Goal: Task Accomplishment & Management: Manage account settings

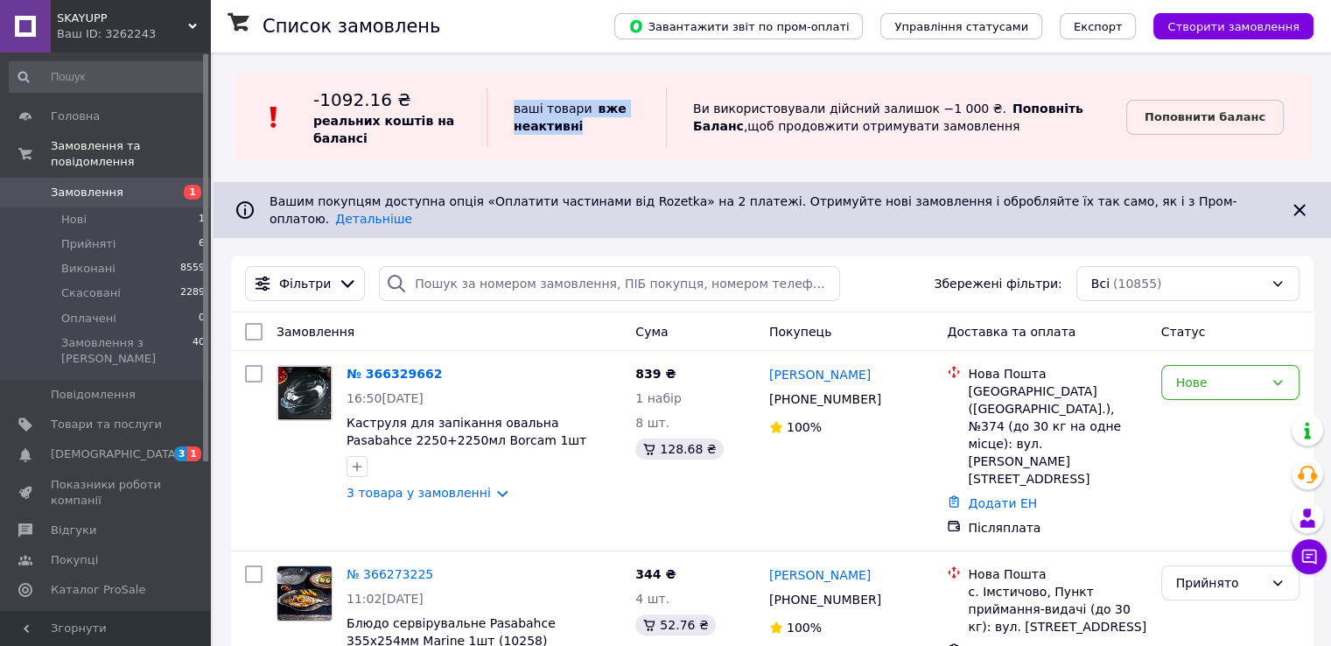
drag, startPoint x: 625, startPoint y: 120, endPoint x: 627, endPoint y: 130, distance: 9.8
click at [627, 130] on div "ваші товари   вже неактивні" at bounding box center [576, 118] width 179 height 60
click at [89, 446] on span "[DEMOGRAPHIC_DATA]" at bounding box center [116, 454] width 130 height 16
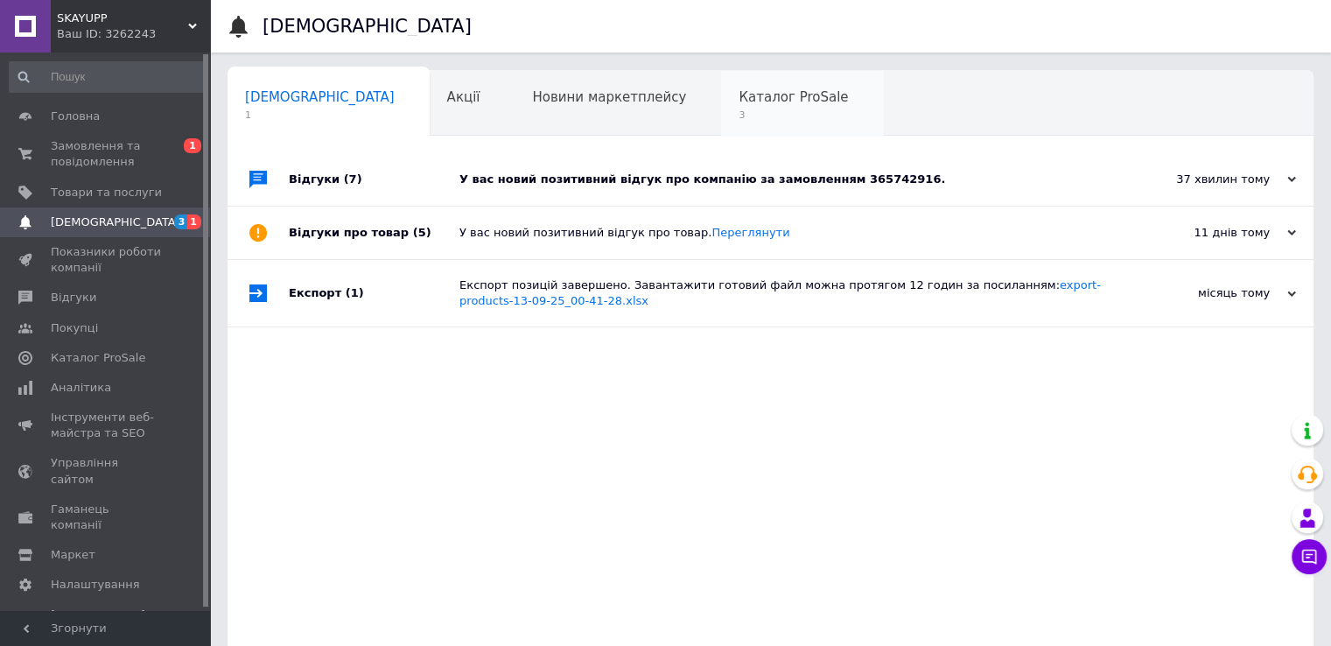
click at [739, 99] on span "Каталог ProSale" at bounding box center [793, 97] width 109 height 16
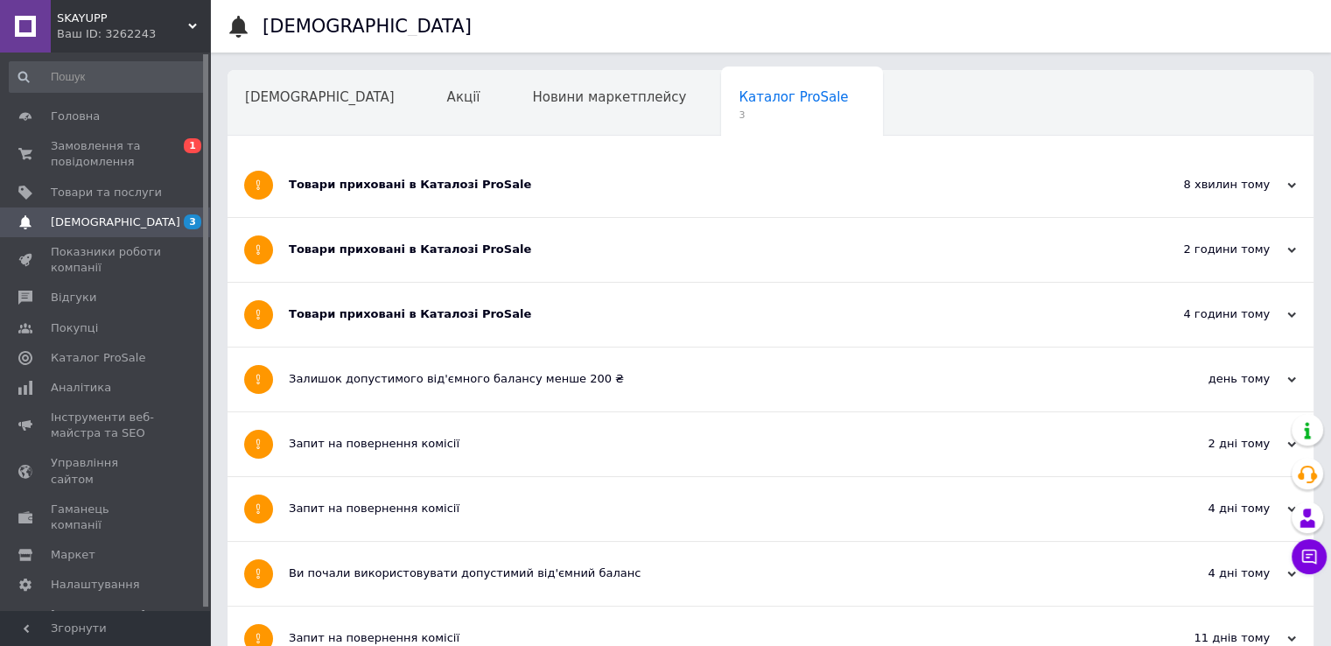
click at [523, 314] on div "Товари приховані в Каталозі ProSale" at bounding box center [705, 314] width 832 height 16
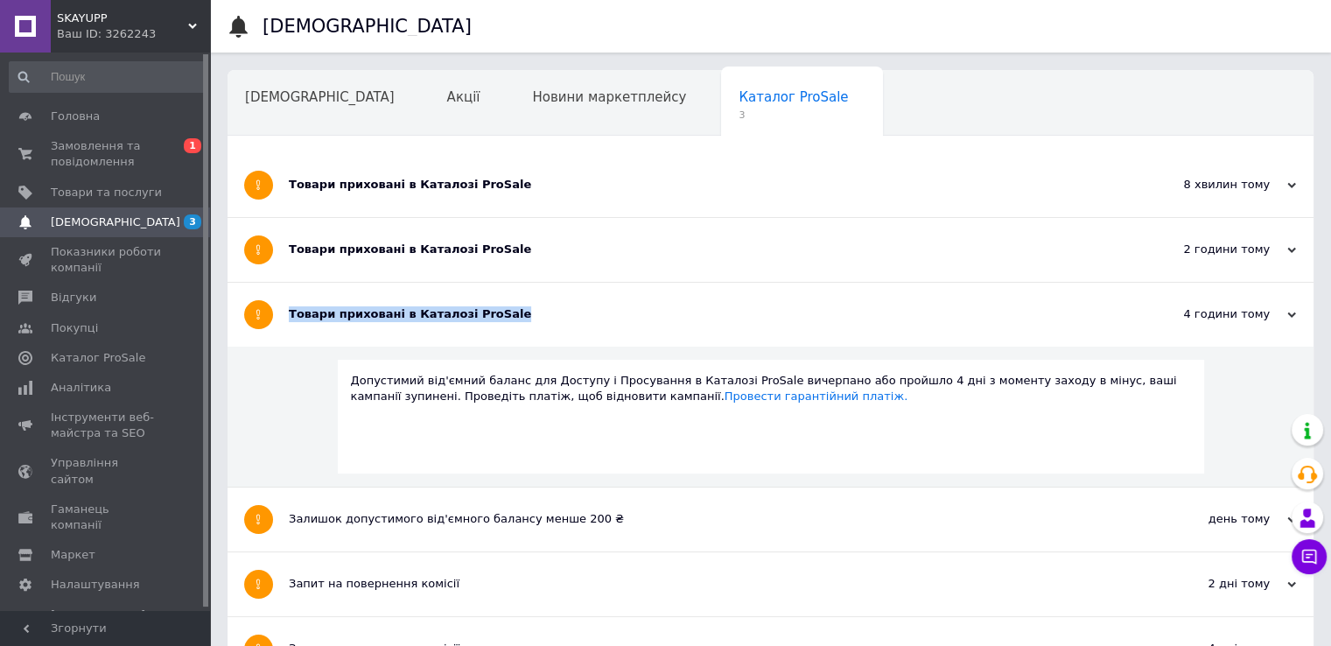
drag, startPoint x: 284, startPoint y: 311, endPoint x: 500, endPoint y: 316, distance: 216.2
click at [500, 316] on div "Товари приховані в Каталозі ProSale 4 години тому 12.10.2025" at bounding box center [771, 315] width 1086 height 64
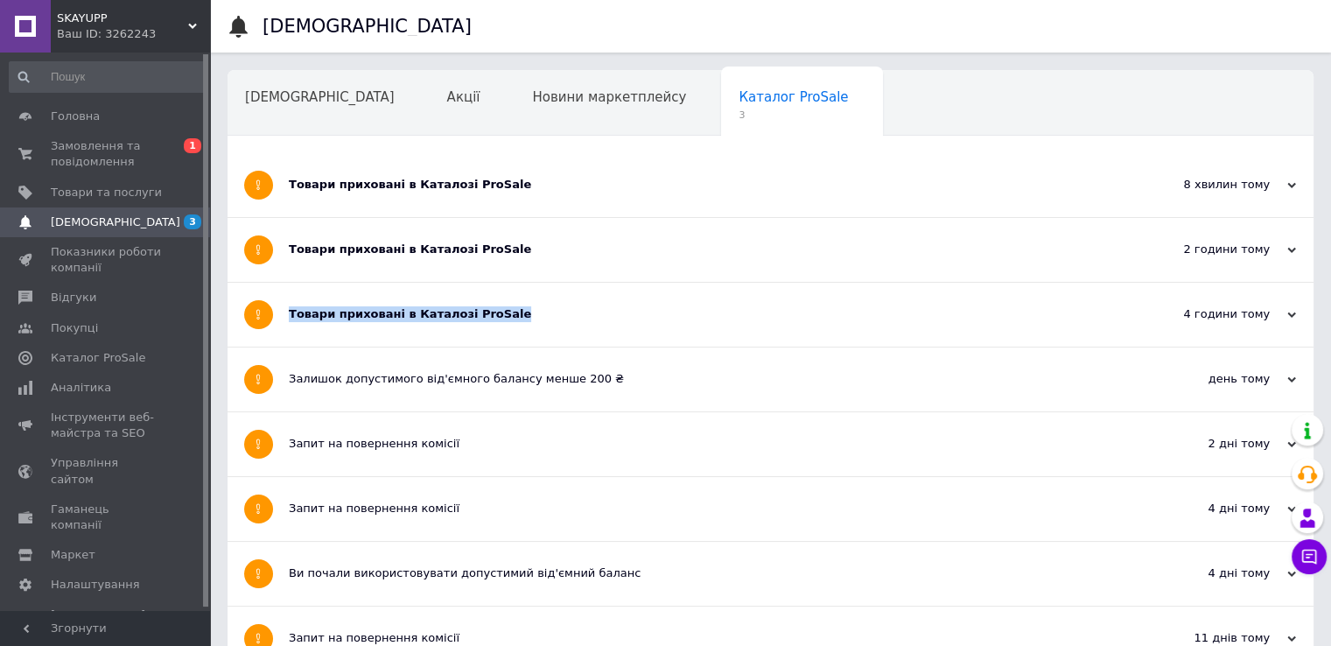
copy div "Товари приховані в Каталозі ProSale"
click at [262, 86] on div "[DEMOGRAPHIC_DATA]" at bounding box center [329, 104] width 202 height 67
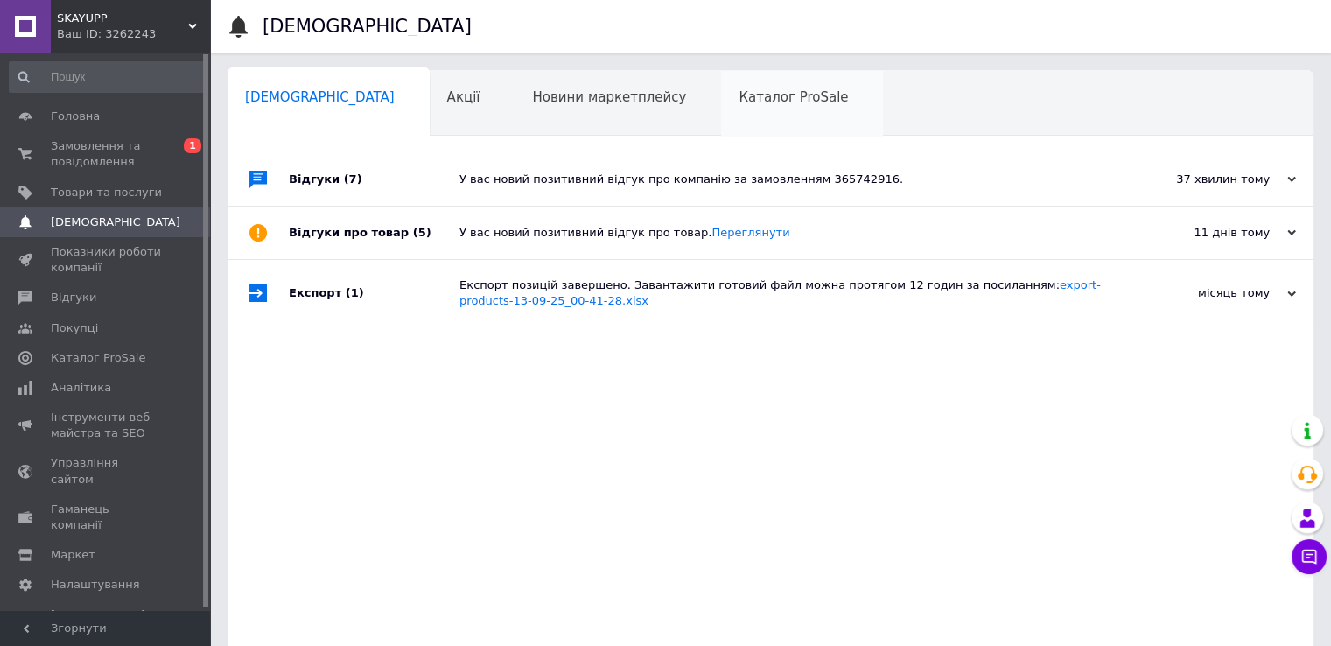
click at [739, 102] on span "Каталог ProSale" at bounding box center [793, 97] width 109 height 16
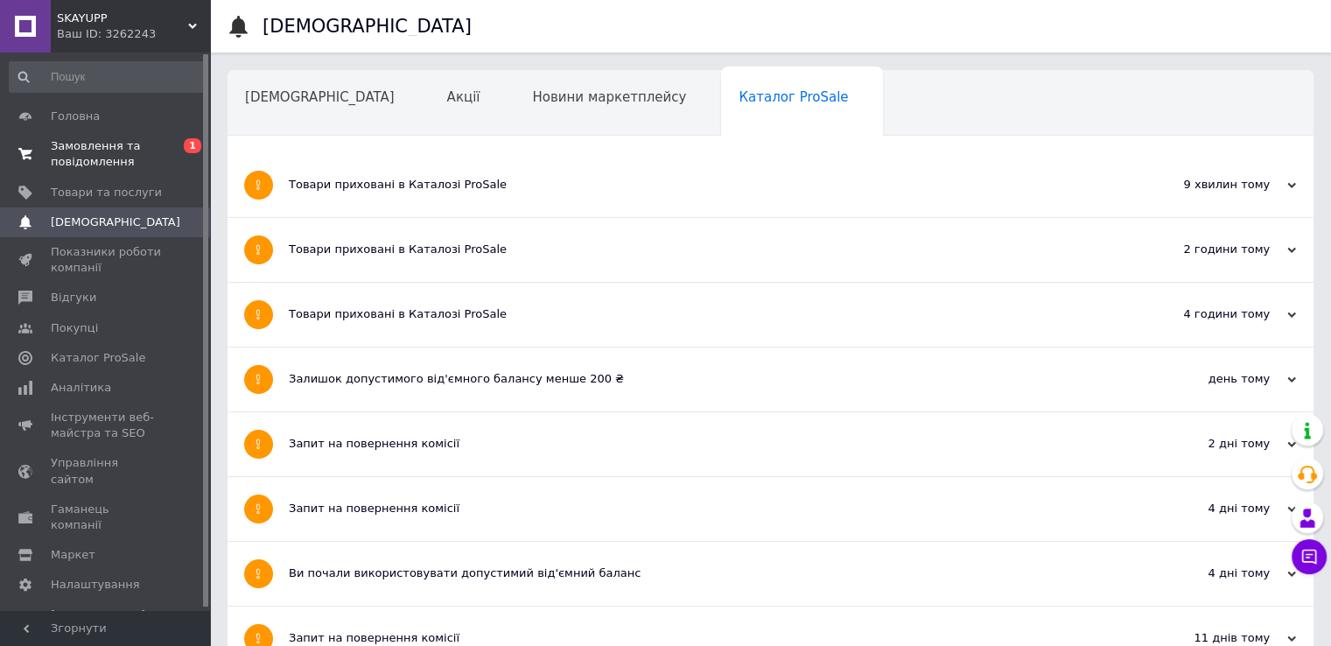
click at [116, 149] on span "Замовлення та повідомлення" at bounding box center [106, 154] width 111 height 32
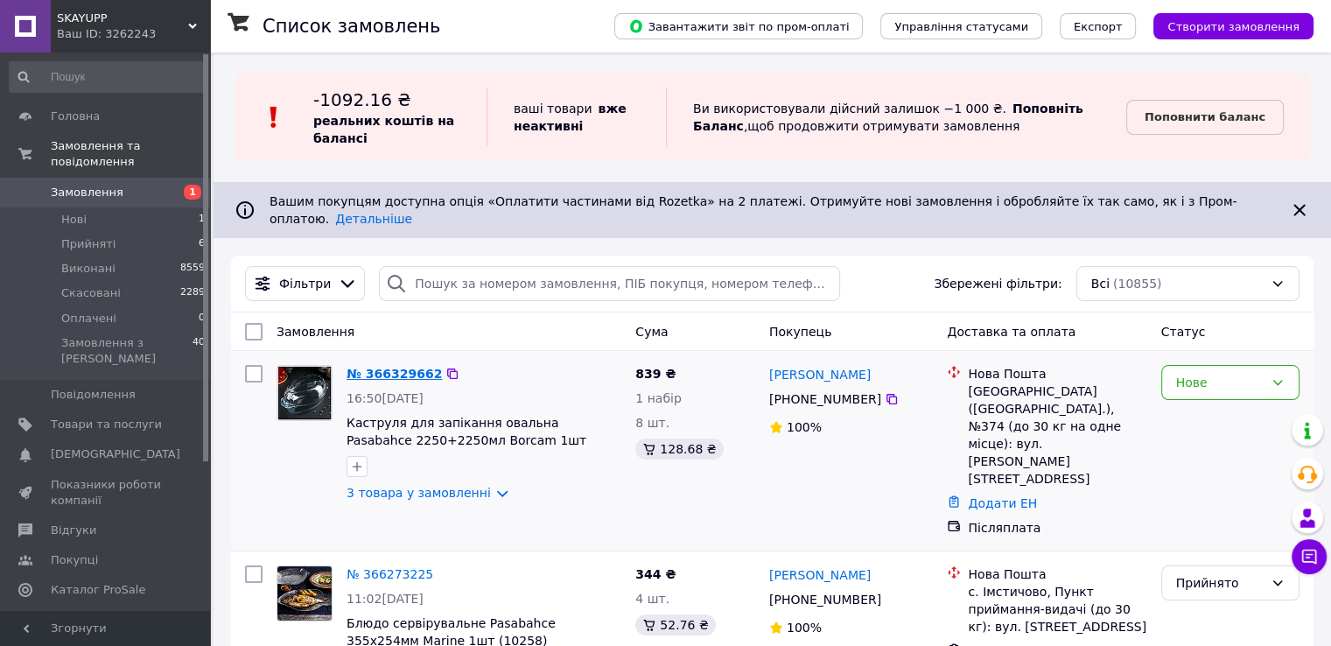
click at [379, 367] on link "№ 366329662" at bounding box center [394, 374] width 95 height 14
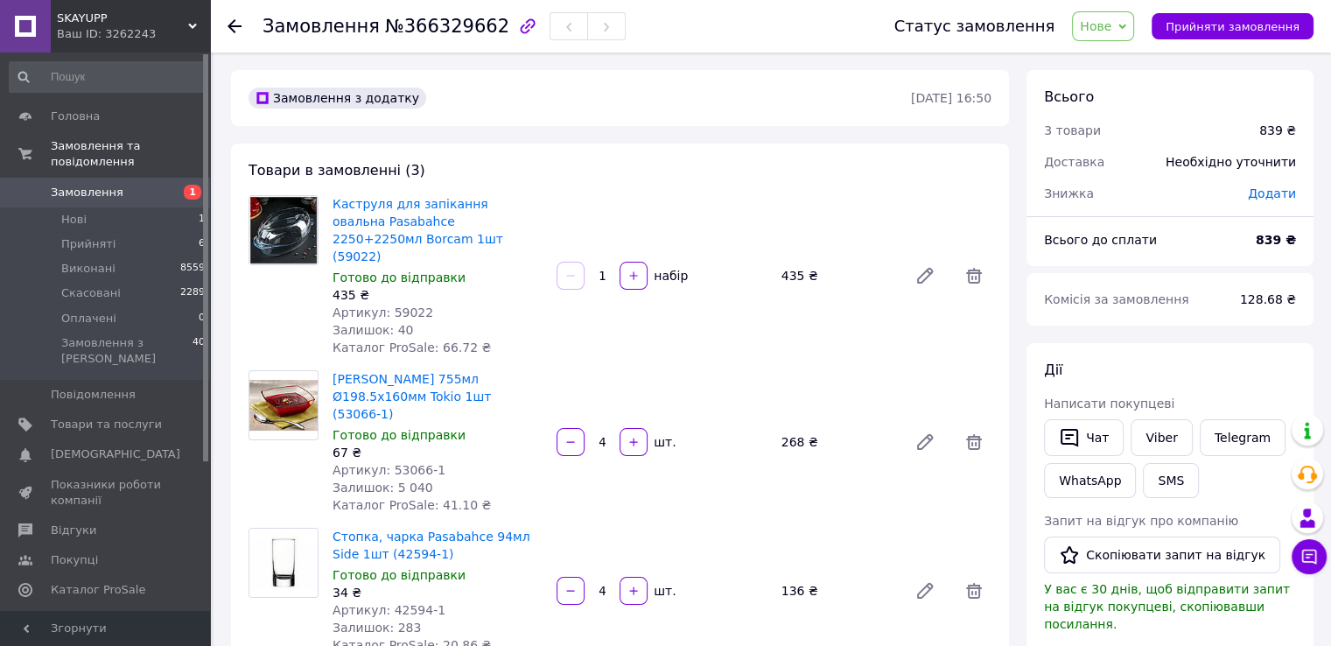
click at [1134, 36] on span "Нове" at bounding box center [1103, 26] width 62 height 30
click at [1118, 62] on li "Прийнято" at bounding box center [1113, 61] width 81 height 26
click at [223, 27] on div "Замовлення №366329662 Статус замовлення Прийнято Виконано Скасовано Оплачено За…" at bounding box center [770, 26] width 1121 height 53
click at [238, 23] on icon at bounding box center [235, 26] width 14 height 14
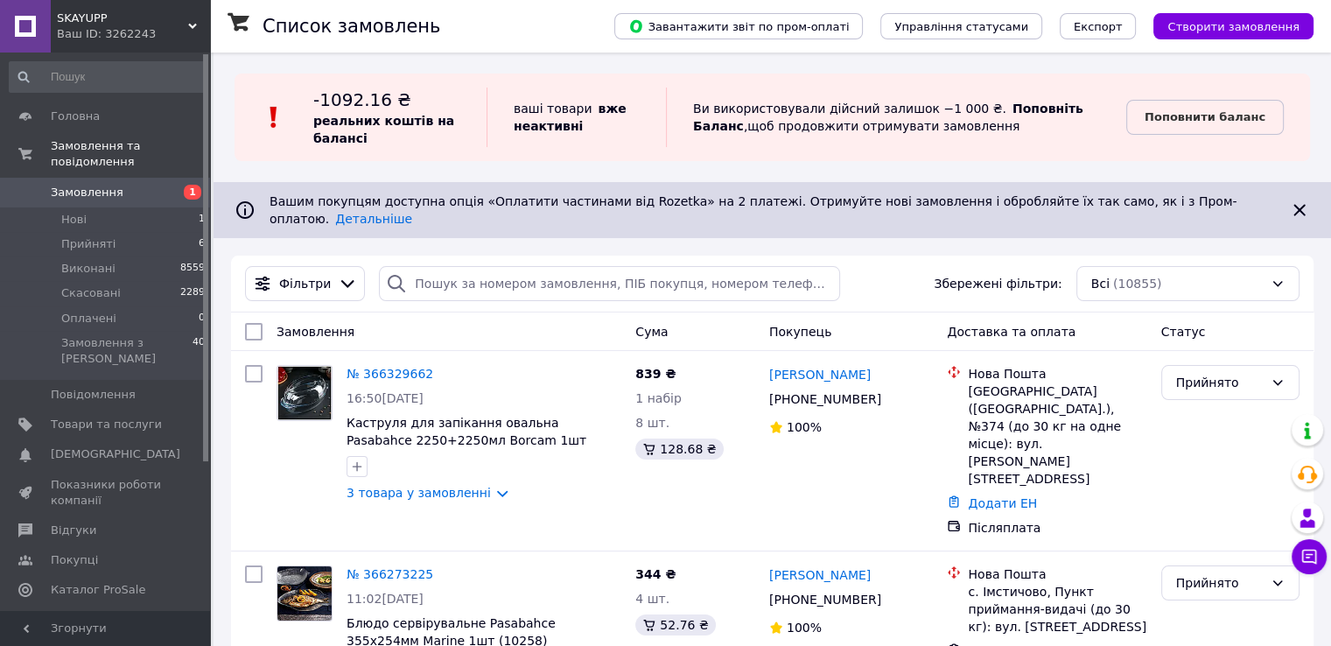
click at [441, 316] on div "Замовлення" at bounding box center [449, 332] width 359 height 32
click at [115, 417] on span "Товари та послуги" at bounding box center [106, 425] width 111 height 16
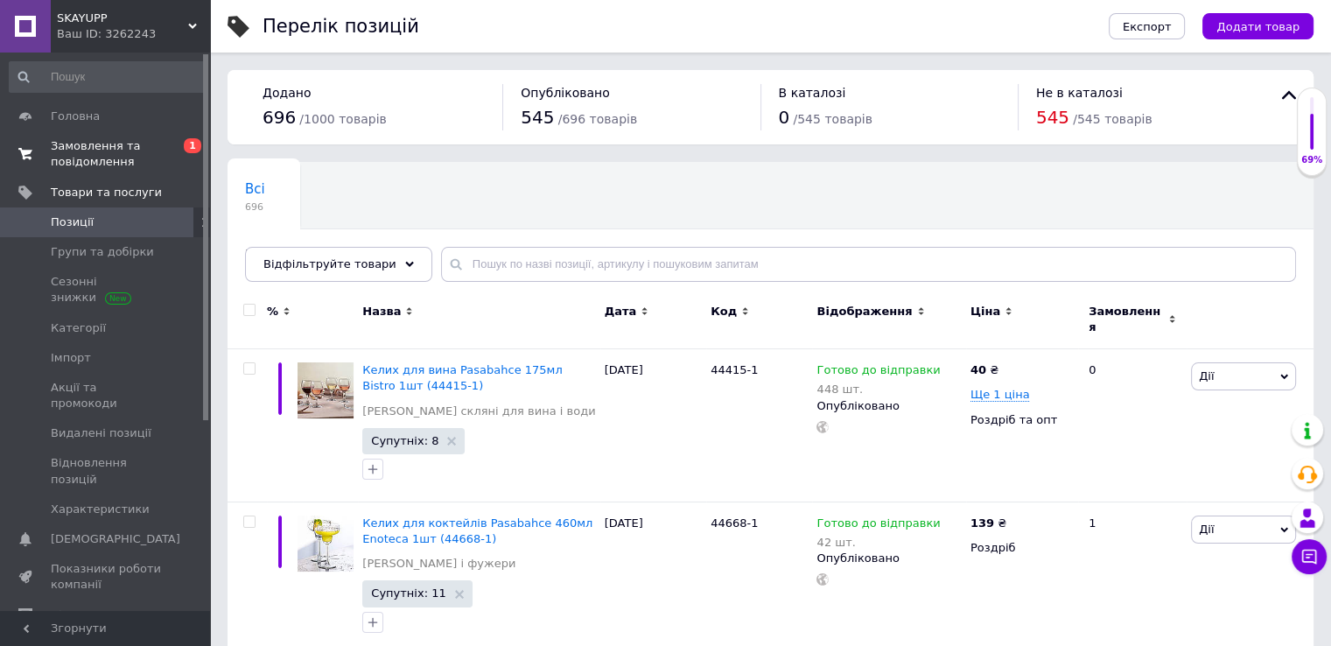
click at [107, 158] on span "Замовлення та повідомлення" at bounding box center [106, 154] width 111 height 32
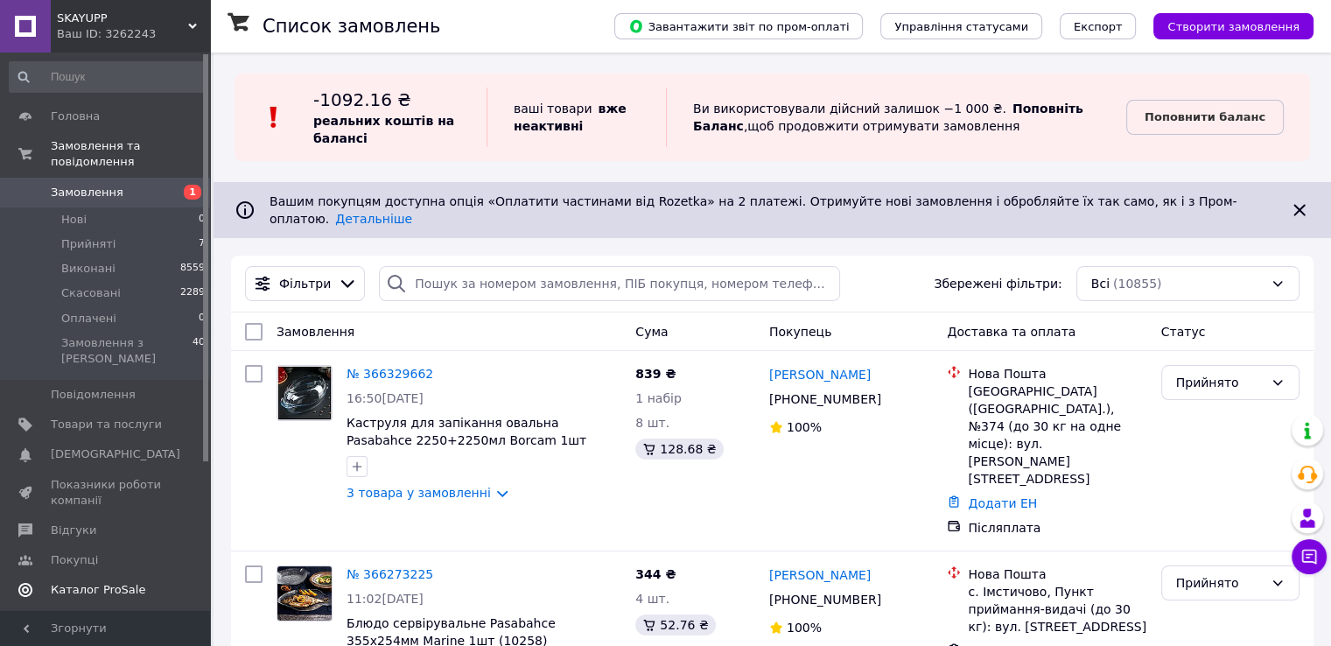
click at [81, 522] on span "Відгуки" at bounding box center [74, 530] width 46 height 16
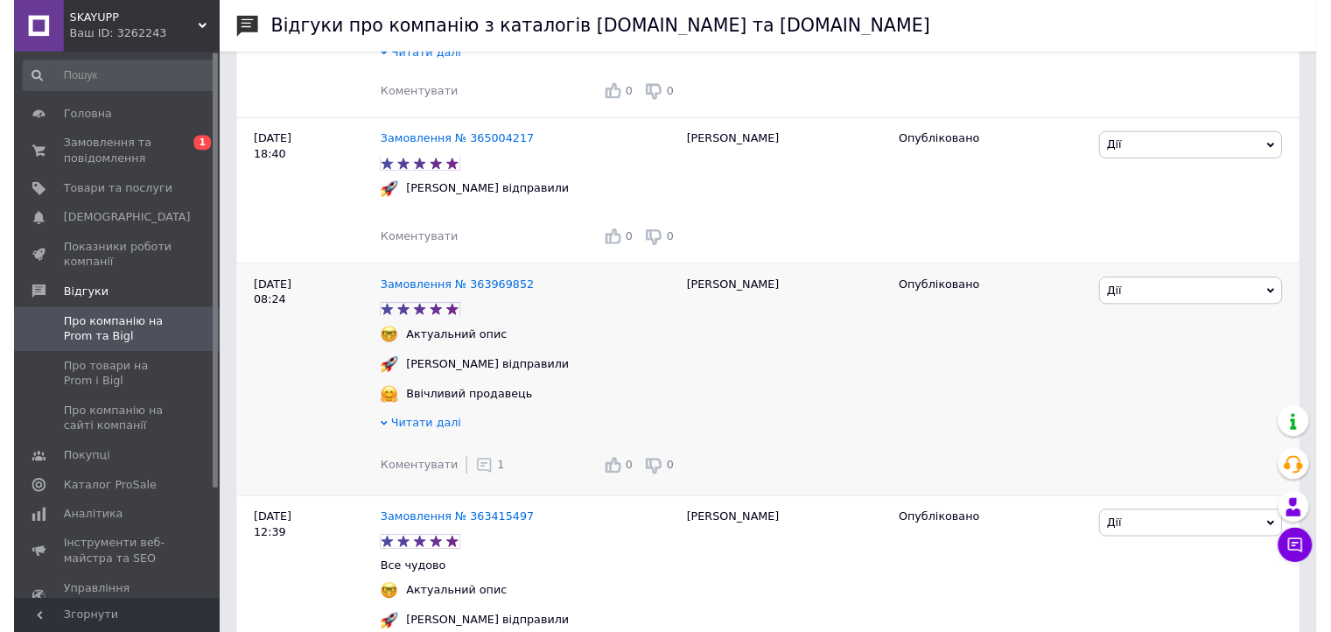
scroll to position [525, 0]
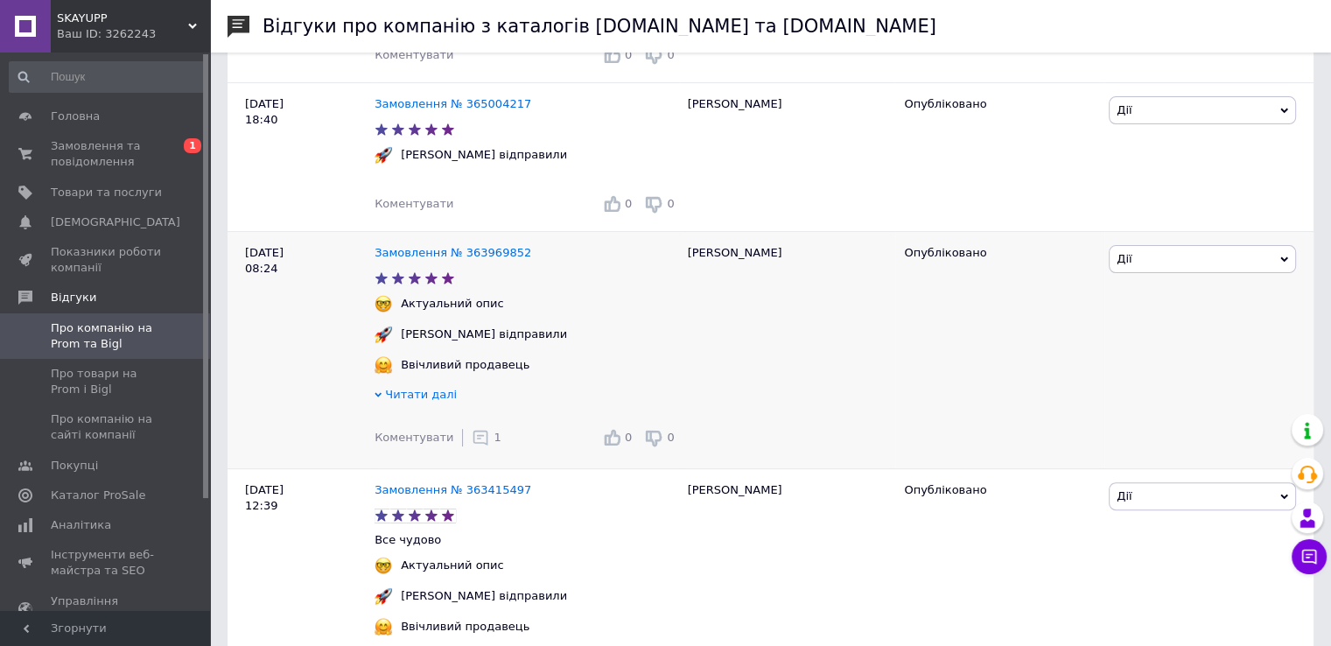
click at [476, 446] on icon at bounding box center [481, 438] width 18 height 18
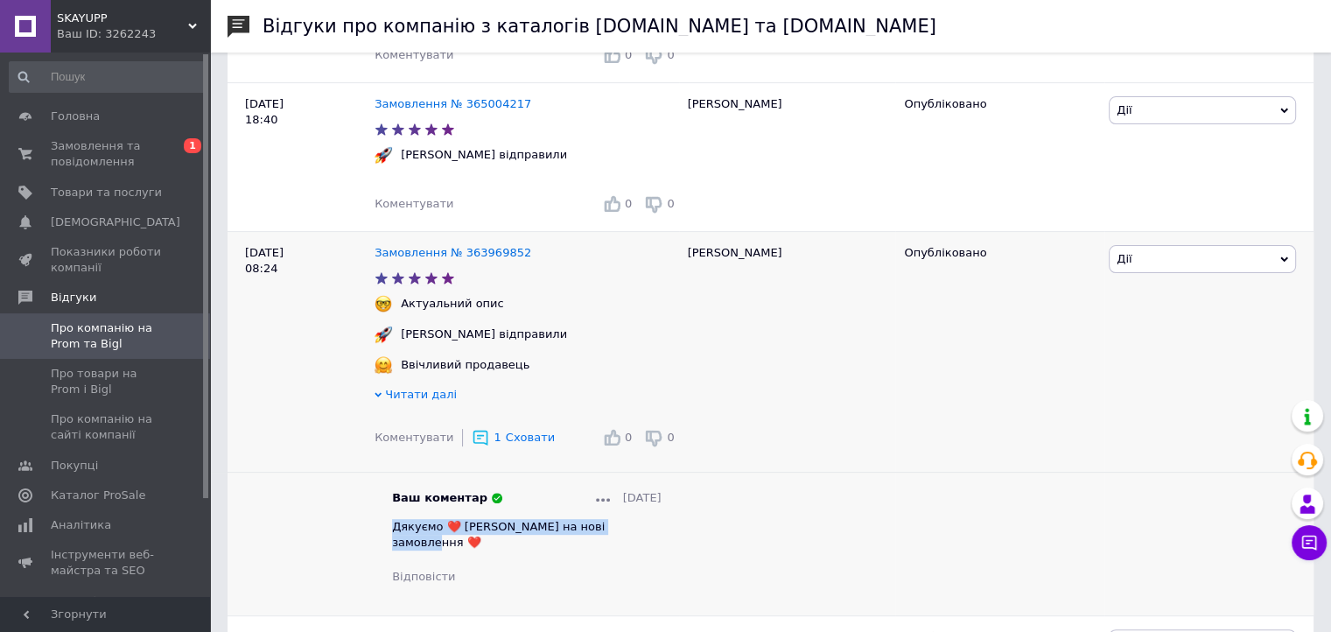
drag, startPoint x: 395, startPoint y: 536, endPoint x: 634, endPoint y: 526, distance: 239.2
click at [634, 526] on div "Ваш коментар 04.10.2025 Дякуємо ❤️ Чекаємо на нові замовлення ❤️ Відповісти" at bounding box center [527, 537] width 270 height 95
copy span "Дякуємо ❤️ Чекаємо на нові замовлення ❤️"
click at [410, 203] on span "Коментувати" at bounding box center [414, 203] width 79 height 13
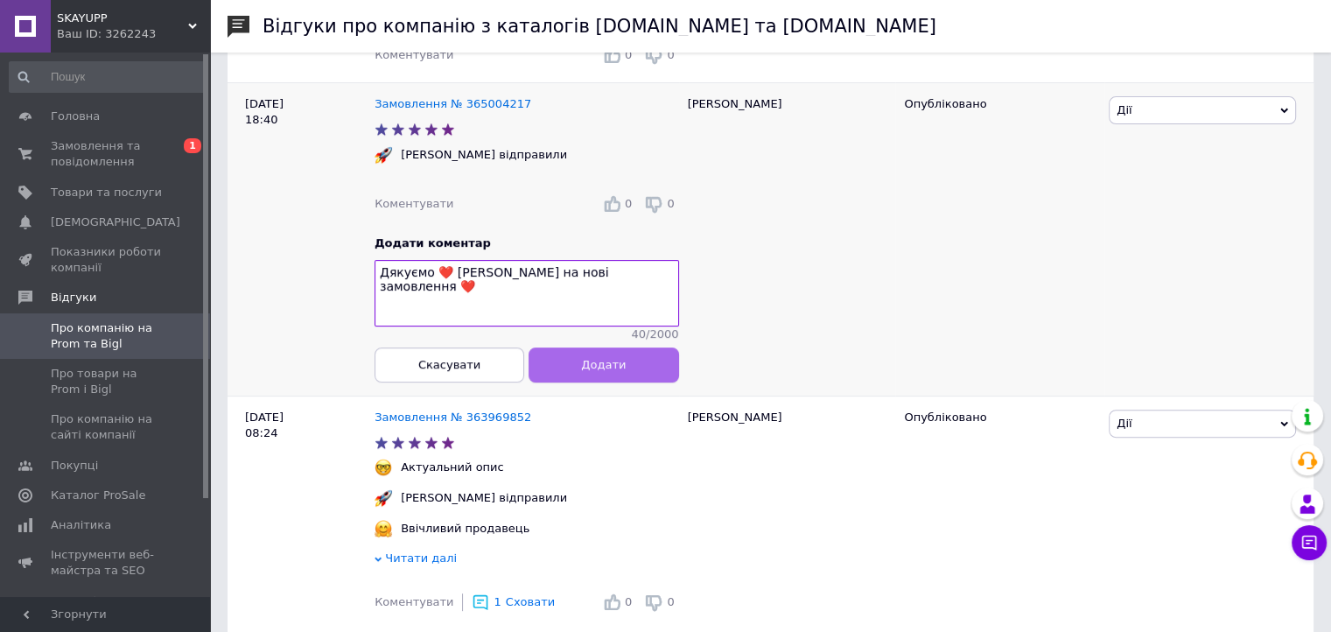
type textarea "Дякуємо ❤️ Чекаємо на нові замовлення ❤️"
click at [647, 377] on button "Додати" at bounding box center [604, 364] width 150 height 35
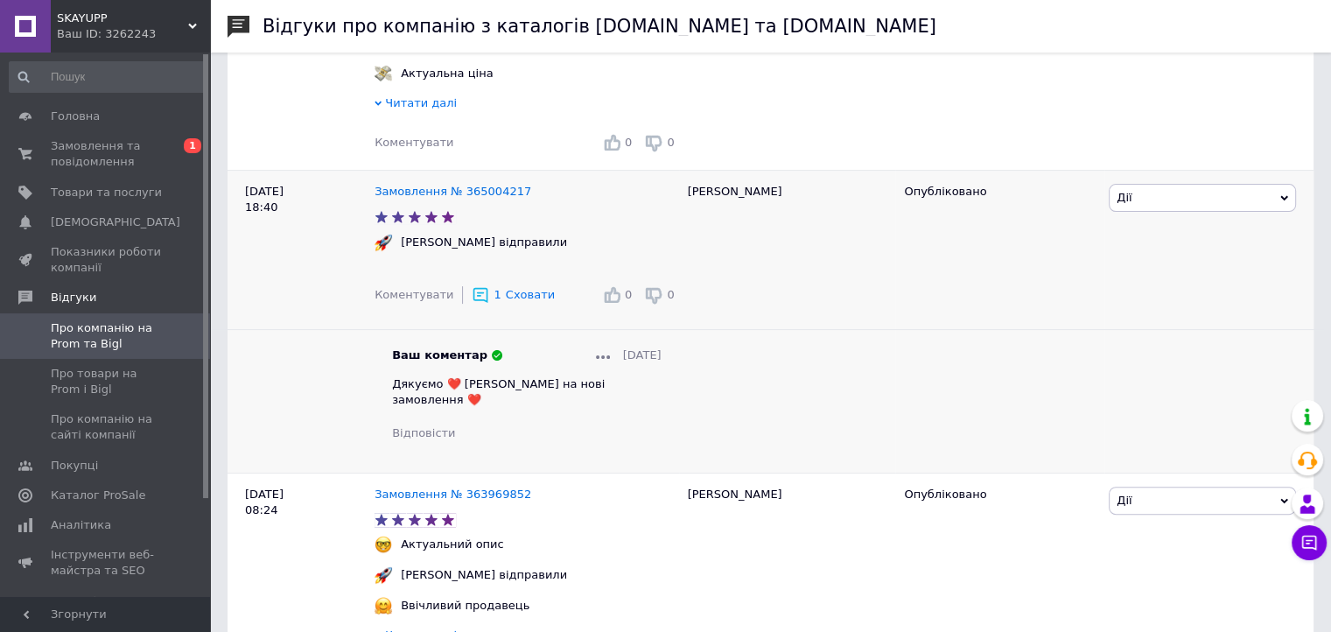
scroll to position [438, 0]
click at [437, 198] on link "Замовлення № 365004217" at bounding box center [453, 191] width 157 height 13
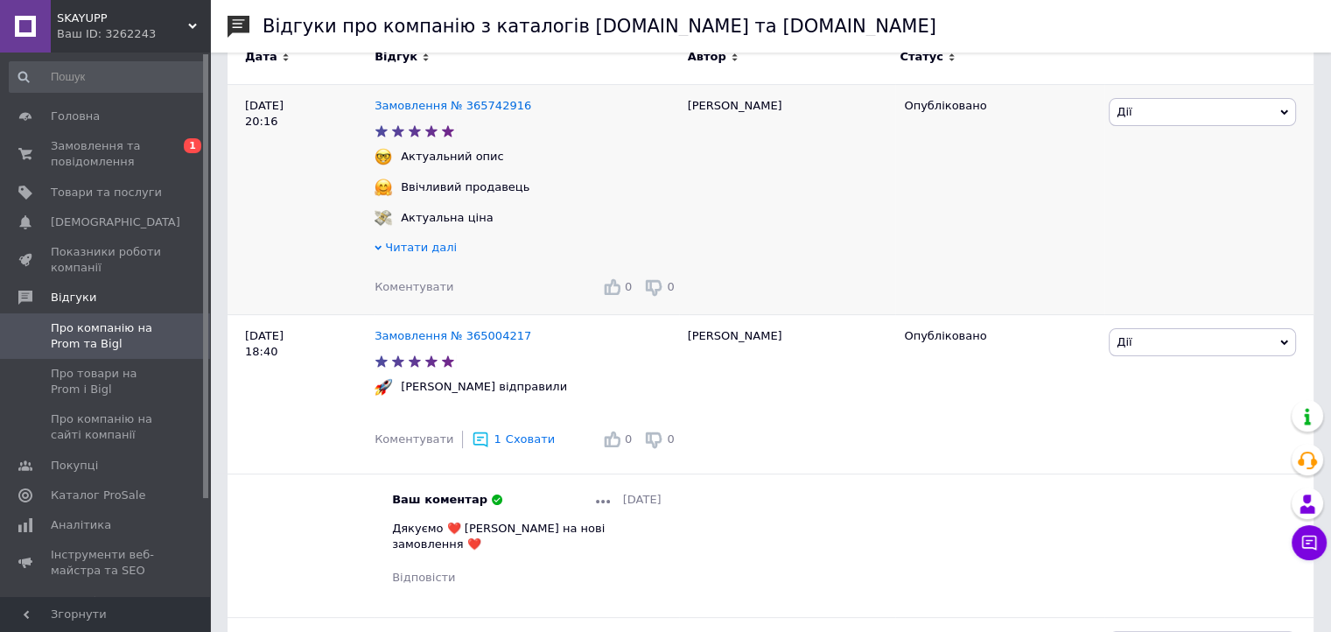
scroll to position [263, 0]
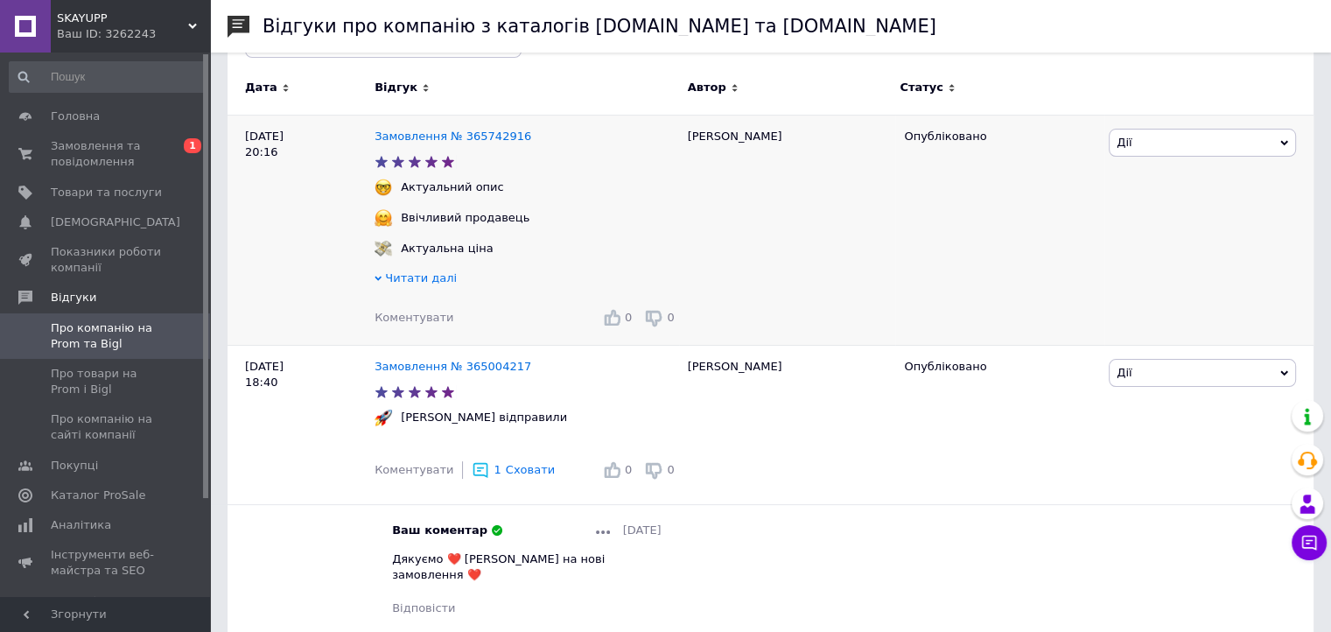
click at [416, 318] on span "Коментувати" at bounding box center [414, 317] width 79 height 13
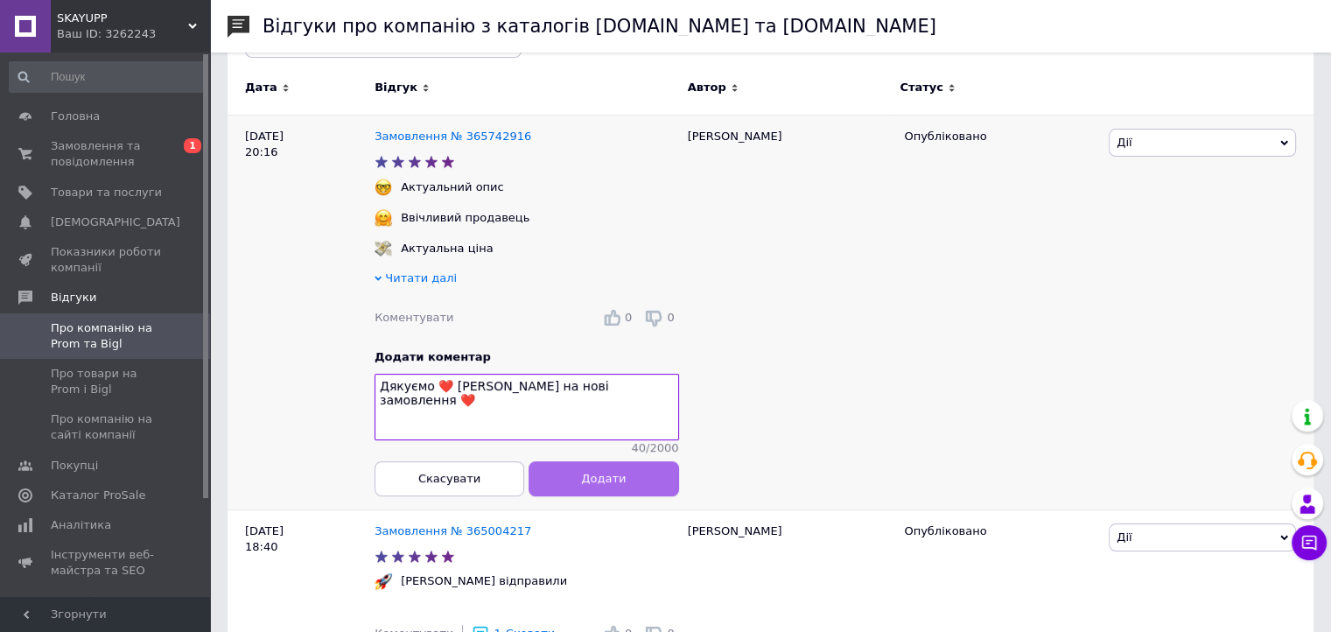
type textarea "Дякуємо ❤️ Чекаємо на нові замовлення ❤️"
click at [616, 485] on span "Додати" at bounding box center [603, 478] width 45 height 13
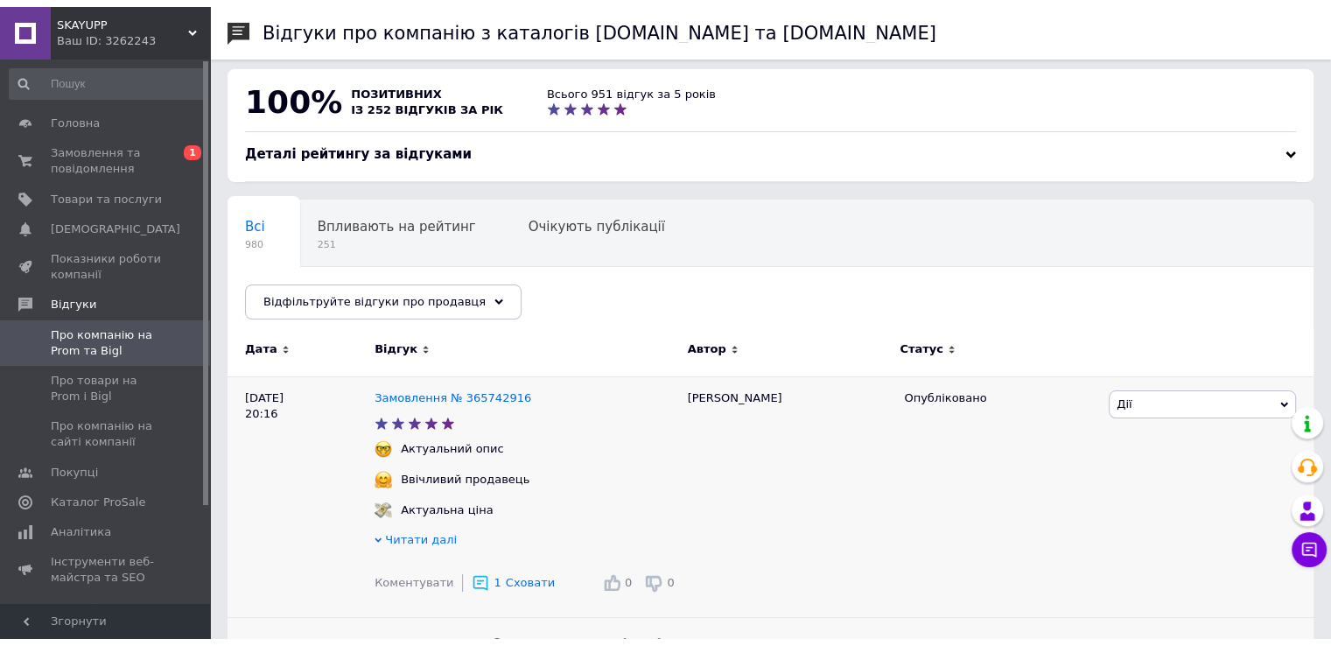
scroll to position [0, 0]
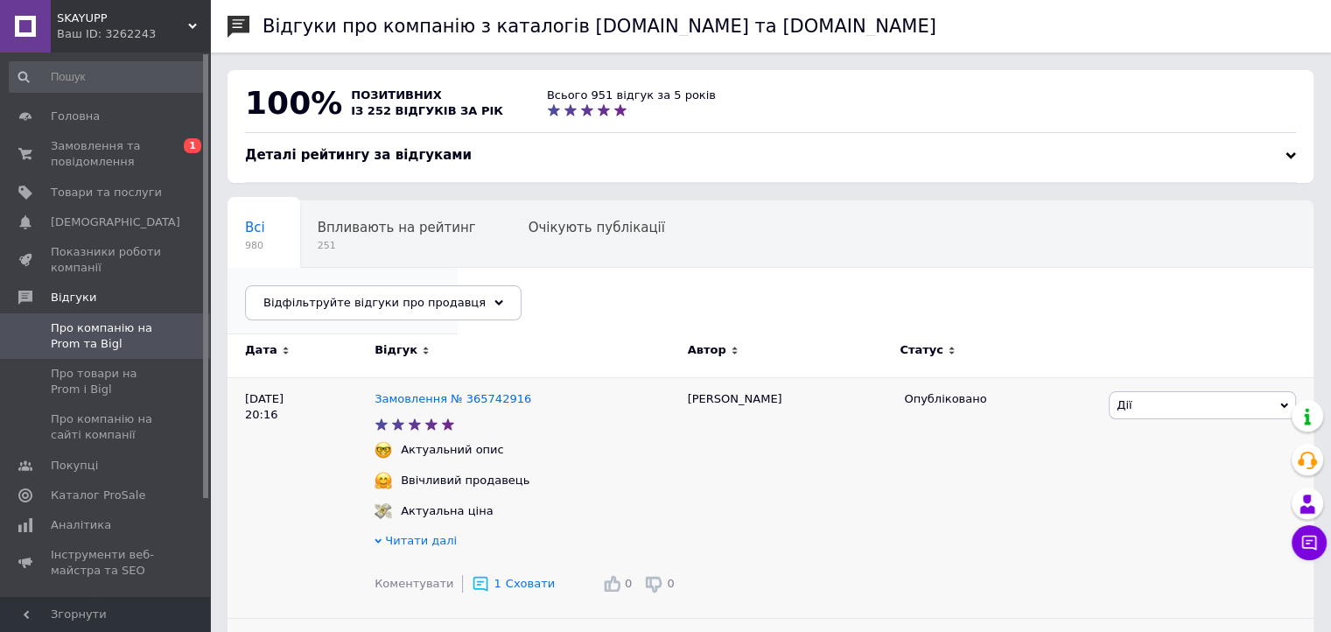
click at [423, 286] on span "Опубліковані без комен..." at bounding box center [334, 294] width 178 height 16
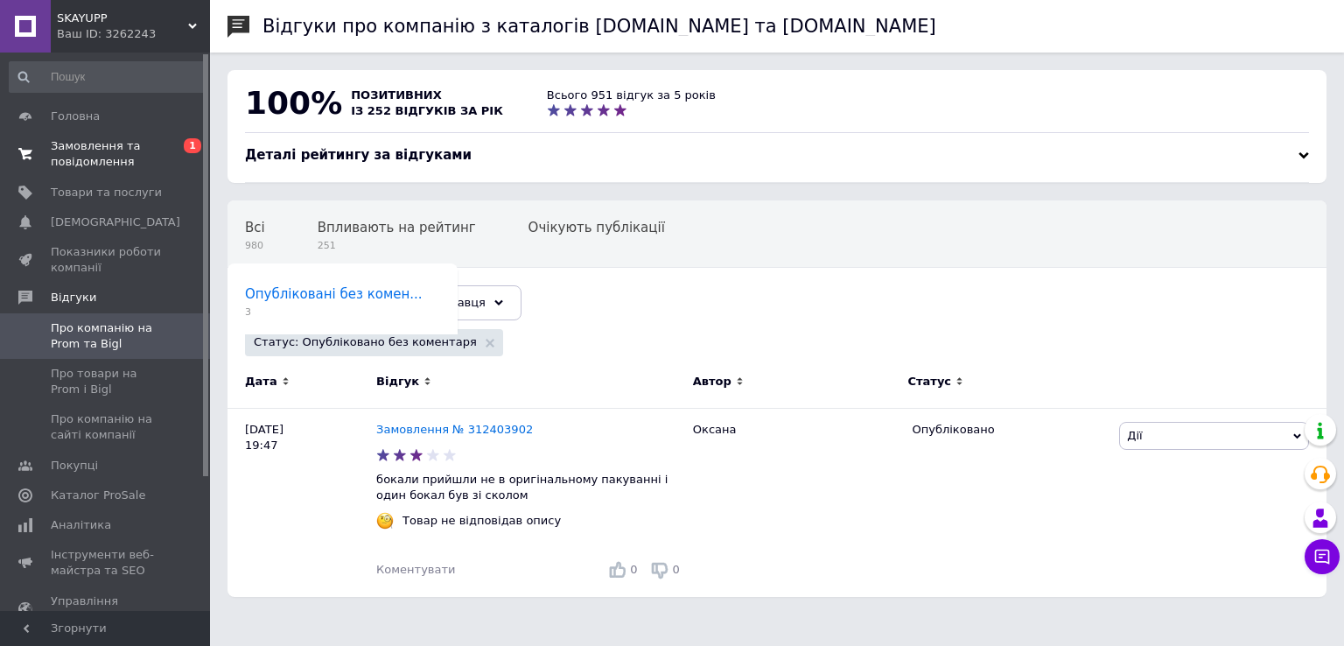
click at [70, 144] on span "Замовлення та повідомлення" at bounding box center [106, 154] width 111 height 32
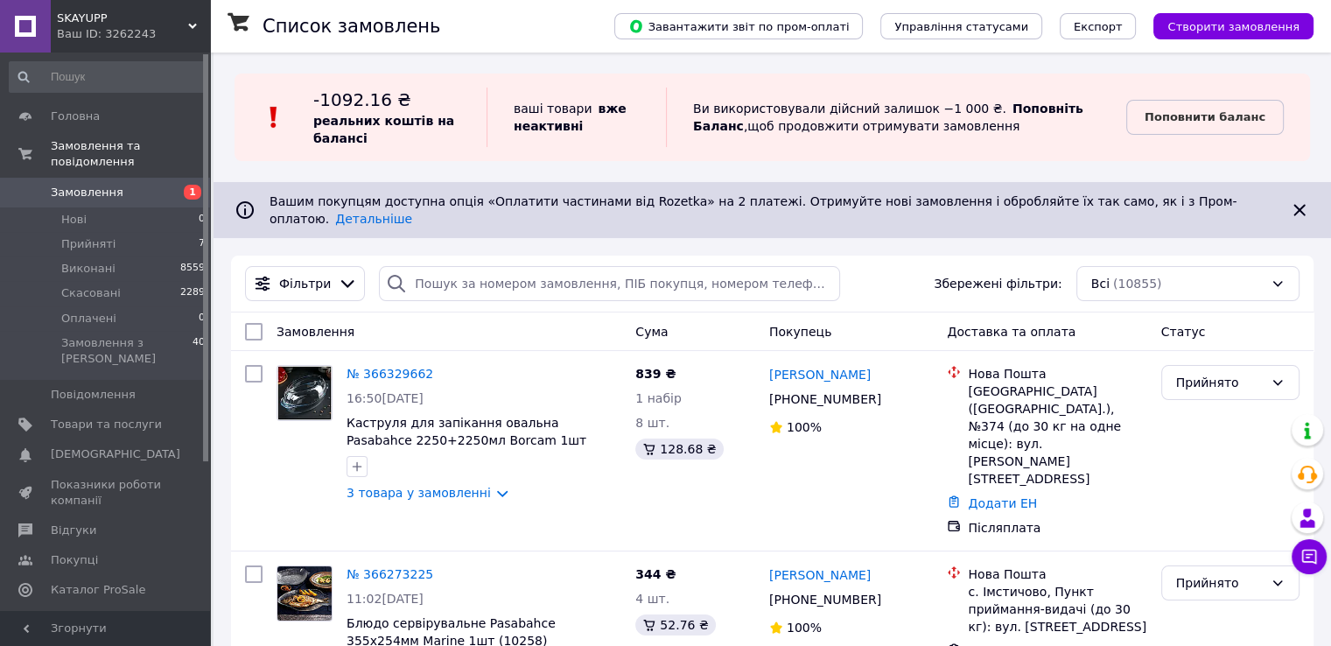
drag, startPoint x: 417, startPoint y: 312, endPoint x: 381, endPoint y: 167, distance: 149.6
click at [417, 316] on div "Замовлення" at bounding box center [449, 332] width 359 height 32
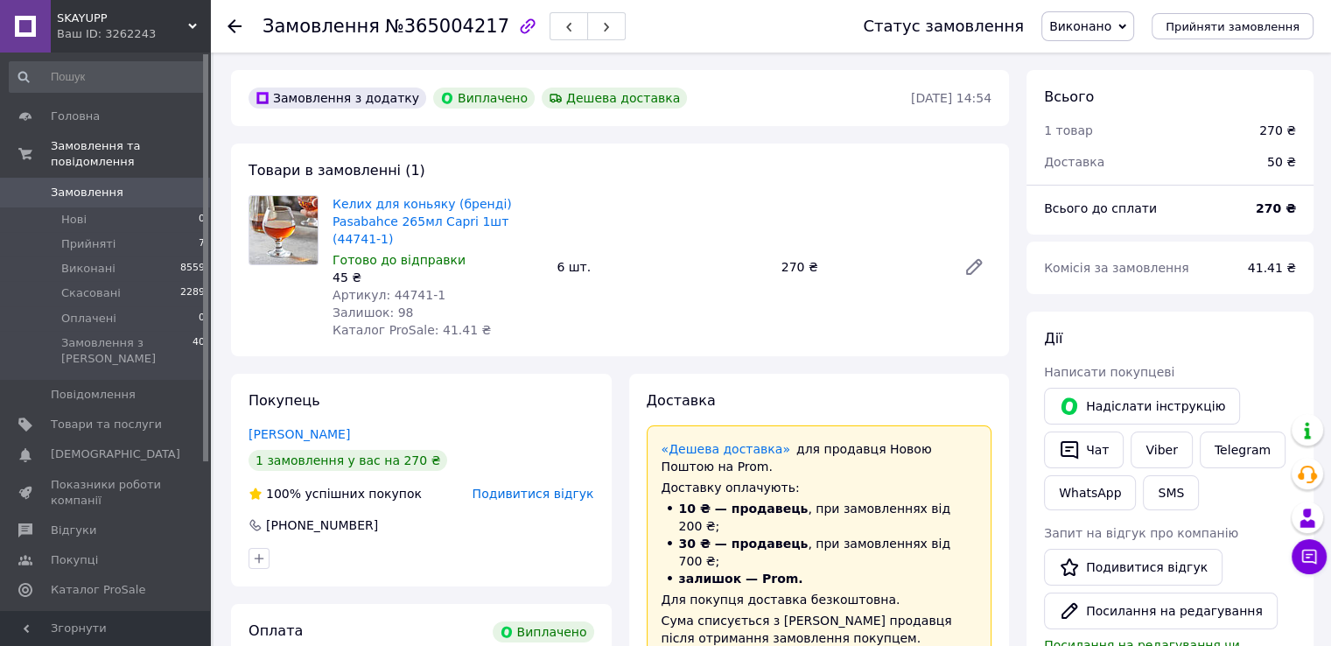
scroll to position [207, 0]
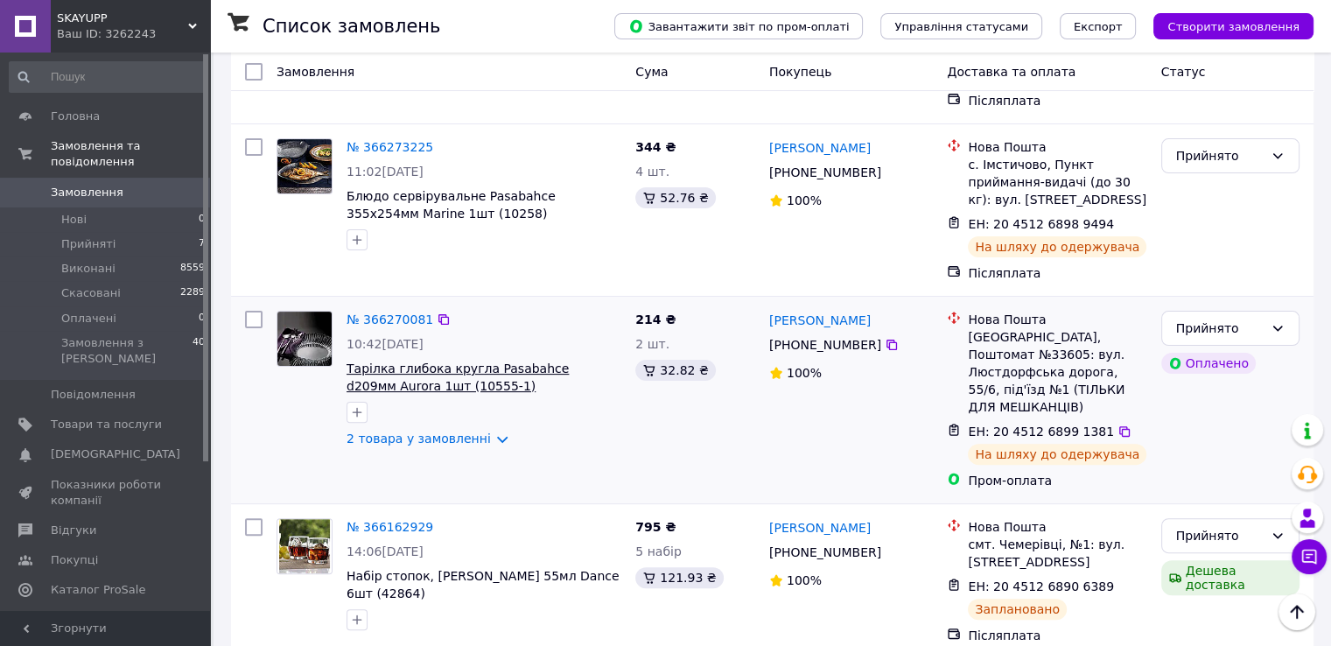
scroll to position [438, 0]
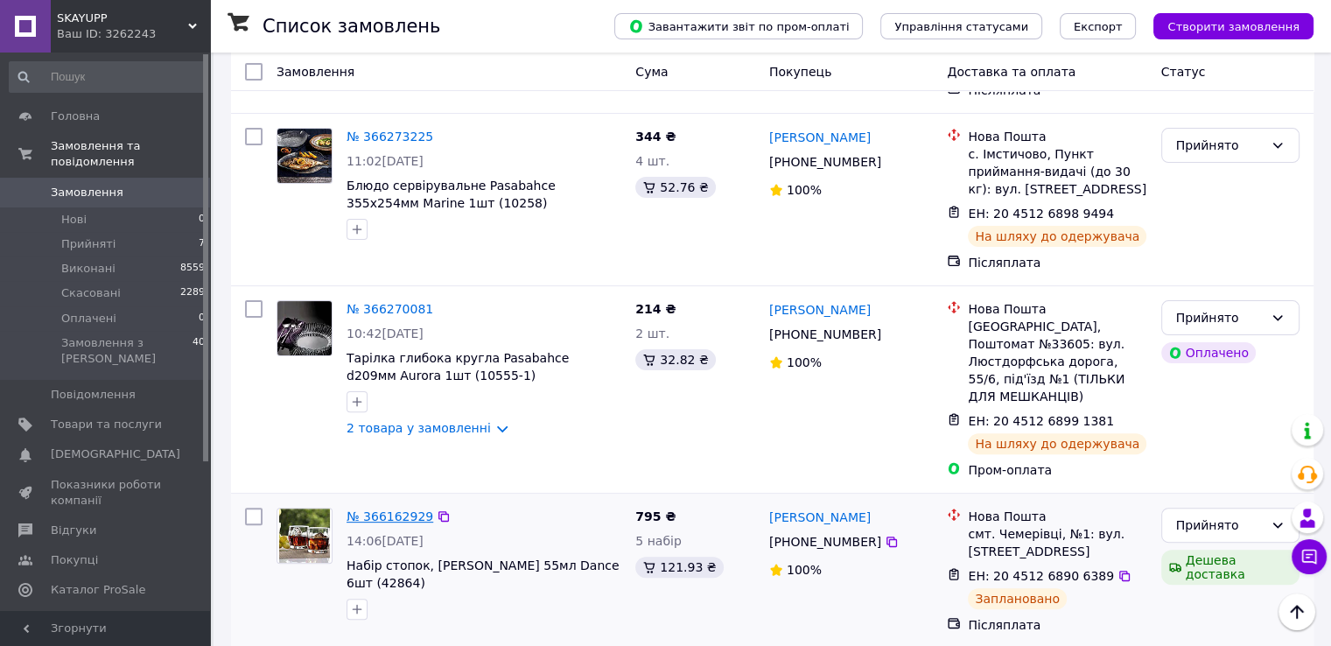
click at [379, 509] on link "№ 366162929" at bounding box center [390, 516] width 87 height 14
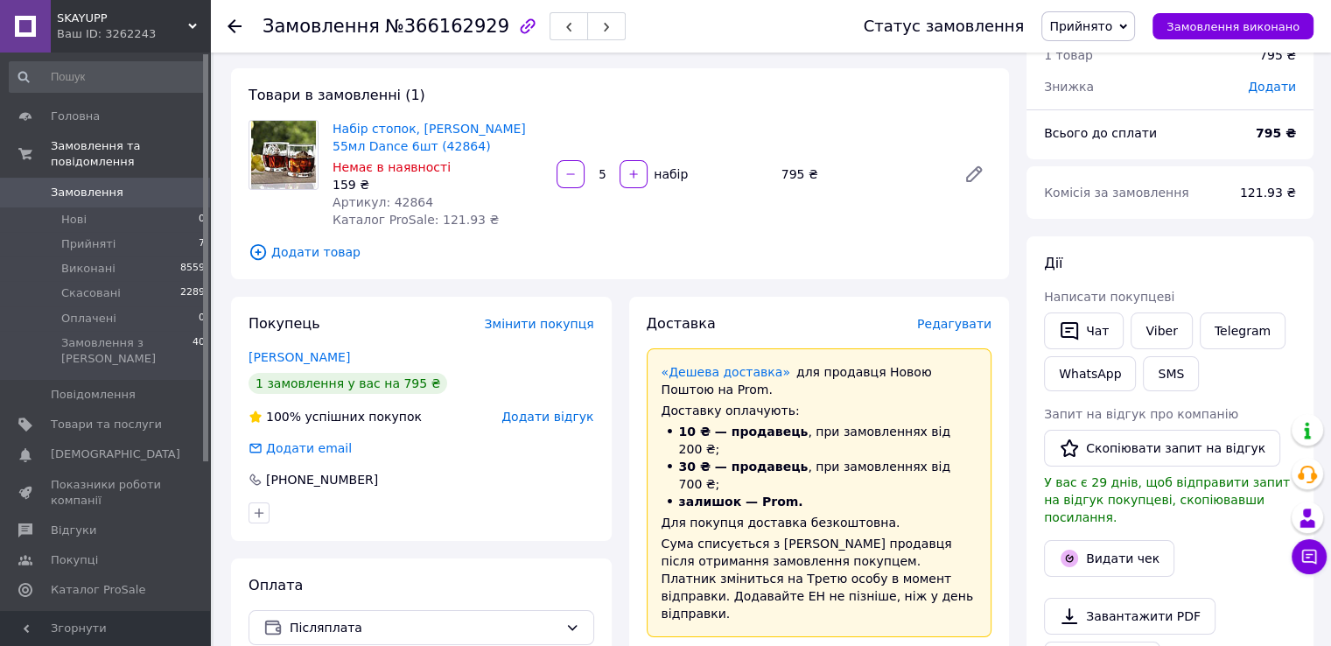
scroll to position [88, 0]
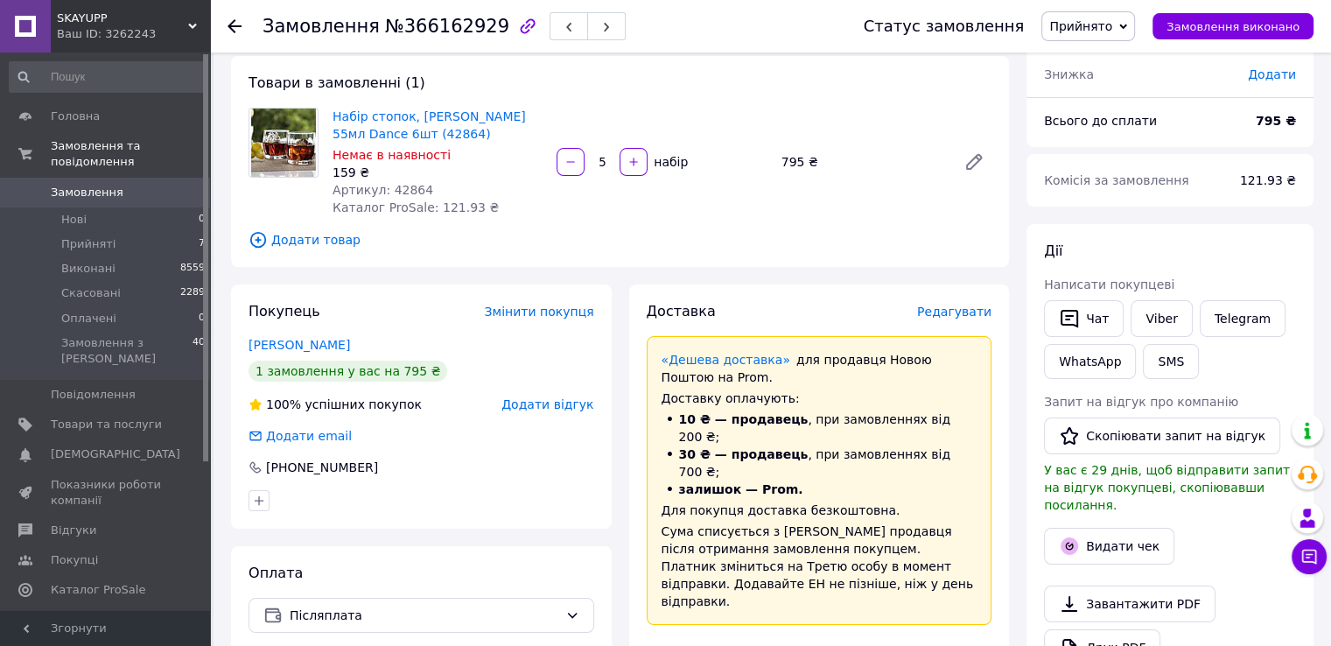
click at [962, 309] on span "Редагувати" at bounding box center [954, 312] width 74 height 14
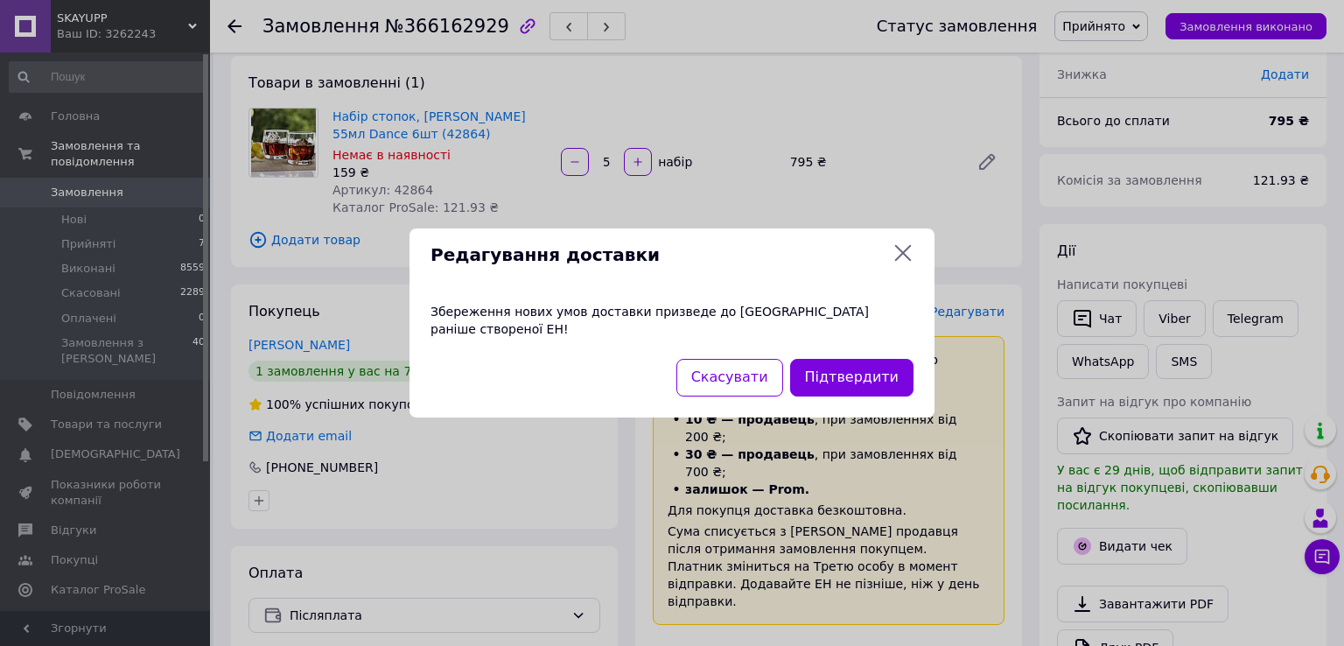
click at [1025, 262] on div "Редагування доставки Збереження нових умов доставки призведе до анулювання рані…" at bounding box center [672, 323] width 1344 height 646
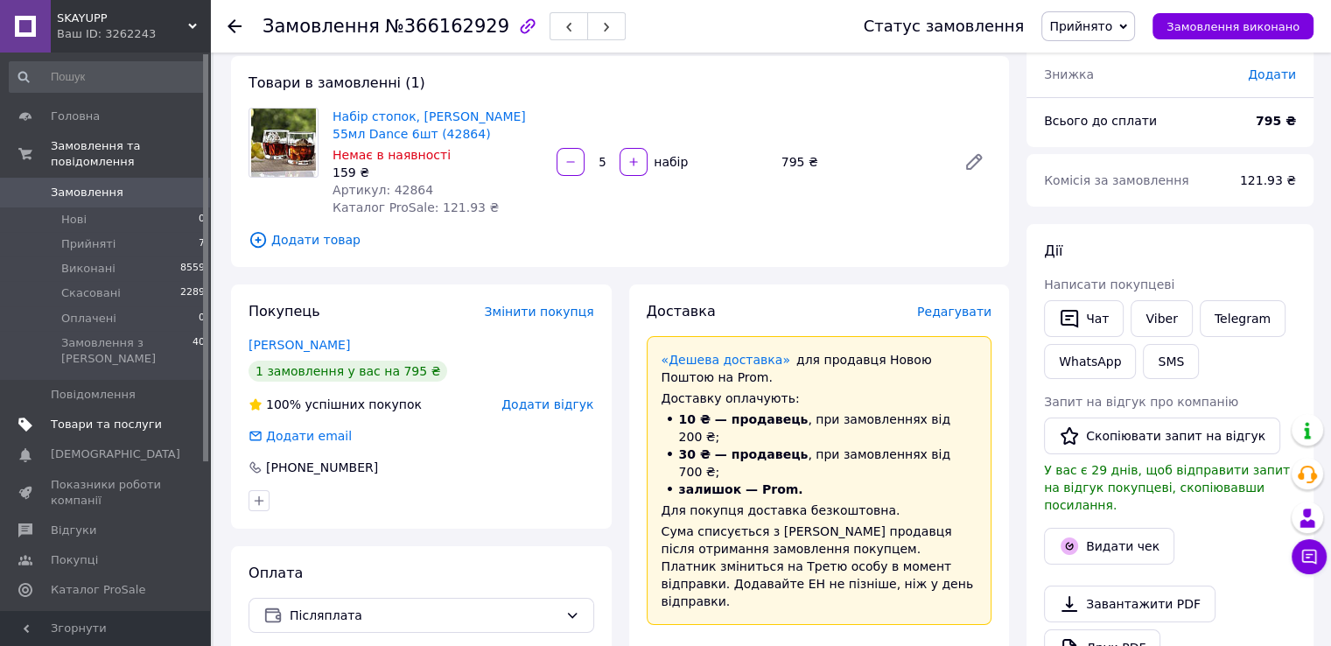
click at [90, 410] on link "Товари та послуги" at bounding box center [107, 425] width 215 height 30
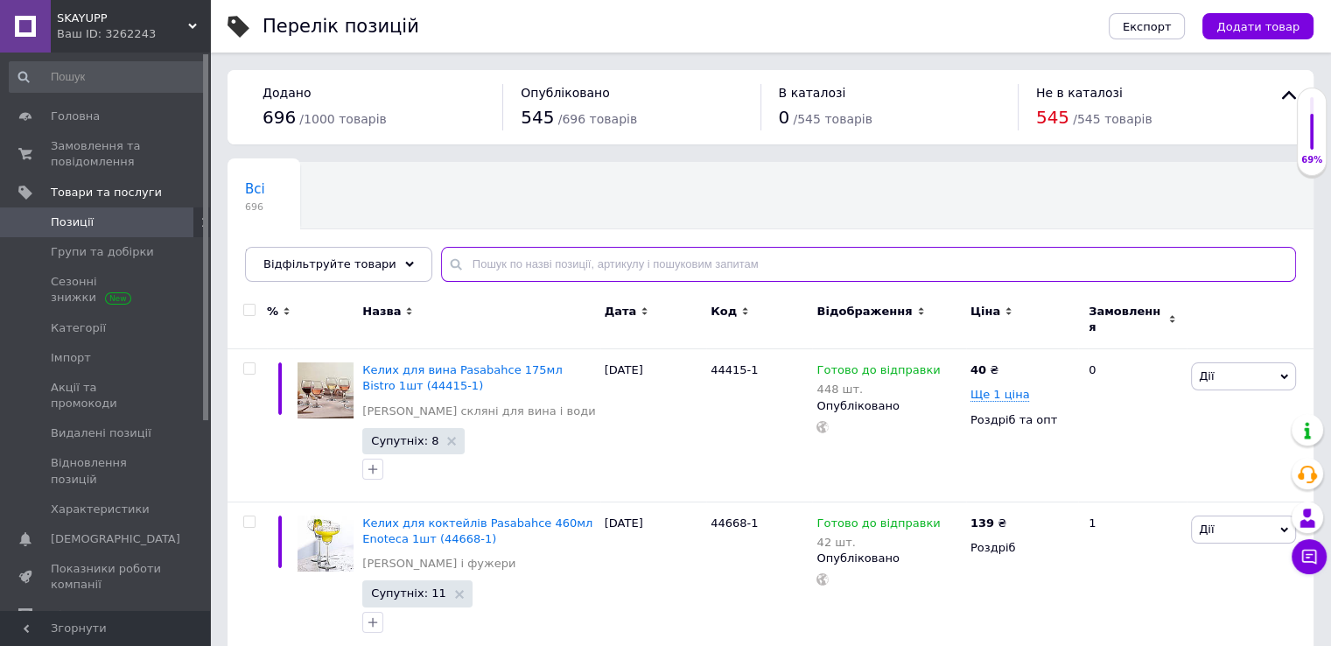
click at [515, 263] on input "text" at bounding box center [868, 264] width 855 height 35
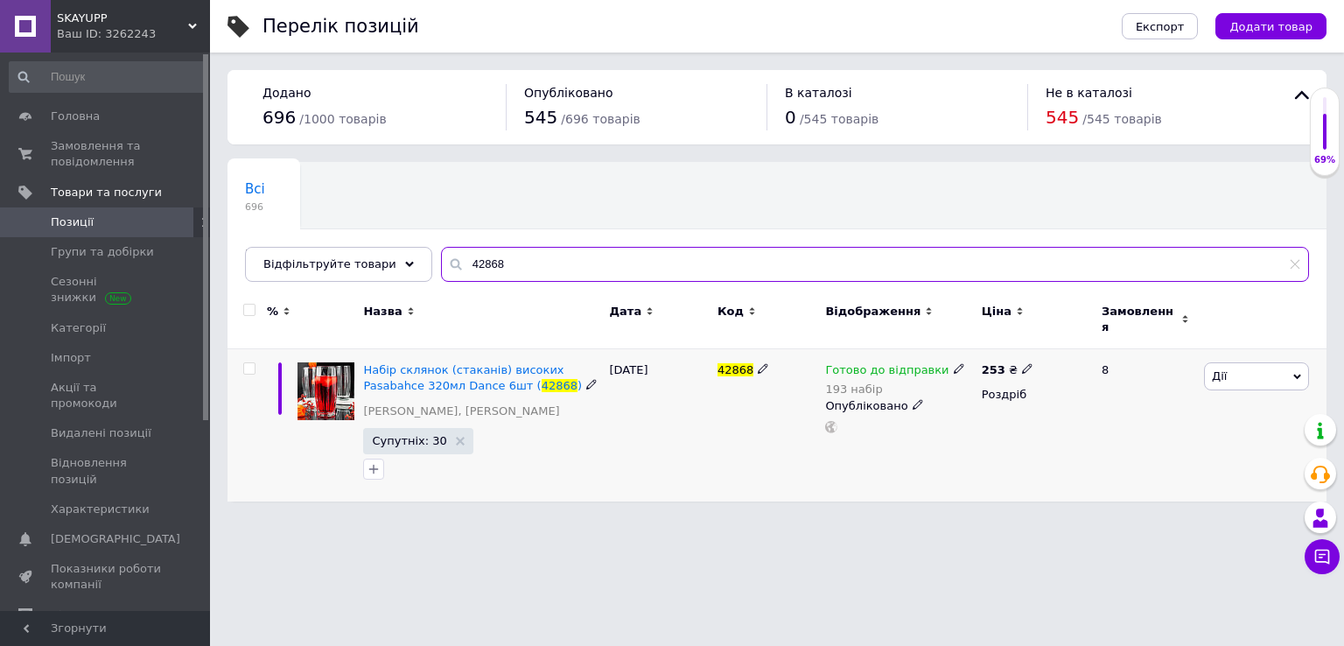
type input "42868"
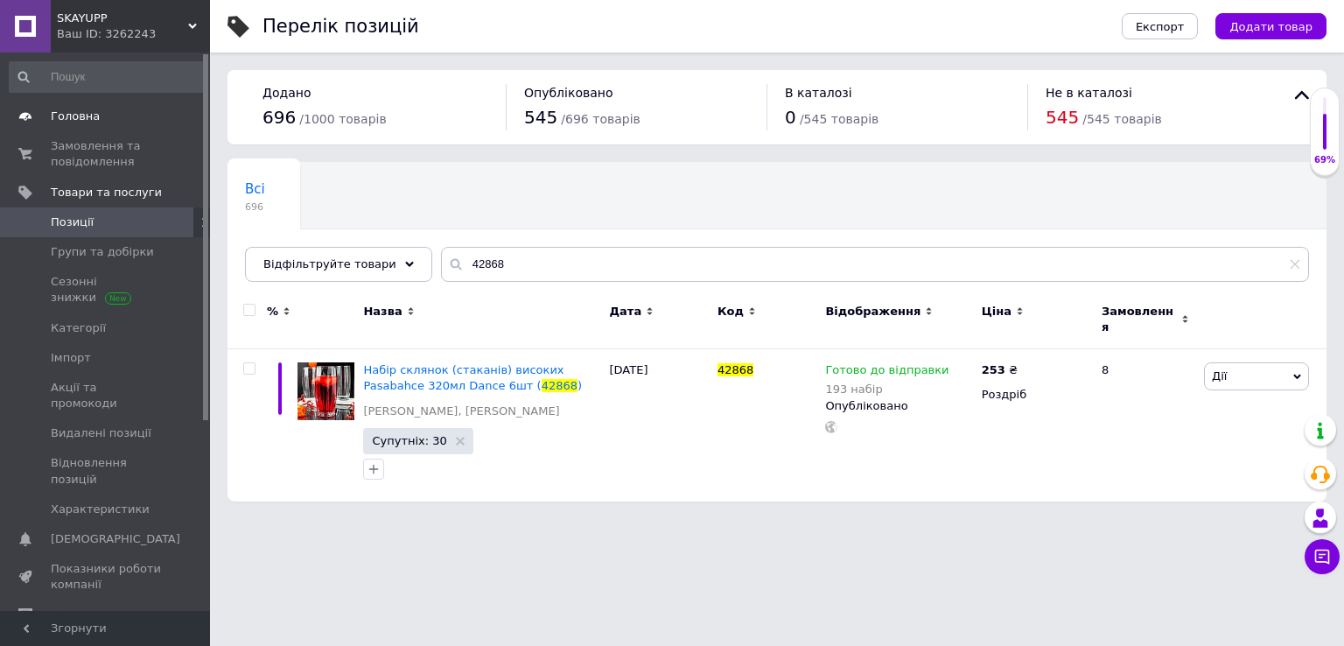
click at [83, 118] on span "Головна" at bounding box center [75, 117] width 49 height 16
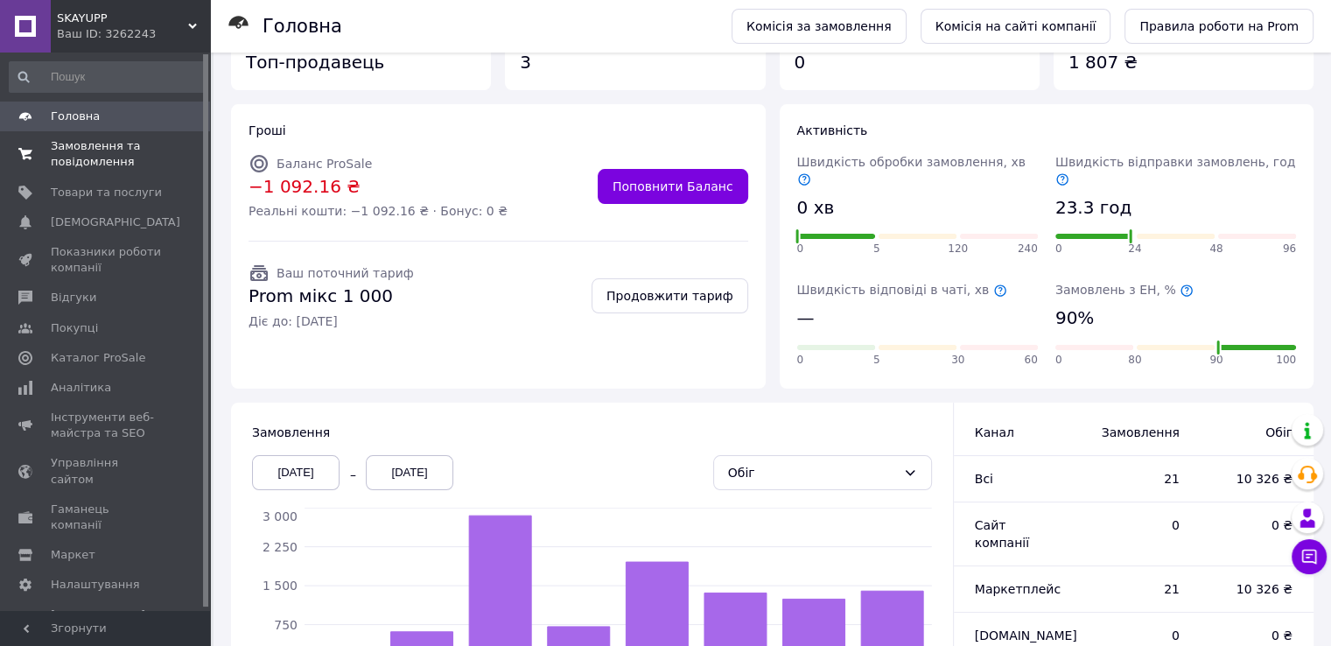
scroll to position [88, 0]
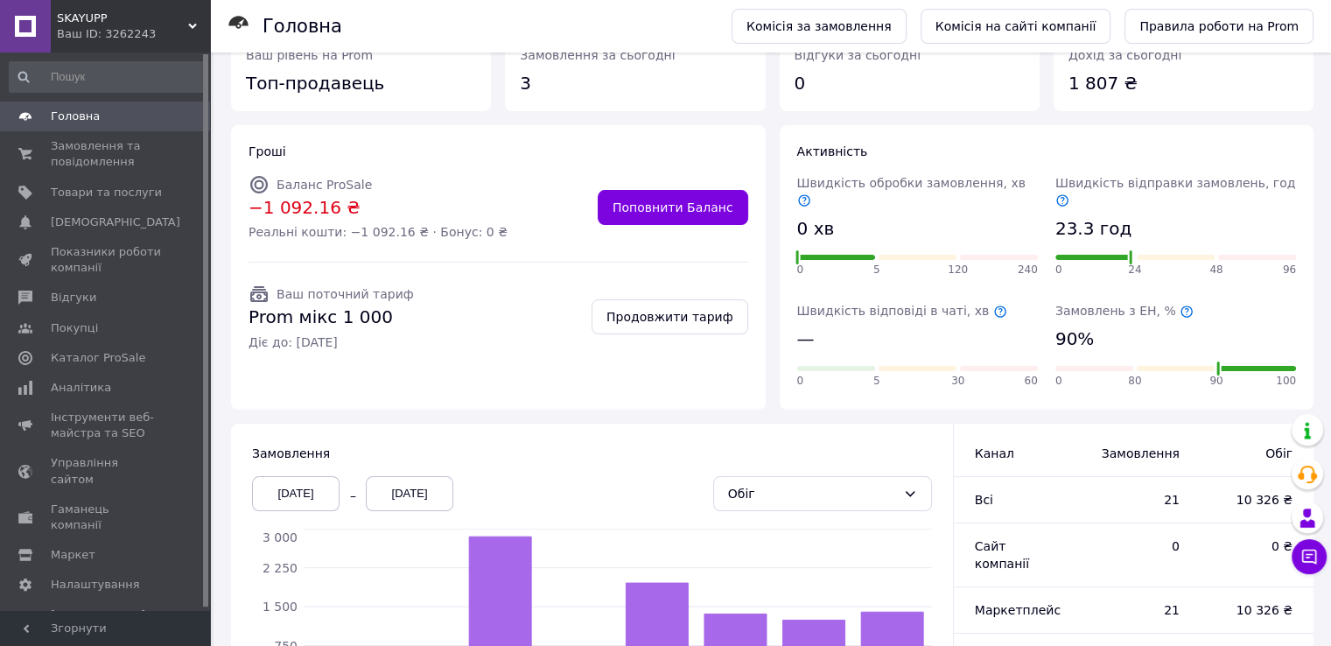
click at [39, 109] on span at bounding box center [25, 117] width 51 height 16
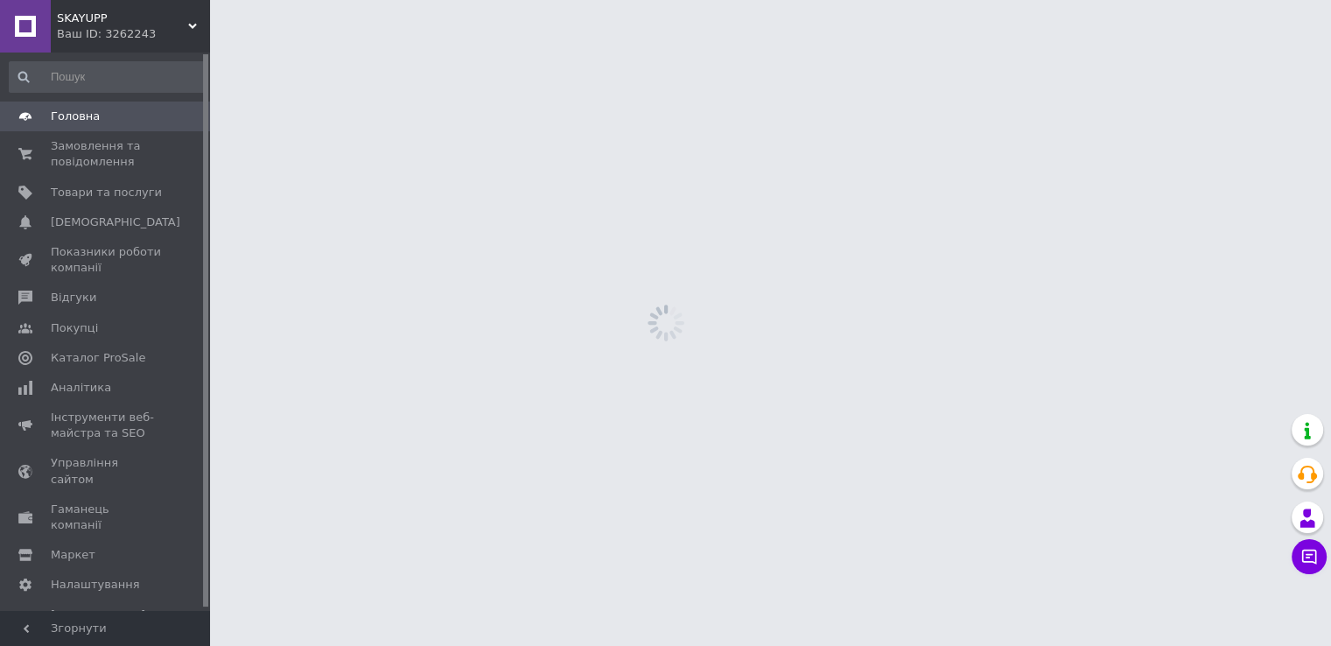
scroll to position [0, 0]
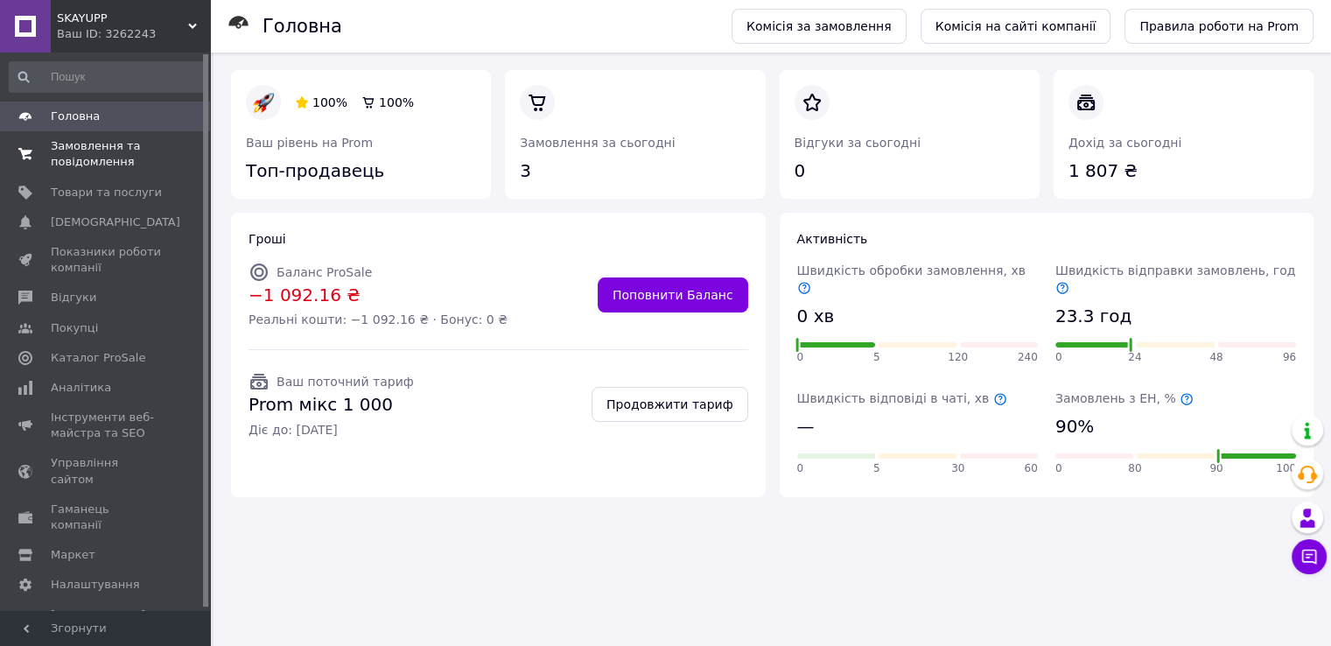
click at [83, 158] on span "Замовлення та повідомлення" at bounding box center [106, 154] width 111 height 32
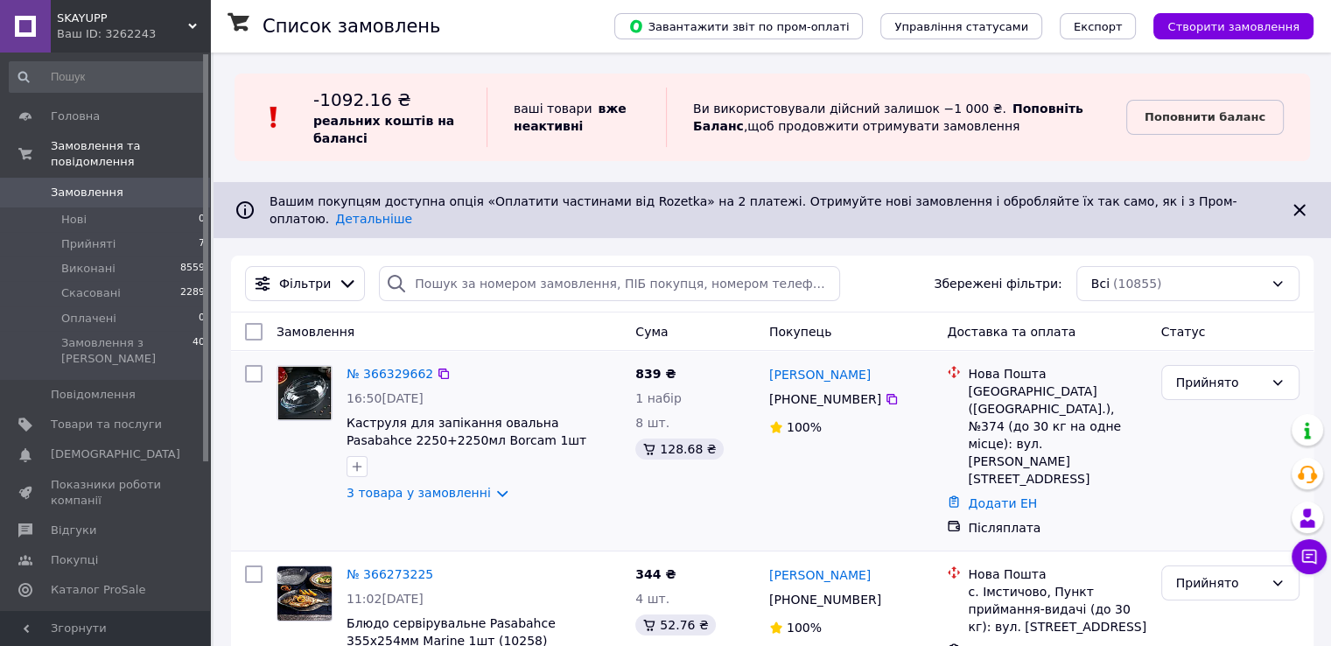
scroll to position [634, 0]
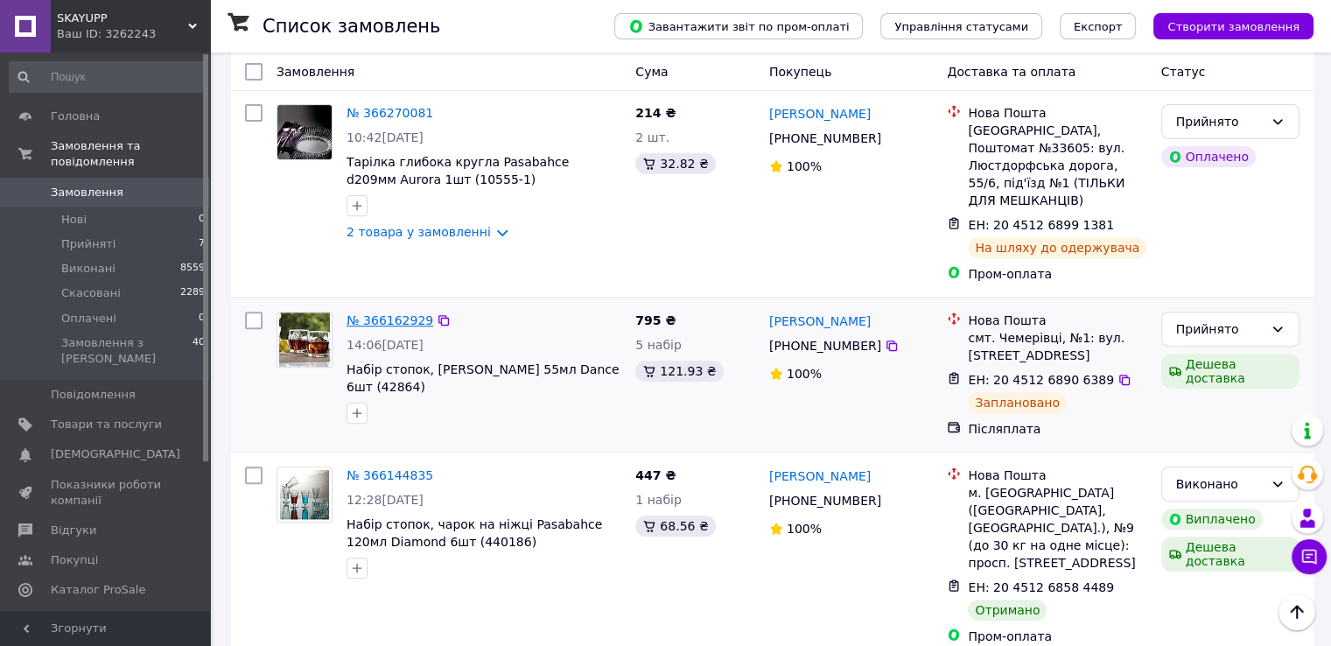
click at [409, 313] on link "№ 366162929" at bounding box center [390, 320] width 87 height 14
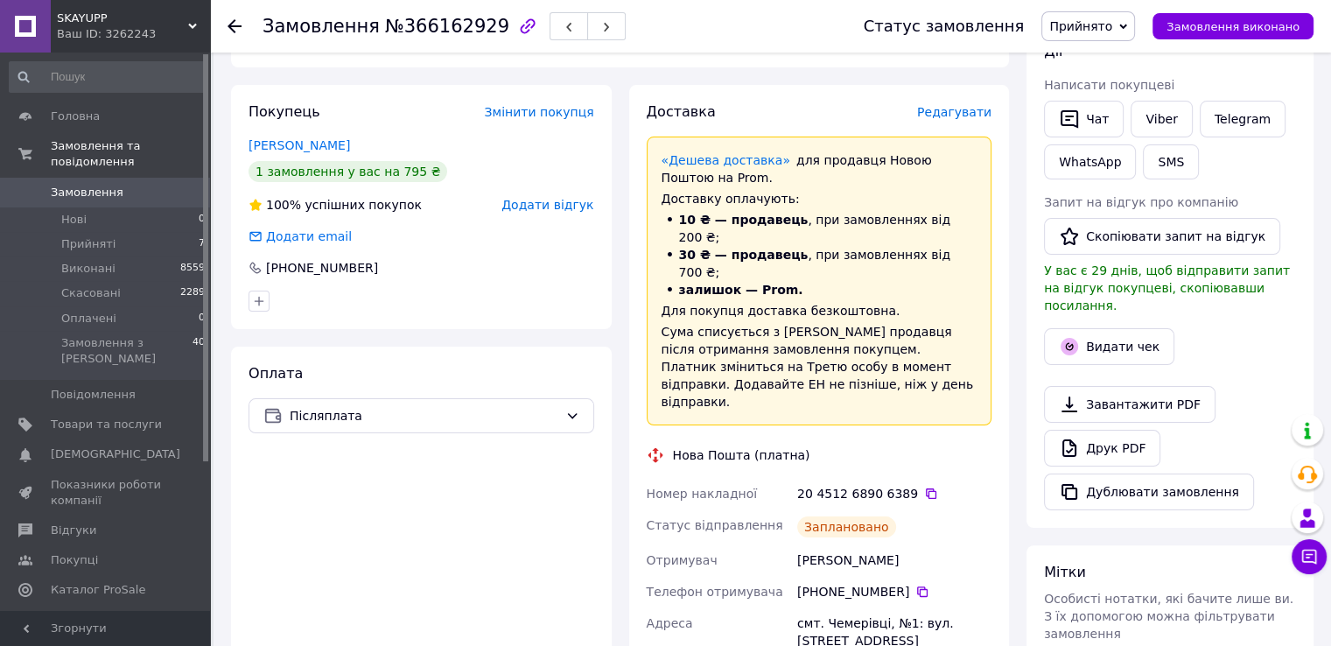
scroll to position [284, 0]
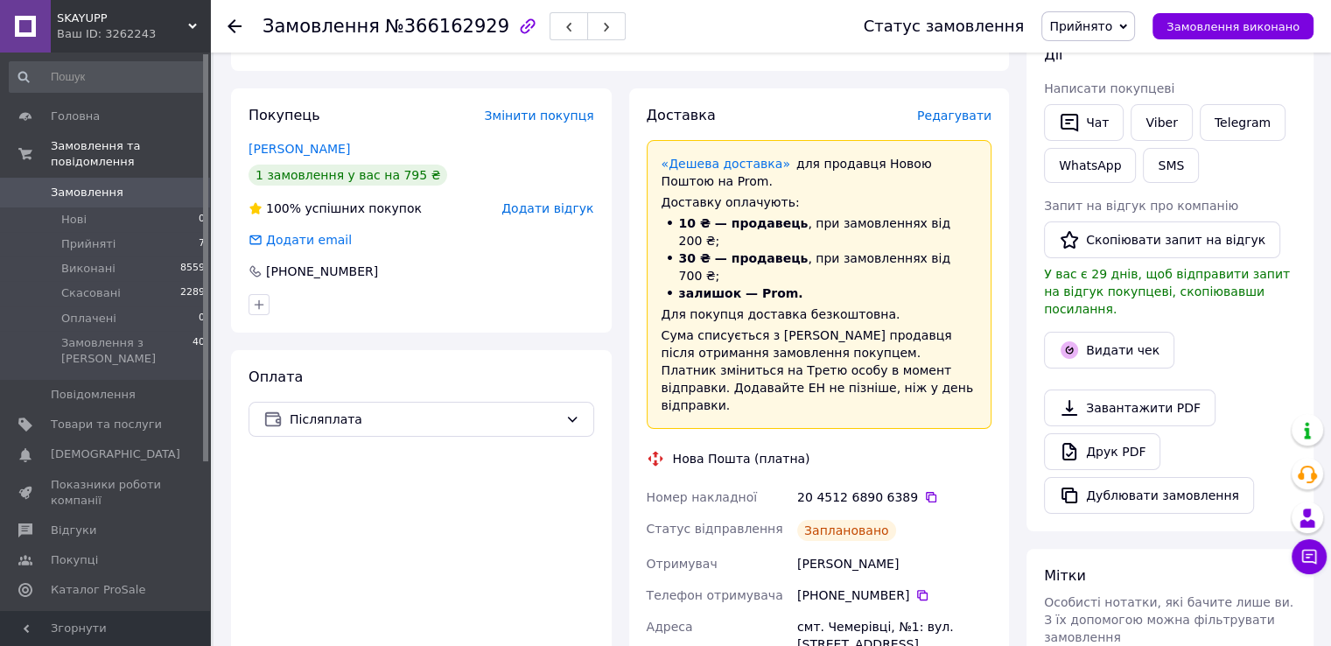
click at [962, 126] on div "Доставка Редагувати «Дешева доставка»   для продавця Новою Поштою на Prom. Дост…" at bounding box center [820, 535] width 346 height 859
click at [957, 118] on span "Редагувати" at bounding box center [954, 116] width 74 height 14
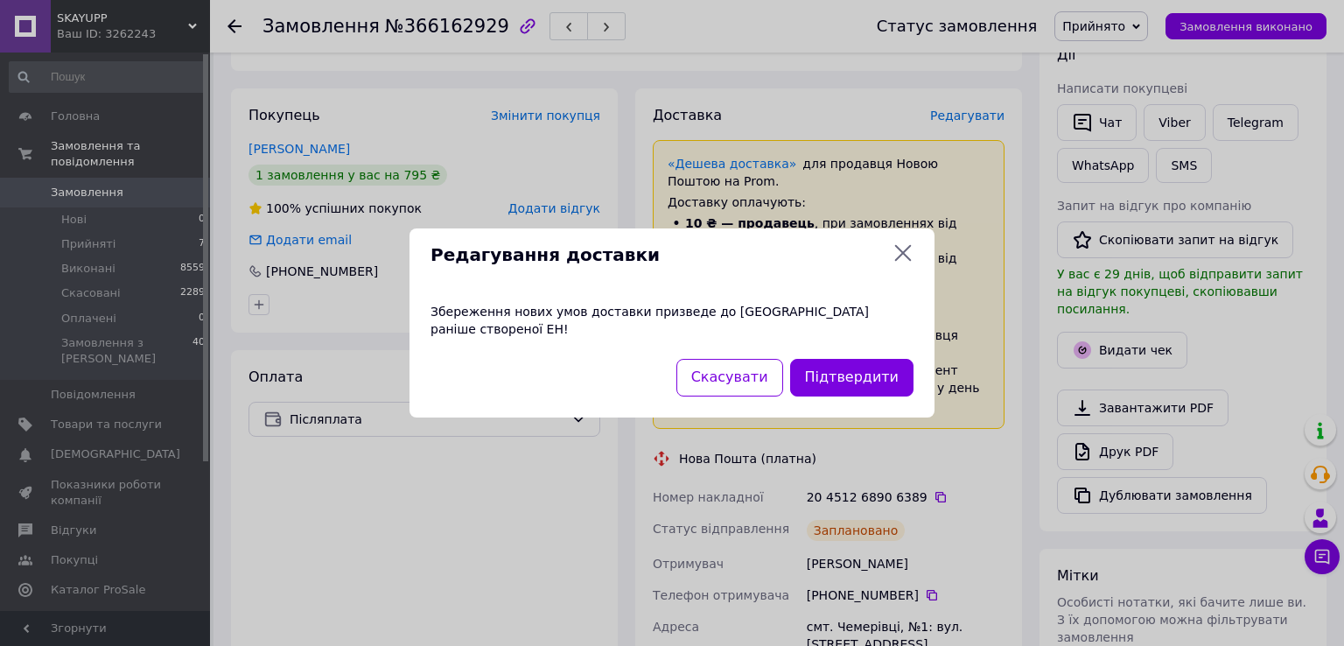
click at [1033, 323] on div "Редагування доставки Збереження нових умов доставки призведе до анулювання рані…" at bounding box center [672, 323] width 1344 height 646
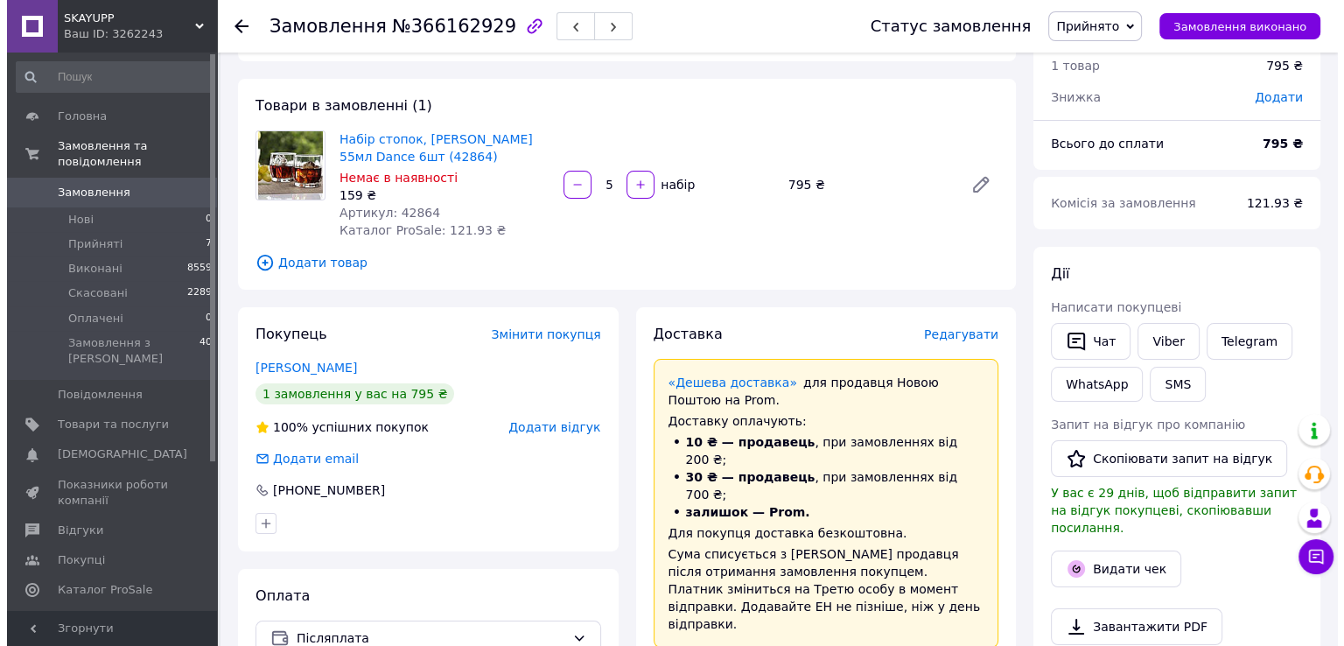
scroll to position [0, 0]
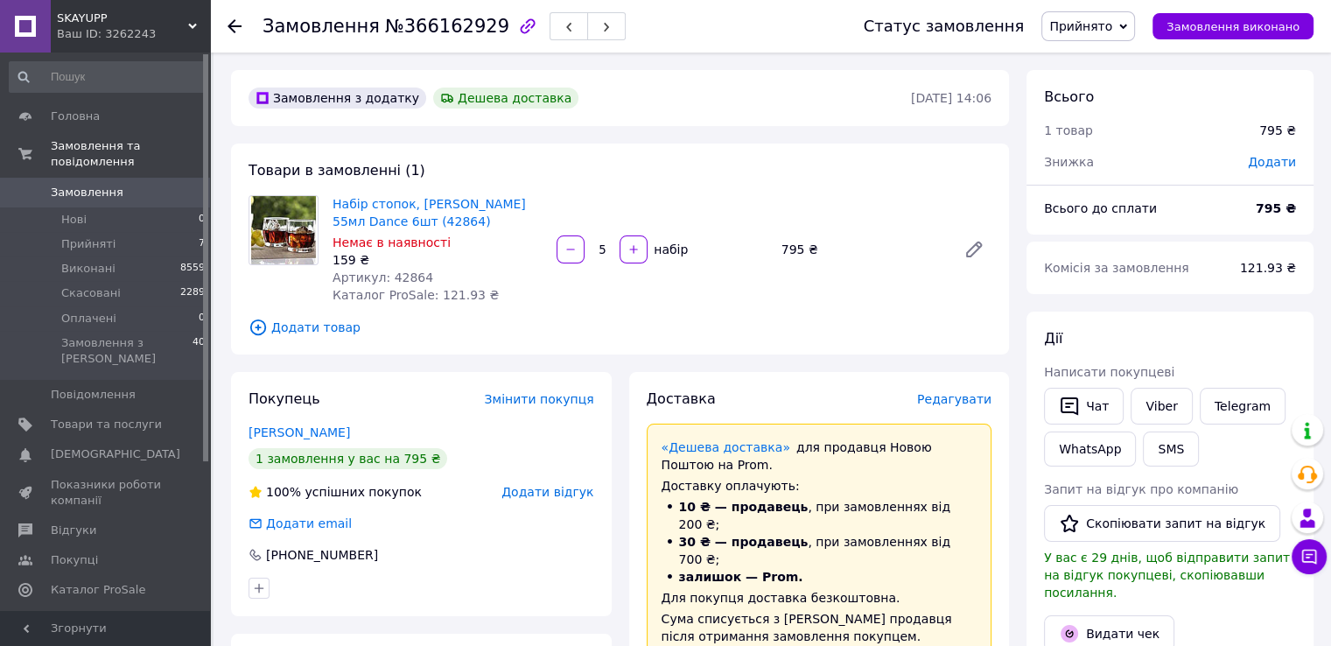
click at [953, 399] on span "Редагувати" at bounding box center [954, 399] width 74 height 14
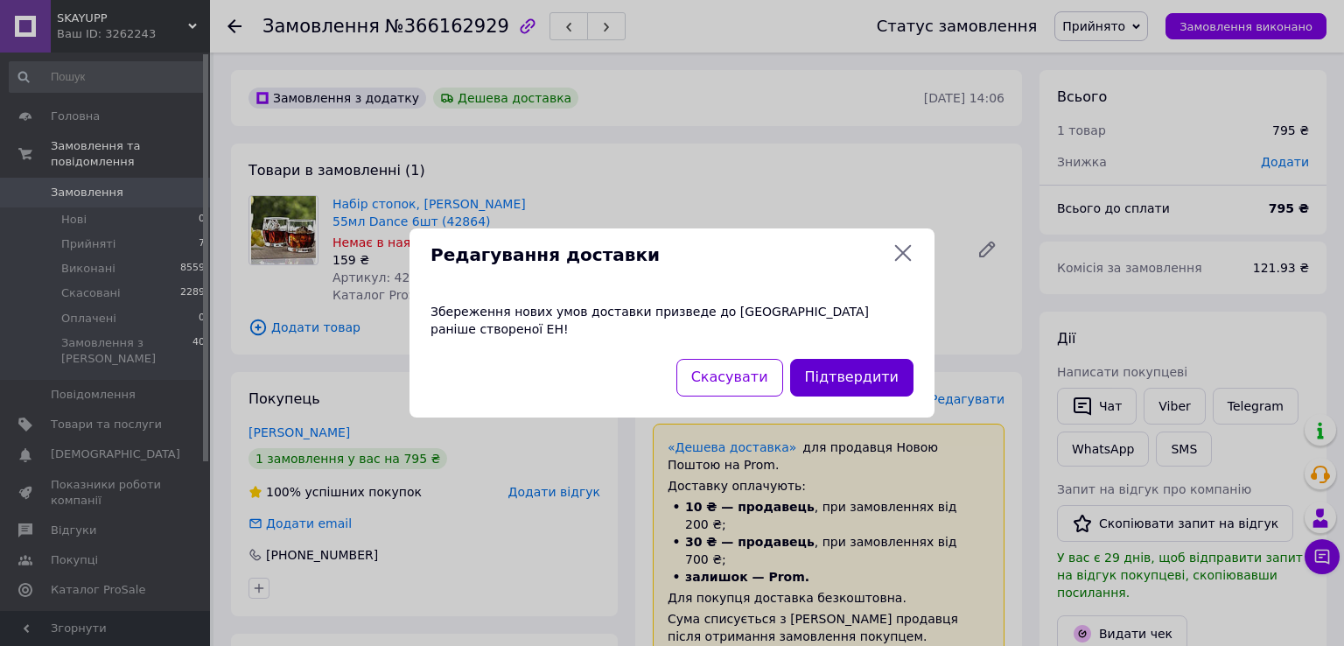
click at [839, 374] on button "Підтвердити" at bounding box center [851, 378] width 123 height 38
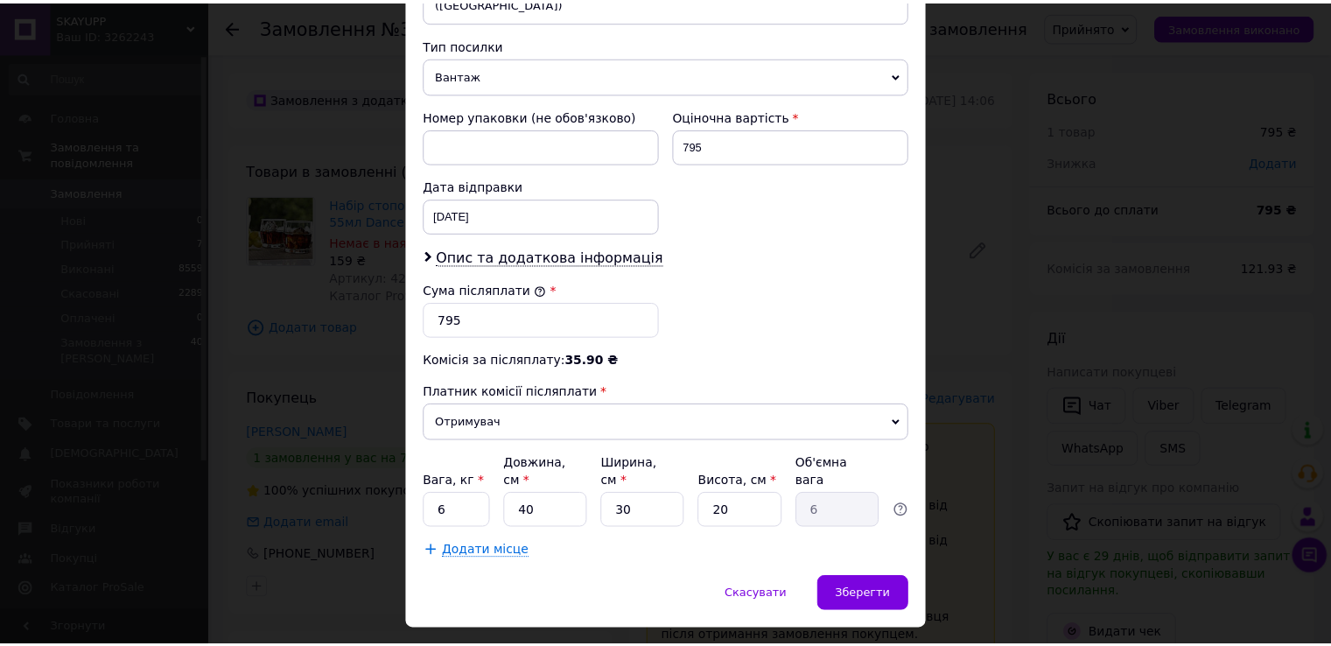
scroll to position [684, 0]
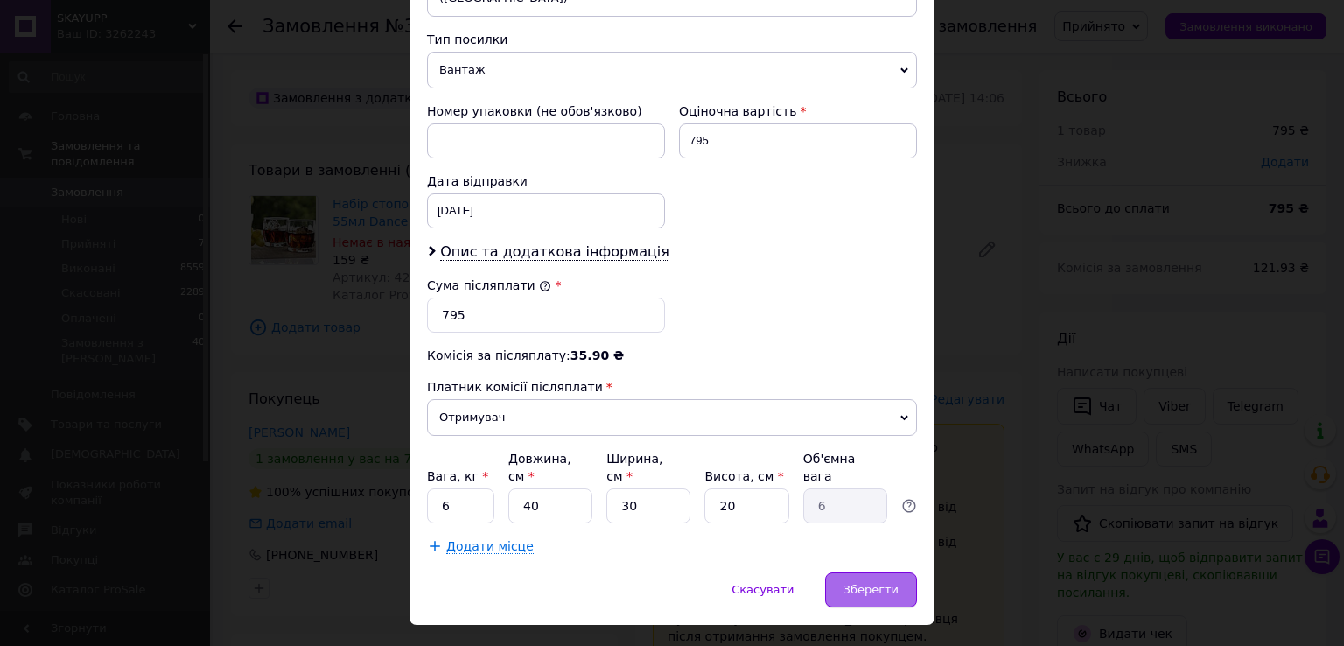
click at [893, 583] on span "Зберегти" at bounding box center [871, 589] width 55 height 13
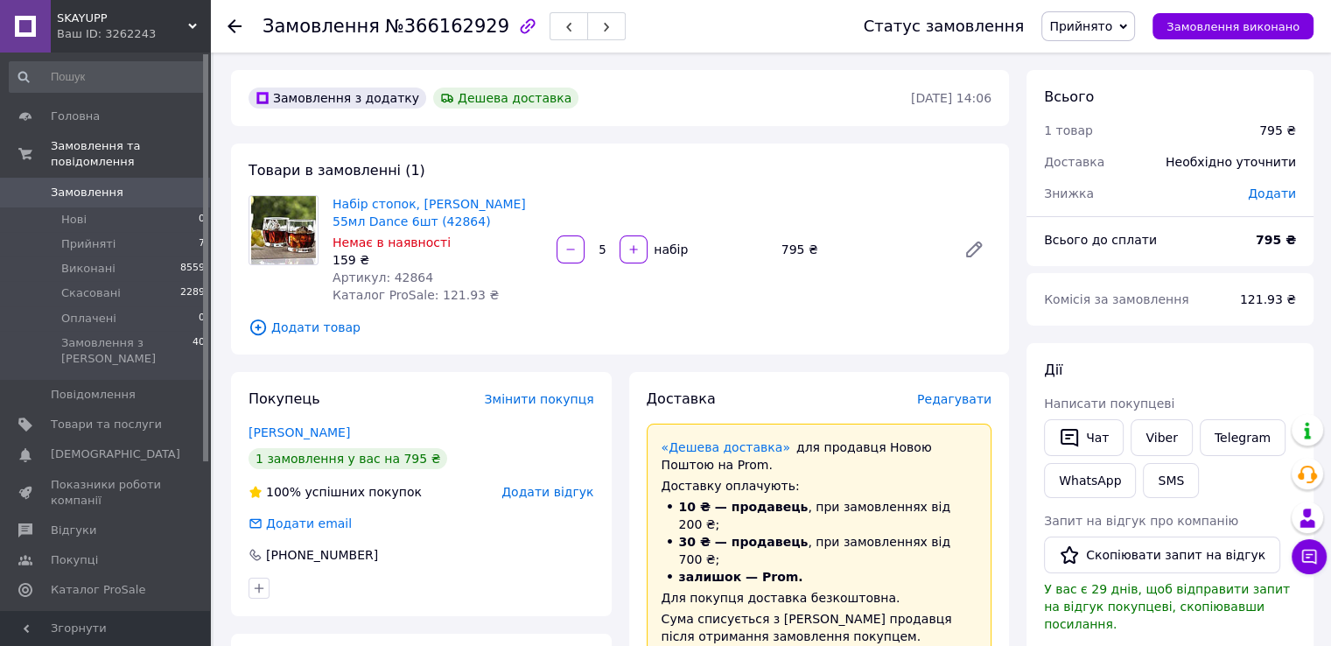
click at [1129, 25] on span "Прийнято" at bounding box center [1088, 26] width 94 height 30
click at [1104, 90] on li "Скасовано" at bounding box center [1088, 87] width 92 height 26
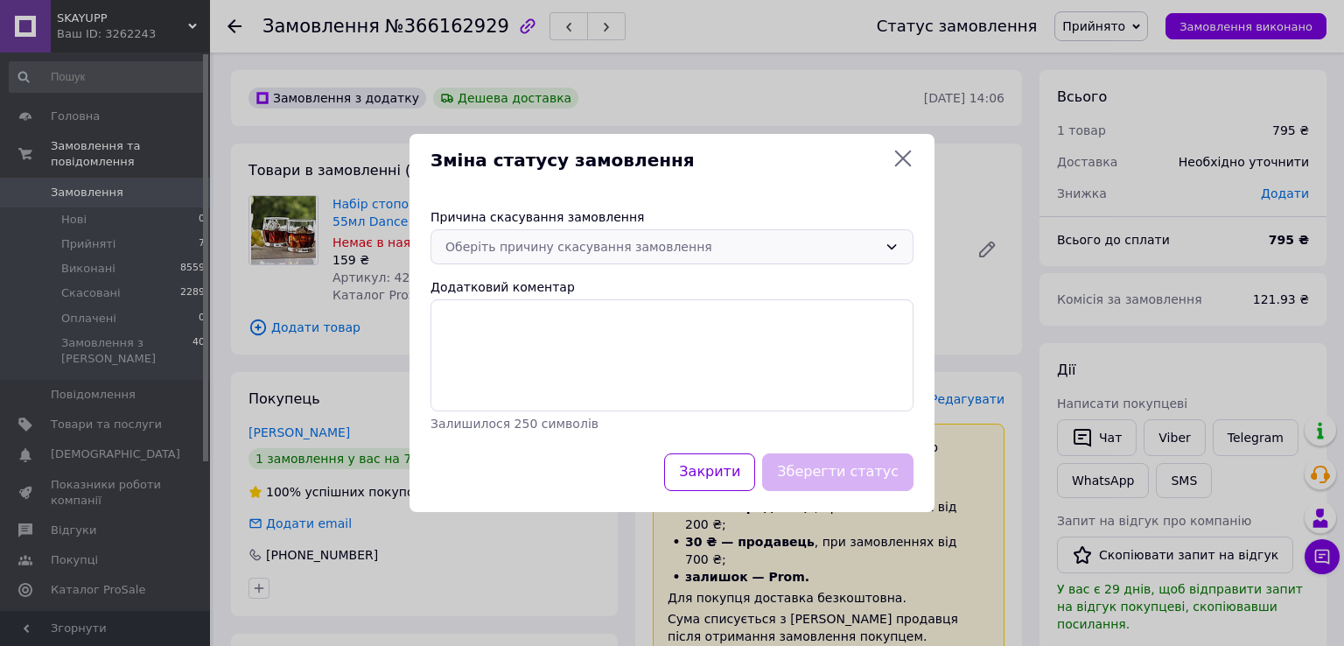
click at [729, 242] on div "Оберіть причину скасування замовлення" at bounding box center [661, 246] width 432 height 19
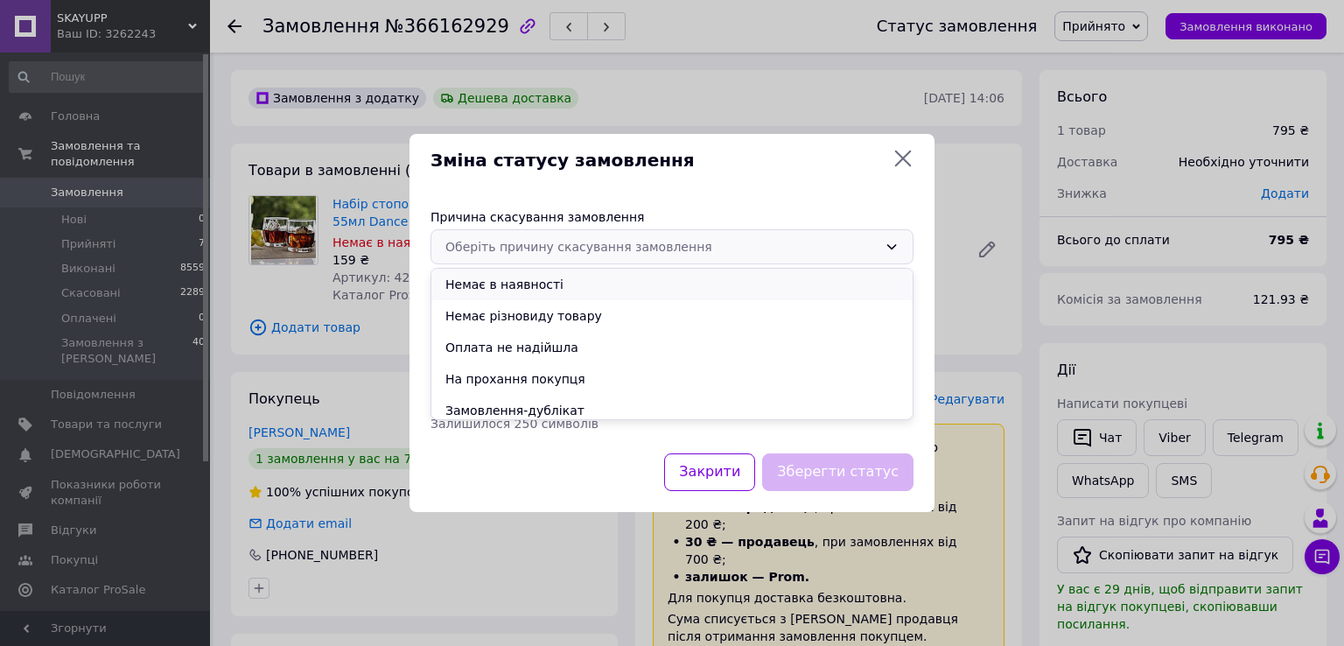
click at [559, 284] on li "Немає в наявності" at bounding box center [671, 285] width 481 height 32
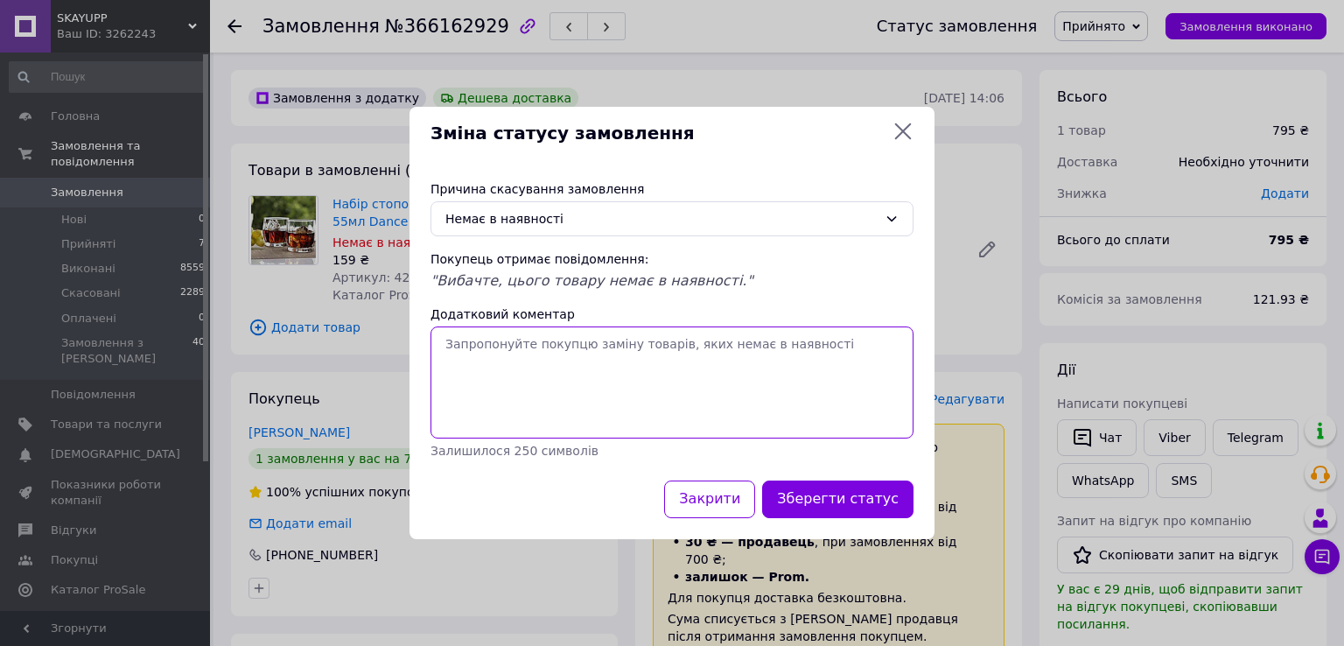
click at [537, 375] on textarea "Додатковий коментар" at bounding box center [672, 382] width 483 height 112
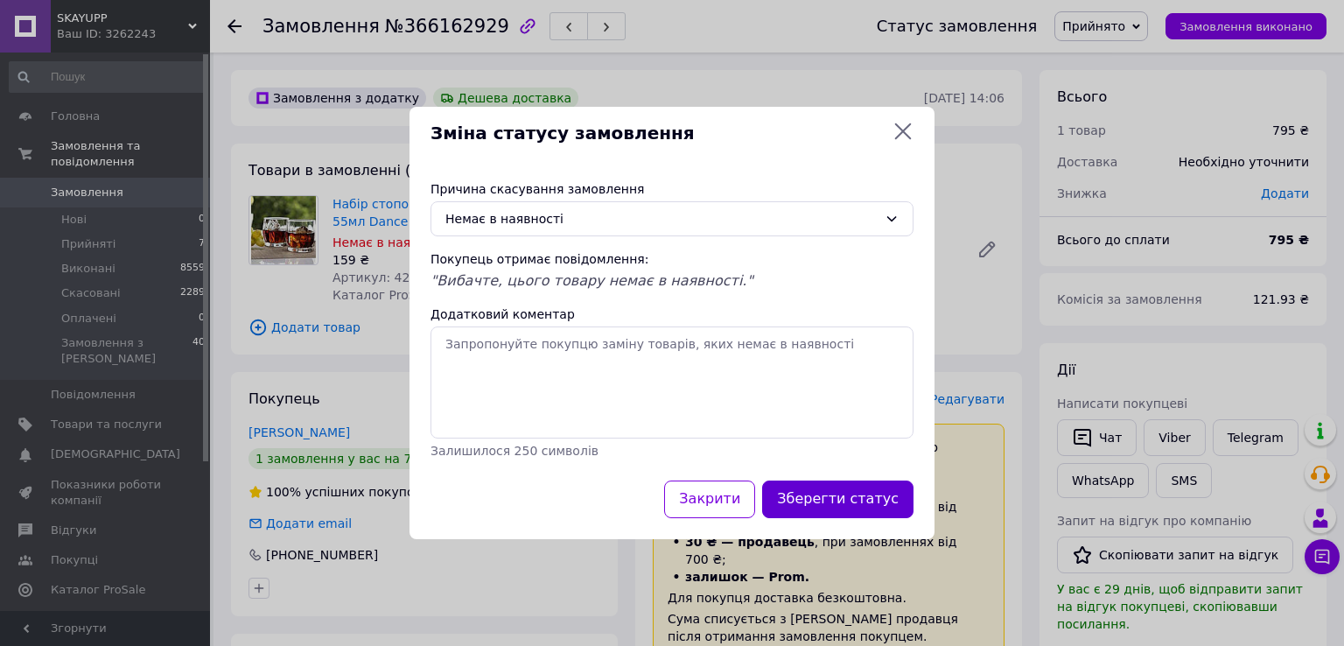
click at [899, 501] on button "Зберегти статус" at bounding box center [837, 499] width 151 height 38
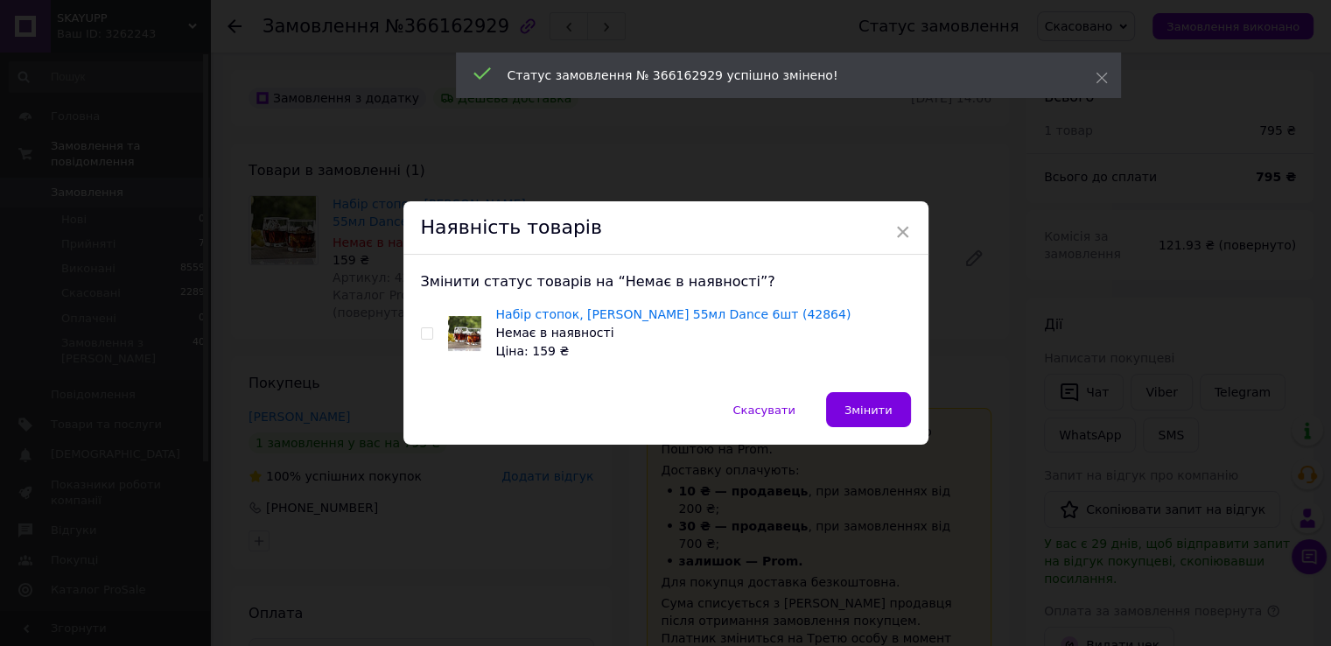
click at [424, 332] on input "checkbox" at bounding box center [426, 333] width 11 height 11
checkbox input "true"
click at [874, 411] on span "Змінити" at bounding box center [869, 409] width 48 height 13
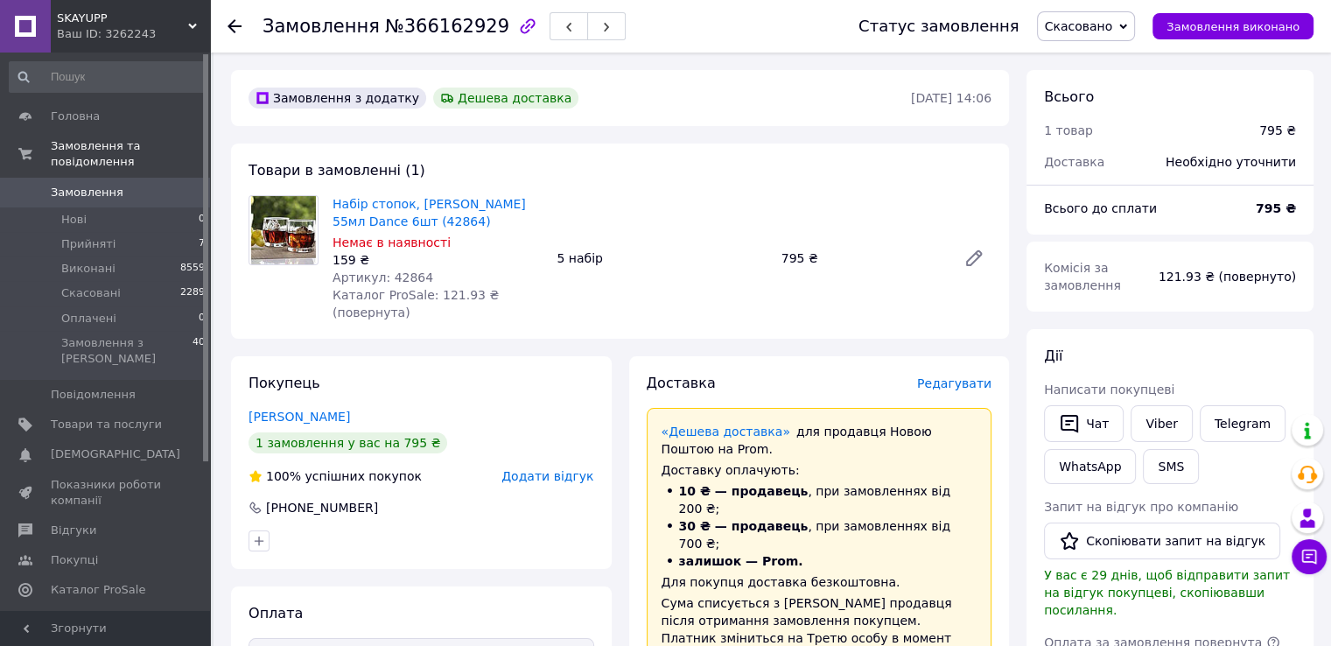
click at [233, 28] on icon at bounding box center [235, 26] width 14 height 14
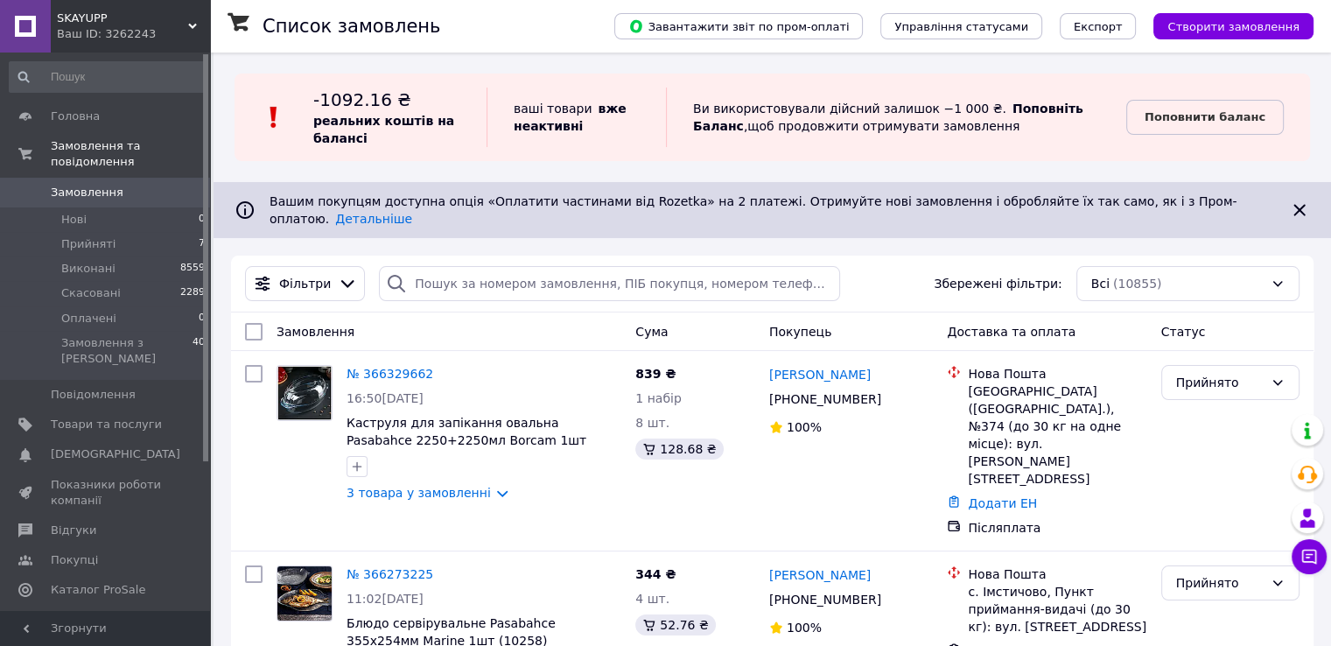
drag, startPoint x: 501, startPoint y: 305, endPoint x: 550, endPoint y: 316, distance: 50.1
click at [501, 316] on div "Замовлення" at bounding box center [449, 332] width 359 height 32
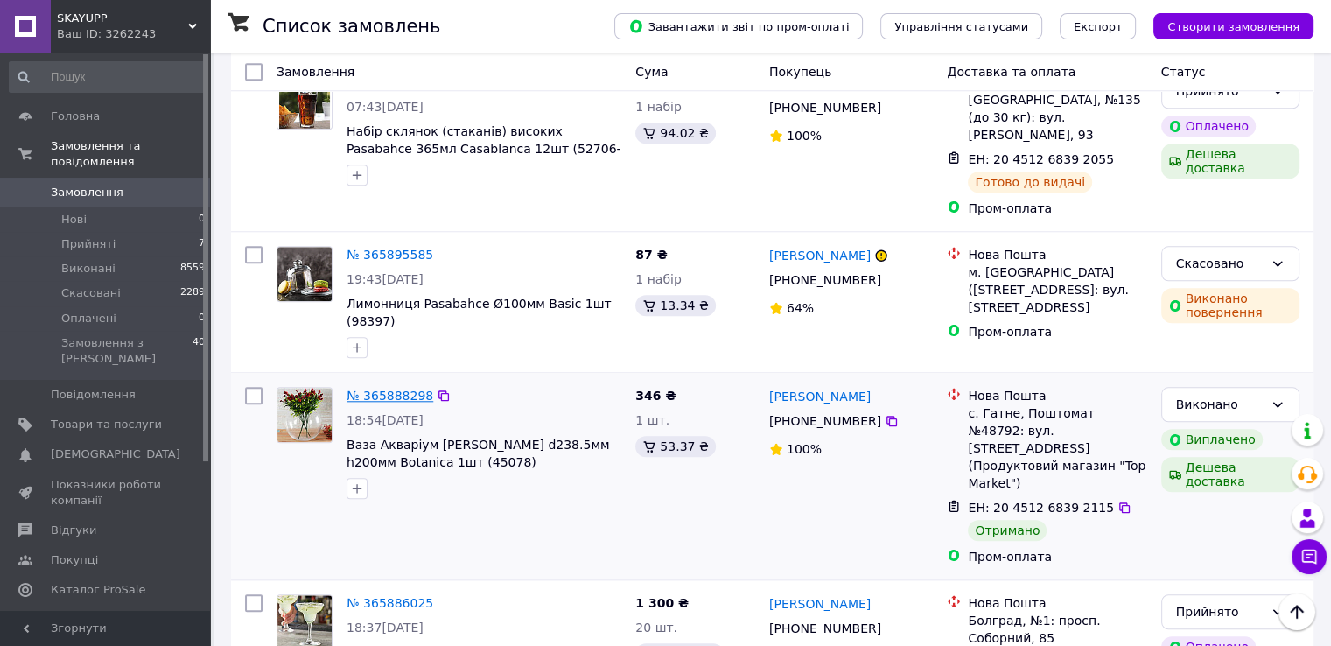
click at [399, 389] on link "№ 365888298" at bounding box center [390, 396] width 87 height 14
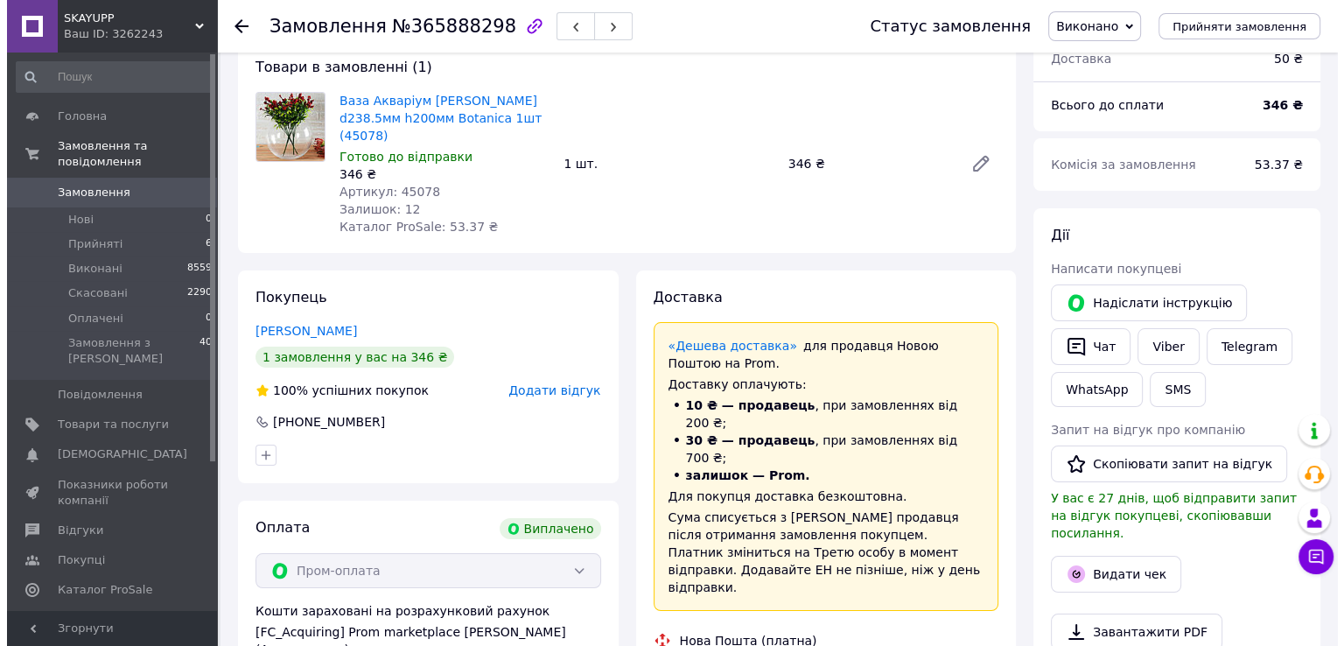
scroll to position [350, 0]
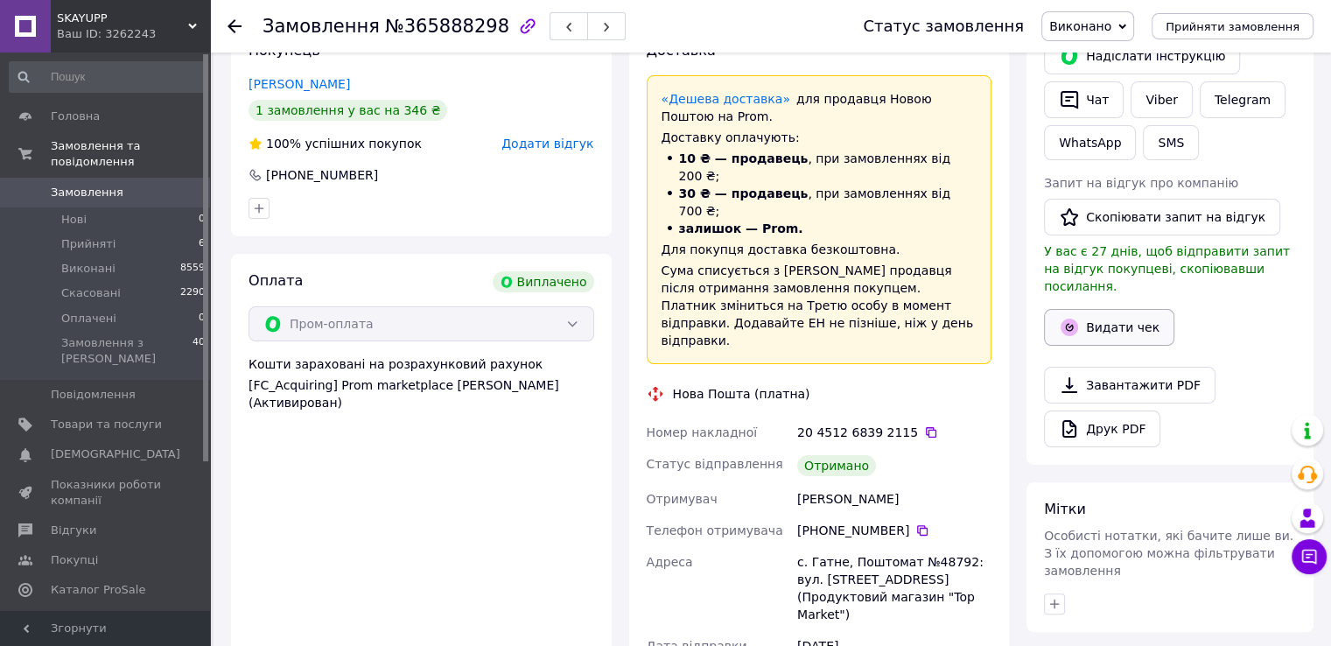
click at [1096, 318] on button "Видати чек" at bounding box center [1109, 327] width 130 height 37
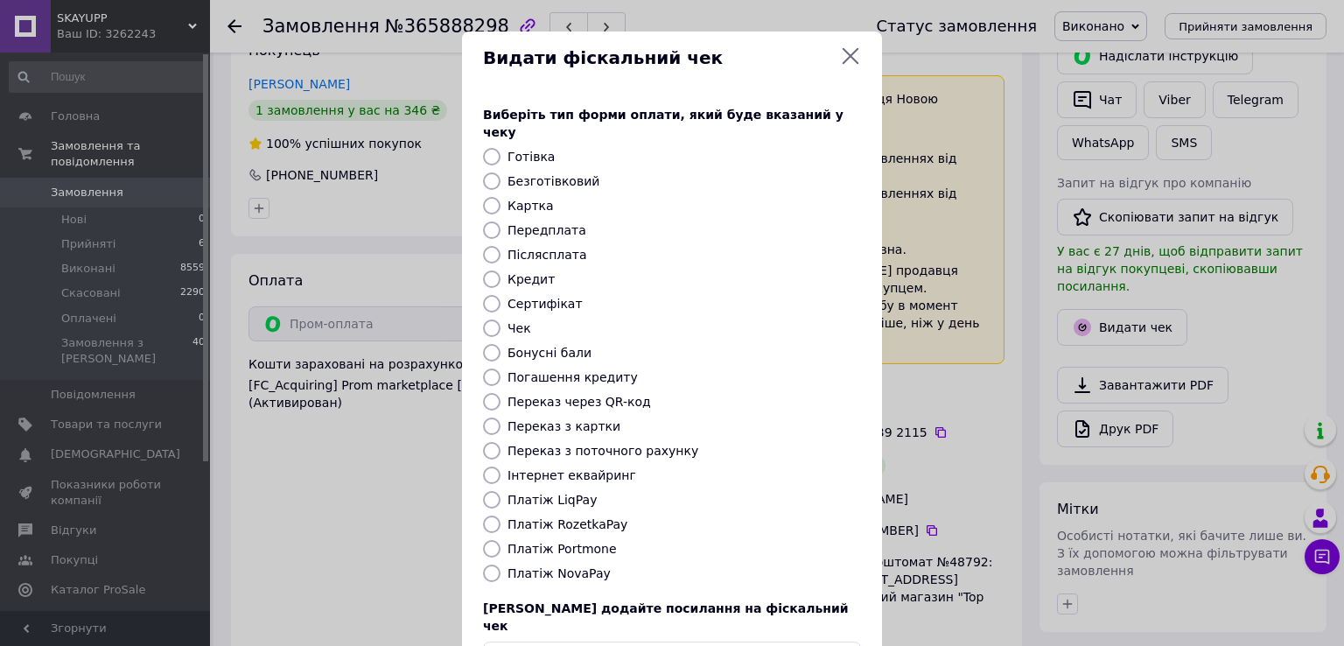
click at [550, 174] on label "Безготівковий" at bounding box center [554, 181] width 92 height 14
click at [501, 172] on input "Безготівковий" at bounding box center [492, 181] width 18 height 18
radio input "true"
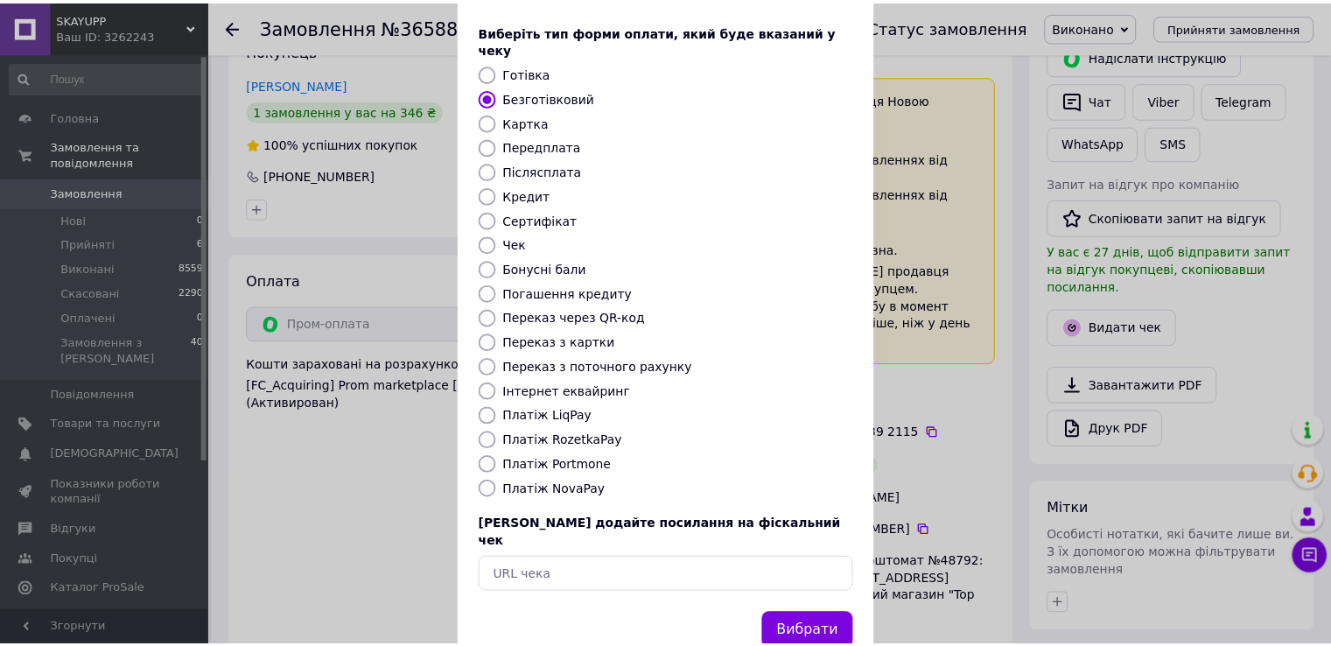
scroll to position [88, 0]
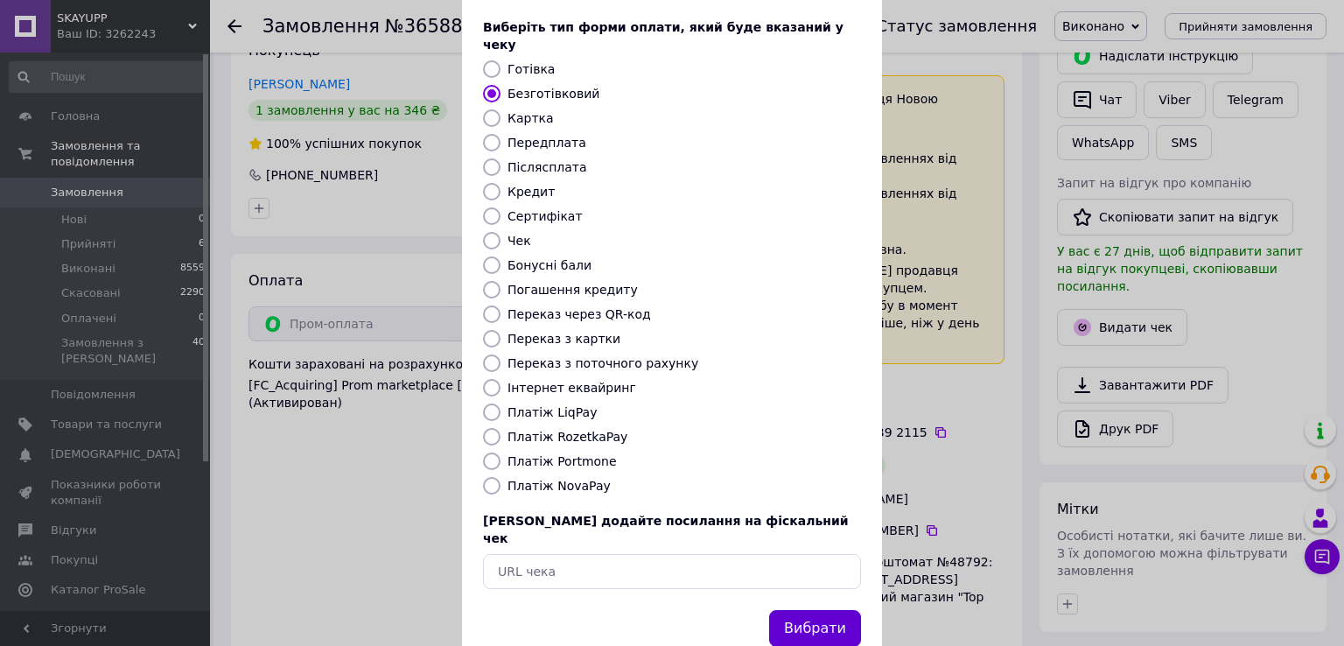
click at [808, 610] on button "Вибрати" at bounding box center [815, 629] width 92 height 38
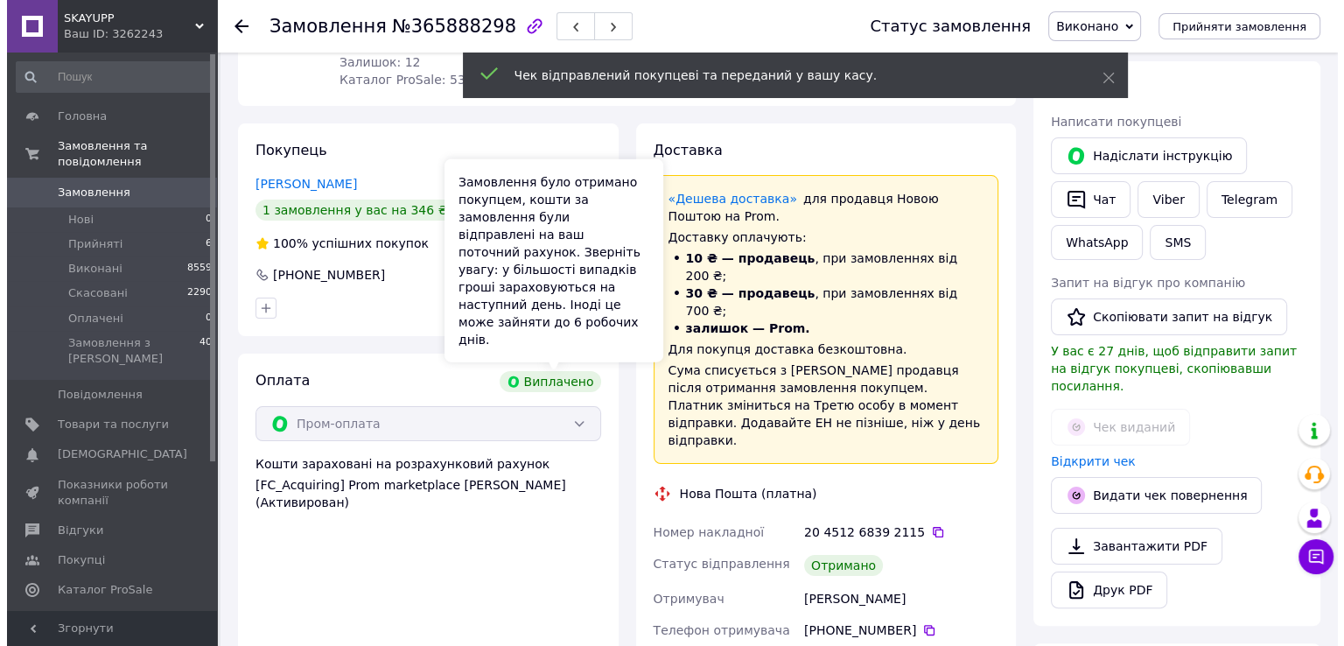
scroll to position [175, 0]
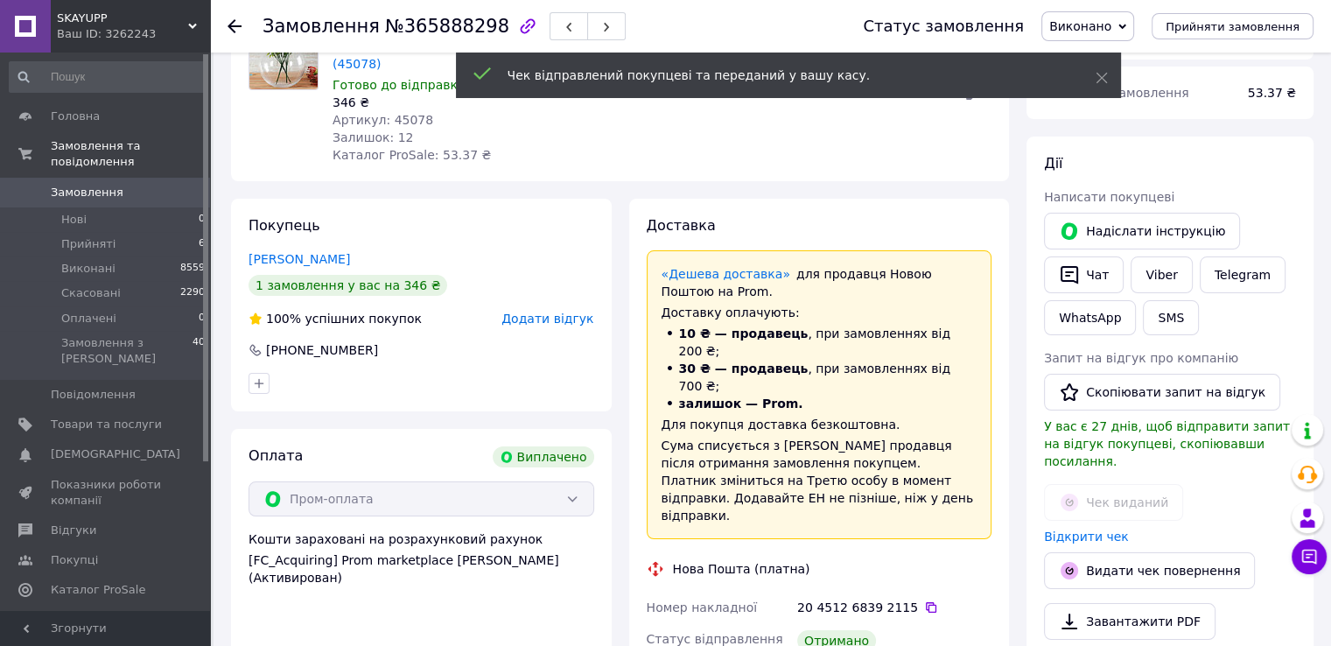
click at [551, 318] on span "Додати відгук" at bounding box center [547, 319] width 92 height 14
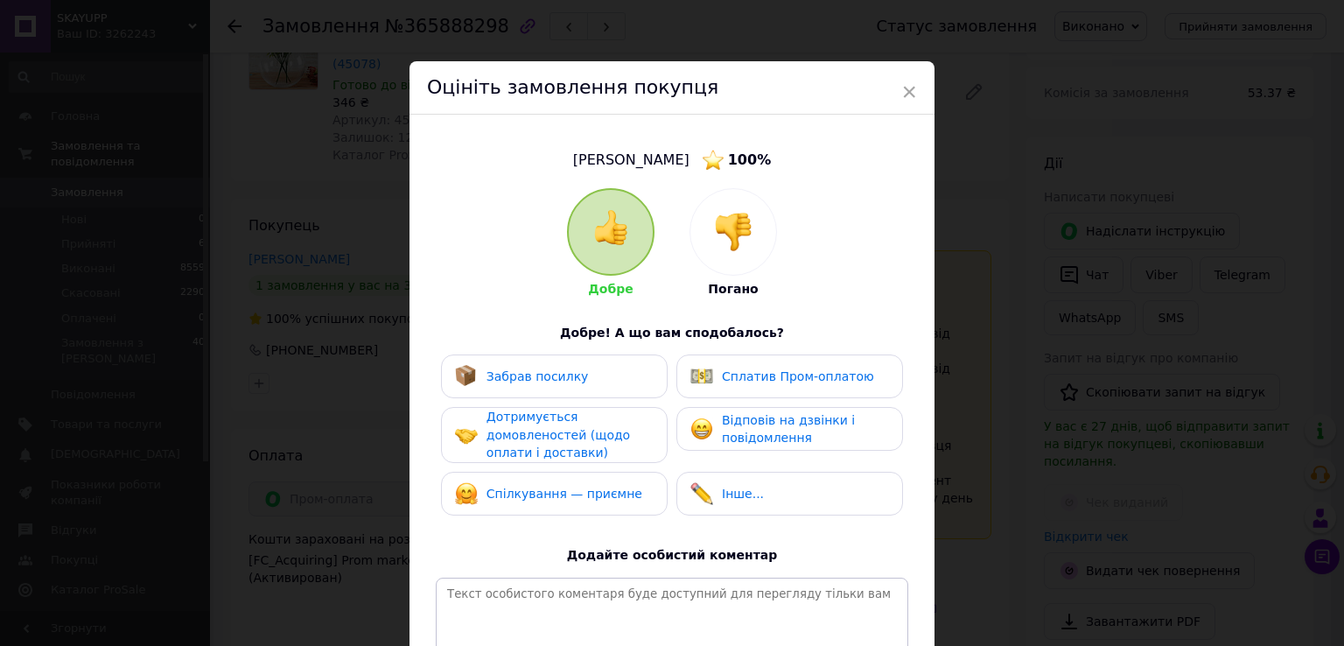
click at [526, 369] on span "Забрав посилку" at bounding box center [538, 376] width 102 height 14
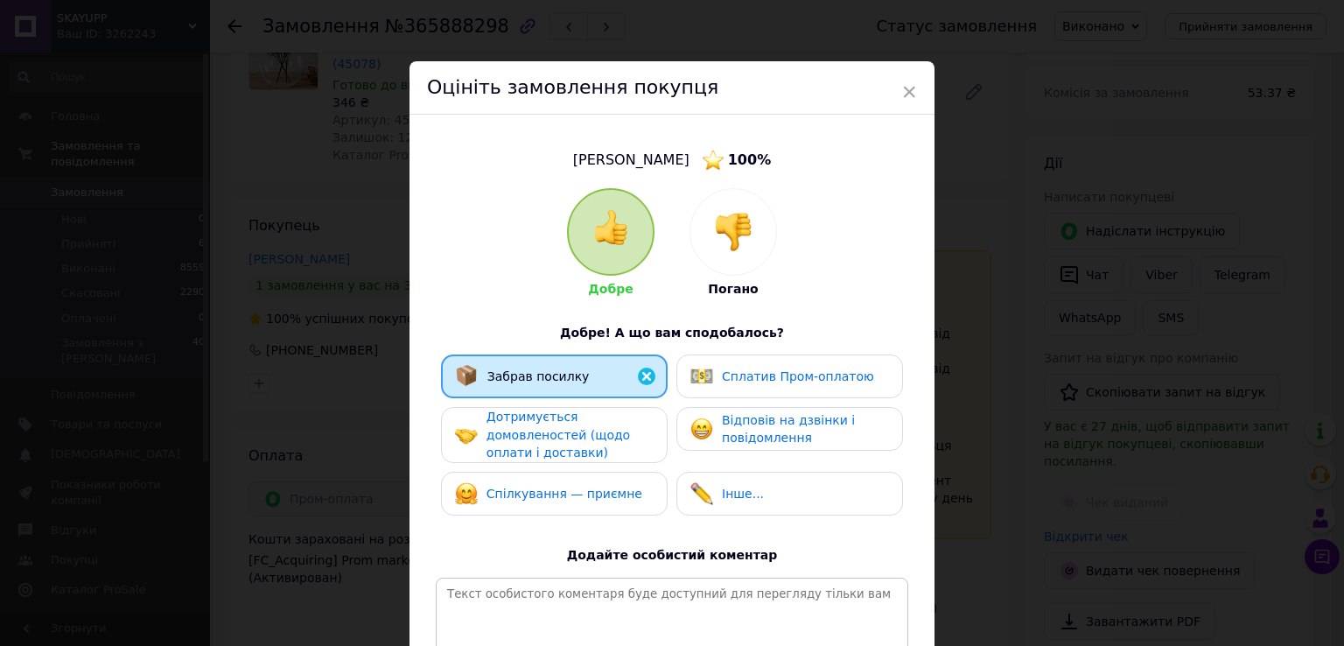
click at [577, 427] on span "Дотримується домовленостей (щодо оплати і доставки)" at bounding box center [559, 435] width 144 height 50
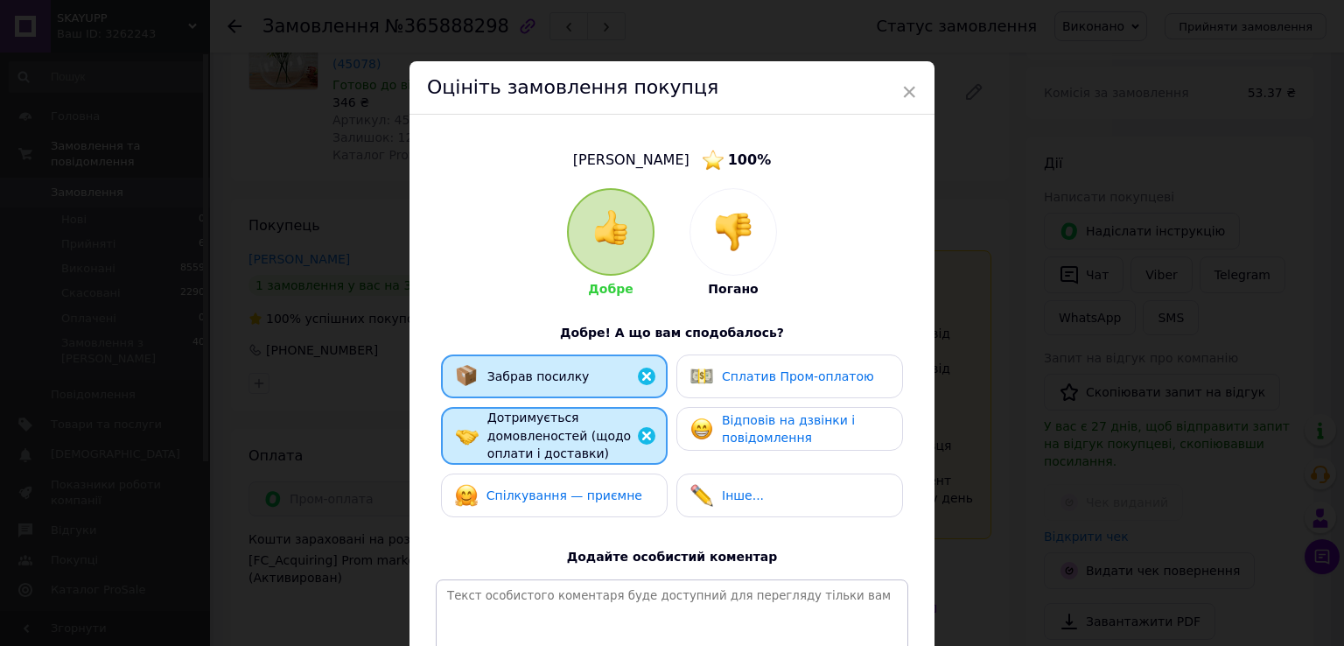
click at [774, 382] on span "Сплатив Пром-оплатою" at bounding box center [798, 376] width 152 height 14
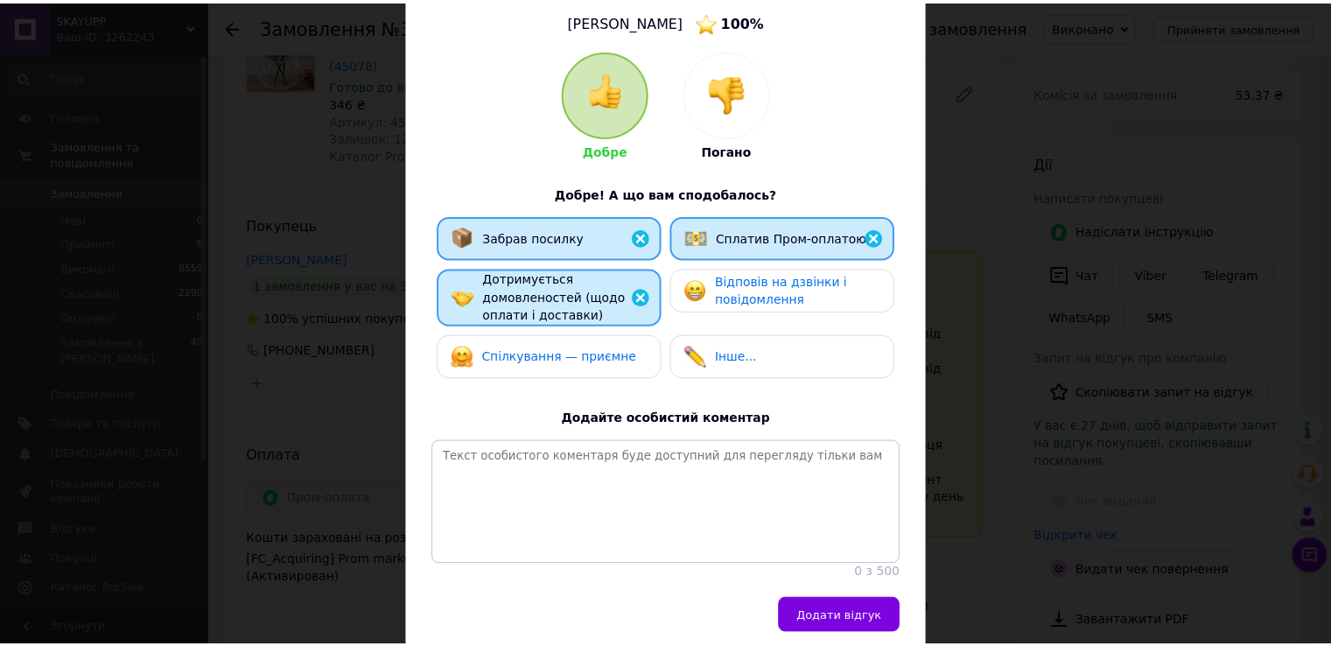
scroll to position [222, 0]
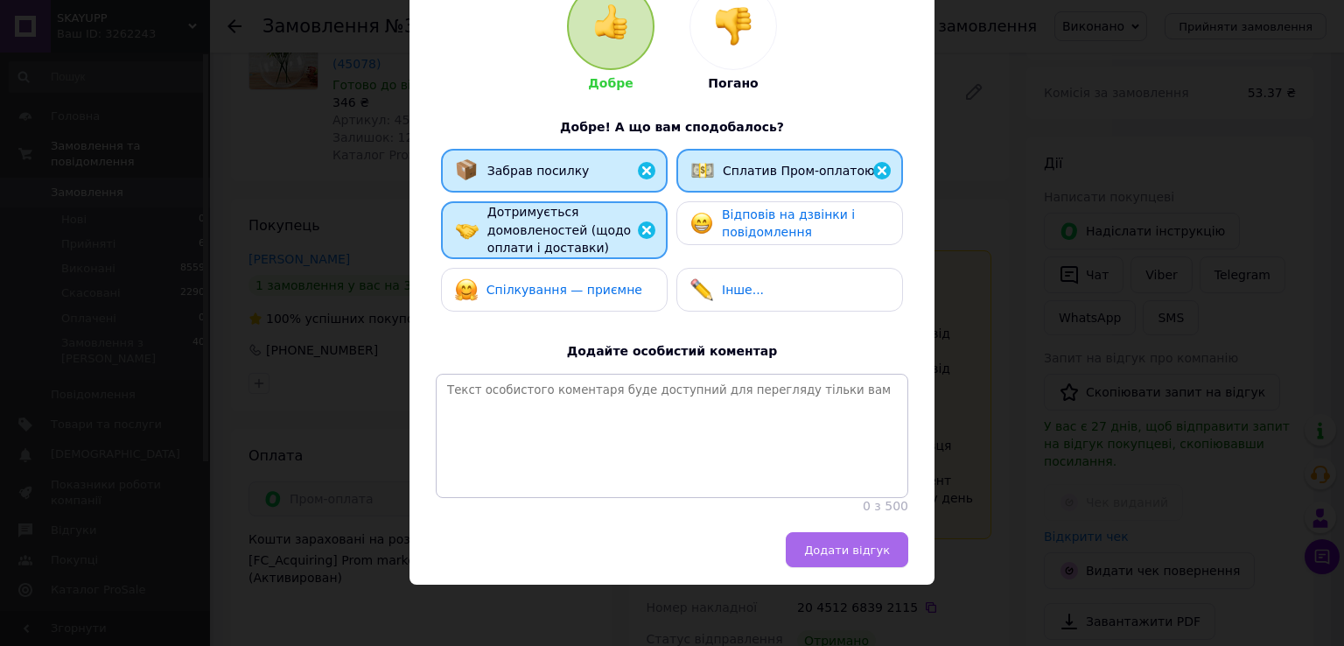
click at [853, 548] on span "Додати відгук" at bounding box center [847, 549] width 86 height 13
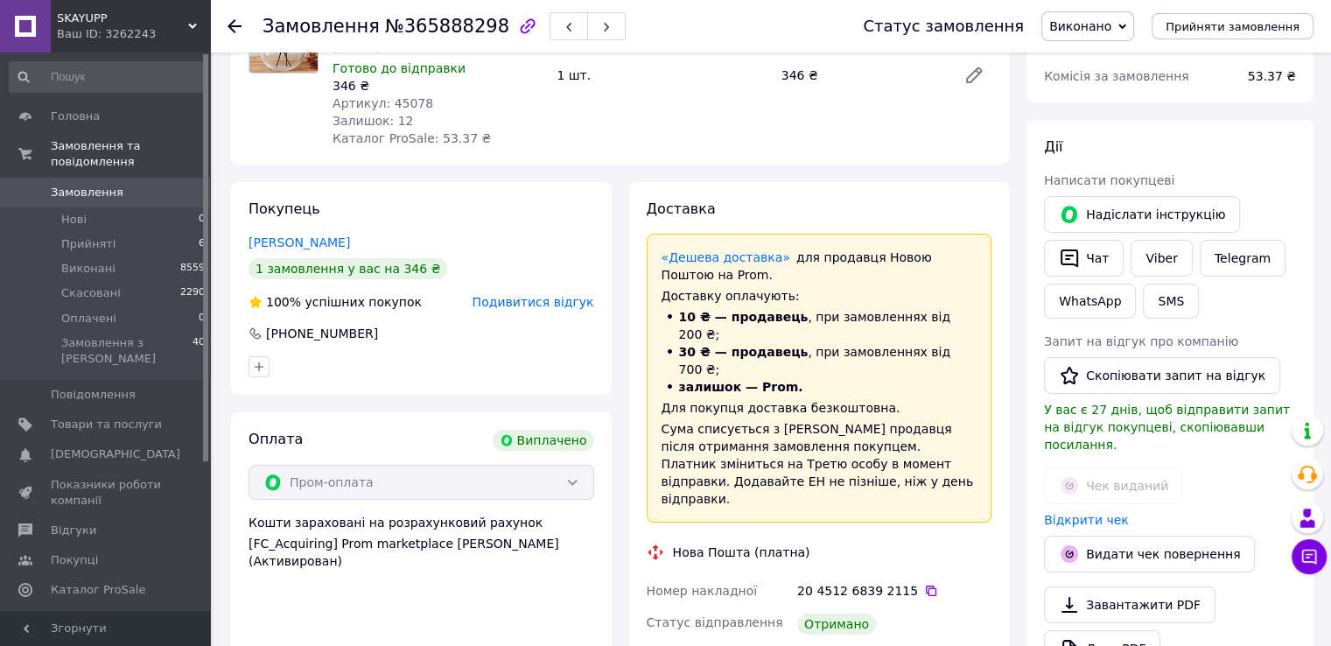
scroll to position [88, 0]
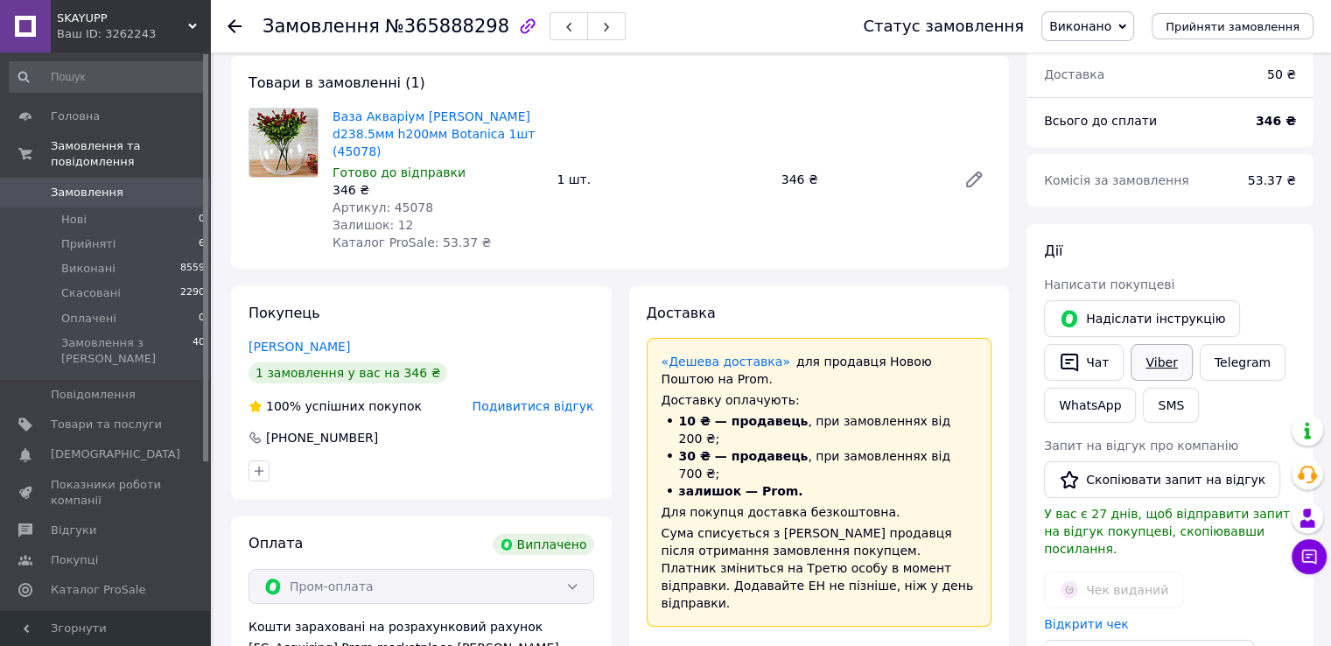
click at [1161, 362] on link "Viber" at bounding box center [1161, 362] width 61 height 37
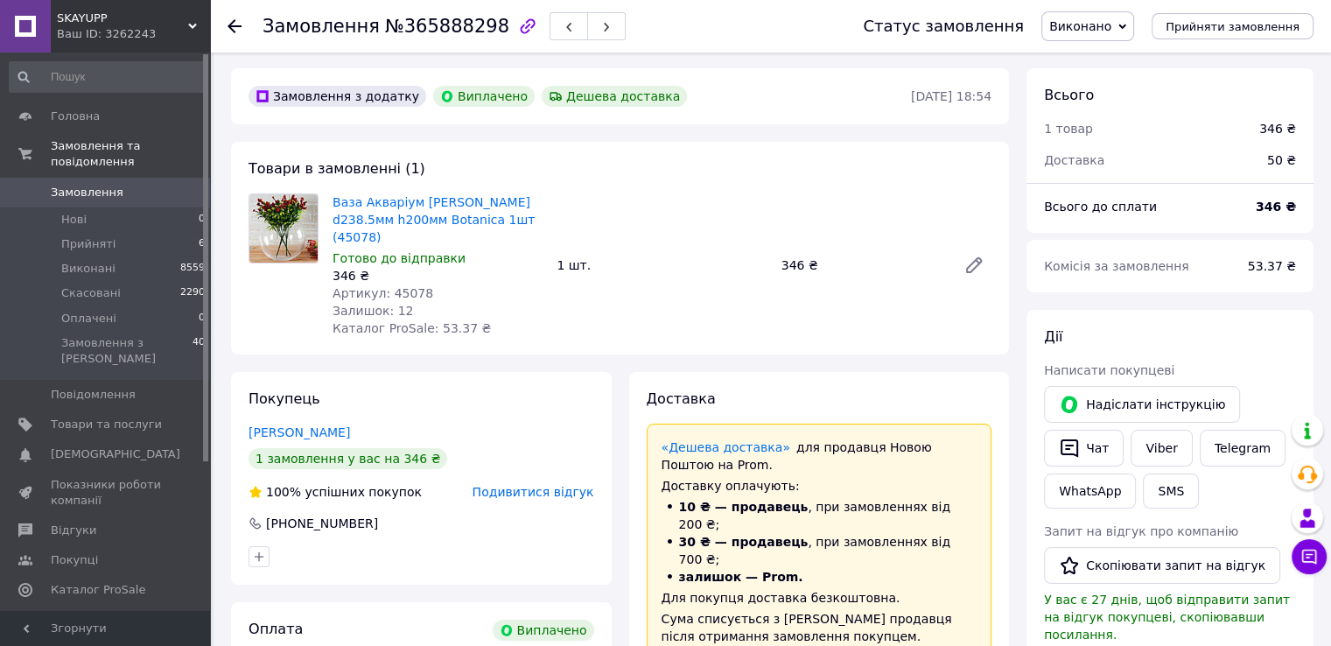
scroll to position [0, 0]
click at [236, 28] on icon at bounding box center [235, 26] width 14 height 14
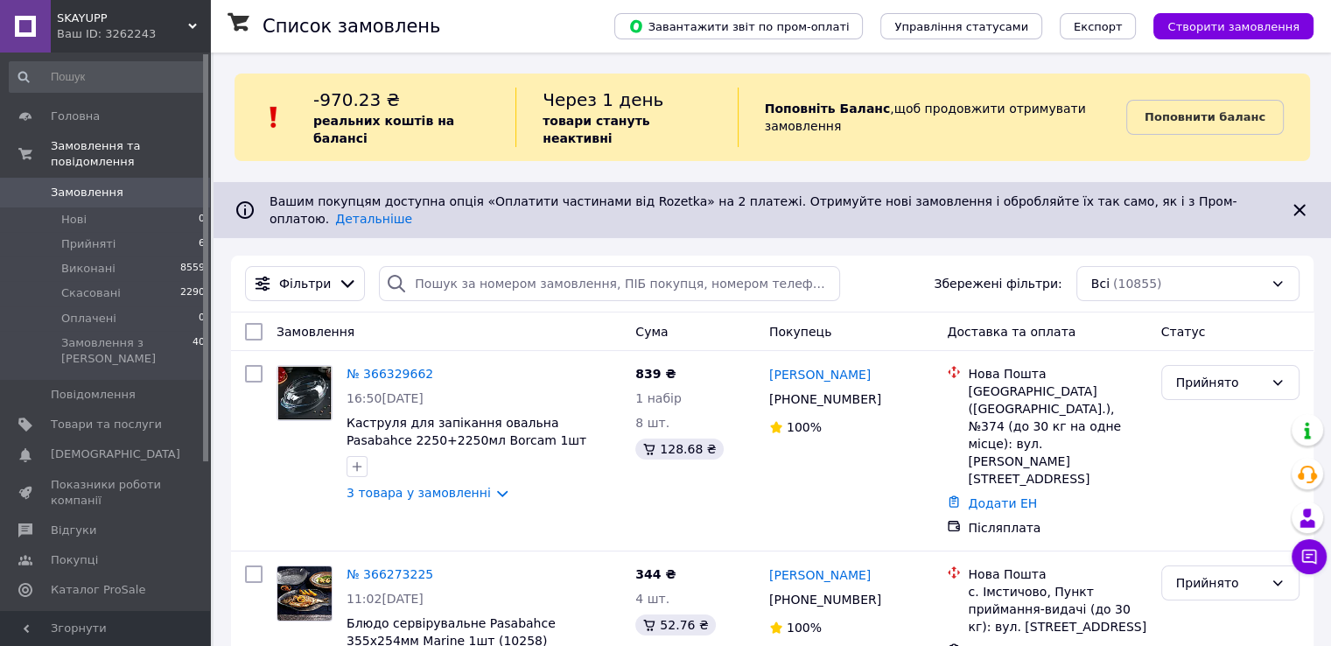
scroll to position [2146, 0]
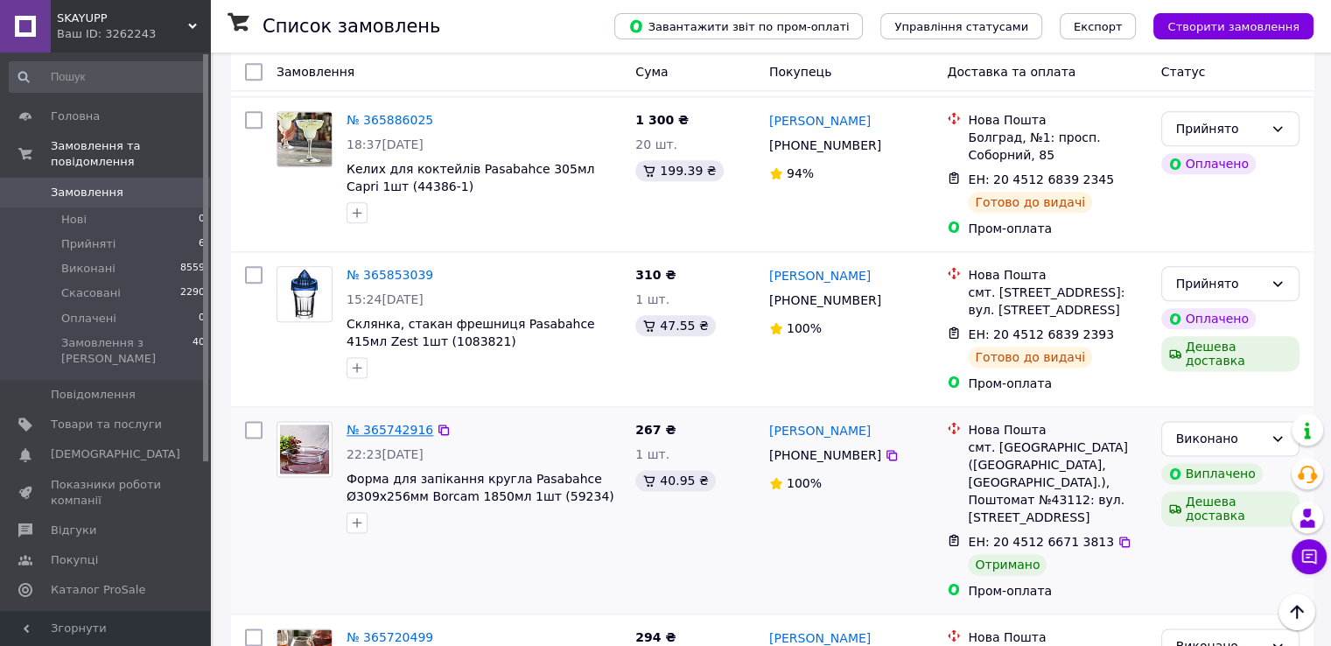
click at [402, 423] on link "№ 365742916" at bounding box center [390, 430] width 87 height 14
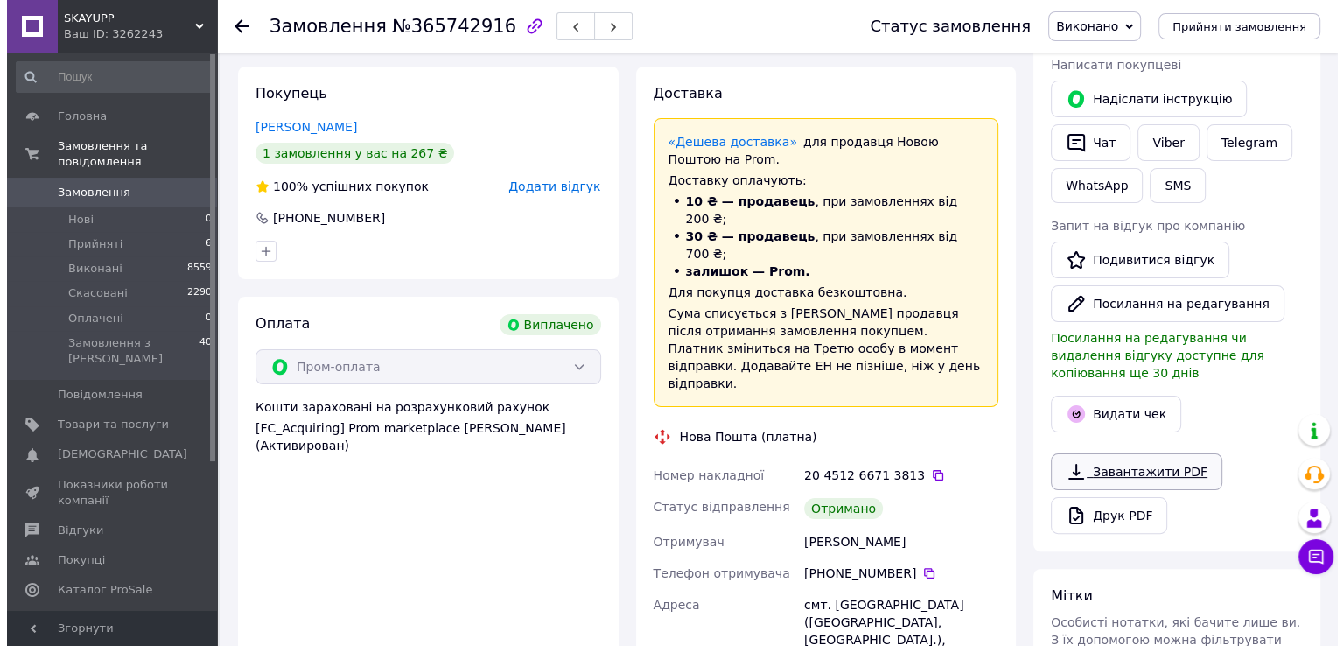
scroll to position [378, 0]
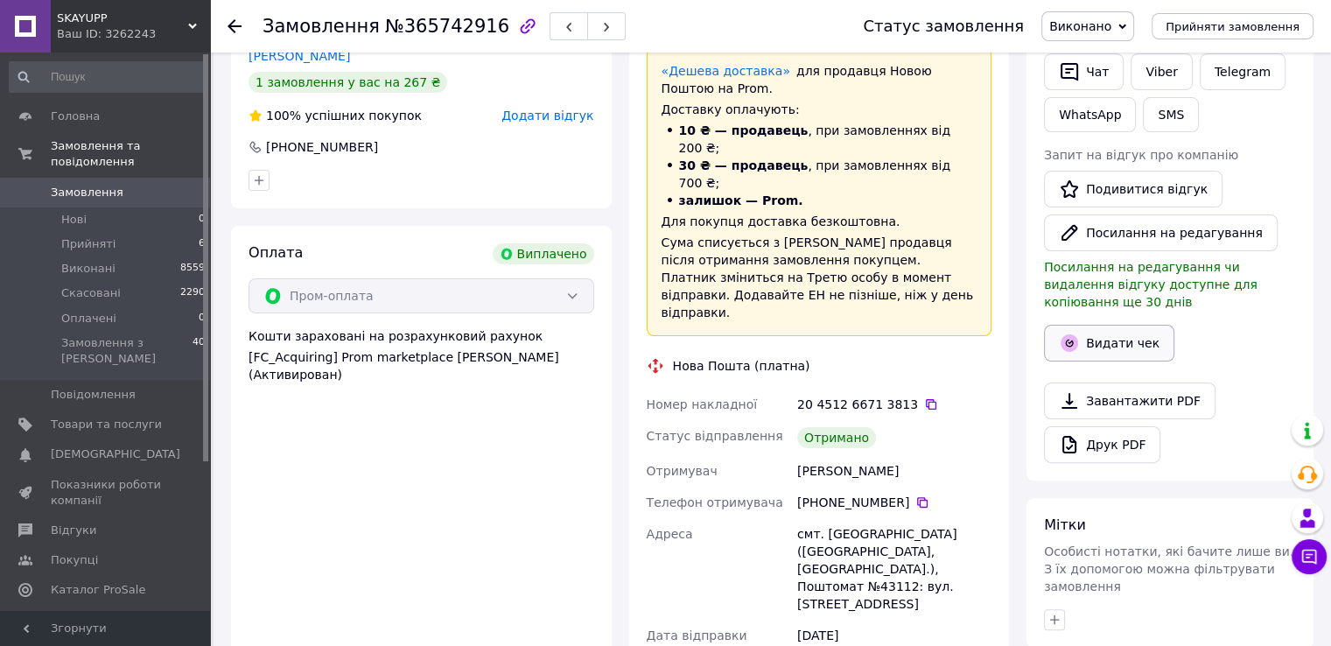
click at [1125, 326] on button "Видати чек" at bounding box center [1109, 343] width 130 height 37
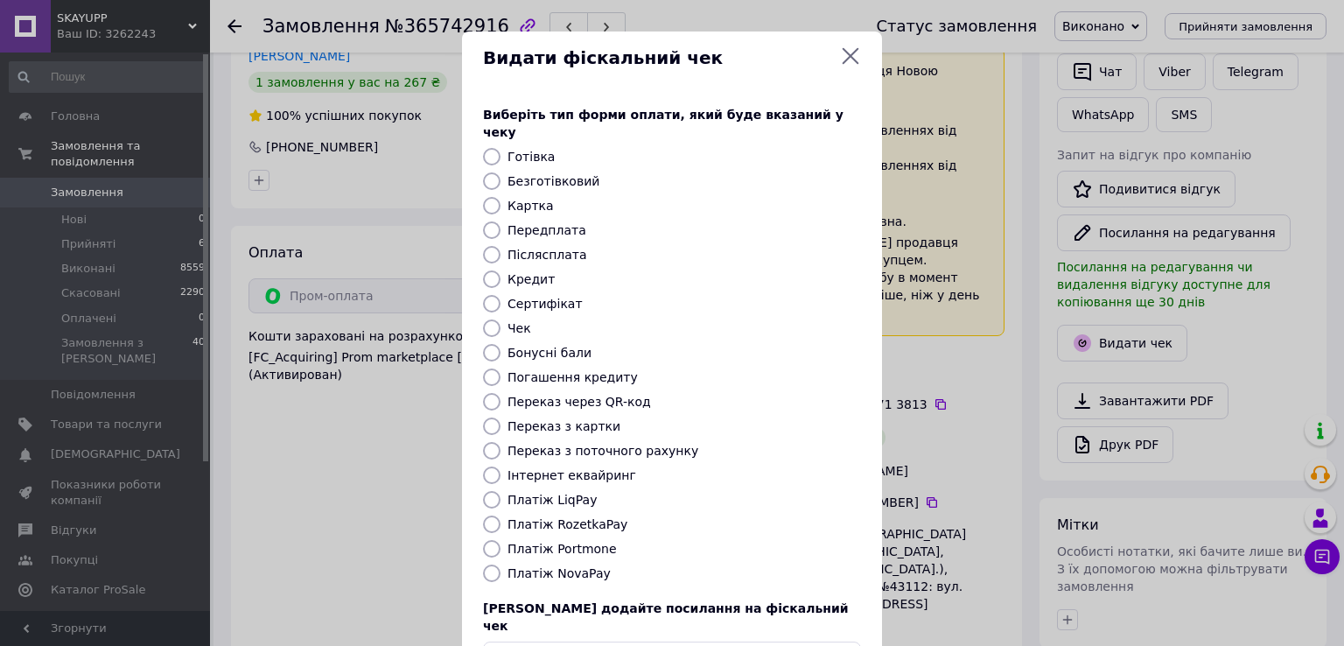
drag, startPoint x: 573, startPoint y: 165, endPoint x: 586, endPoint y: 172, distance: 14.6
click at [572, 174] on label "Безготівковий" at bounding box center [554, 181] width 92 height 14
click at [501, 172] on input "Безготівковий" at bounding box center [492, 181] width 18 height 18
radio input "true"
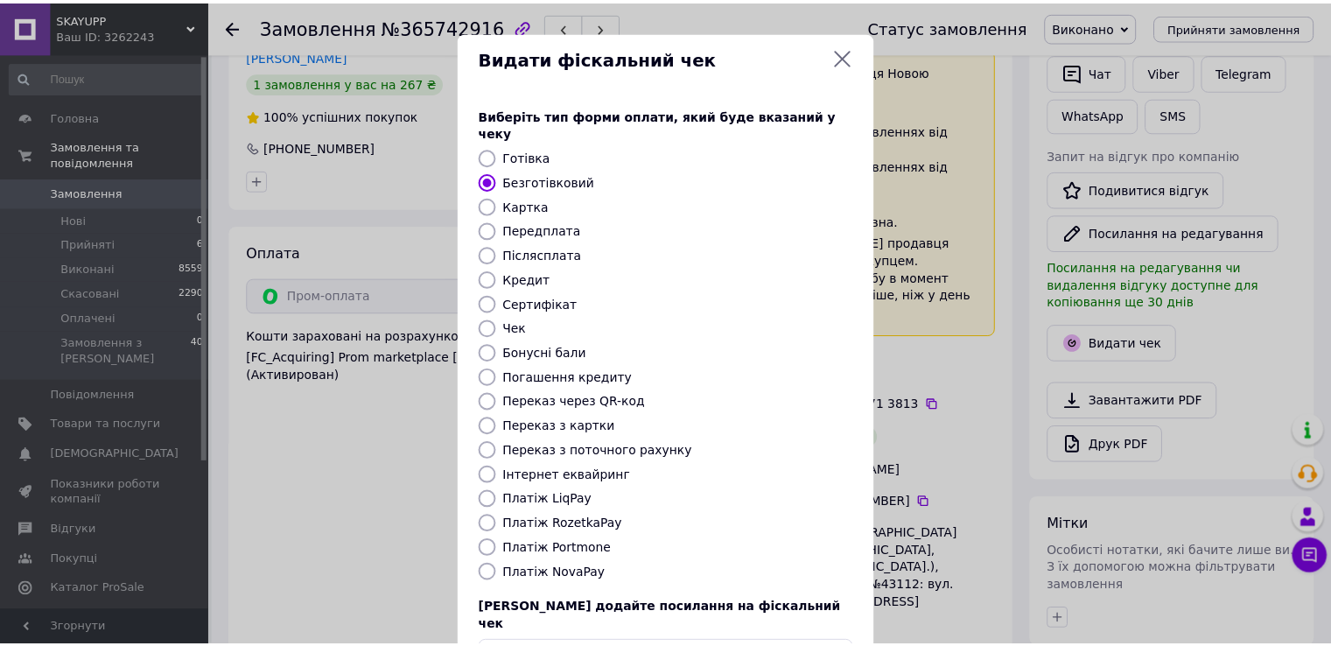
scroll to position [105, 0]
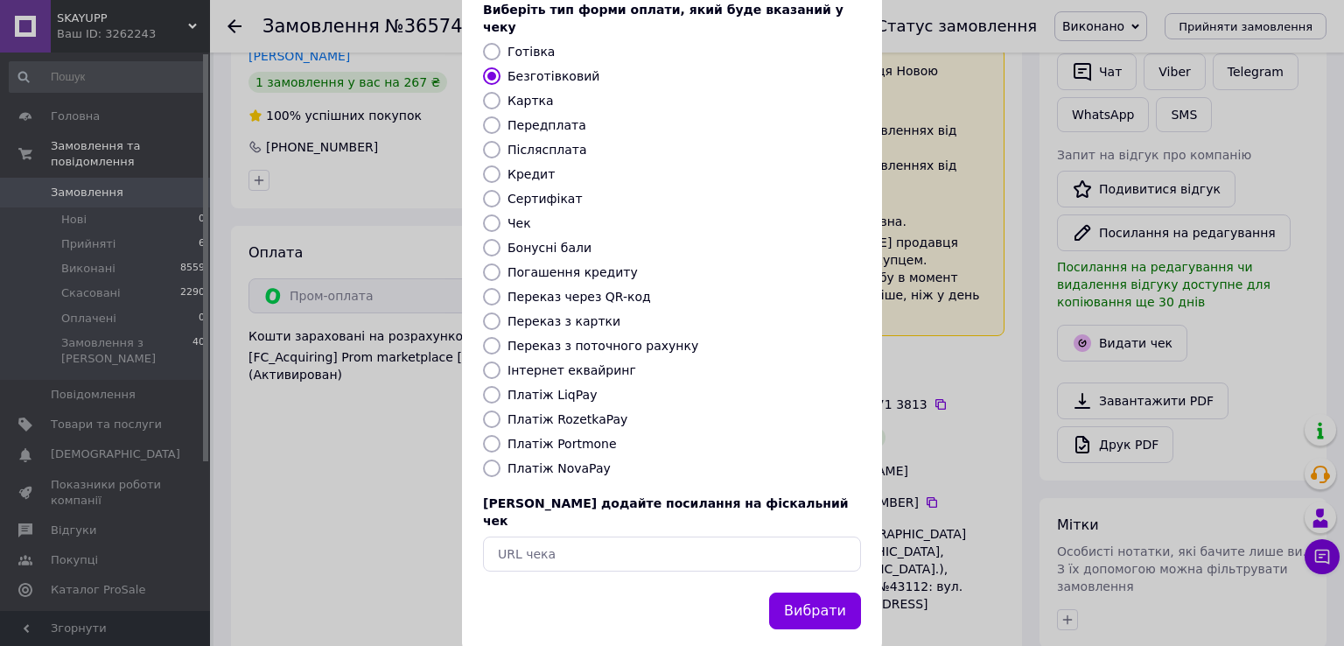
click at [809, 593] on button "Вибрати" at bounding box center [815, 612] width 92 height 38
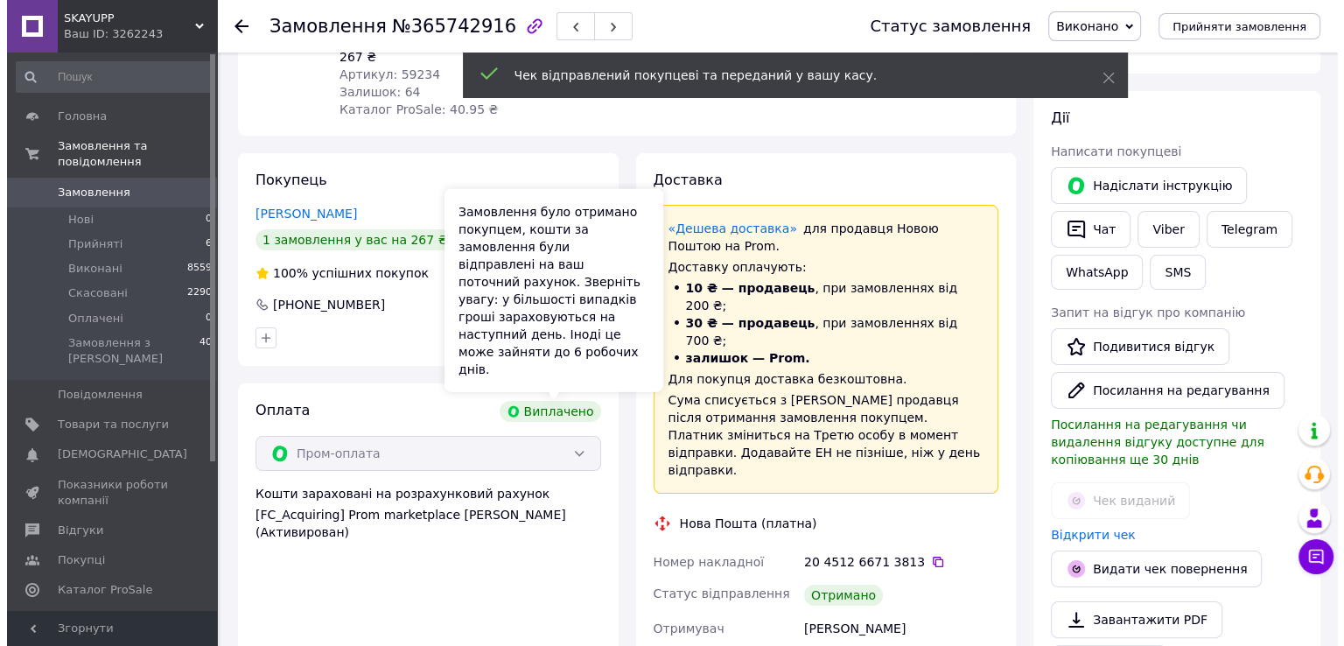
scroll to position [203, 0]
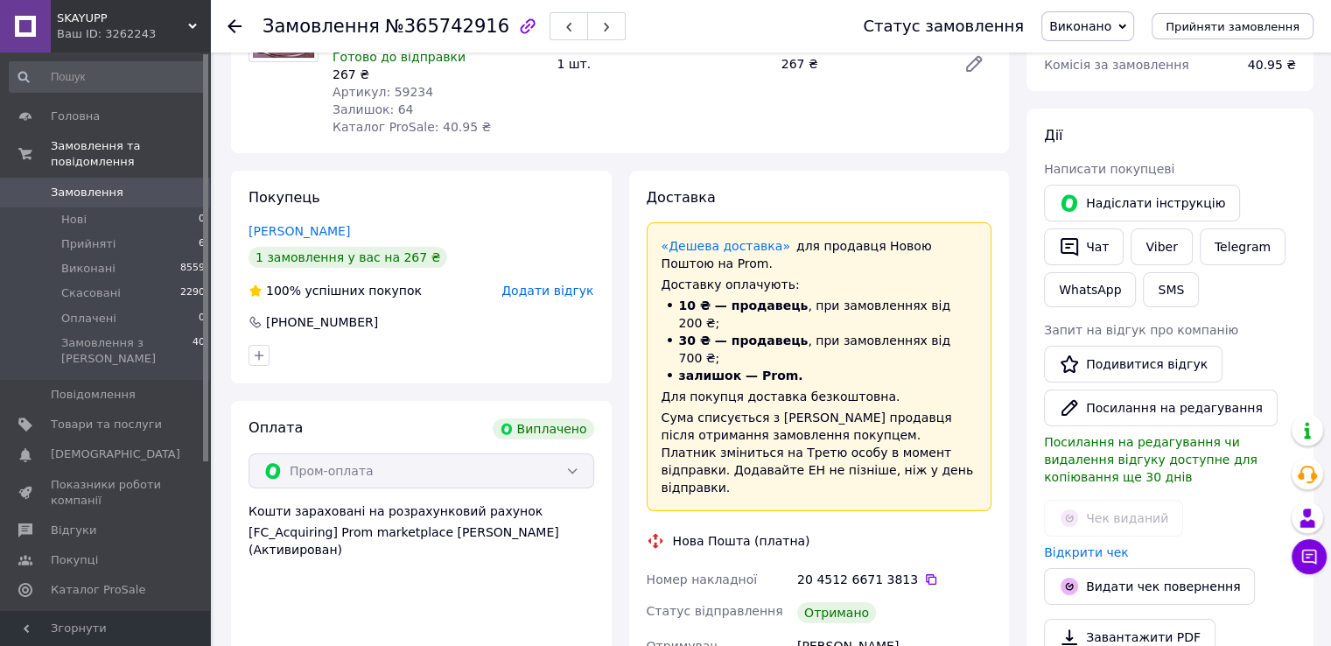
click at [580, 289] on span "Додати відгук" at bounding box center [547, 291] width 92 height 14
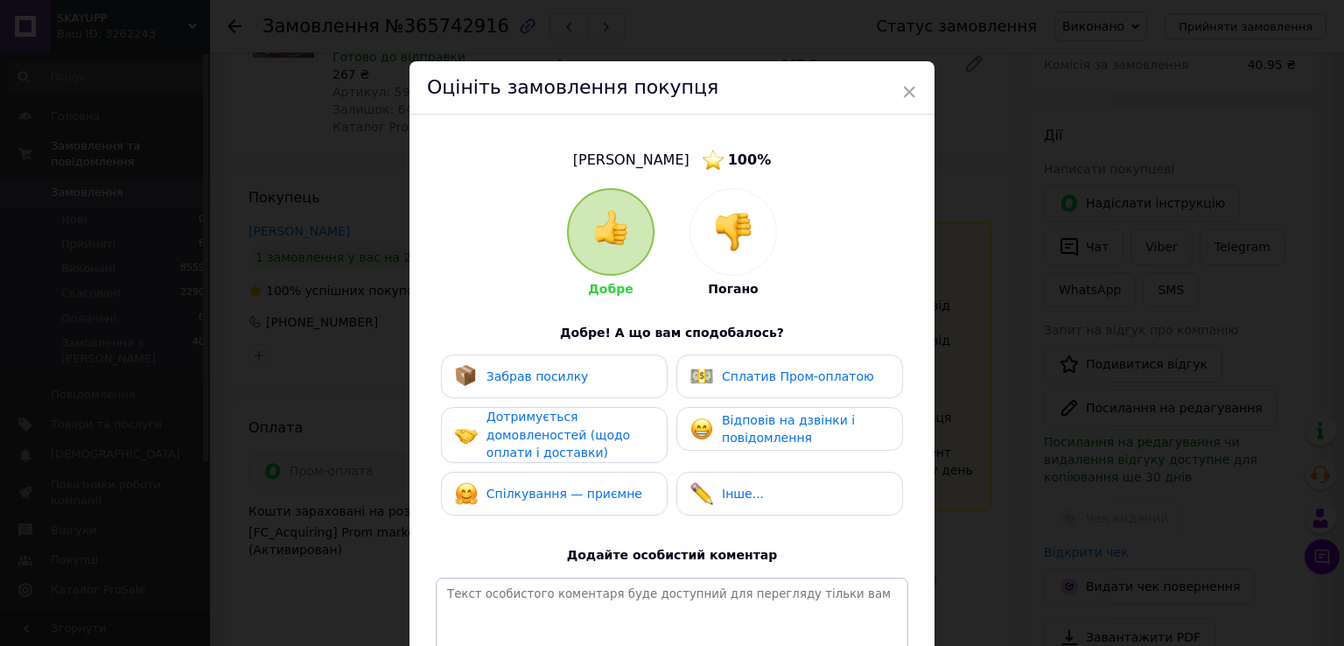
click at [574, 376] on div "Забрав посилку" at bounding box center [554, 376] width 199 height 23
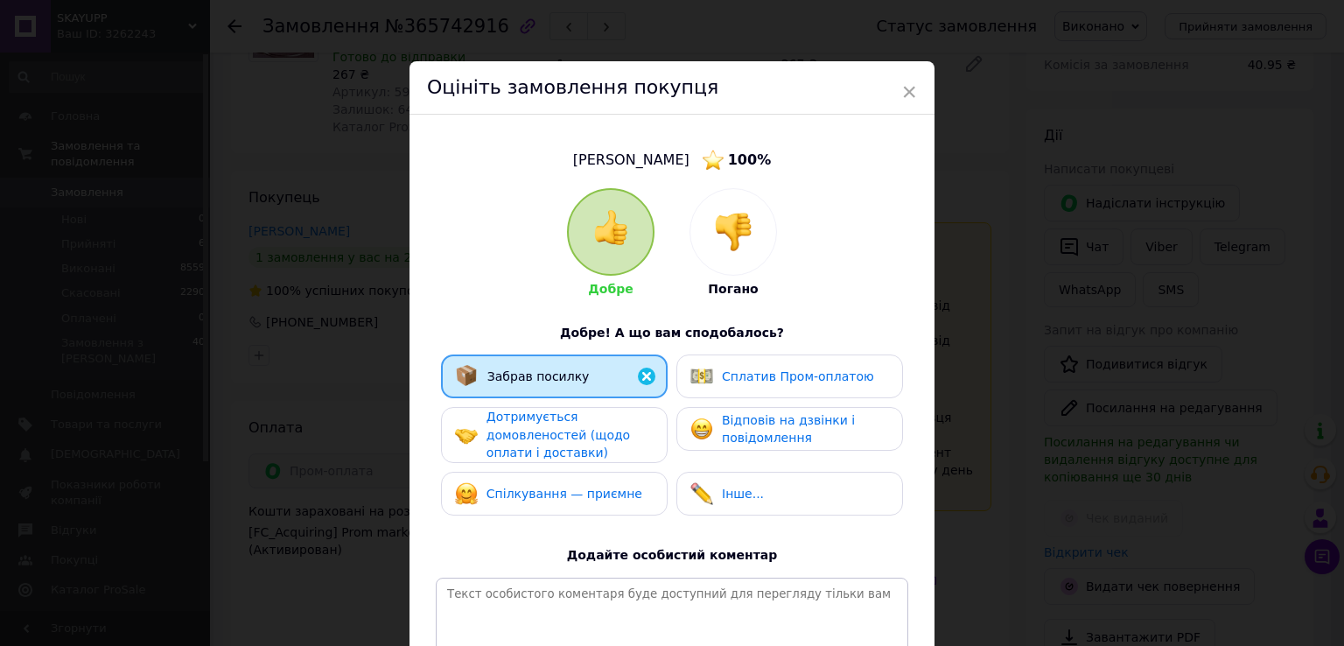
click at [571, 421] on div "Дотримується домовленостей (щодо оплати і доставки)" at bounding box center [570, 435] width 166 height 54
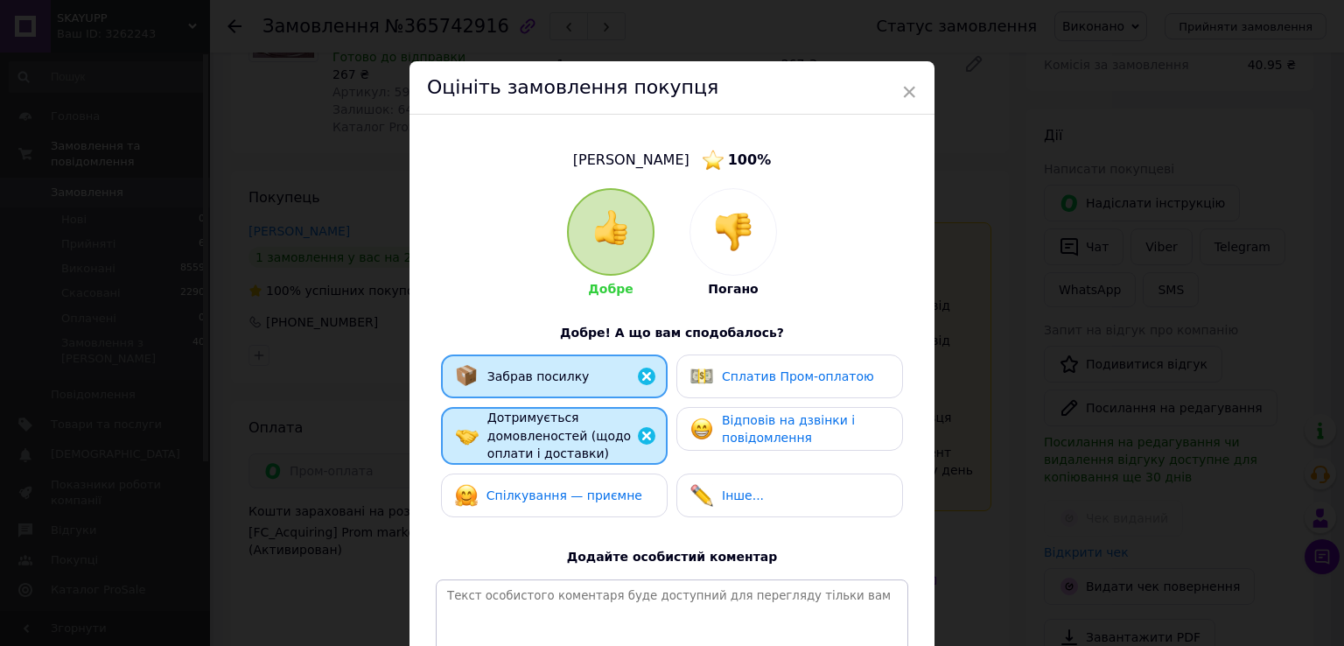
click at [752, 381] on span "Сплатив Пром-оплатою" at bounding box center [798, 376] width 152 height 14
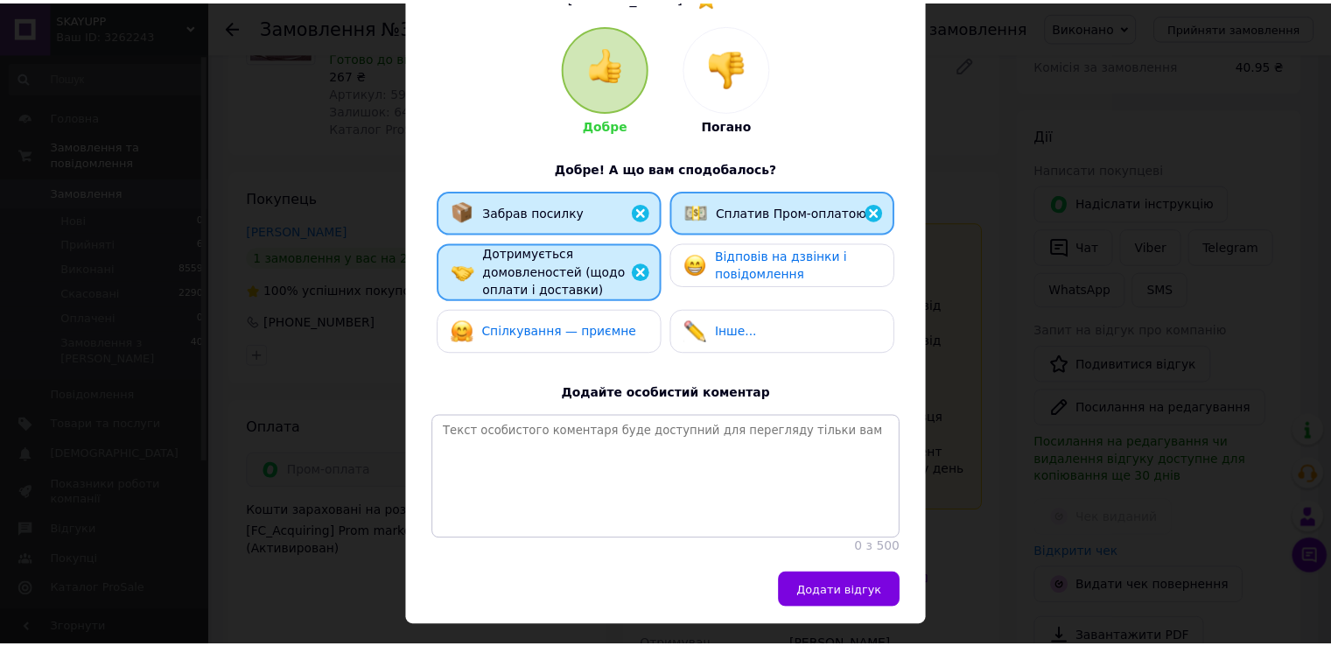
scroll to position [222, 0]
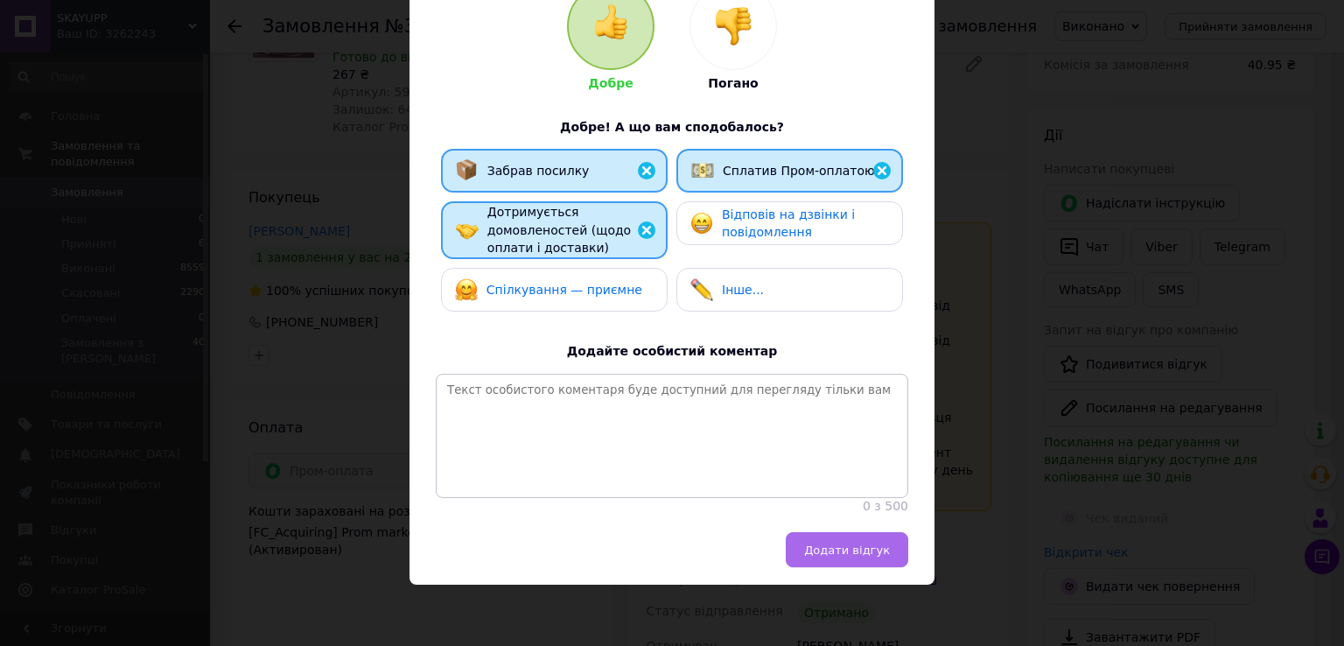
click at [880, 560] on button "Додати відгук" at bounding box center [847, 549] width 123 height 35
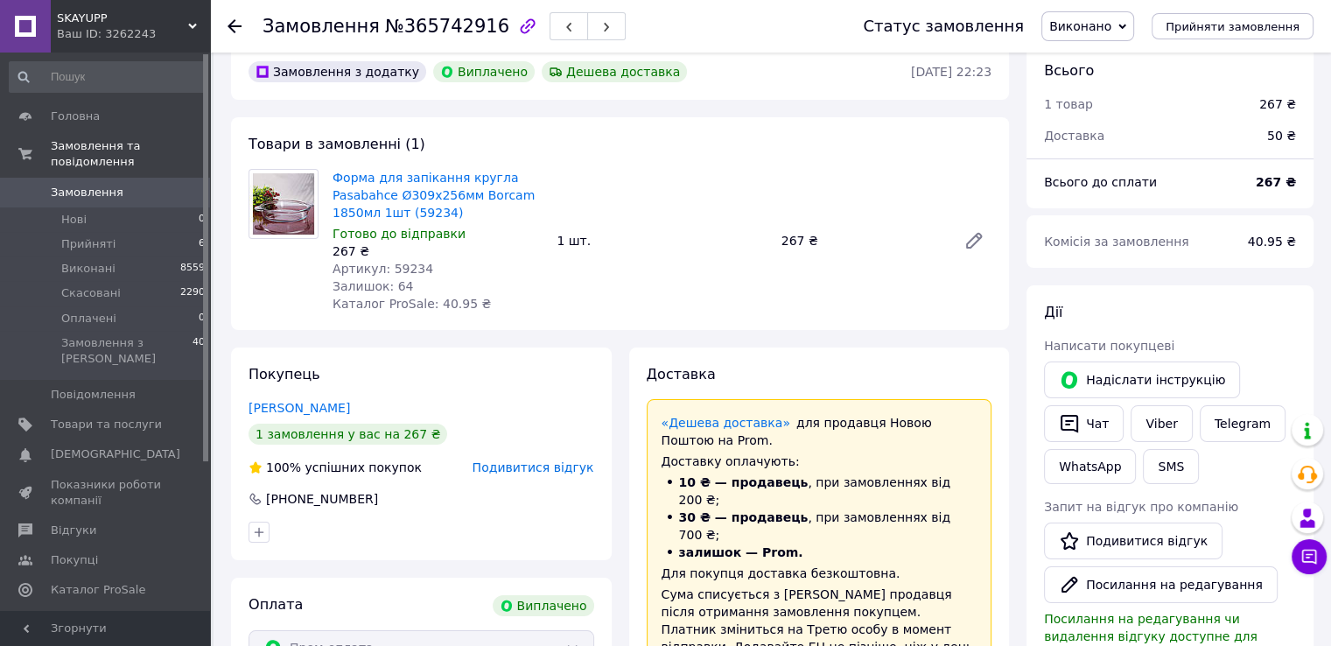
scroll to position [0, 0]
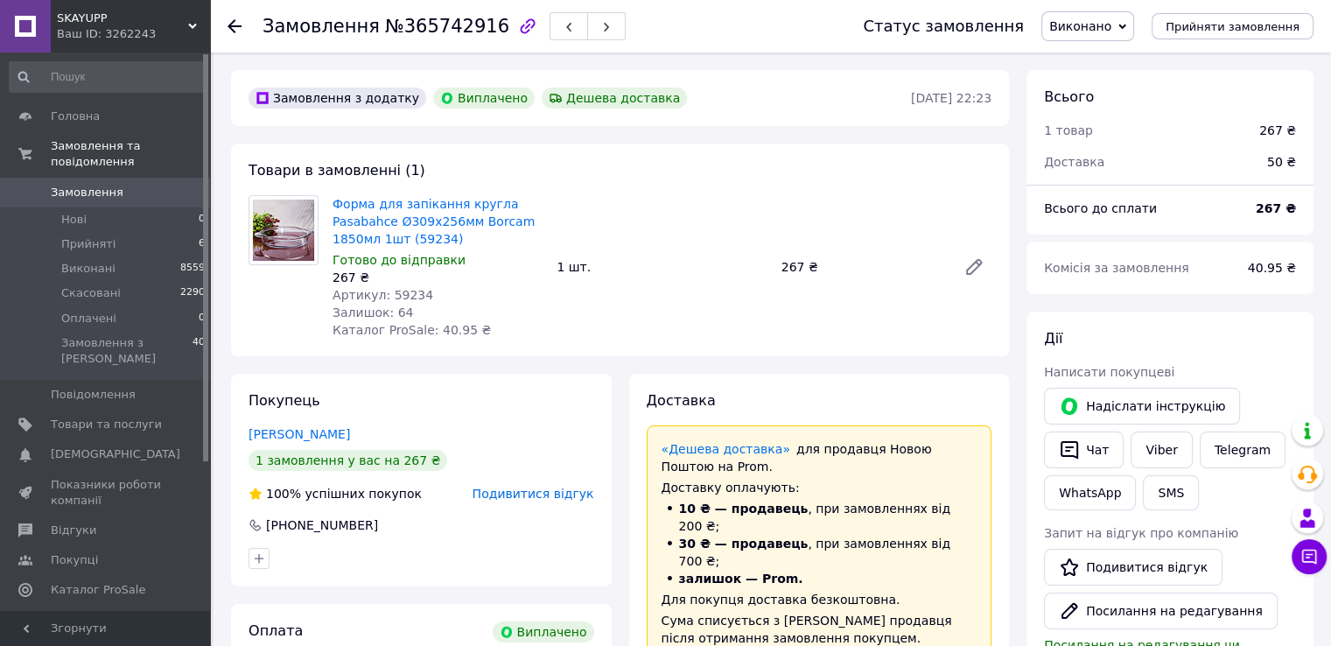
click at [232, 26] on icon at bounding box center [235, 26] width 14 height 14
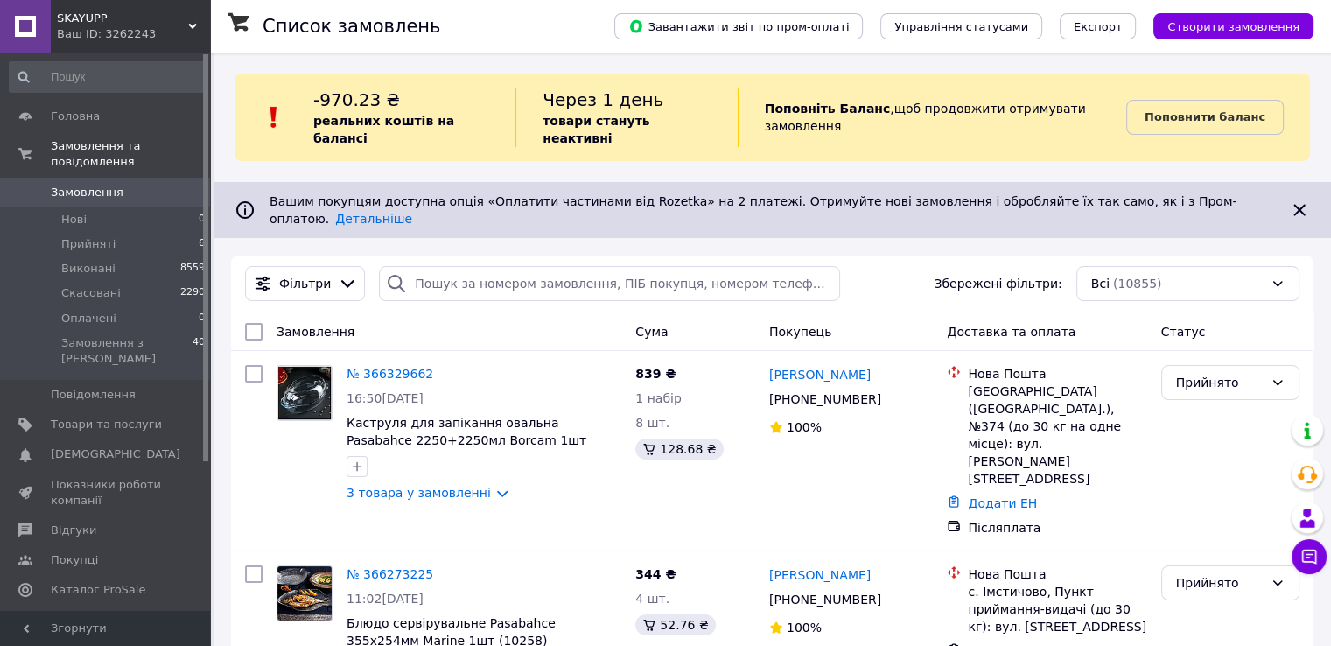
scroll to position [1004, 0]
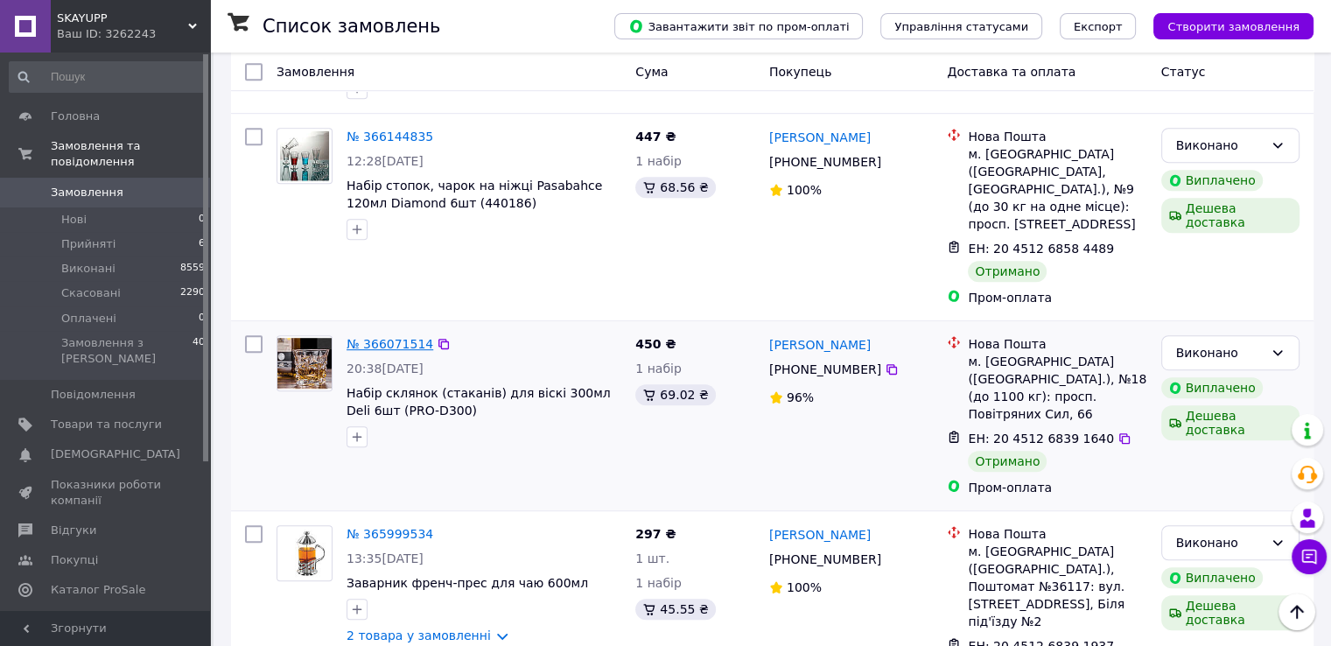
click at [405, 337] on link "№ 366071514" at bounding box center [390, 344] width 87 height 14
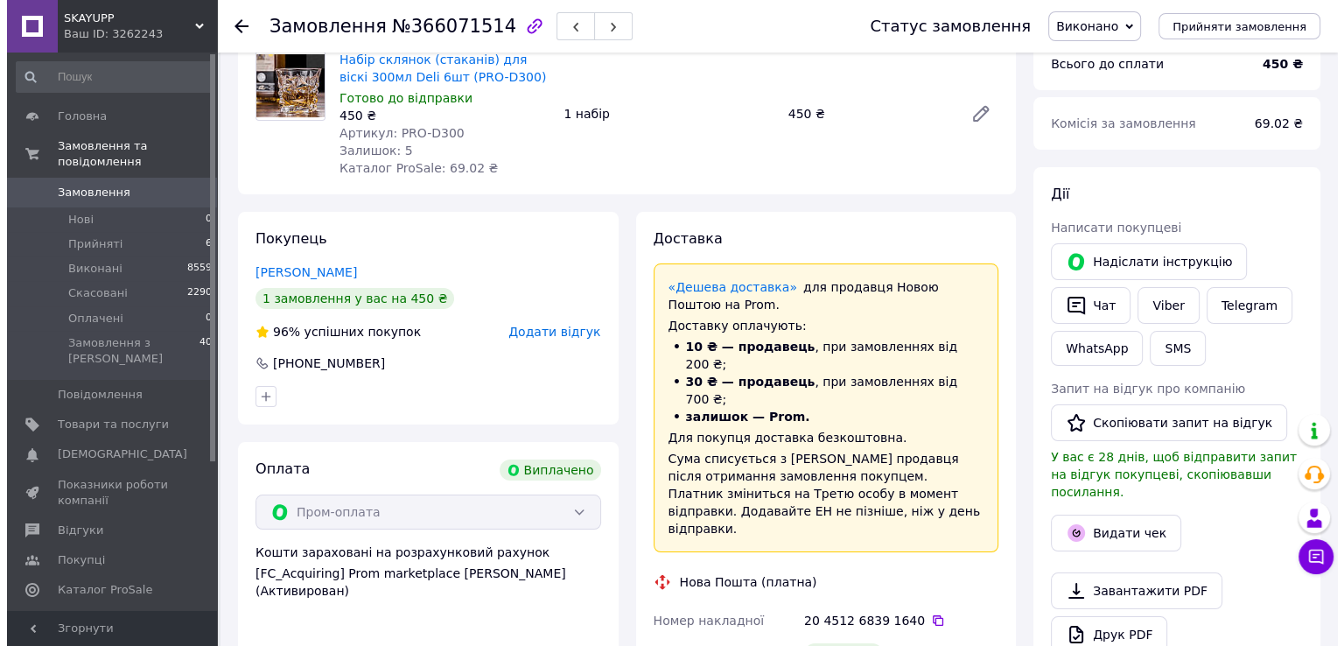
scroll to position [438, 0]
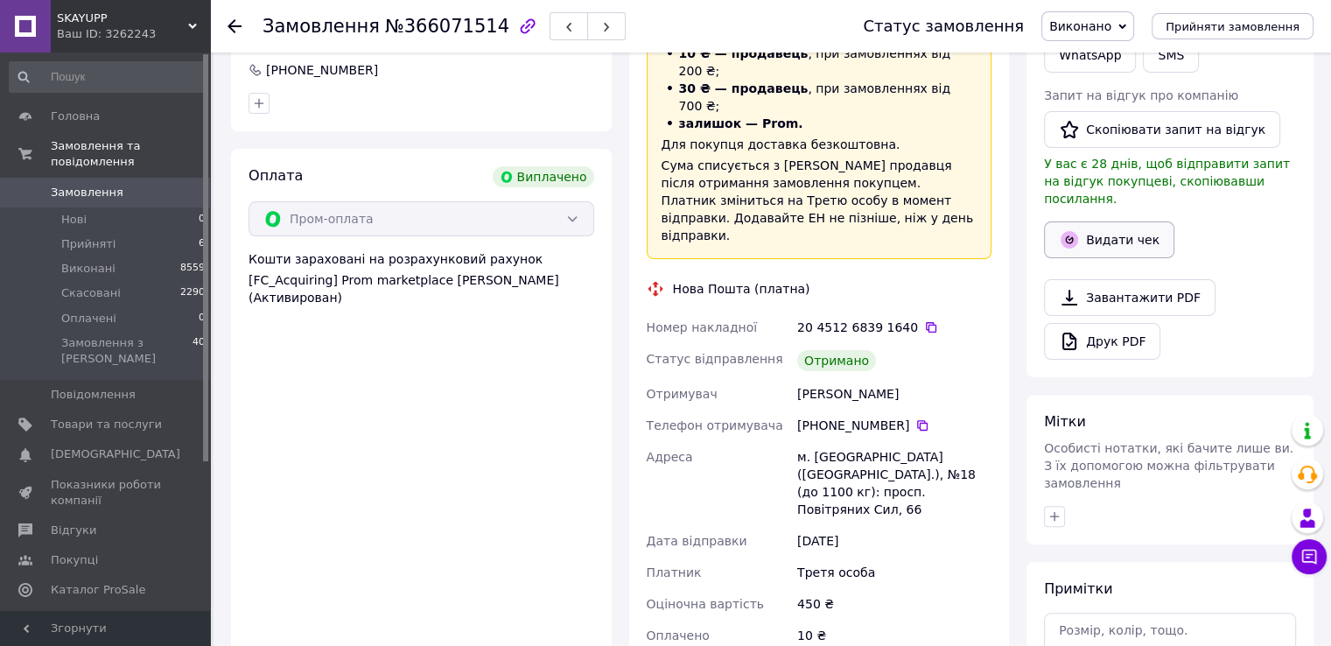
click at [1102, 225] on button "Видати чек" at bounding box center [1109, 239] width 130 height 37
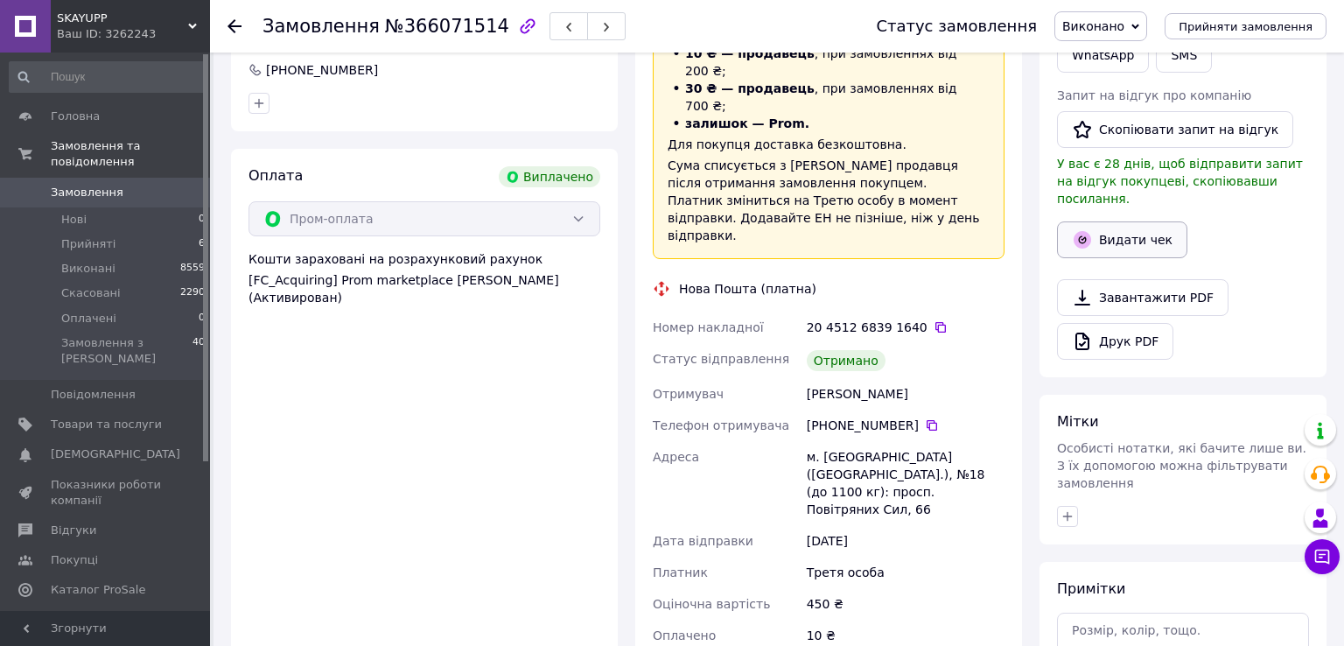
scroll to position [105, 0]
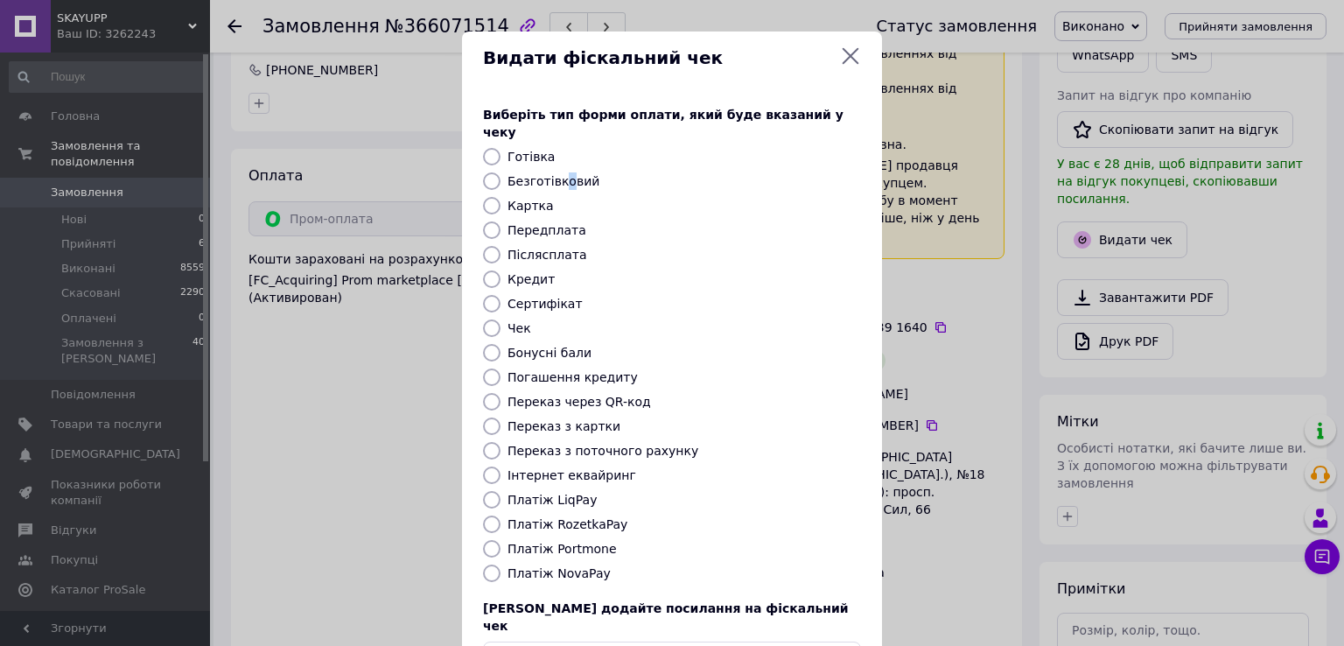
click at [558, 174] on label "Безготівковий" at bounding box center [554, 181] width 92 height 14
click at [511, 174] on label "Безготівковий" at bounding box center [554, 181] width 92 height 14
click at [501, 172] on input "Безготівковий" at bounding box center [492, 181] width 18 height 18
radio input "true"
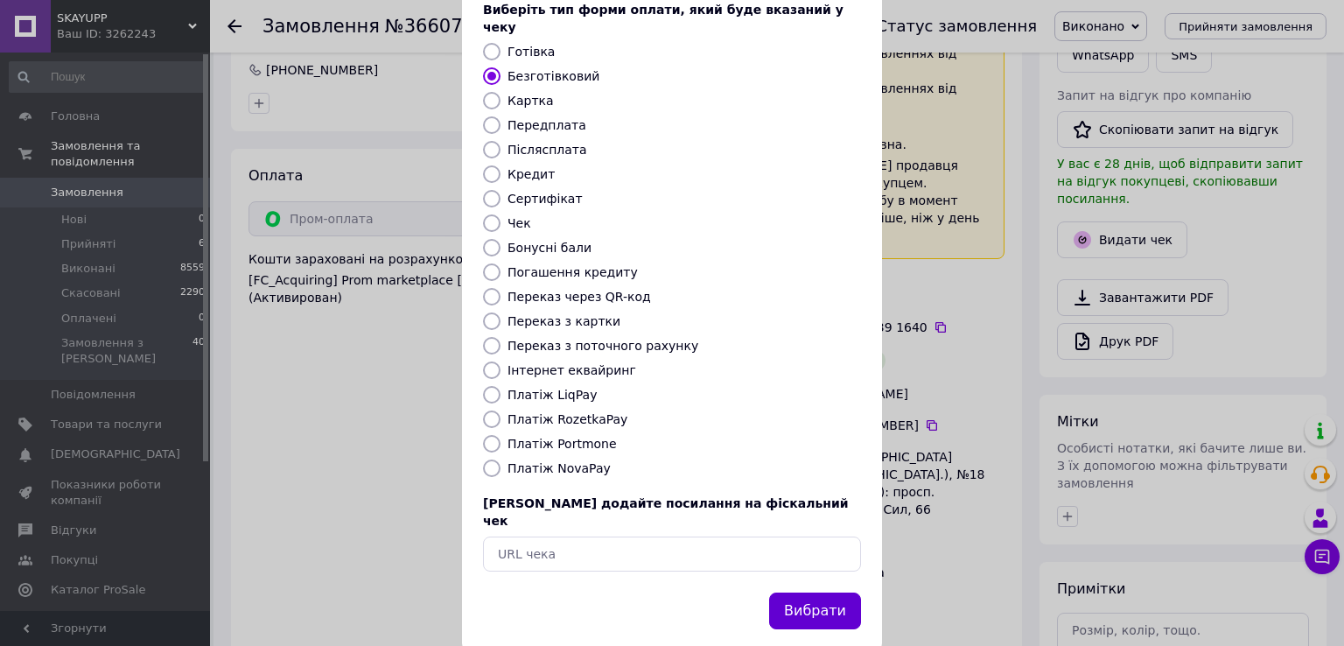
click at [821, 593] on button "Вибрати" at bounding box center [815, 612] width 92 height 38
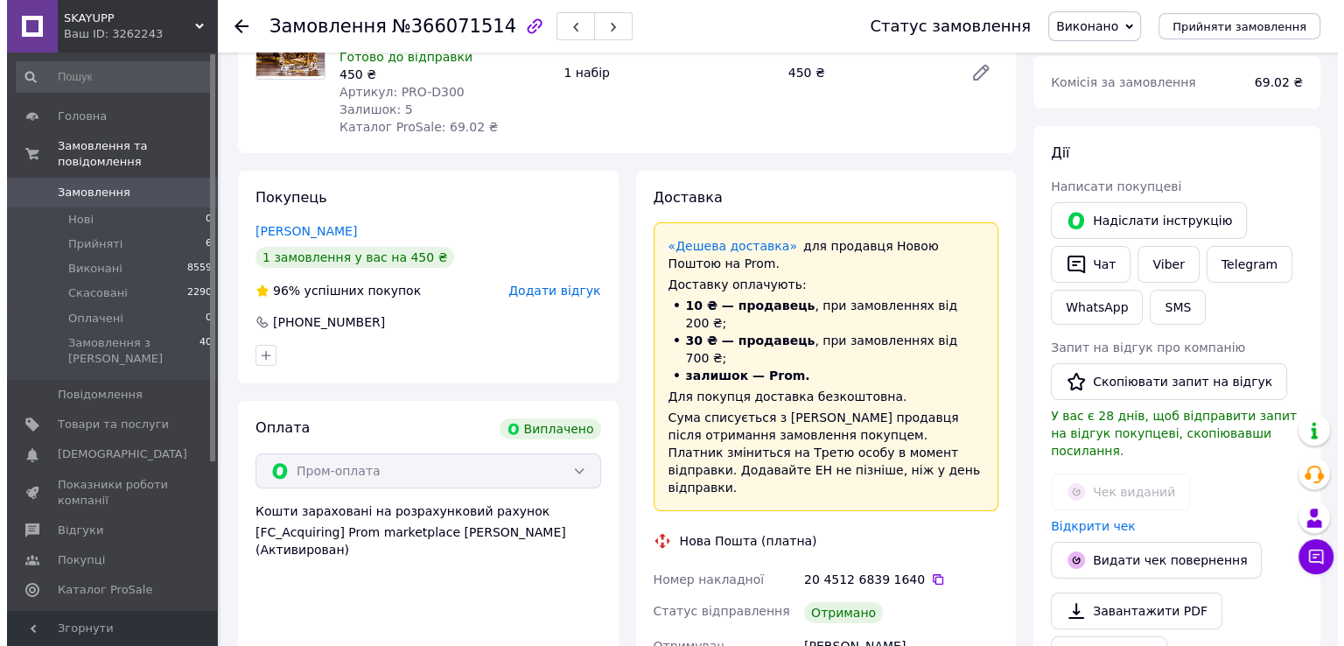
scroll to position [175, 0]
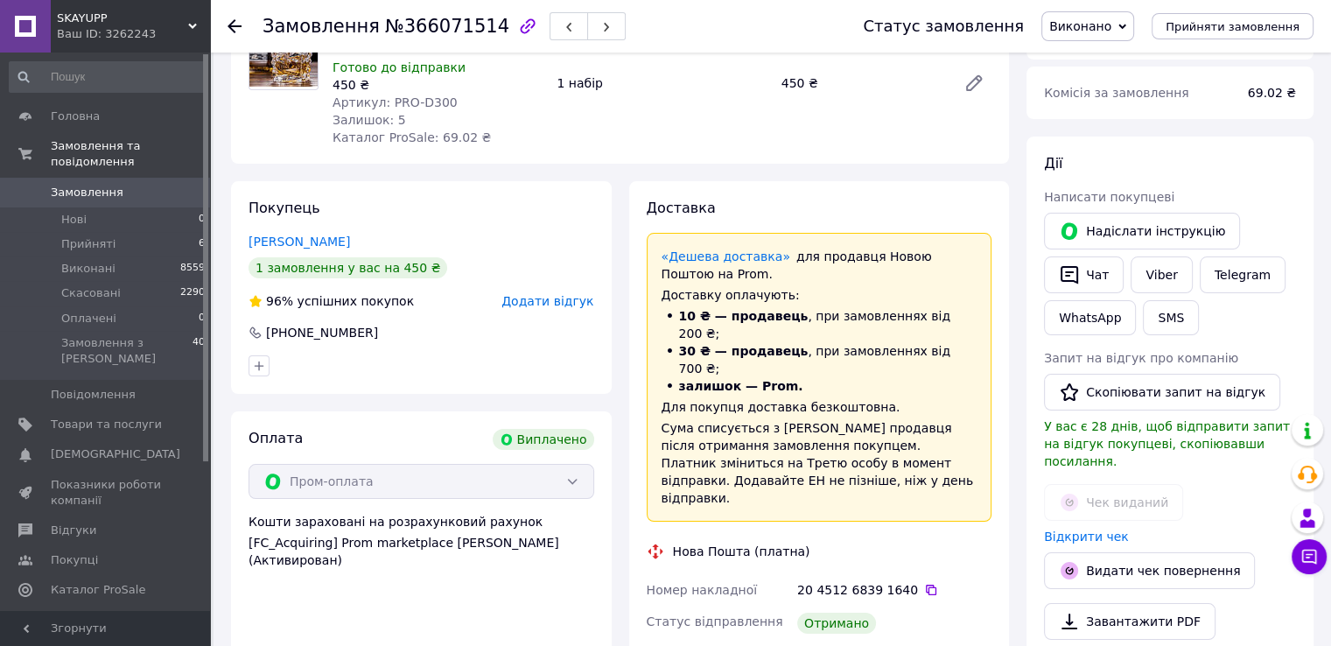
click at [551, 305] on span "Додати відгук" at bounding box center [547, 301] width 92 height 14
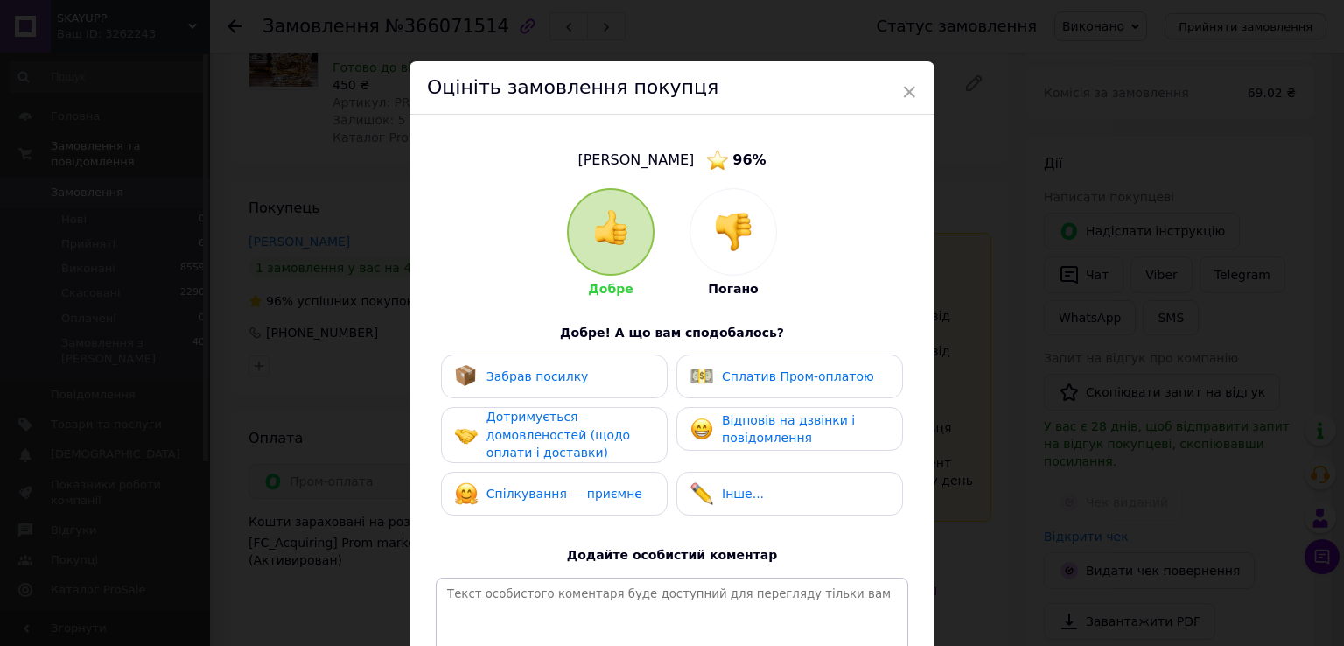
click at [506, 380] on span "Забрав посилку" at bounding box center [538, 376] width 102 height 14
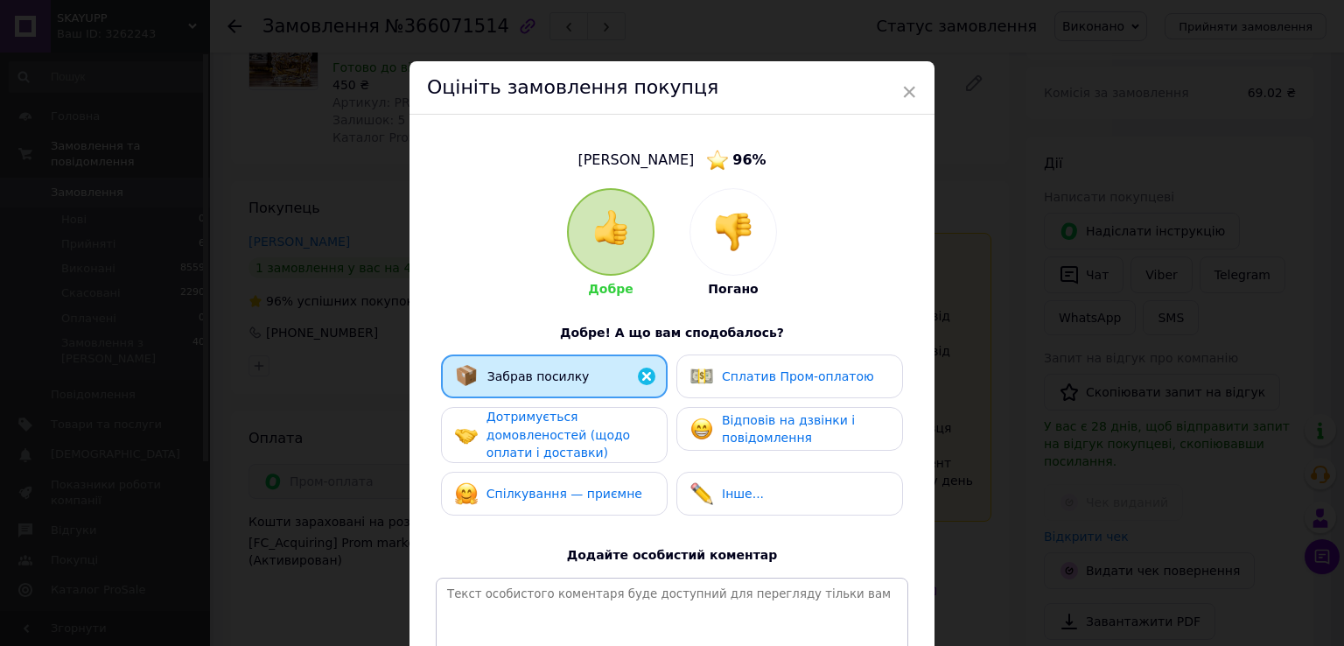
click at [520, 431] on span "Дотримується домовленостей (щодо оплати і доставки)" at bounding box center [559, 435] width 144 height 50
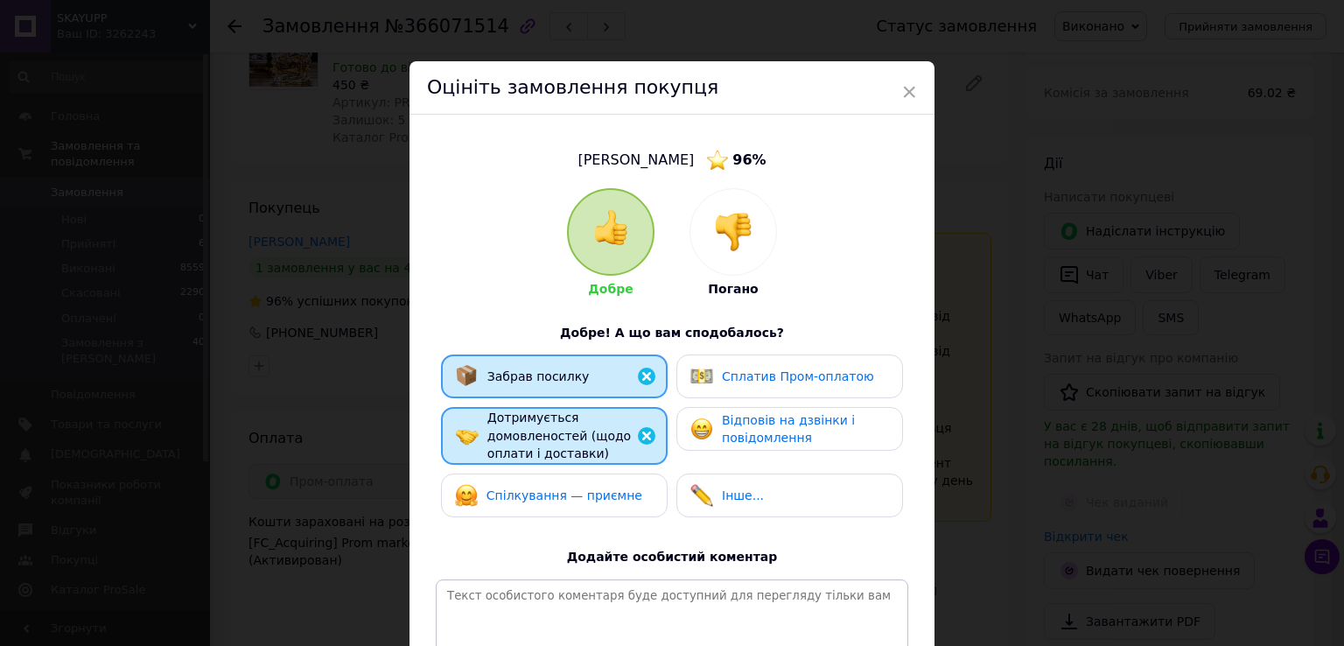
click at [768, 378] on span "Сплатив Пром-оплатою" at bounding box center [798, 376] width 152 height 14
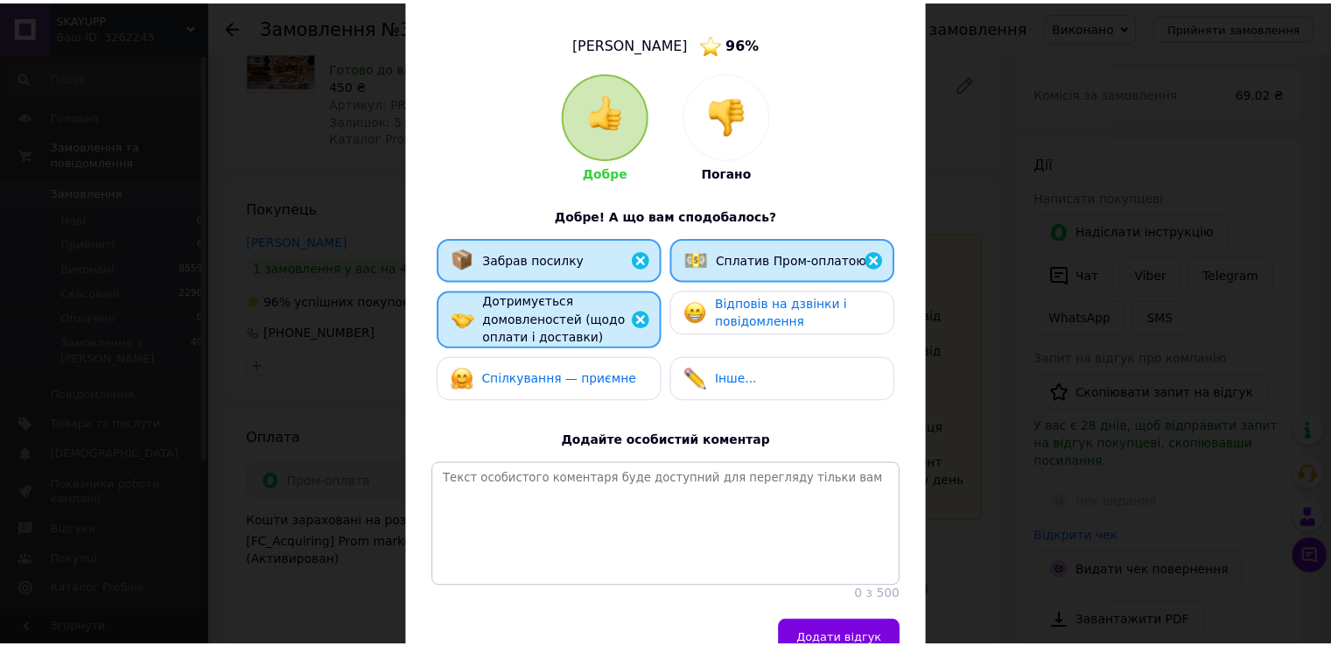
scroll to position [222, 0]
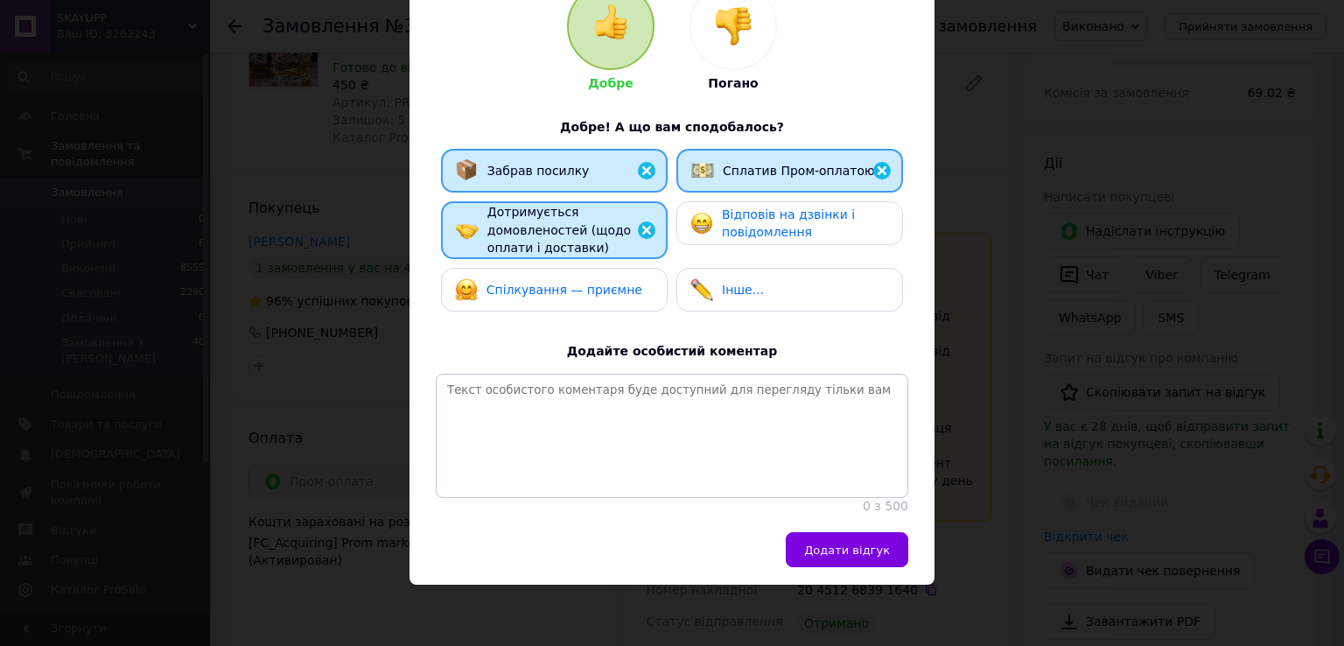
click at [858, 543] on span "Додати відгук" at bounding box center [847, 549] width 86 height 13
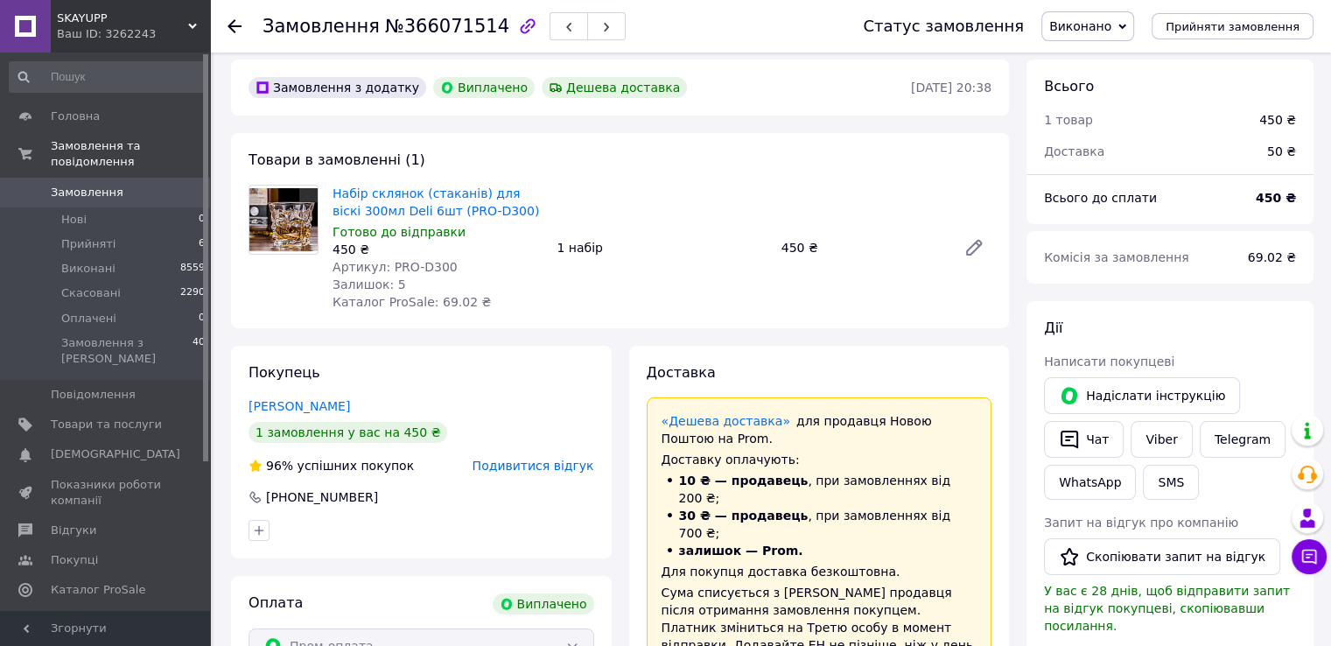
scroll to position [0, 0]
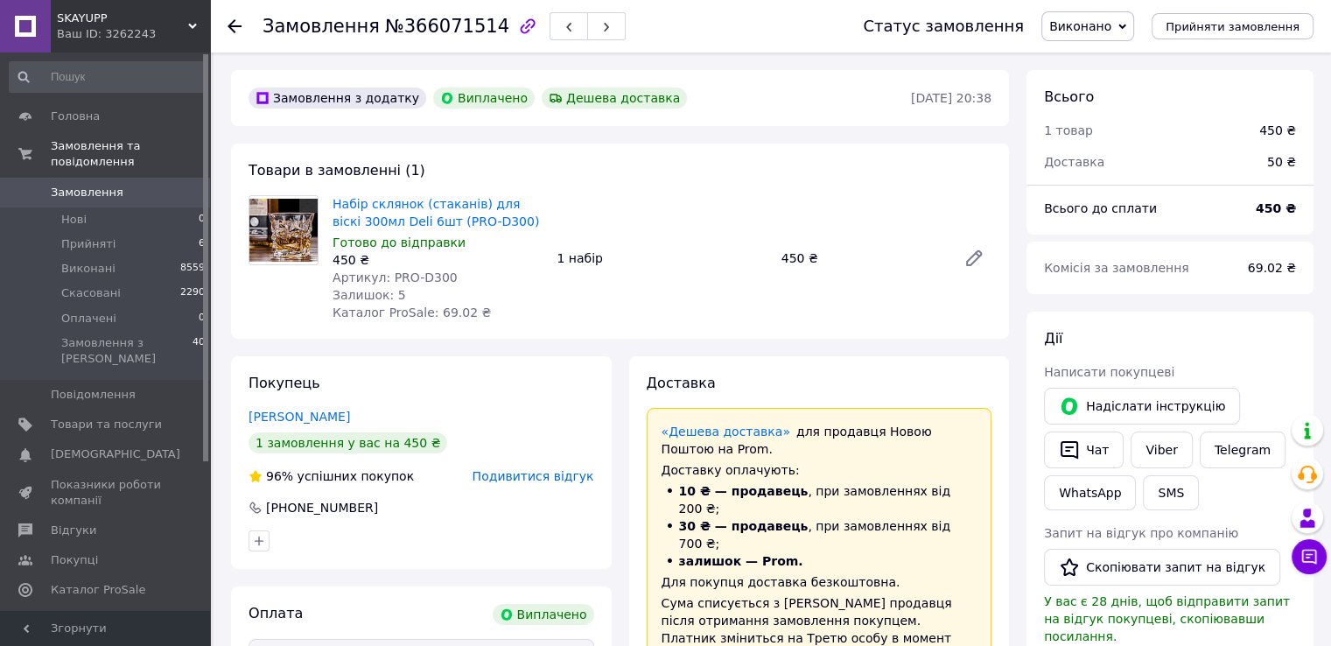
click at [235, 32] on icon at bounding box center [235, 26] width 14 height 14
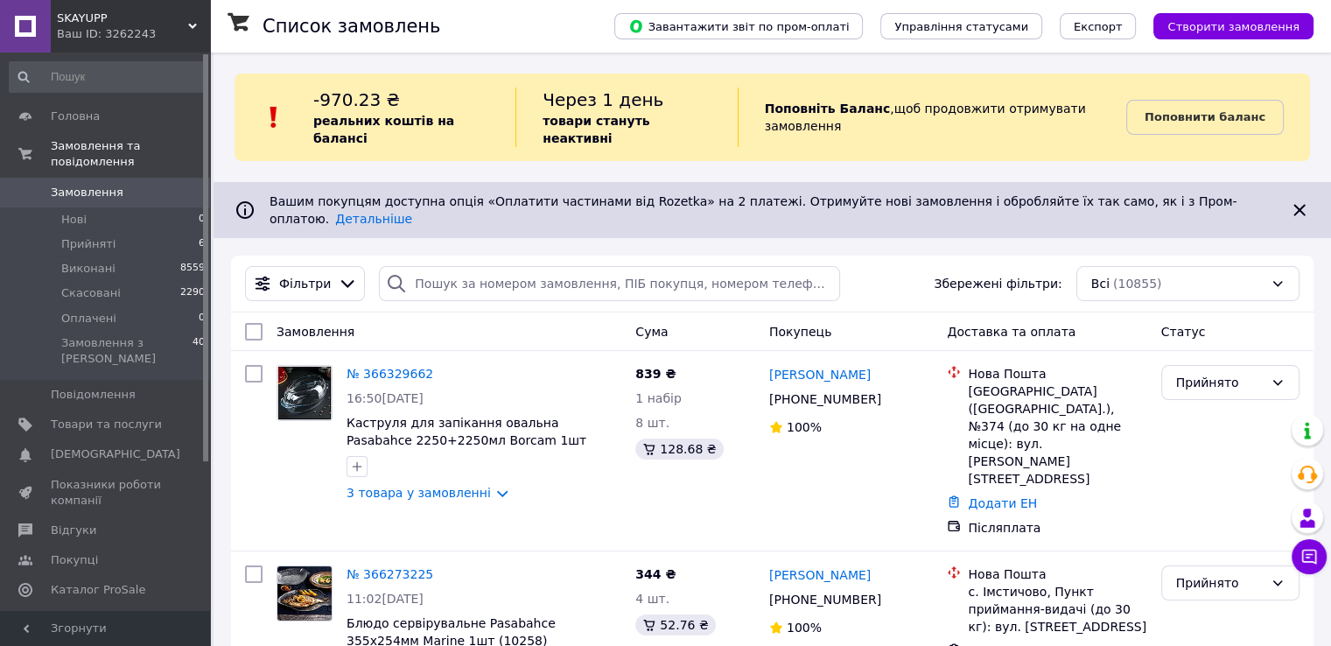
scroll to position [1194, 0]
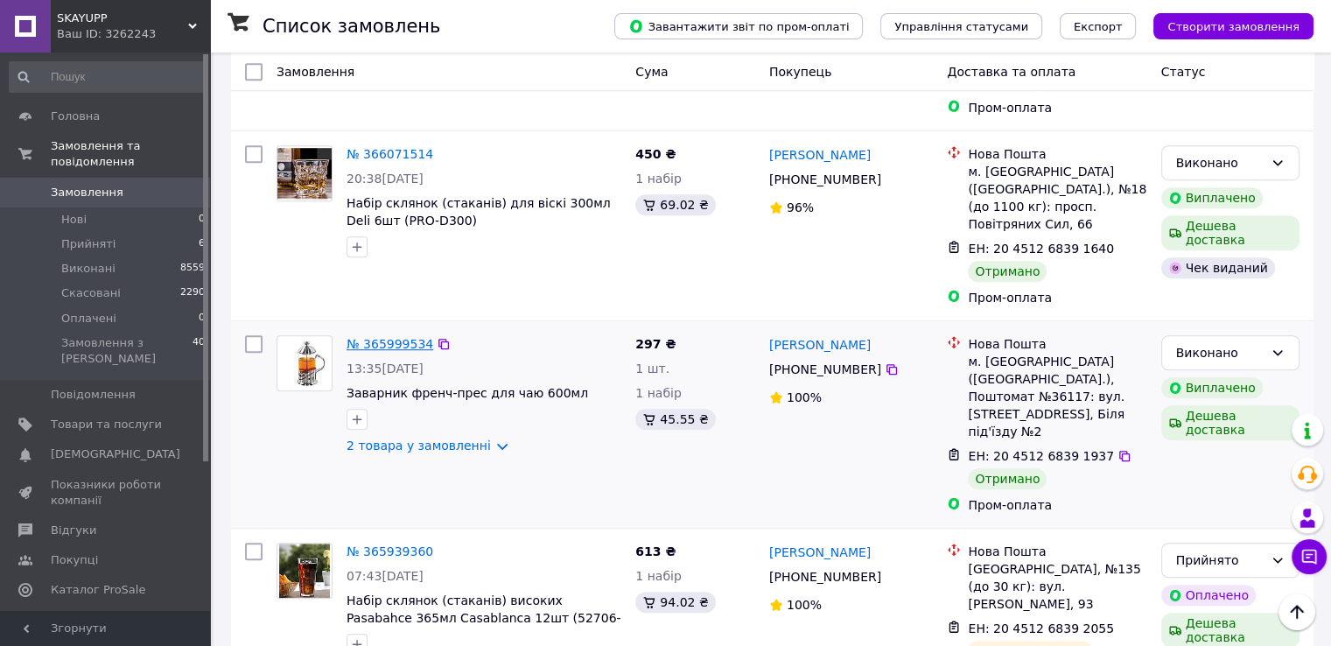
click at [386, 337] on link "№ 365999534" at bounding box center [390, 344] width 87 height 14
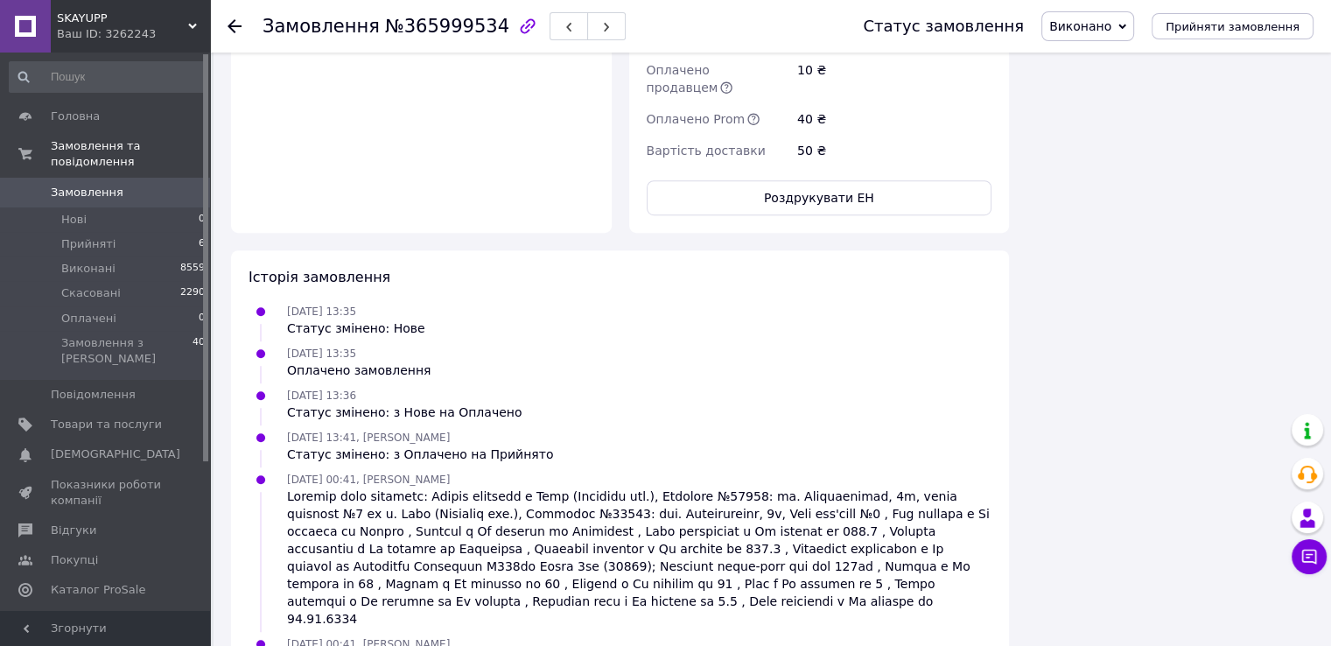
scroll to position [81, 0]
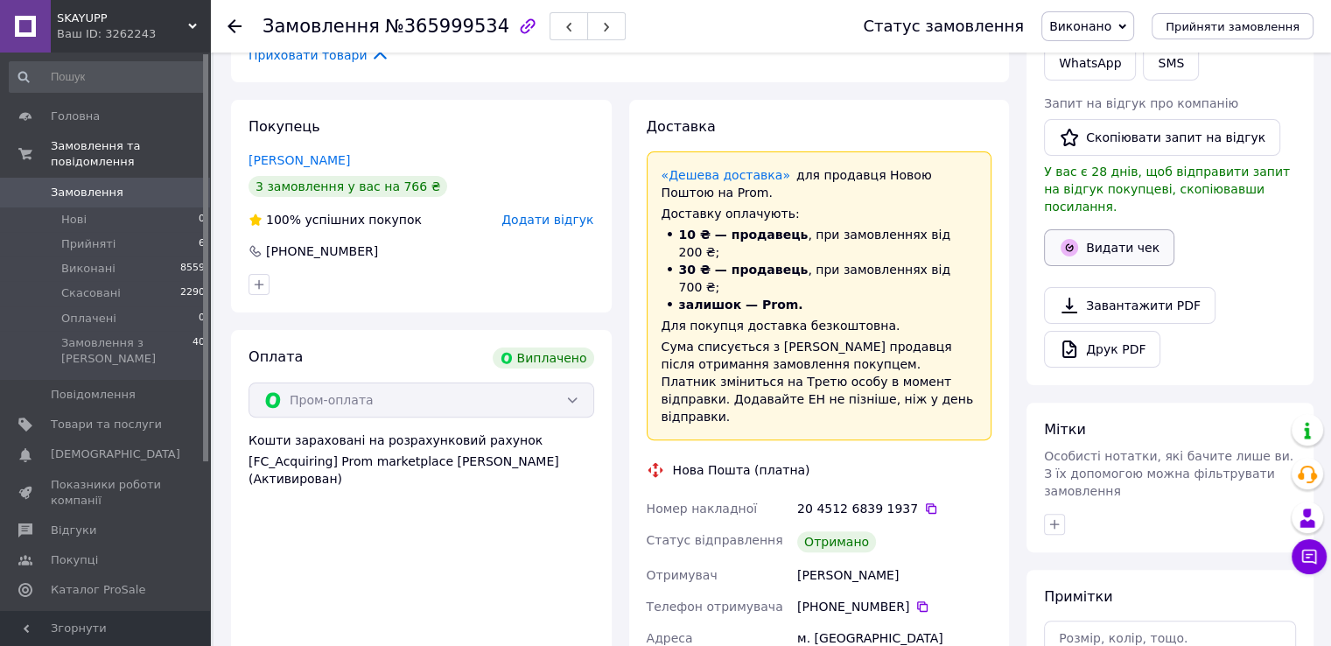
click at [1140, 229] on button "Видати чек" at bounding box center [1109, 247] width 130 height 37
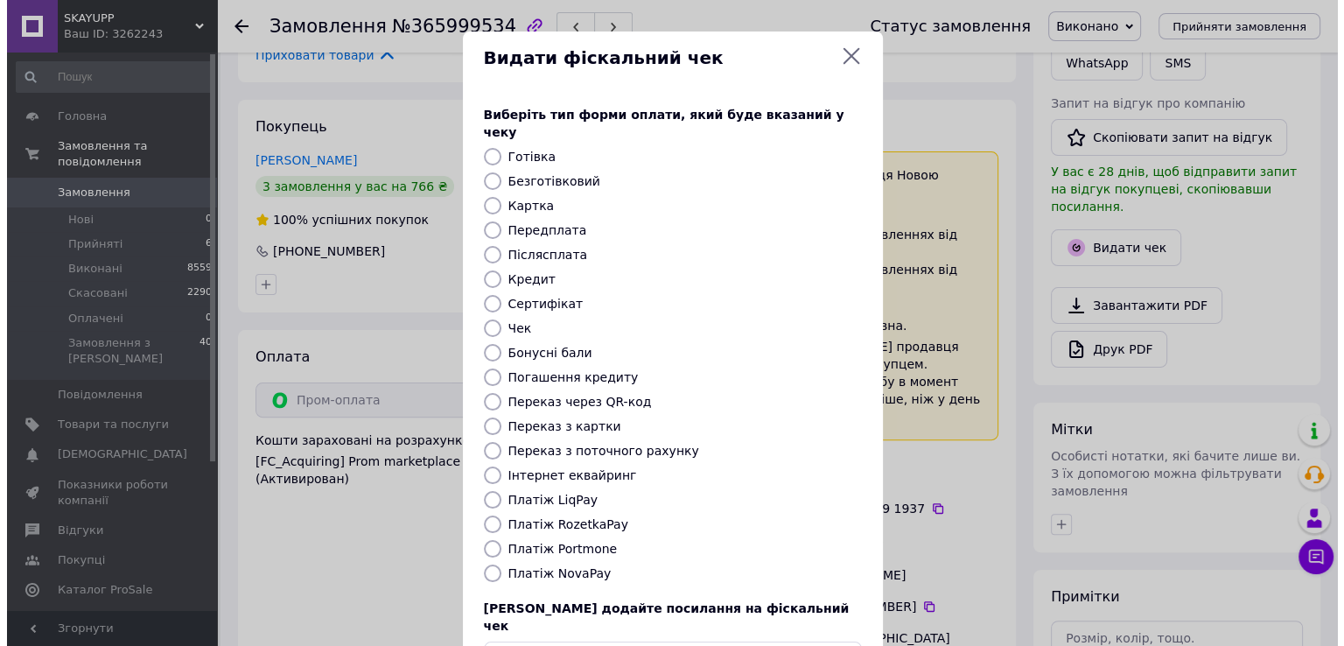
scroll to position [412, 0]
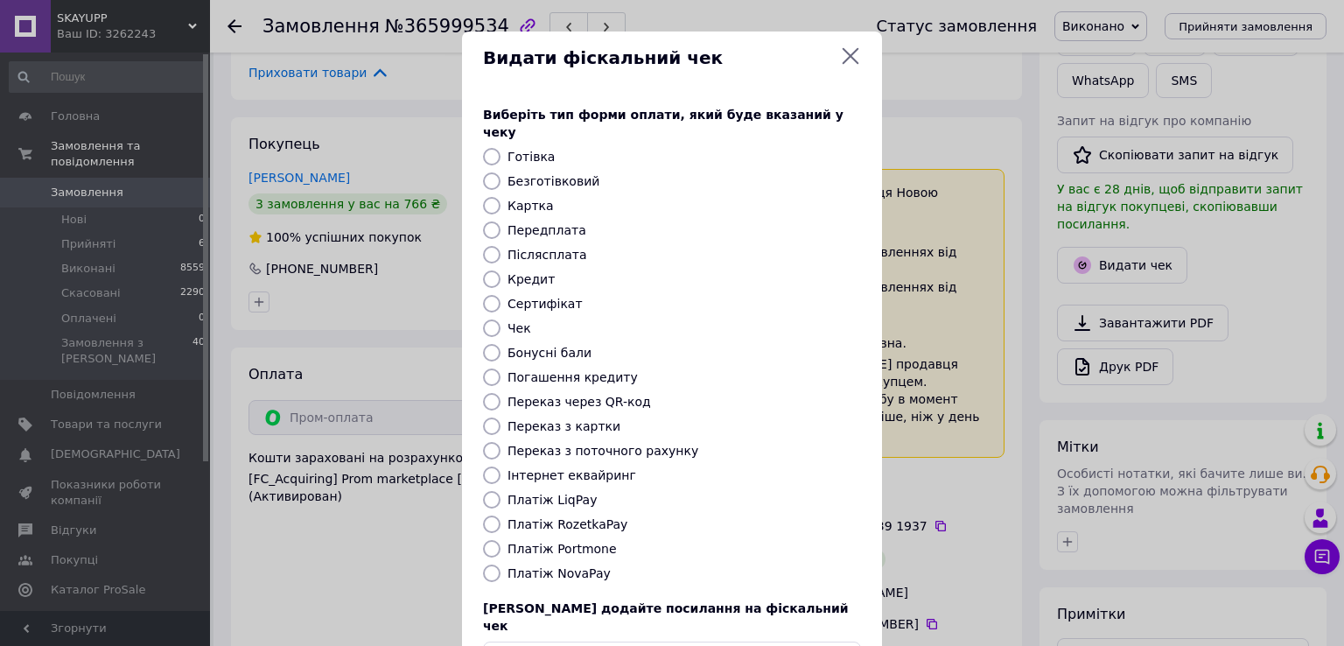
drag, startPoint x: 539, startPoint y: 165, endPoint x: 573, endPoint y: 172, distance: 34.8
click at [540, 174] on label "Безготівковий" at bounding box center [554, 181] width 92 height 14
click at [501, 172] on input "Безготівковий" at bounding box center [492, 181] width 18 height 18
radio input "true"
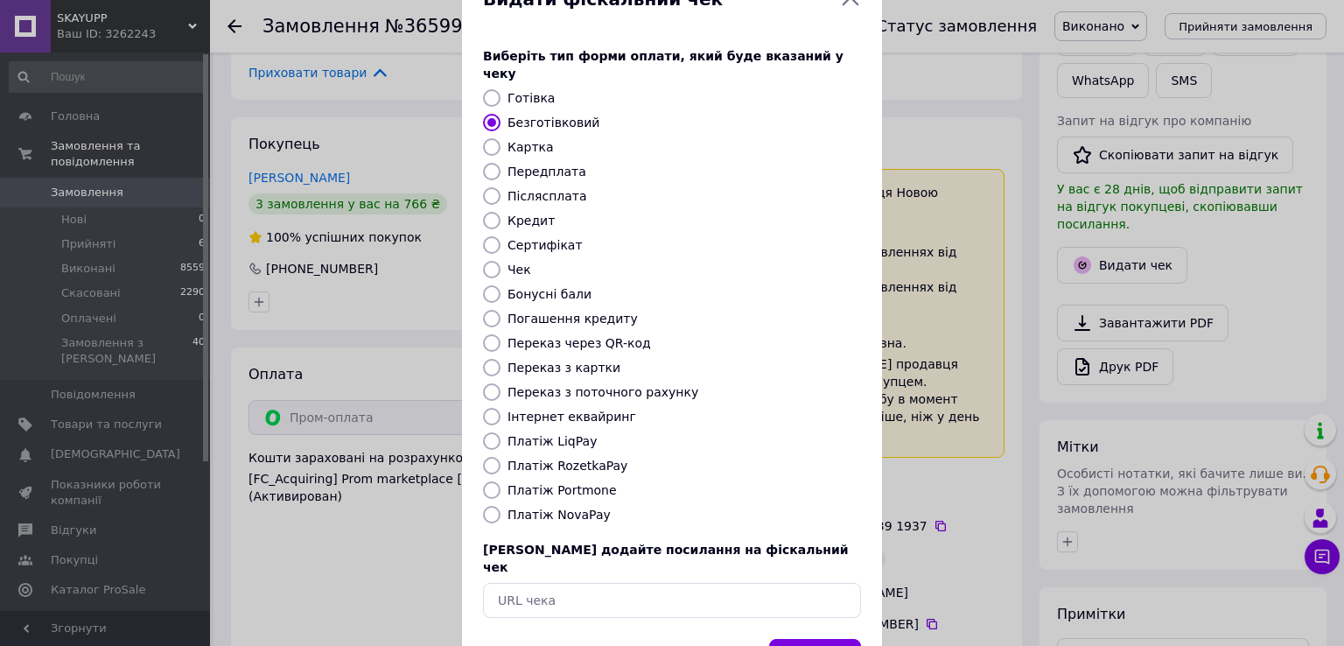
scroll to position [105, 0]
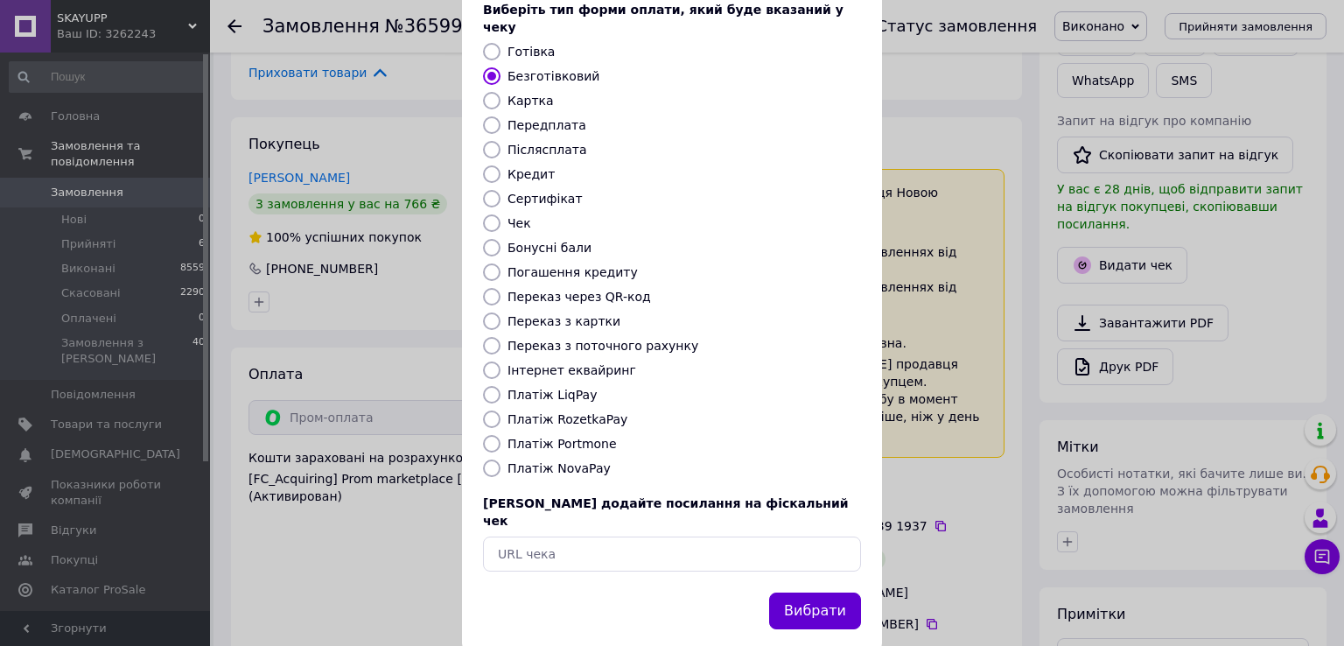
click at [807, 593] on button "Вибрати" at bounding box center [815, 612] width 92 height 38
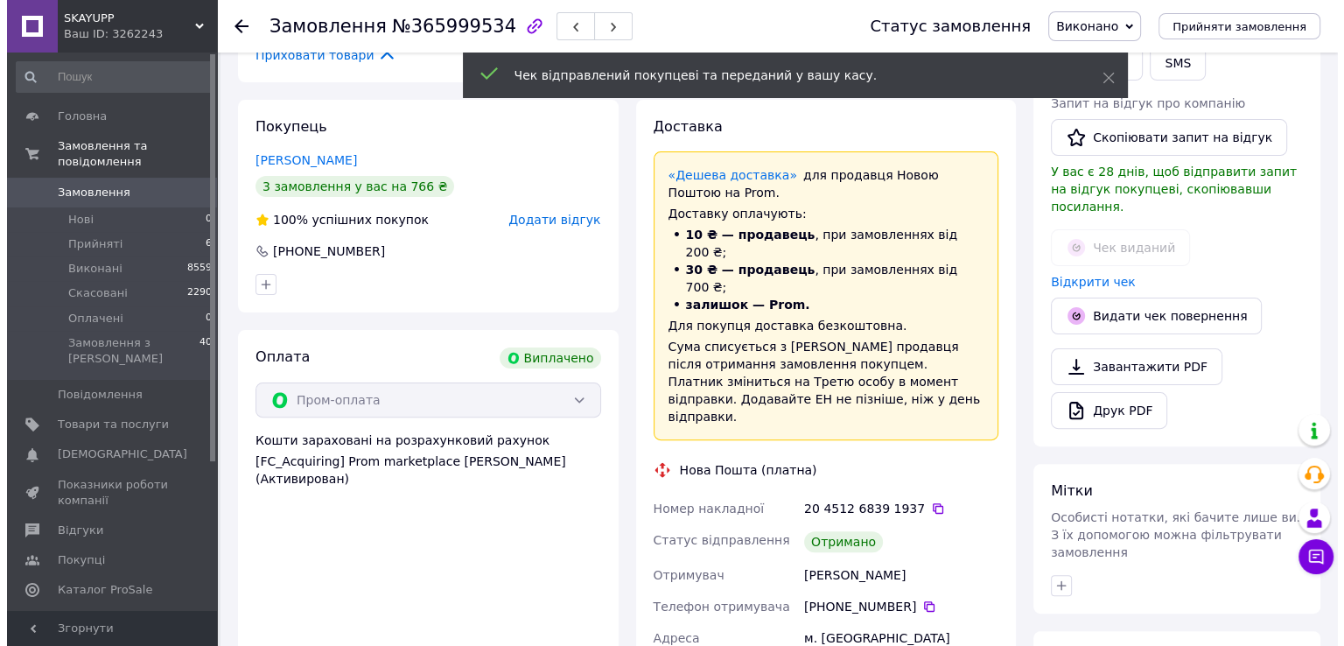
scroll to position [342, 0]
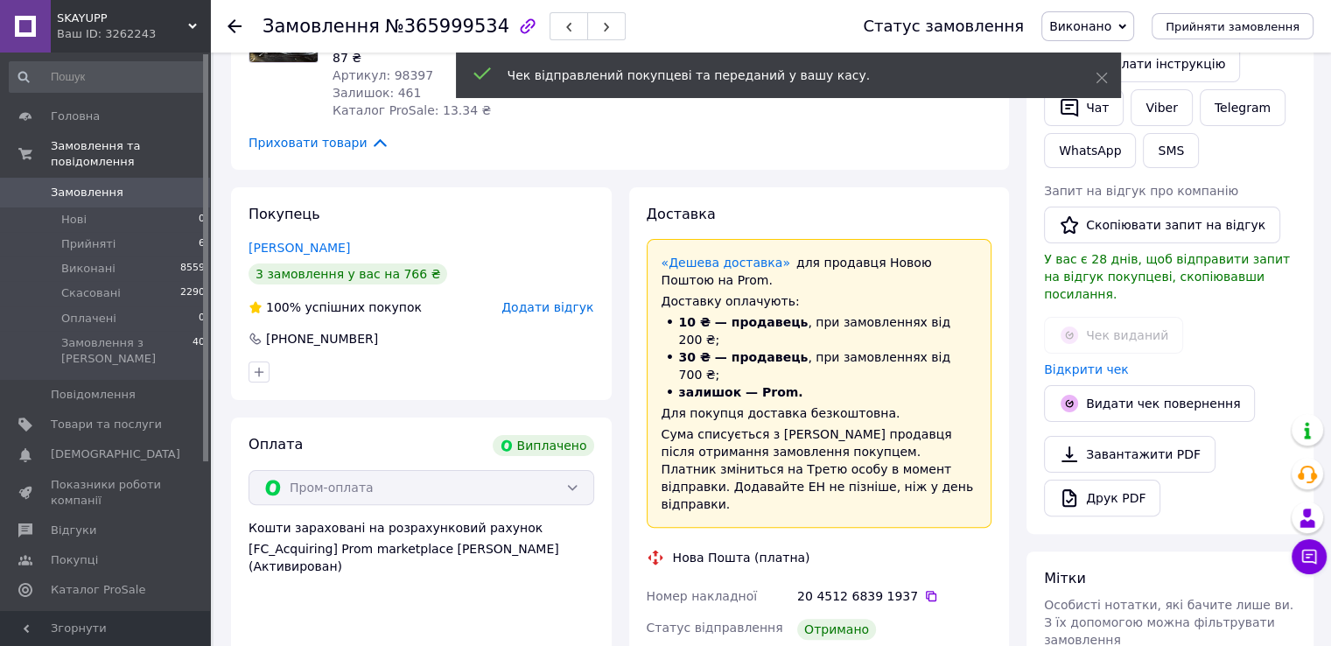
click at [567, 306] on span "Додати відгук" at bounding box center [547, 307] width 92 height 14
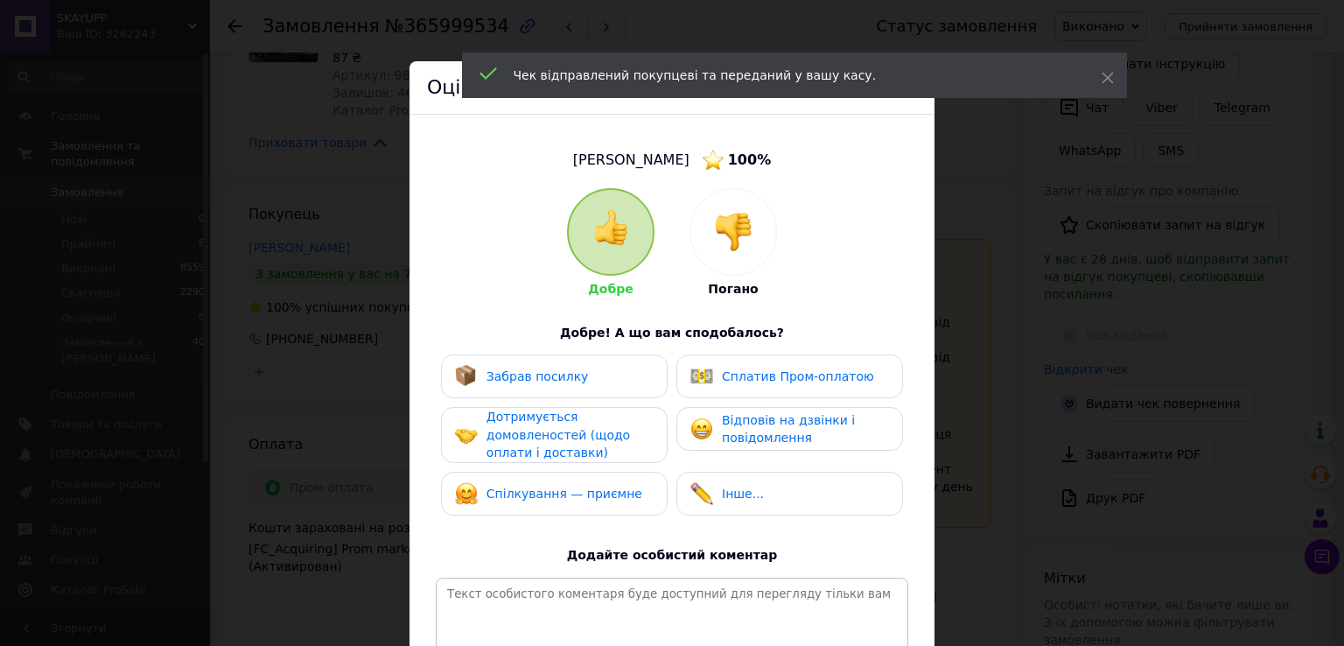
drag, startPoint x: 536, startPoint y: 391, endPoint x: 543, endPoint y: 404, distance: 14.9
click at [536, 390] on div "Забрав посилку" at bounding box center [554, 376] width 227 height 44
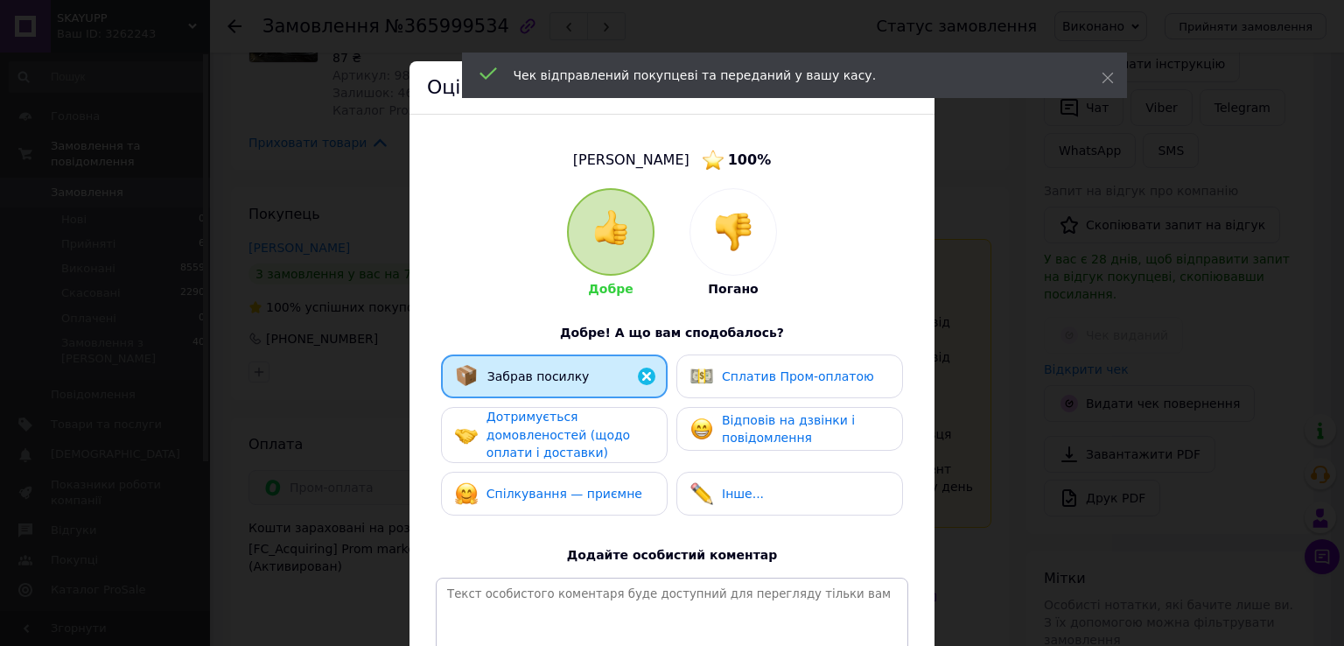
click at [540, 426] on span "Дотримується домовленостей (щодо оплати і доставки)" at bounding box center [559, 435] width 144 height 50
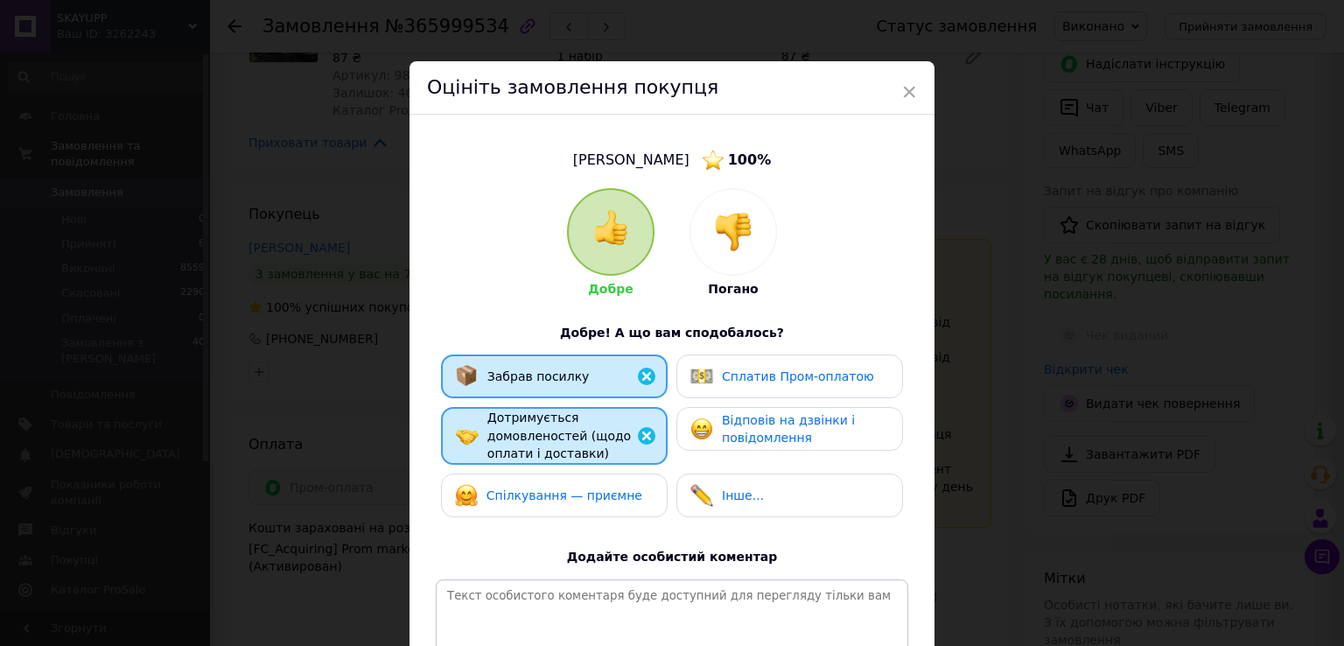
click at [750, 381] on span "Сплатив Пром-оплатою" at bounding box center [798, 376] width 152 height 14
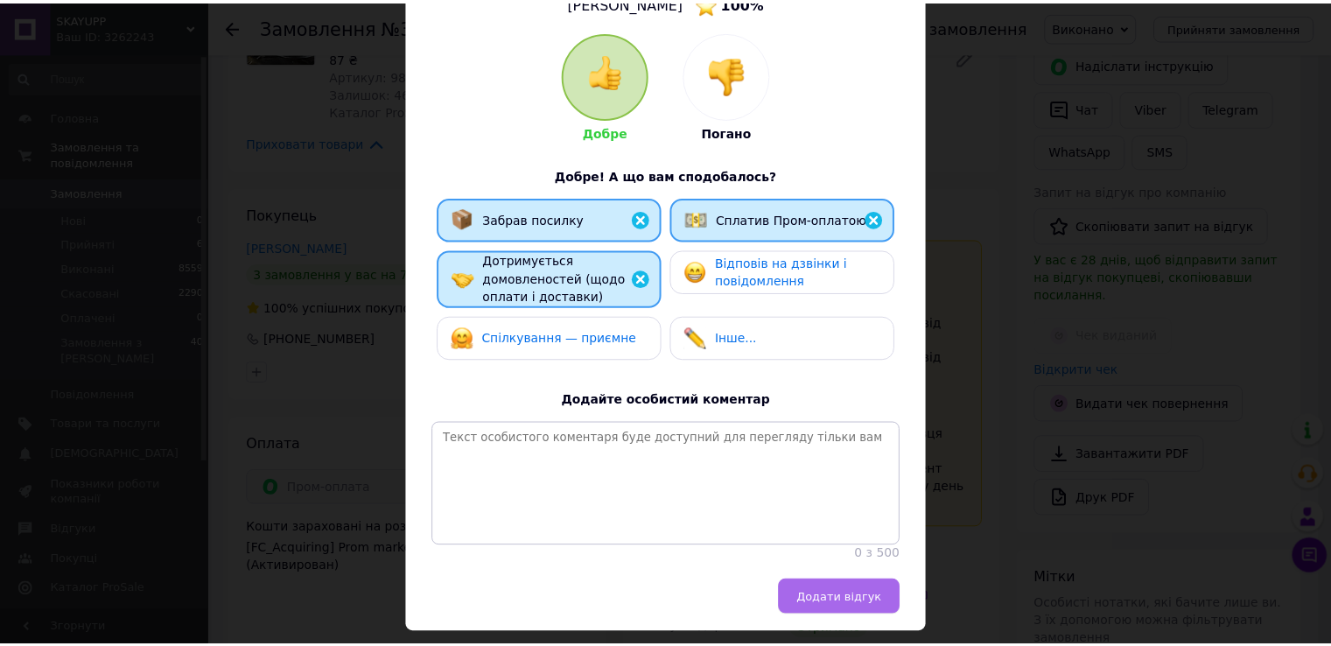
scroll to position [222, 0]
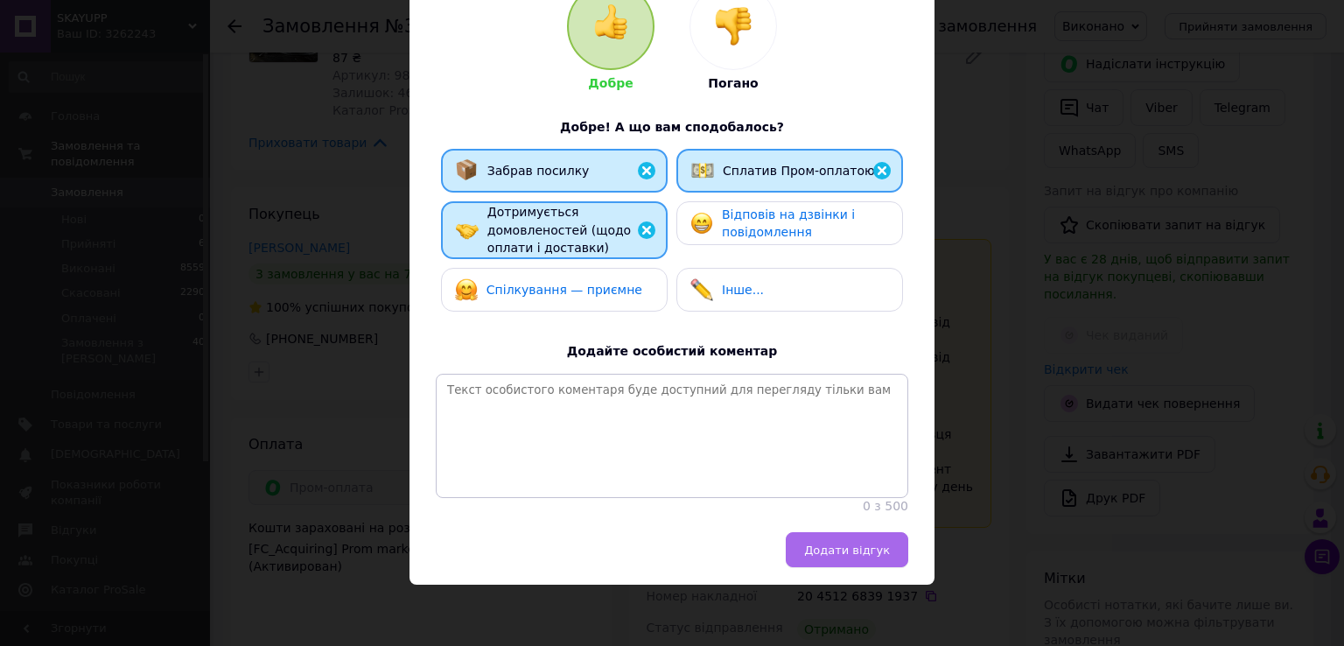
click at [844, 559] on button "Додати відгук" at bounding box center [847, 549] width 123 height 35
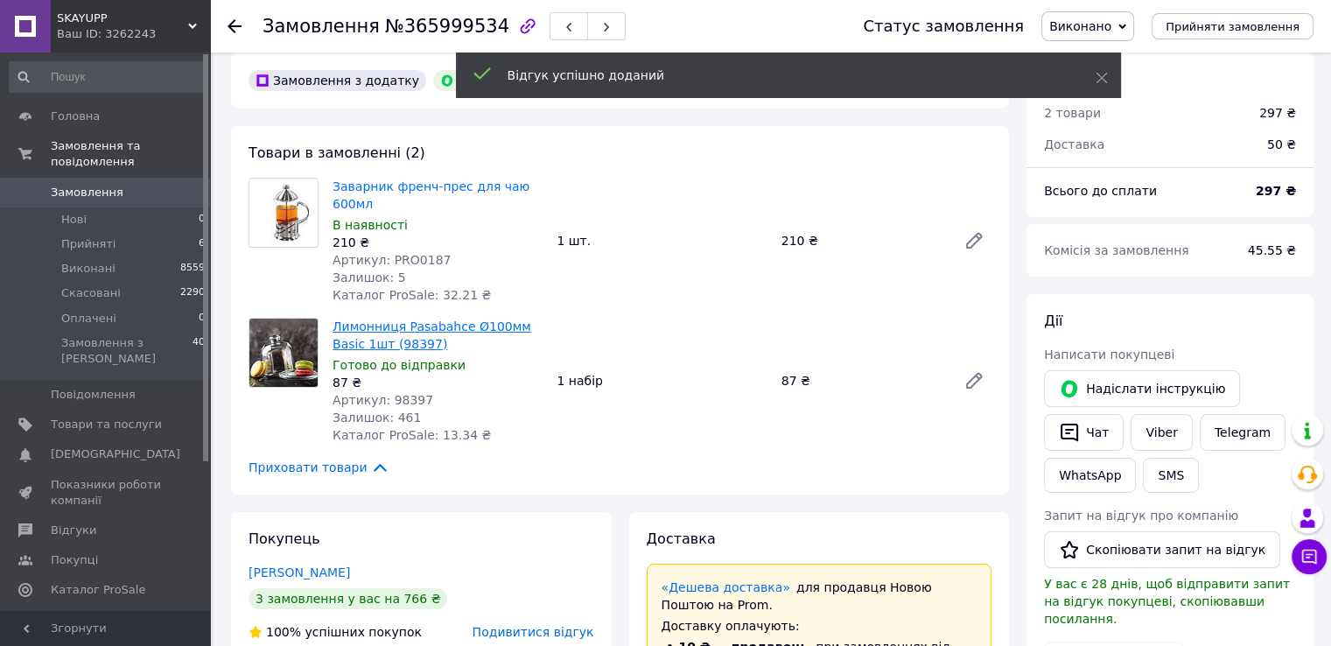
scroll to position [0, 0]
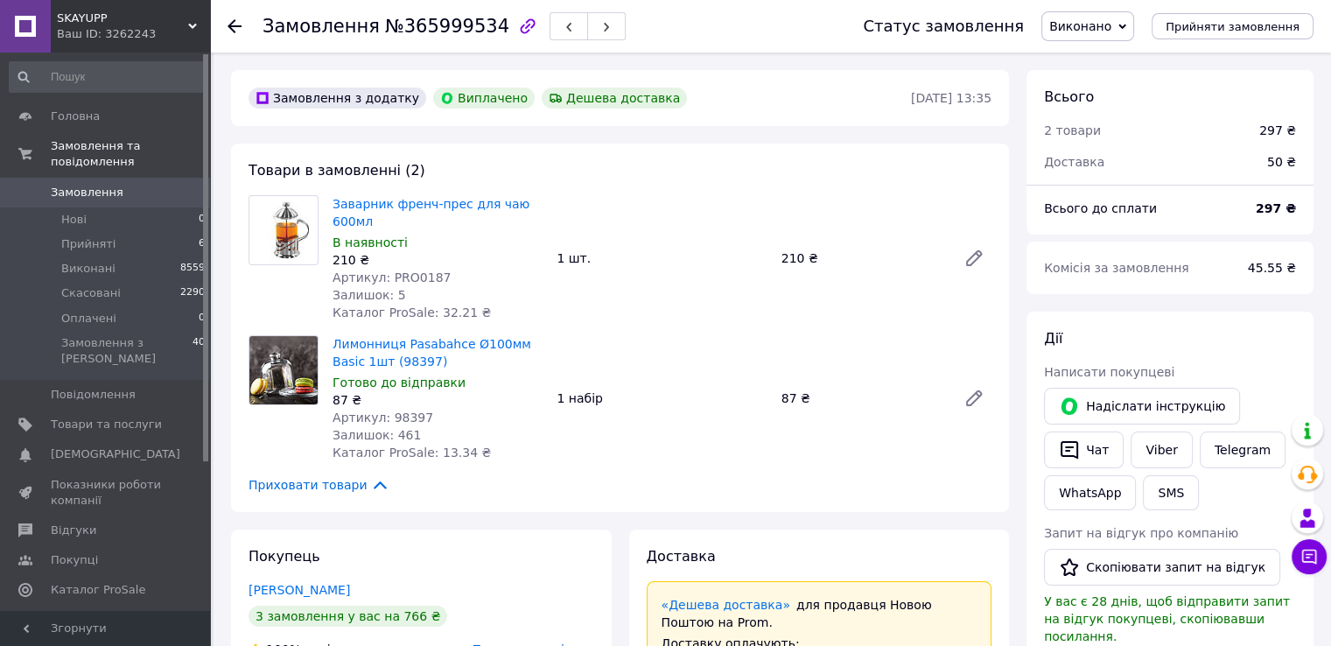
click at [238, 19] on icon at bounding box center [235, 26] width 14 height 14
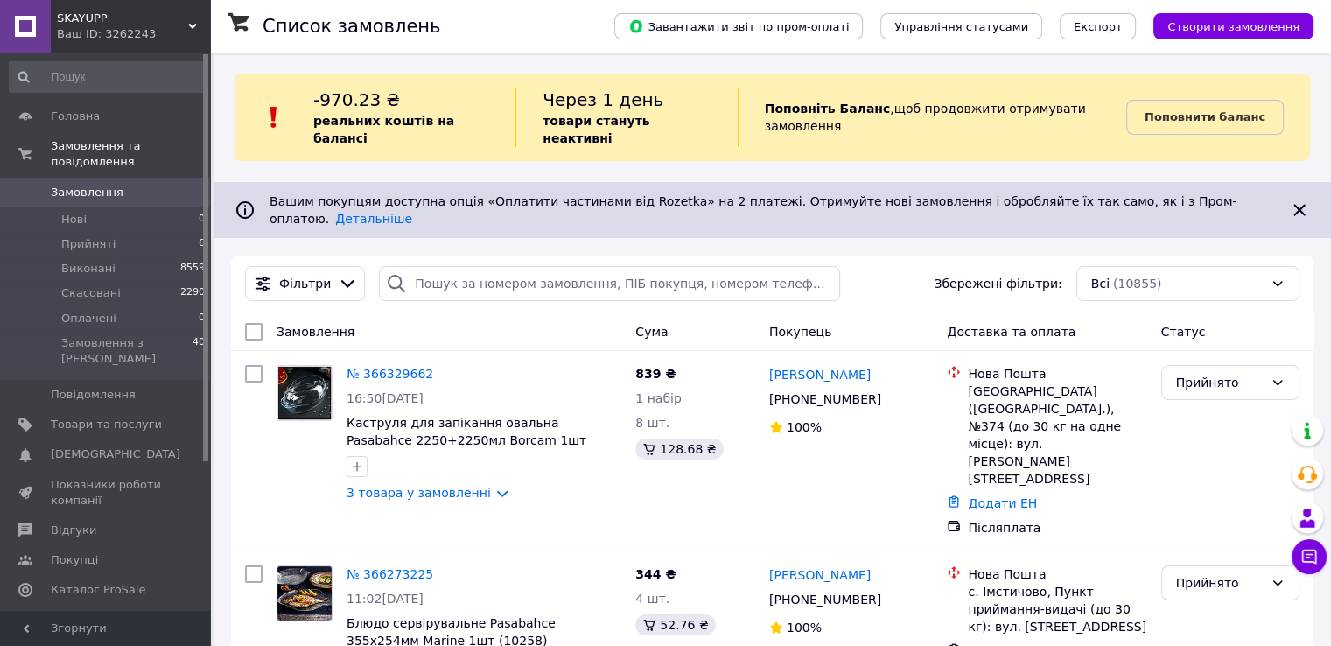
scroll to position [831, 0]
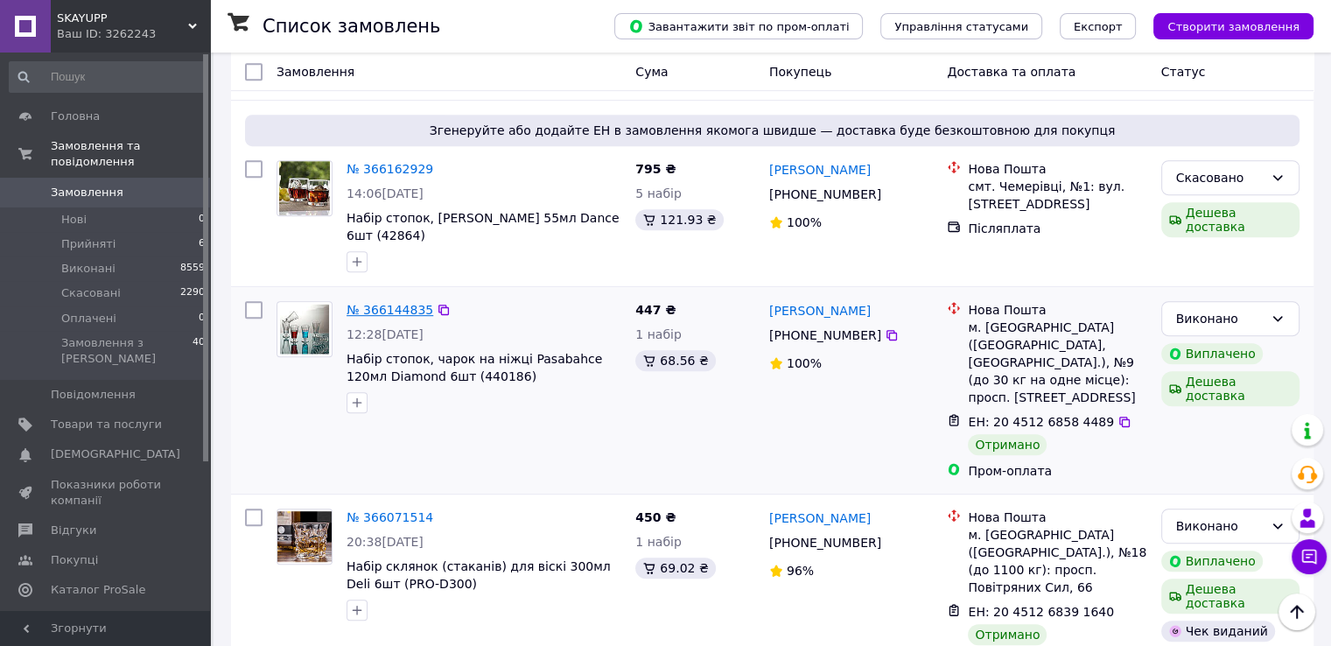
click at [400, 303] on link "№ 366144835" at bounding box center [390, 310] width 87 height 14
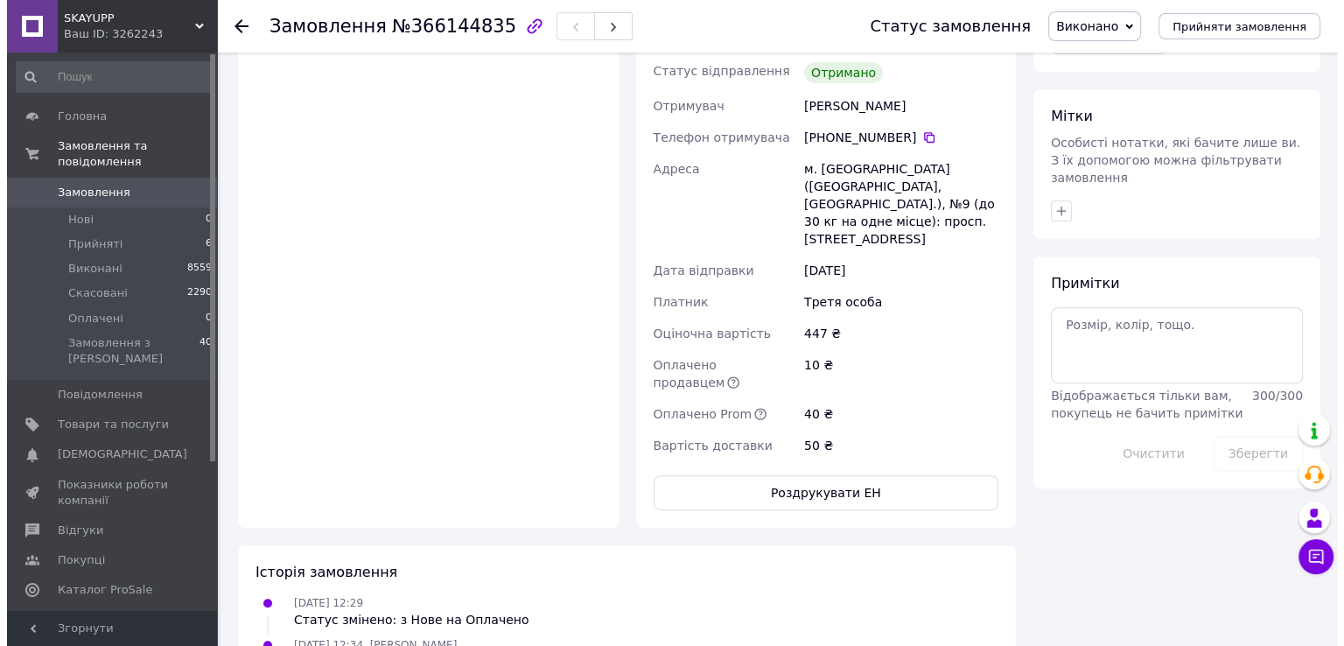
scroll to position [393, 0]
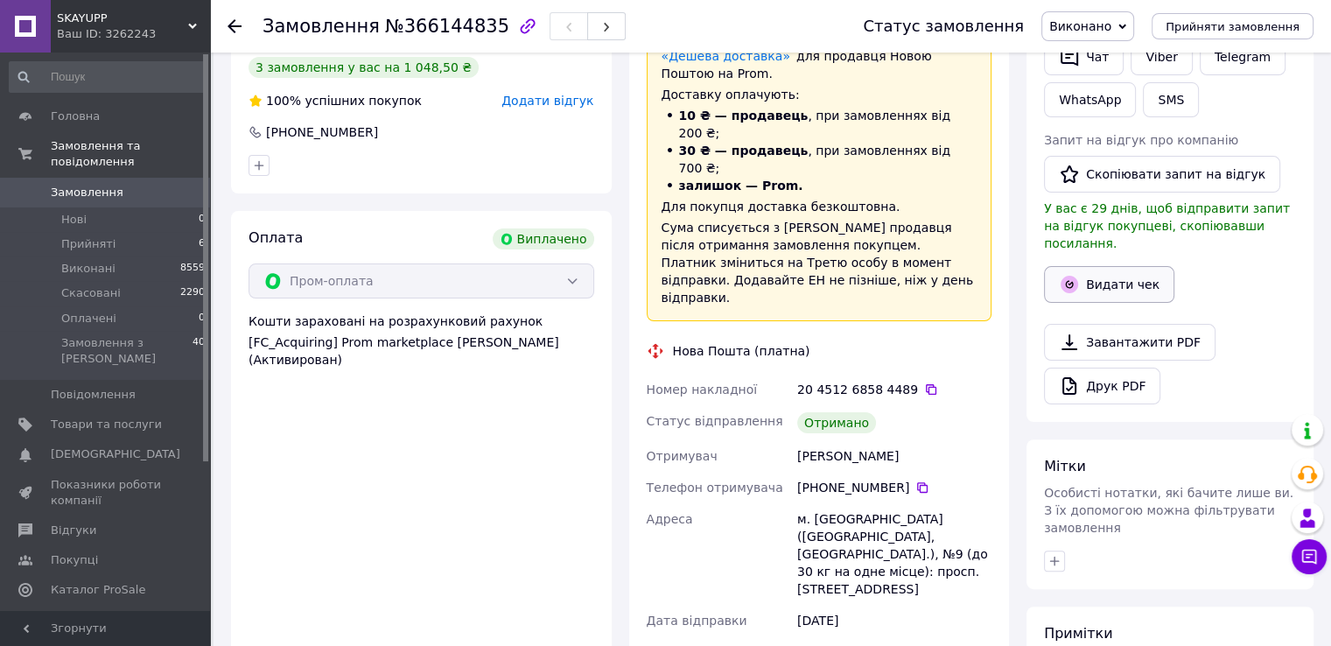
click at [1117, 266] on button "Видати чек" at bounding box center [1109, 284] width 130 height 37
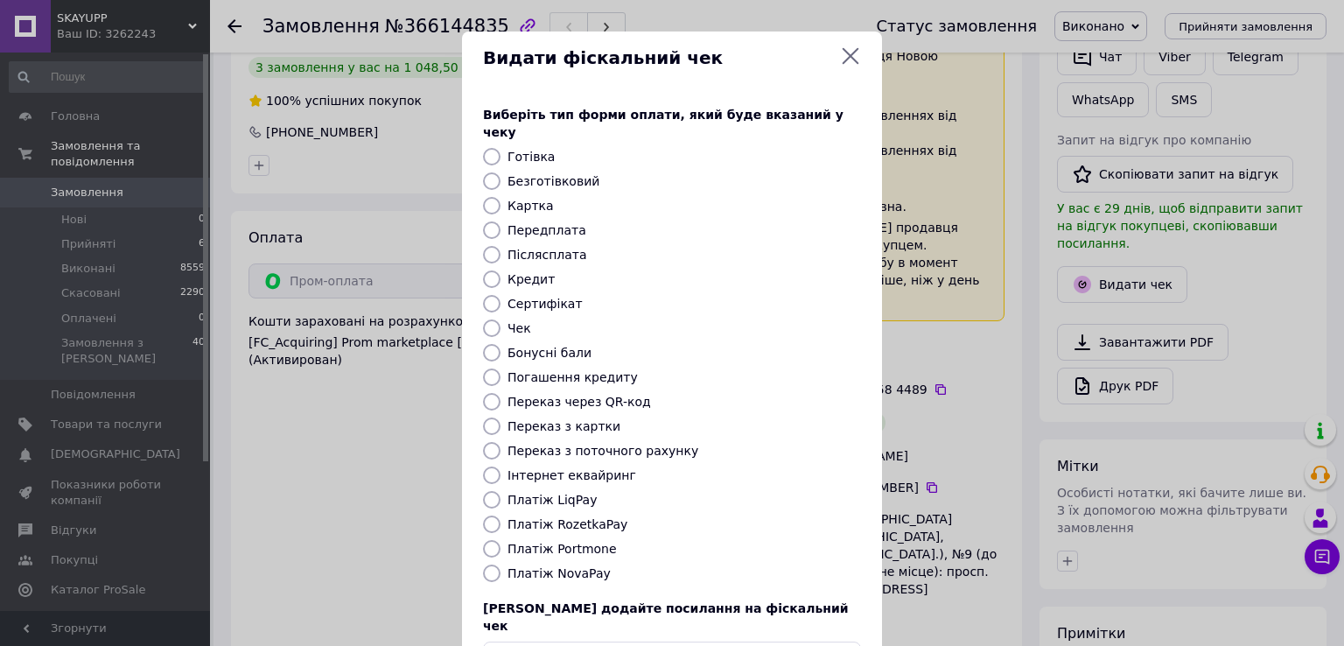
click at [564, 174] on label "Безготівковий" at bounding box center [554, 181] width 92 height 14
click at [501, 172] on input "Безготівковий" at bounding box center [492, 181] width 18 height 18
radio input "true"
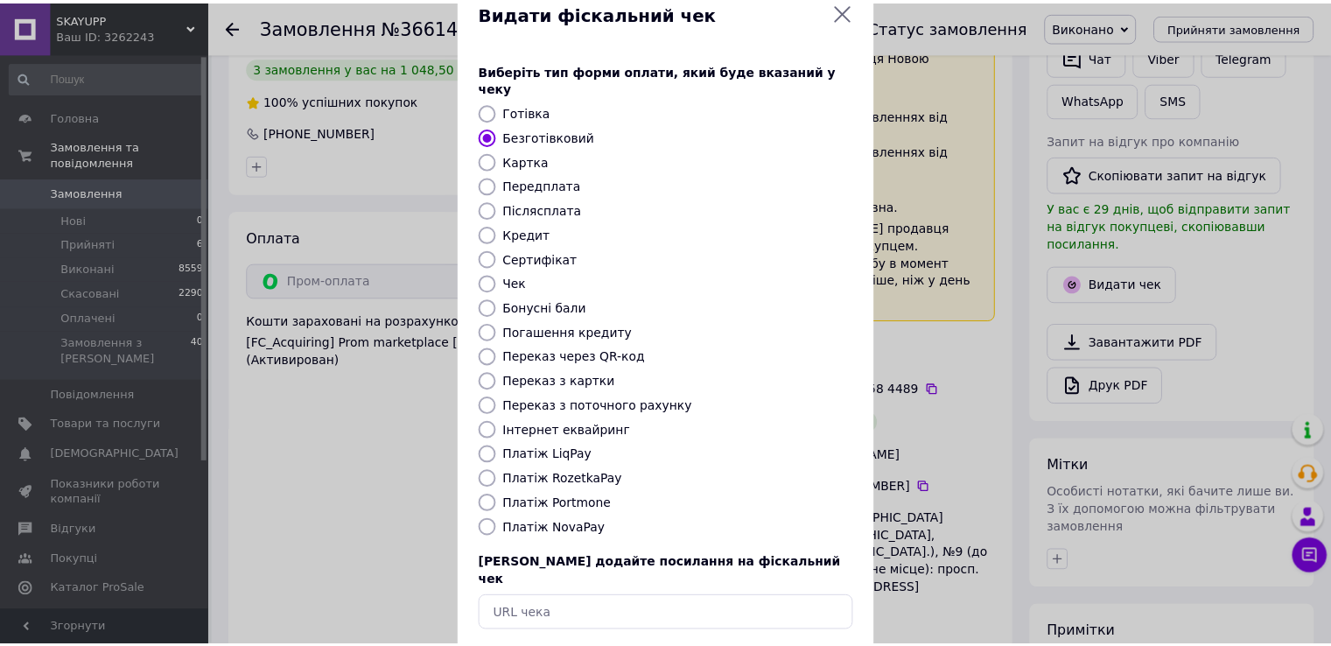
scroll to position [105, 0]
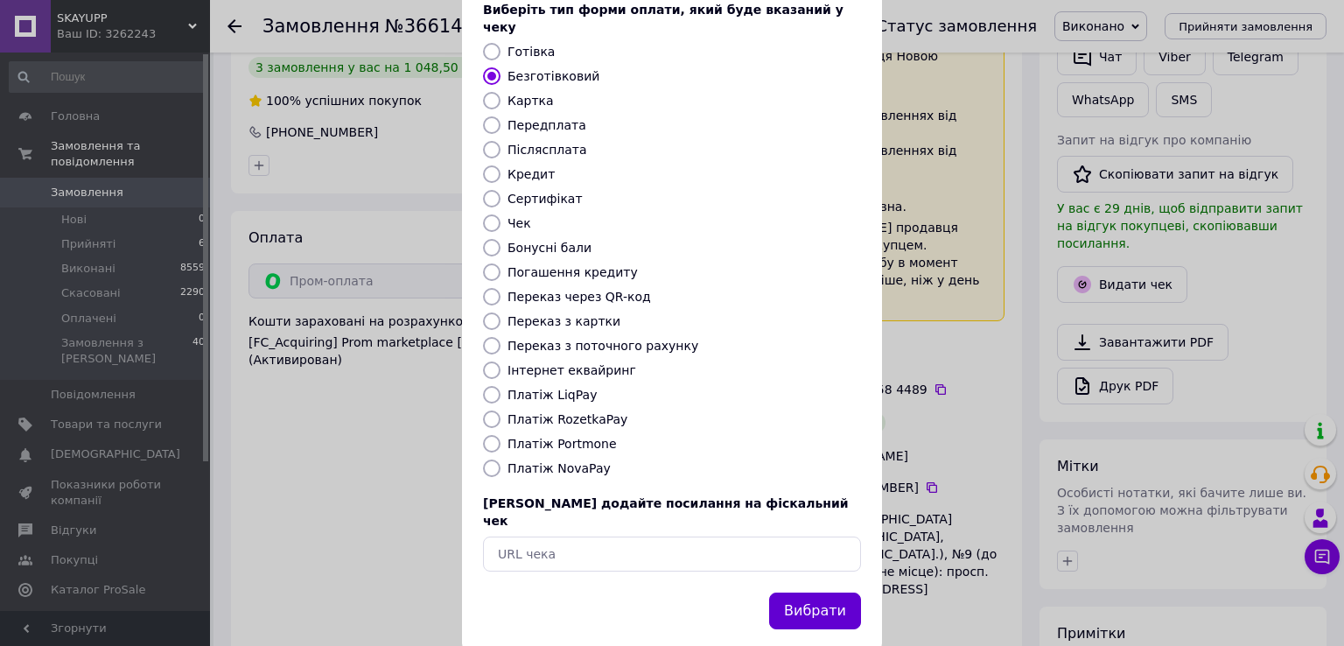
click at [812, 593] on button "Вибрати" at bounding box center [815, 612] width 92 height 38
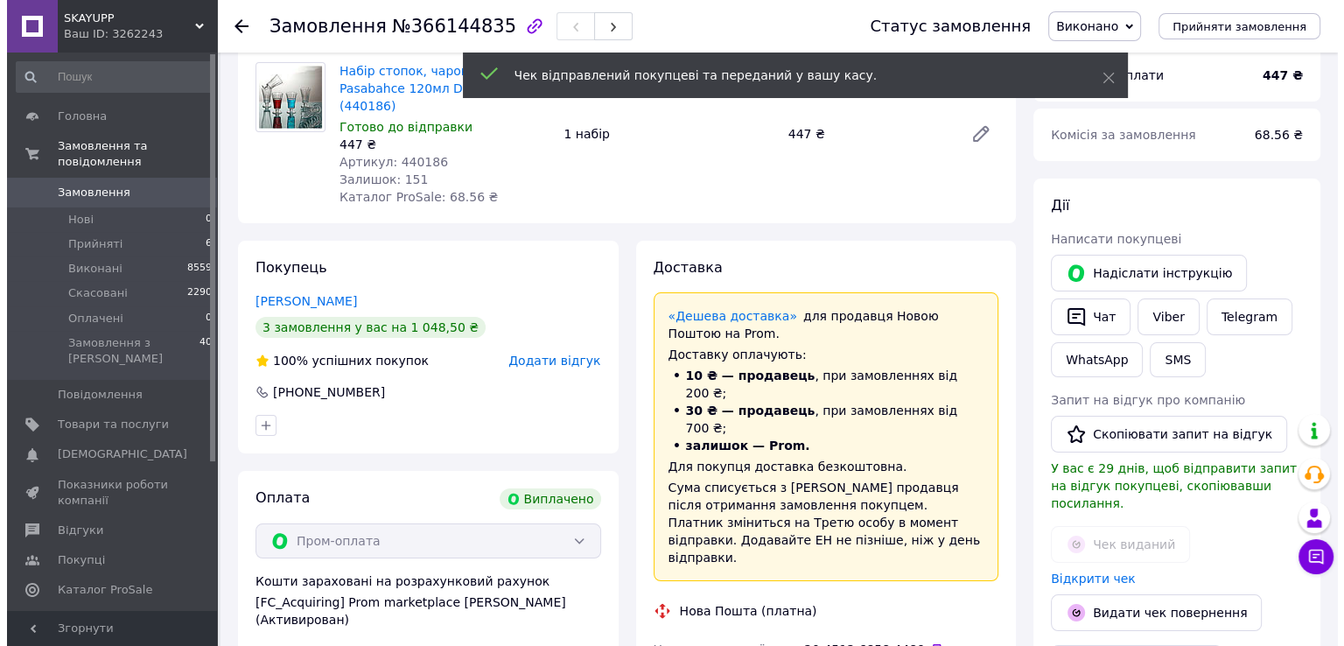
scroll to position [130, 0]
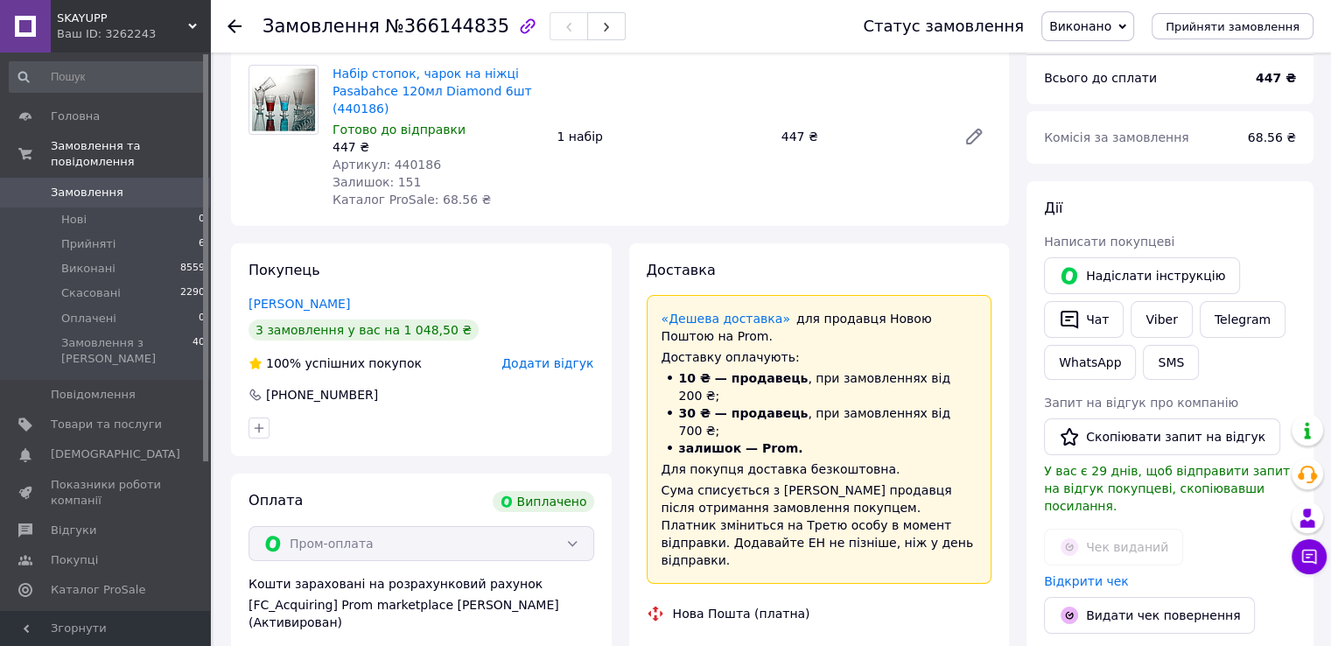
click at [539, 362] on span "Додати відгук" at bounding box center [547, 363] width 92 height 14
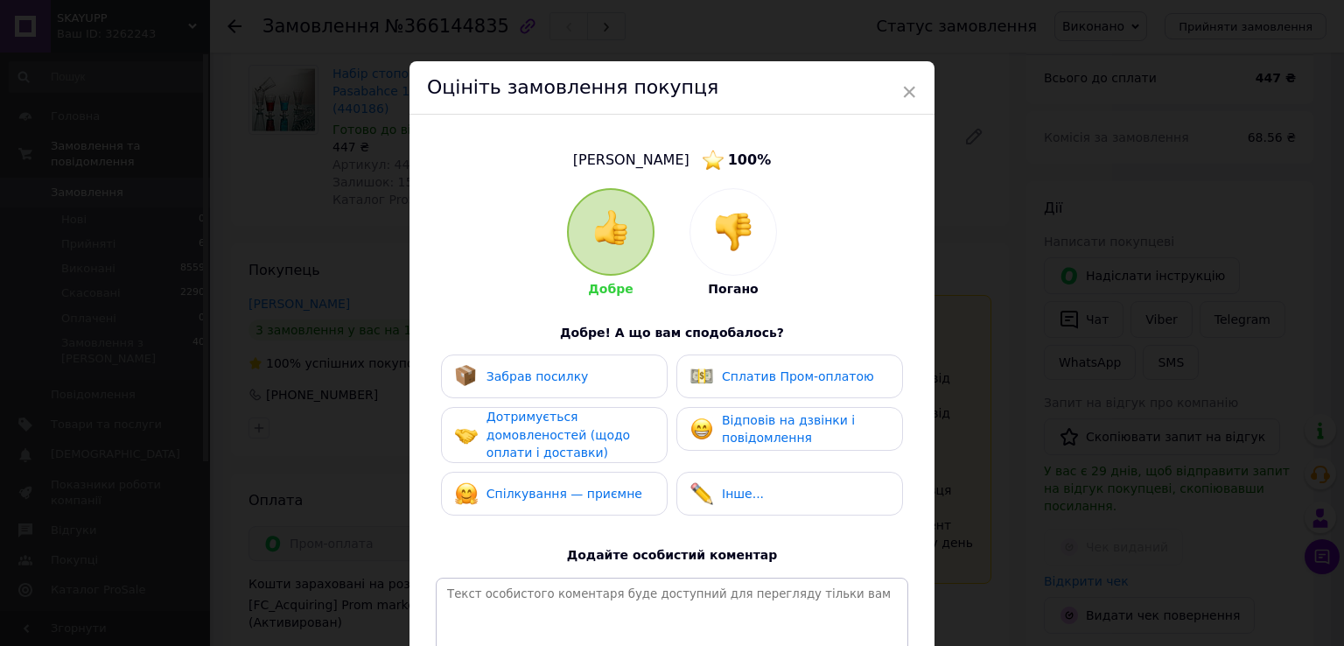
click at [547, 374] on span "Забрав посилку" at bounding box center [538, 376] width 102 height 14
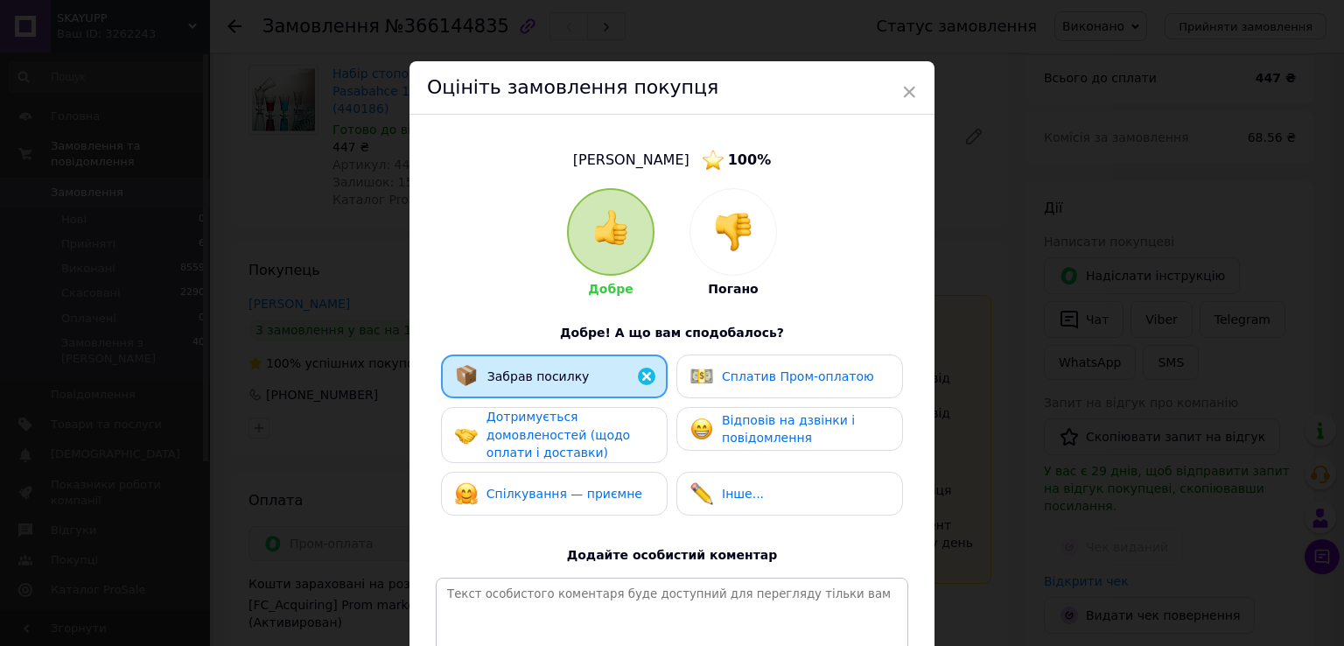
click at [549, 426] on span "Дотримується домовленостей (щодо оплати і доставки)" at bounding box center [559, 435] width 144 height 50
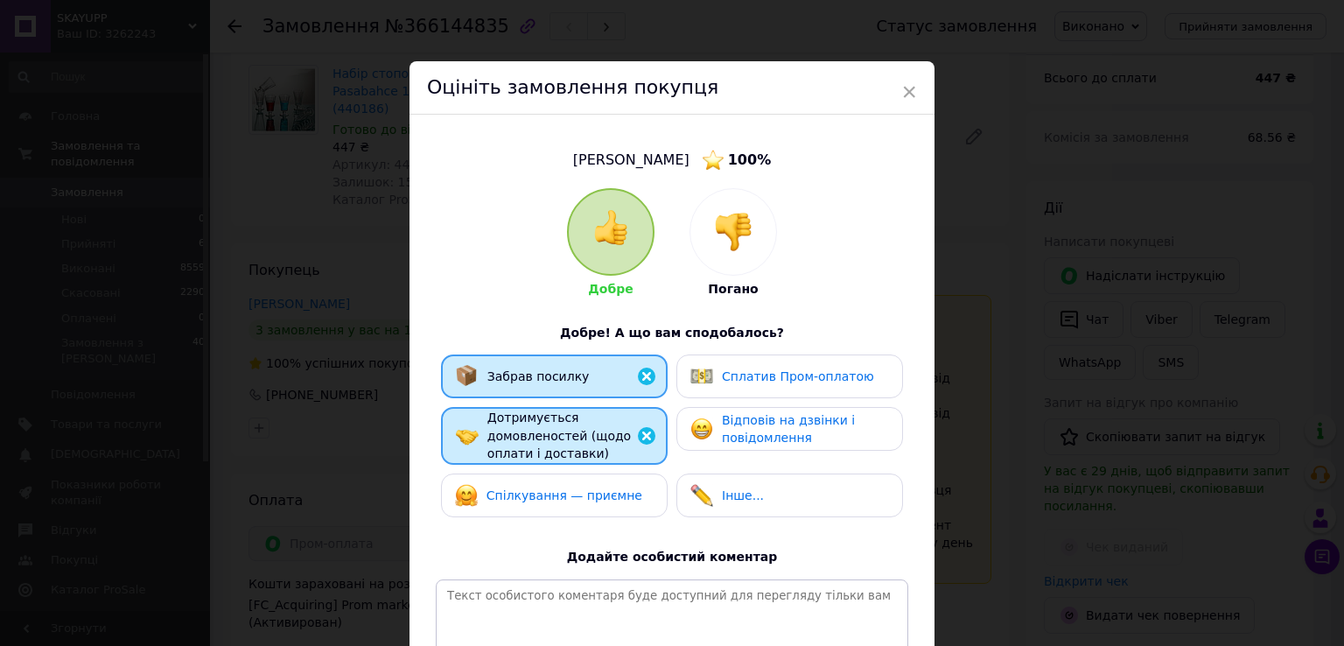
click at [770, 371] on span "Сплатив Пром-оплатою" at bounding box center [798, 376] width 152 height 14
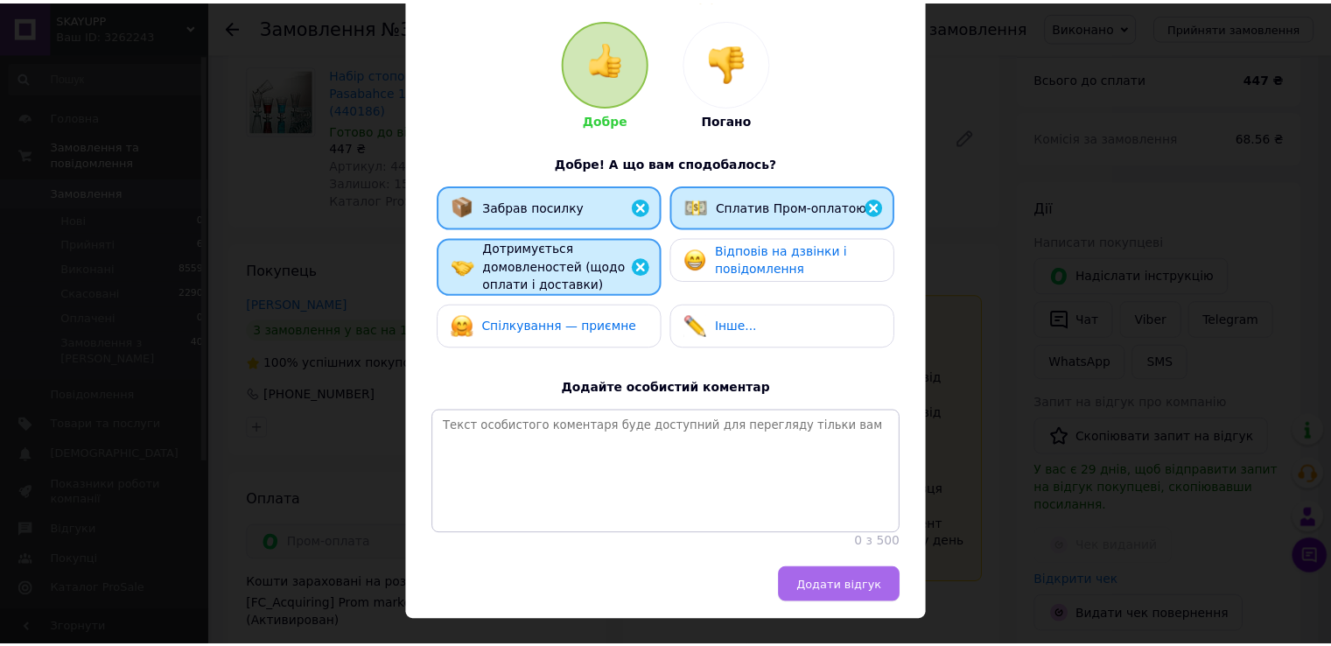
scroll to position [222, 0]
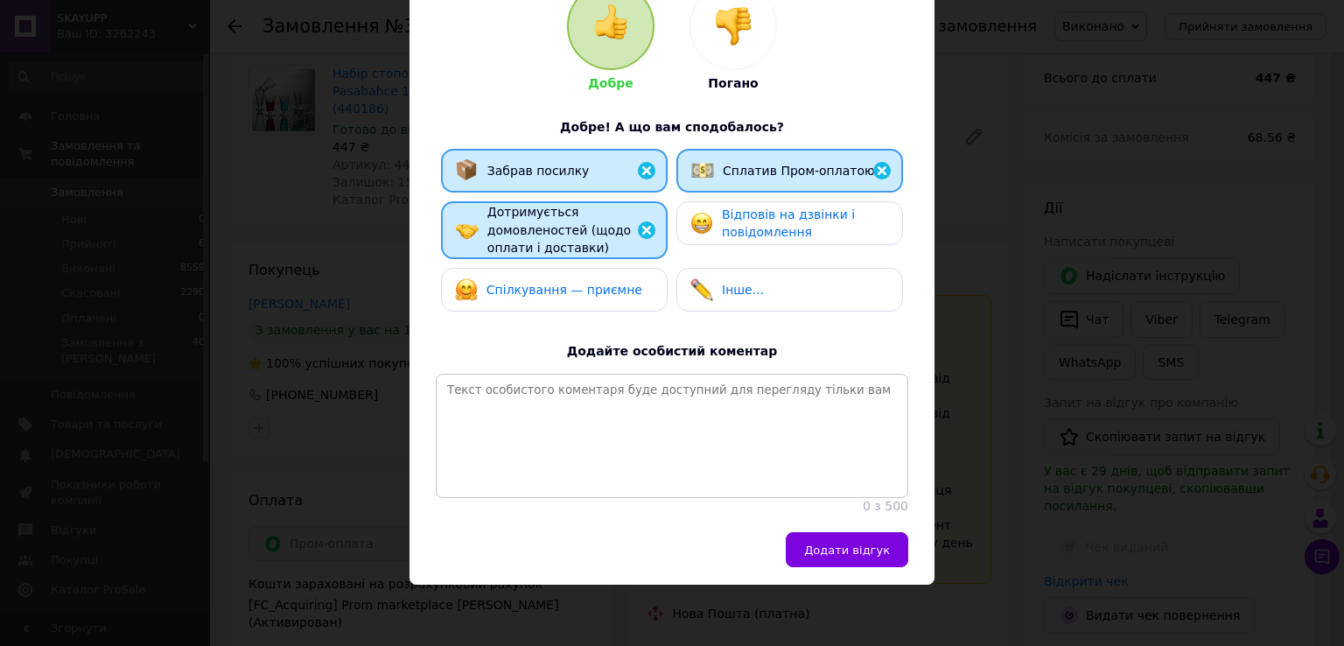
click at [880, 572] on div "Додати відгук" at bounding box center [672, 558] width 525 height 53
click at [870, 549] on span "Додати відгук" at bounding box center [847, 549] width 86 height 13
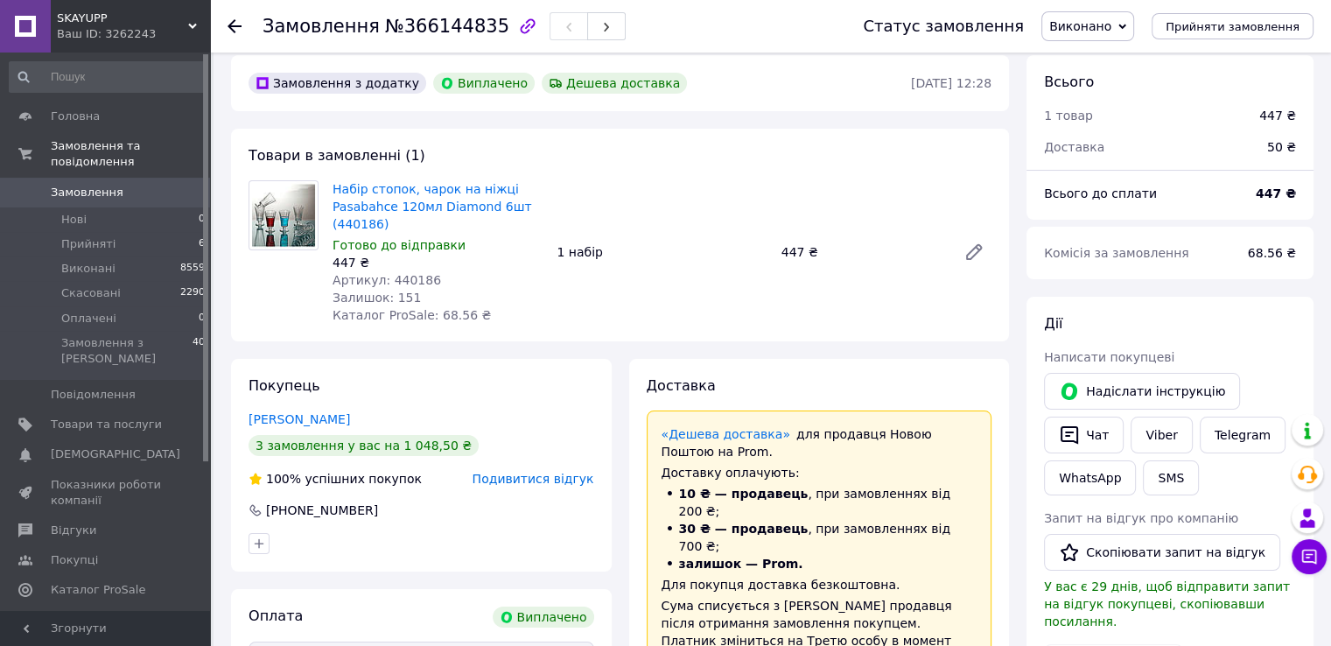
scroll to position [0, 0]
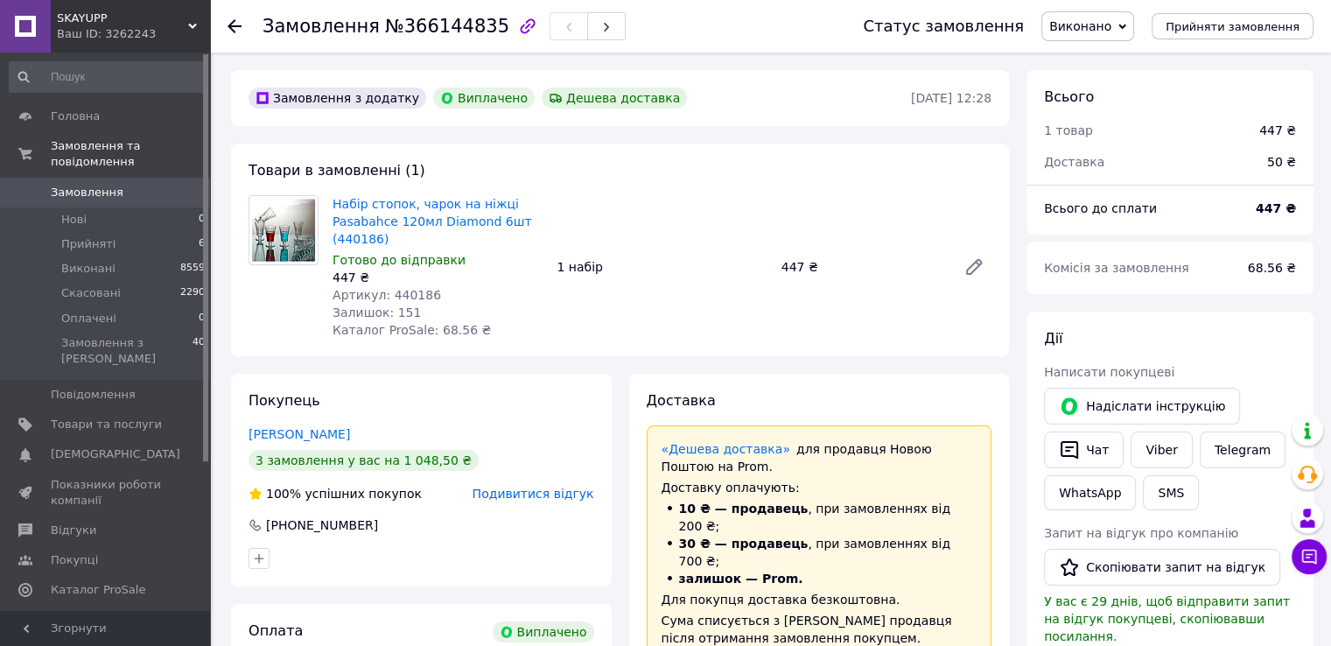
click at [238, 27] on icon at bounding box center [235, 26] width 14 height 14
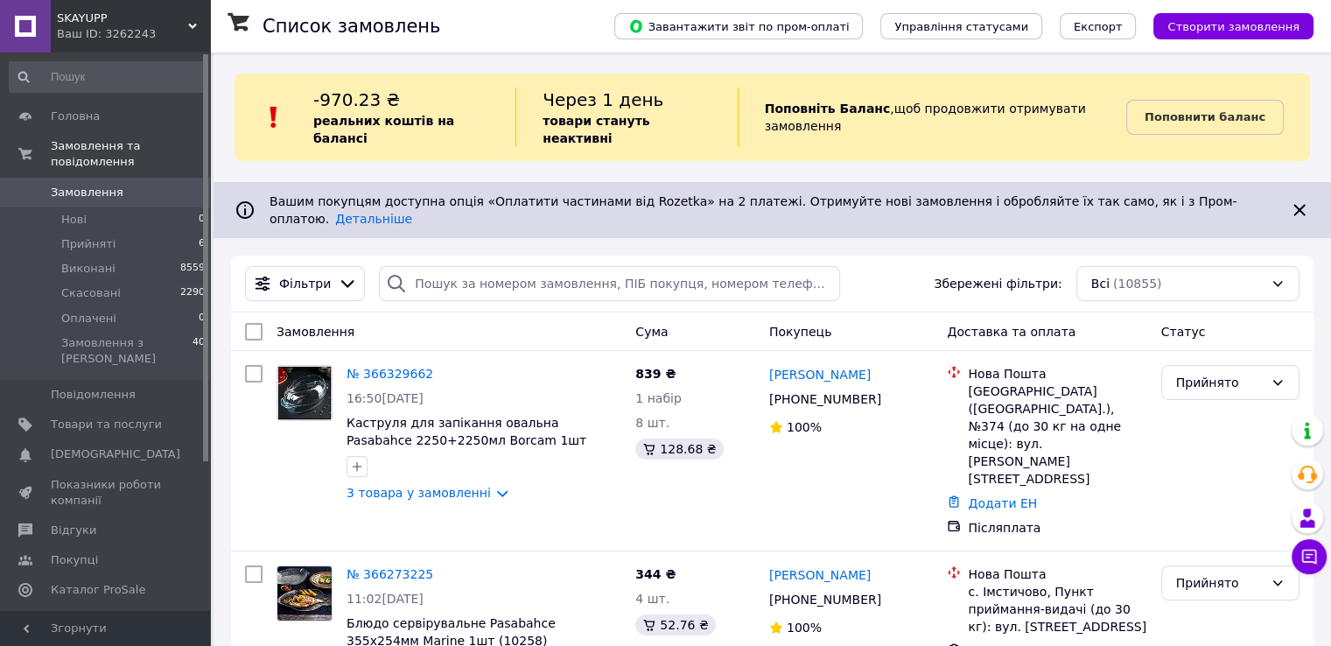
scroll to position [2301, 0]
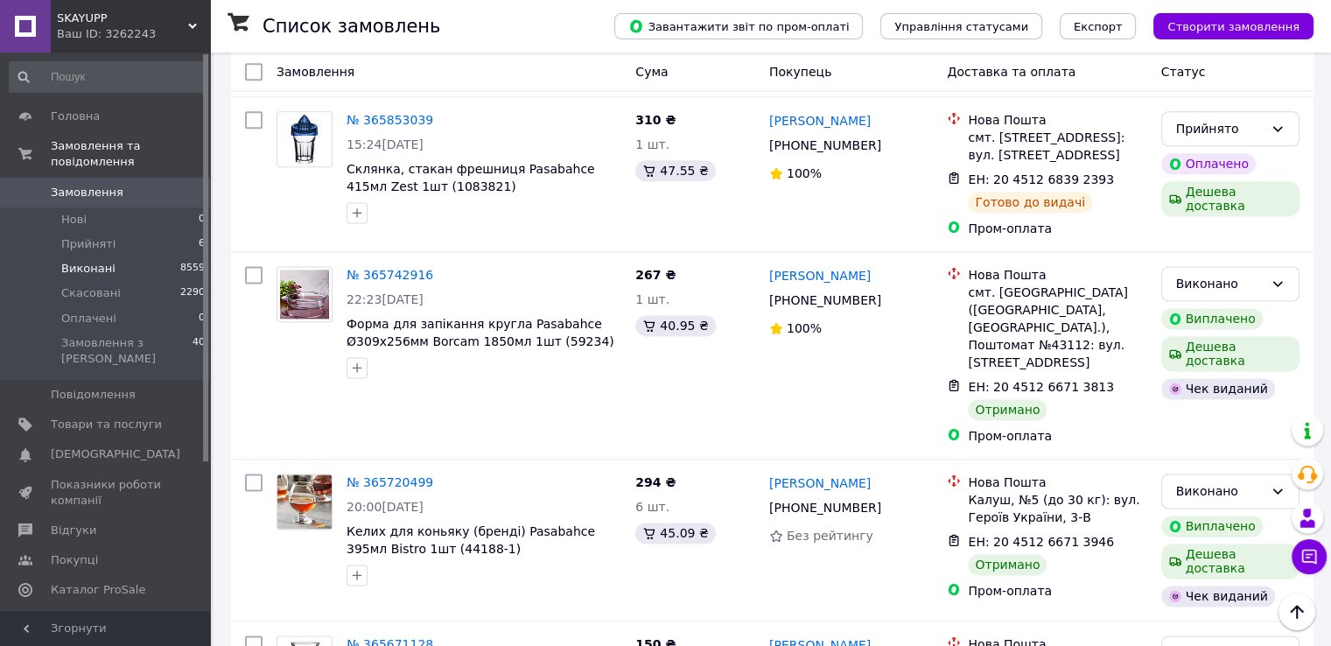
click at [98, 261] on span "Виконані" at bounding box center [88, 269] width 54 height 16
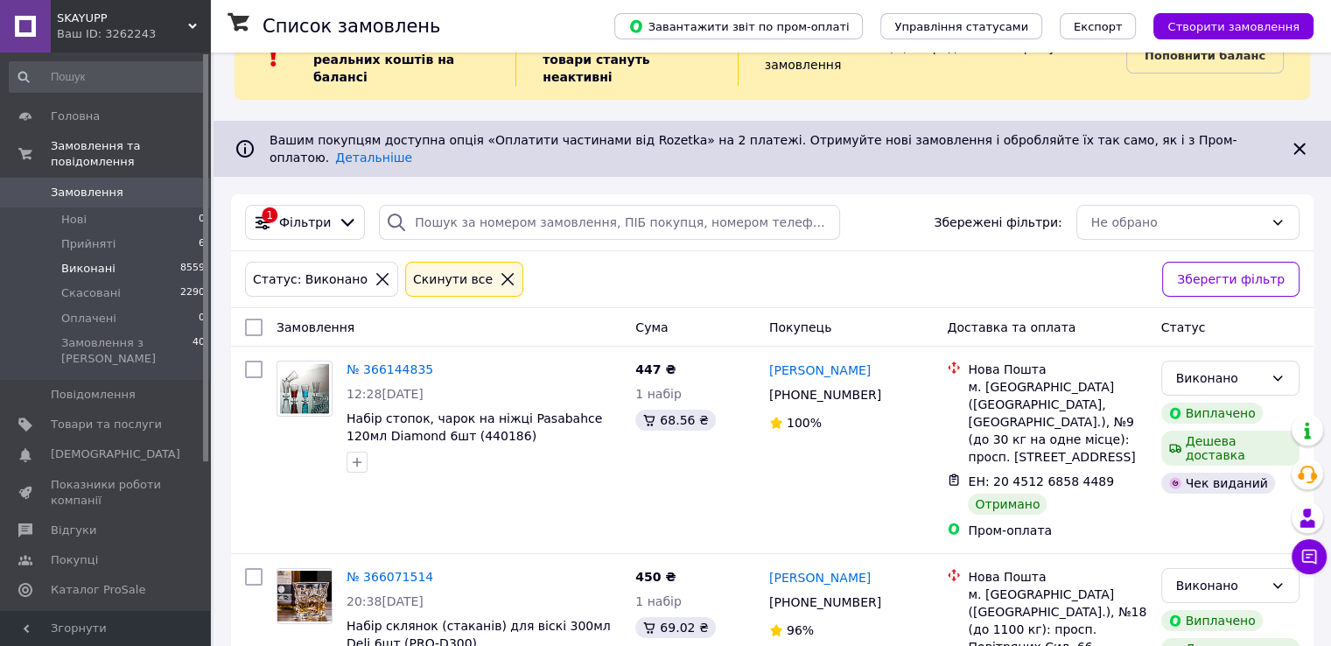
scroll to position [88, 0]
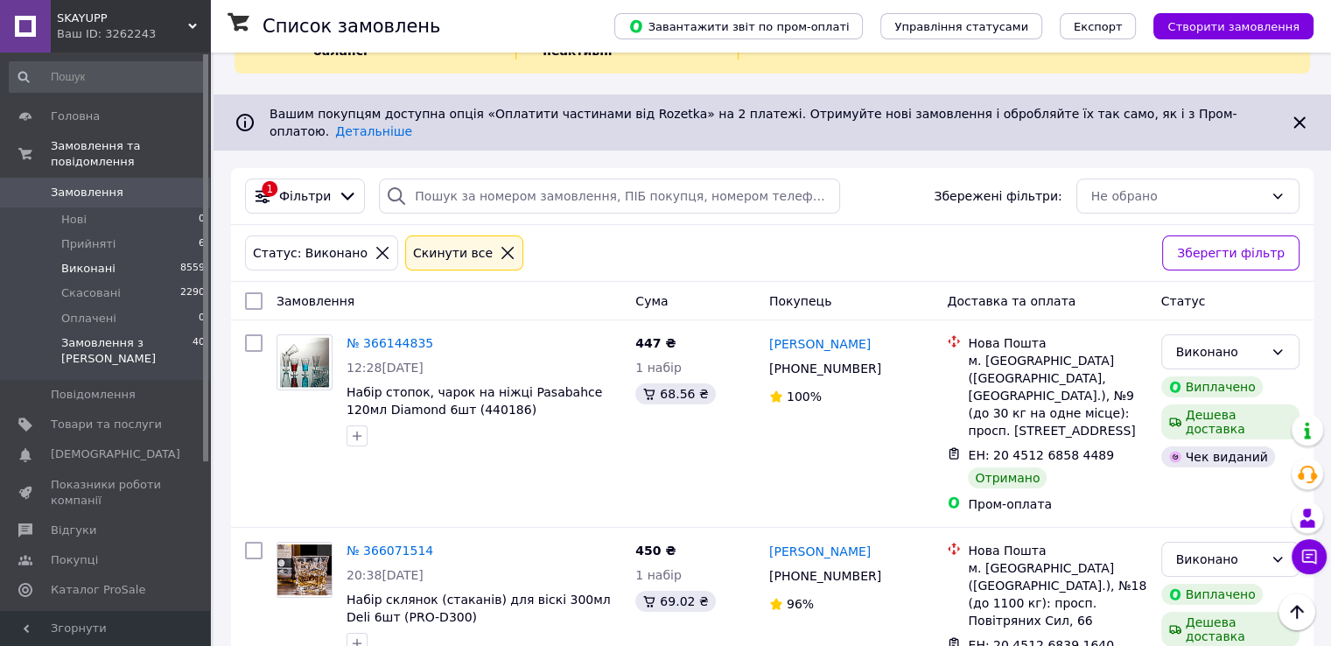
click at [147, 335] on span "Замовлення з [PERSON_NAME]" at bounding box center [126, 351] width 131 height 32
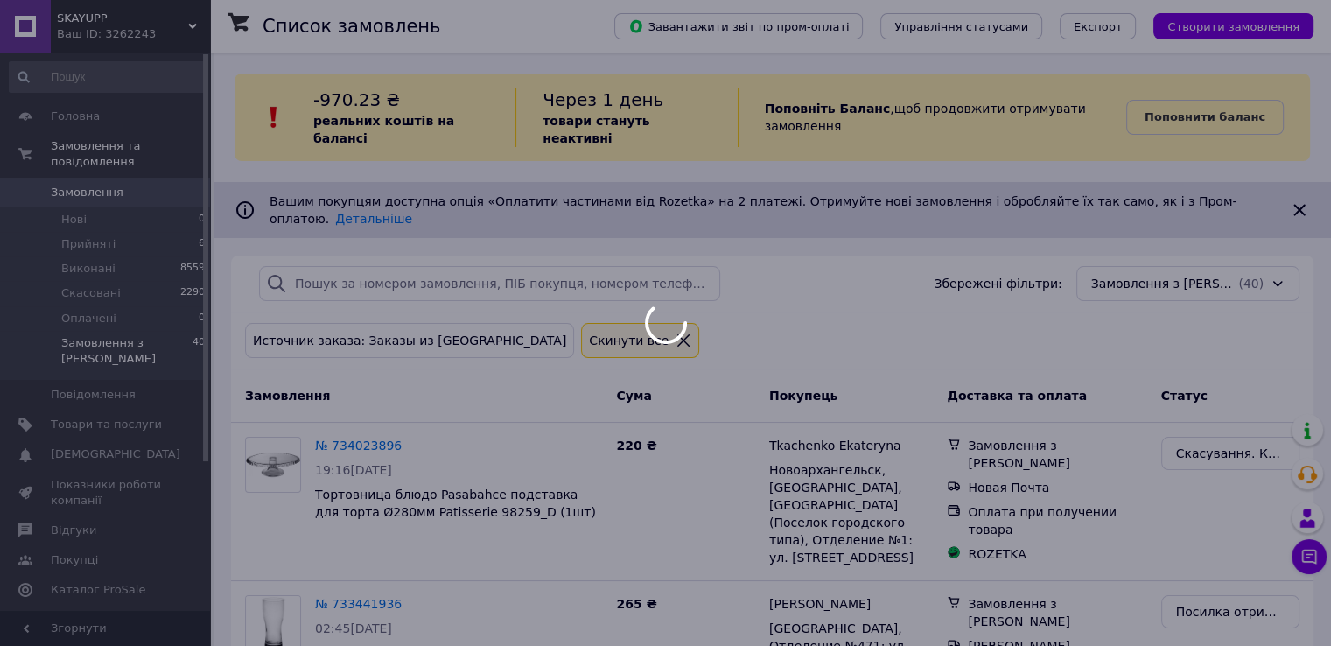
click at [75, 172] on div at bounding box center [665, 323] width 1331 height 646
click at [74, 179] on div at bounding box center [665, 323] width 1331 height 646
click at [69, 174] on div at bounding box center [665, 323] width 1331 height 646
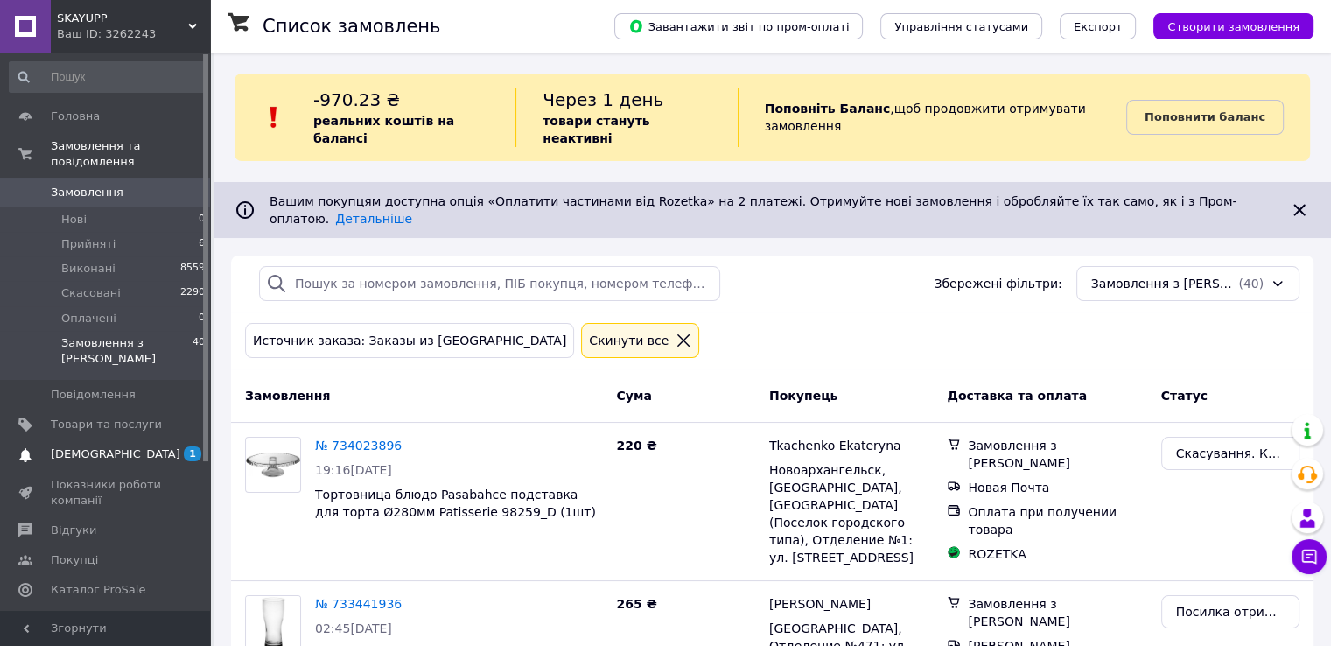
click at [63, 446] on span "[DEMOGRAPHIC_DATA]" at bounding box center [116, 454] width 130 height 16
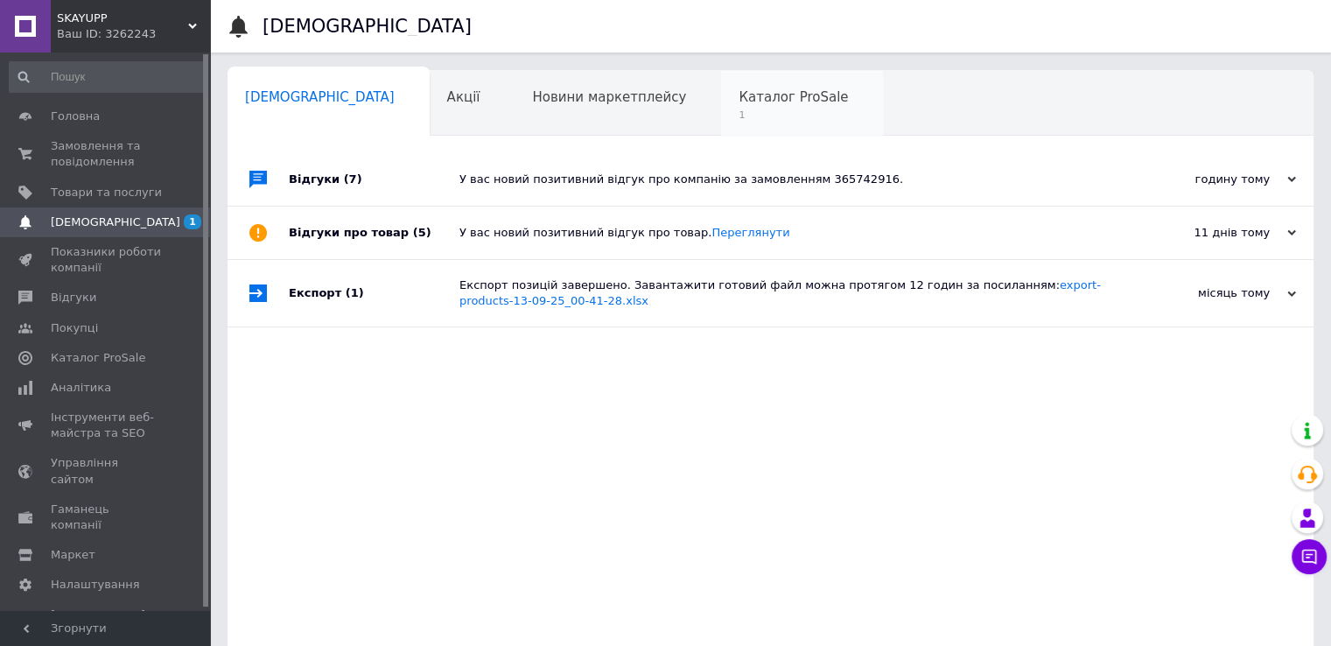
click at [739, 92] on span "Каталог ProSale" at bounding box center [793, 97] width 109 height 16
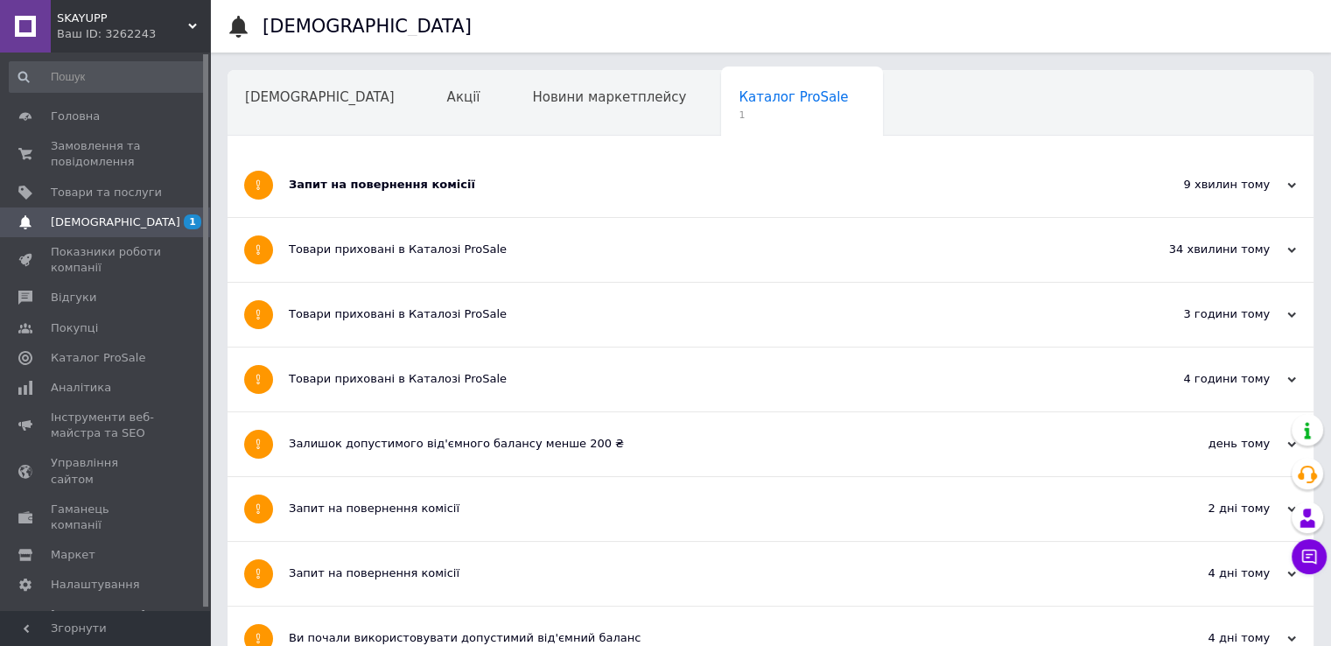
click at [522, 183] on div "Запит на повернення комісії" at bounding box center [705, 185] width 832 height 16
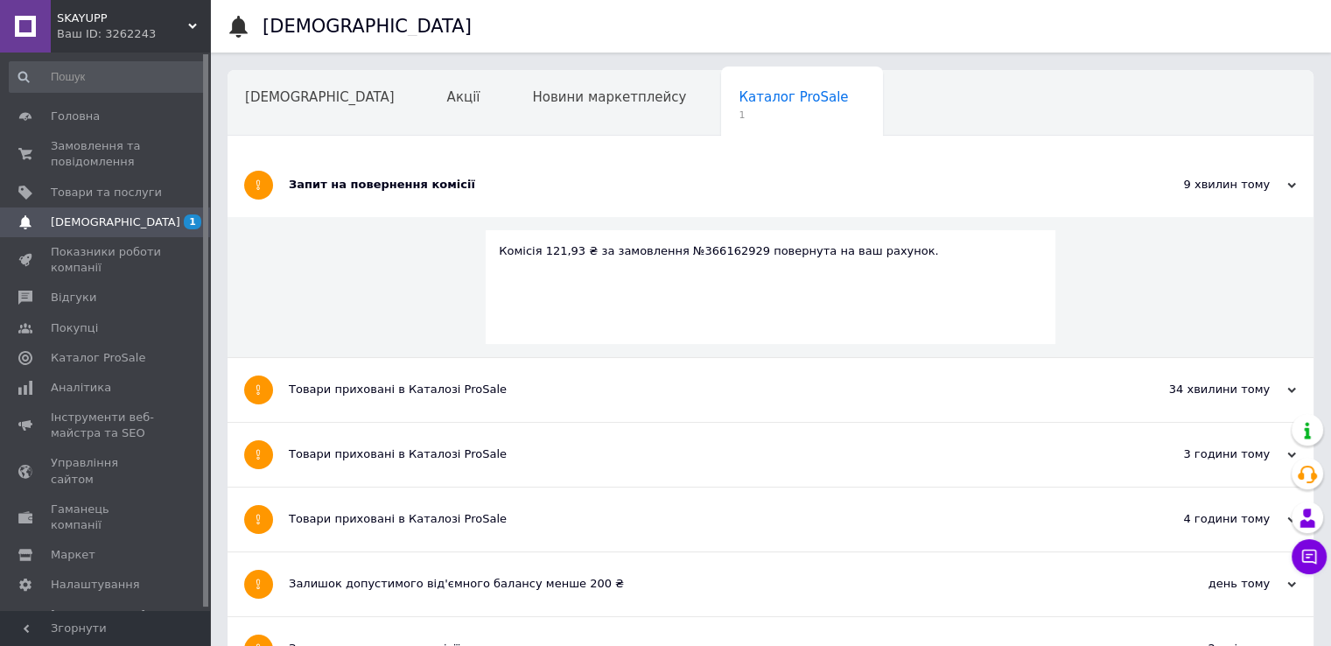
click at [539, 179] on div "Запит на повернення комісії" at bounding box center [705, 185] width 832 height 16
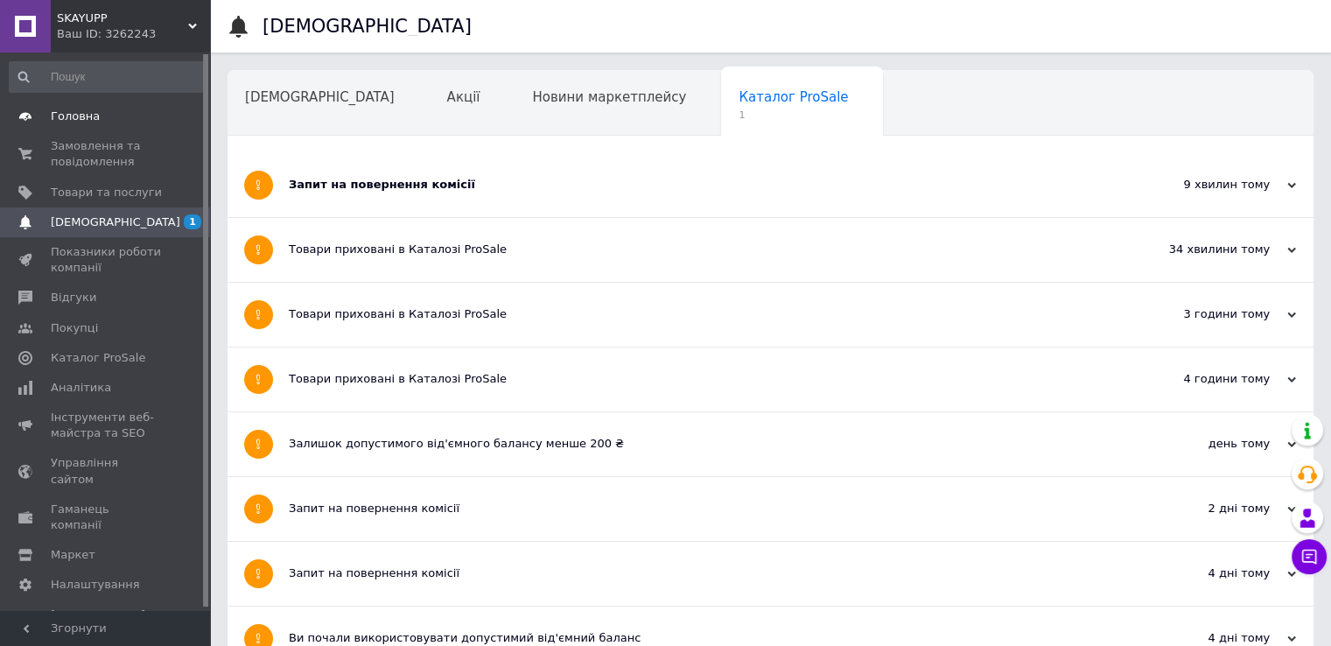
click at [82, 120] on span "Головна" at bounding box center [75, 117] width 49 height 16
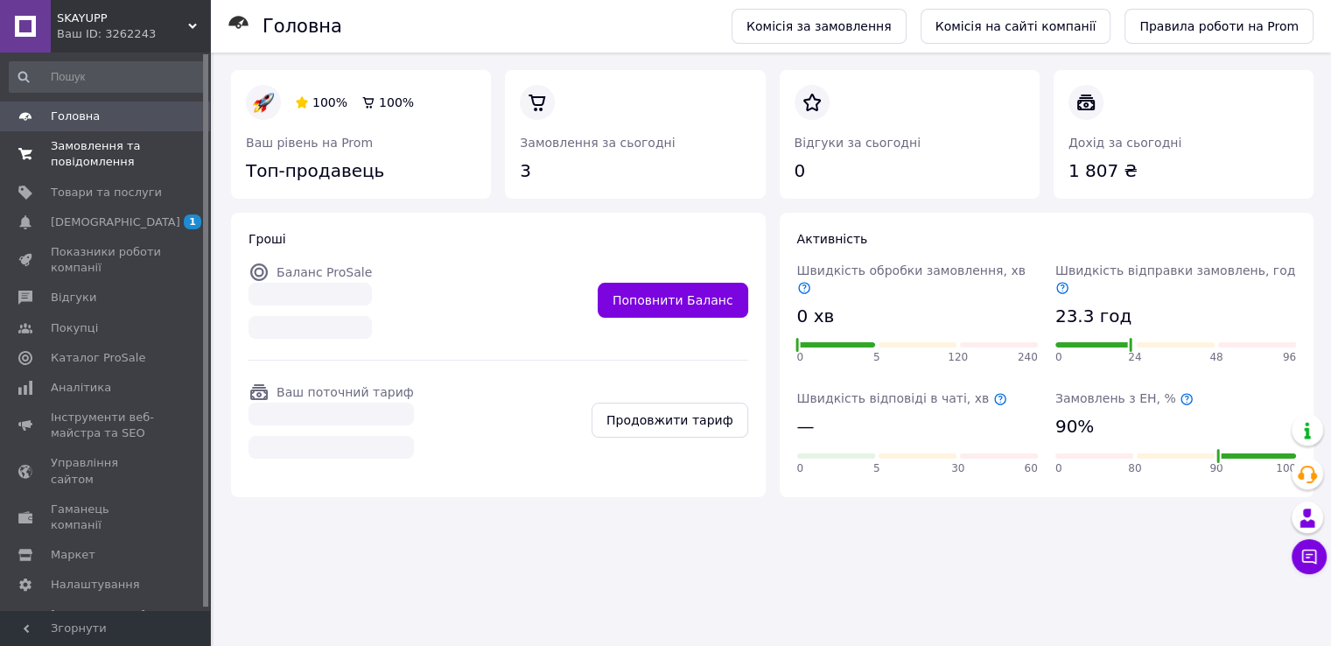
click at [102, 158] on span "Замовлення та повідомлення" at bounding box center [106, 154] width 111 height 32
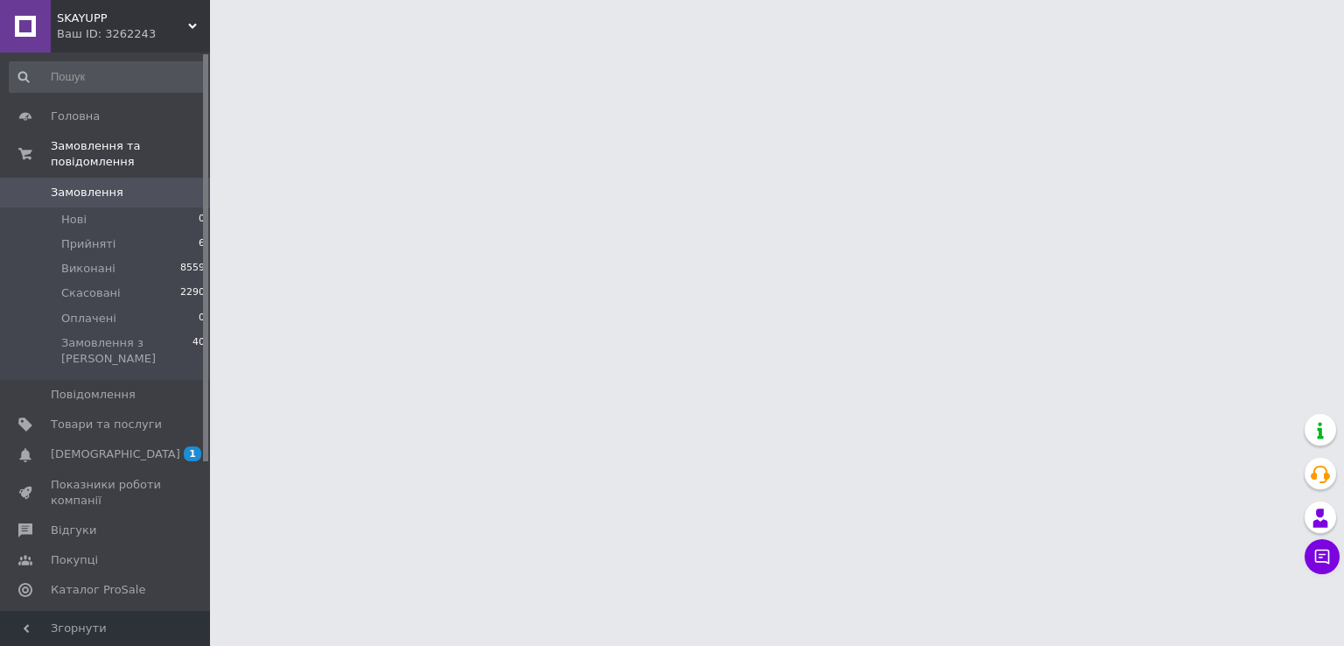
click at [71, 185] on span "Замовлення" at bounding box center [87, 193] width 73 height 16
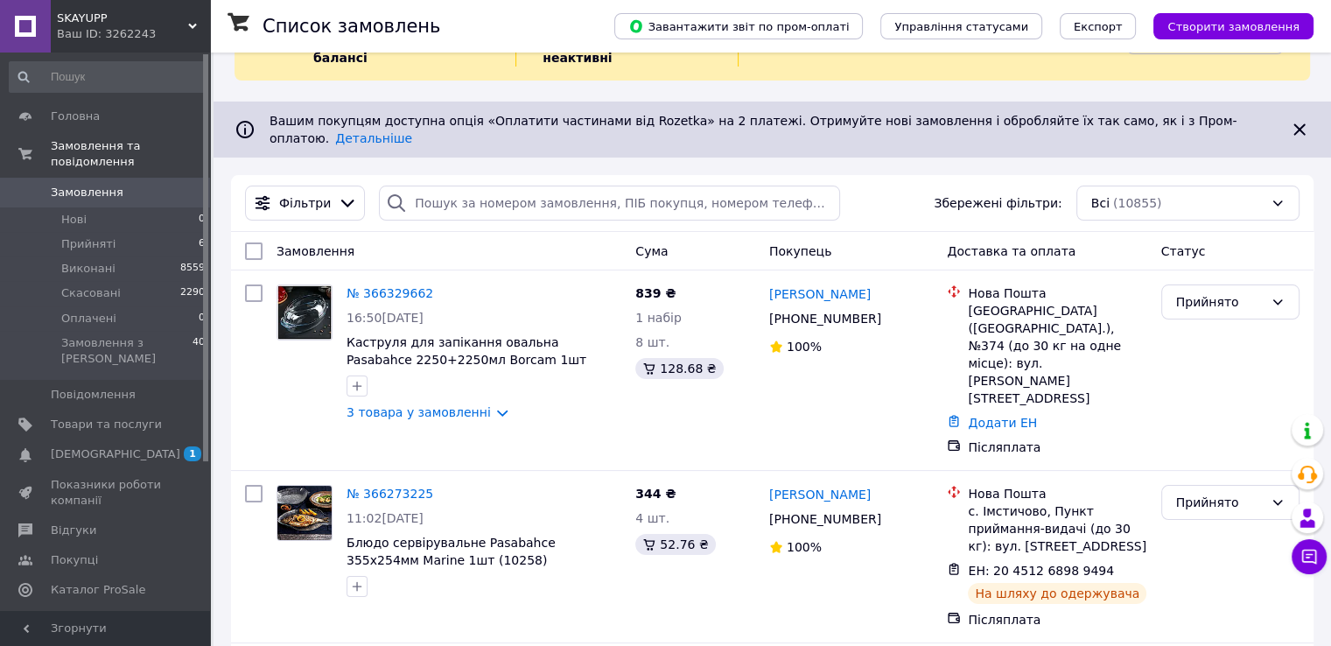
scroll to position [175, 0]
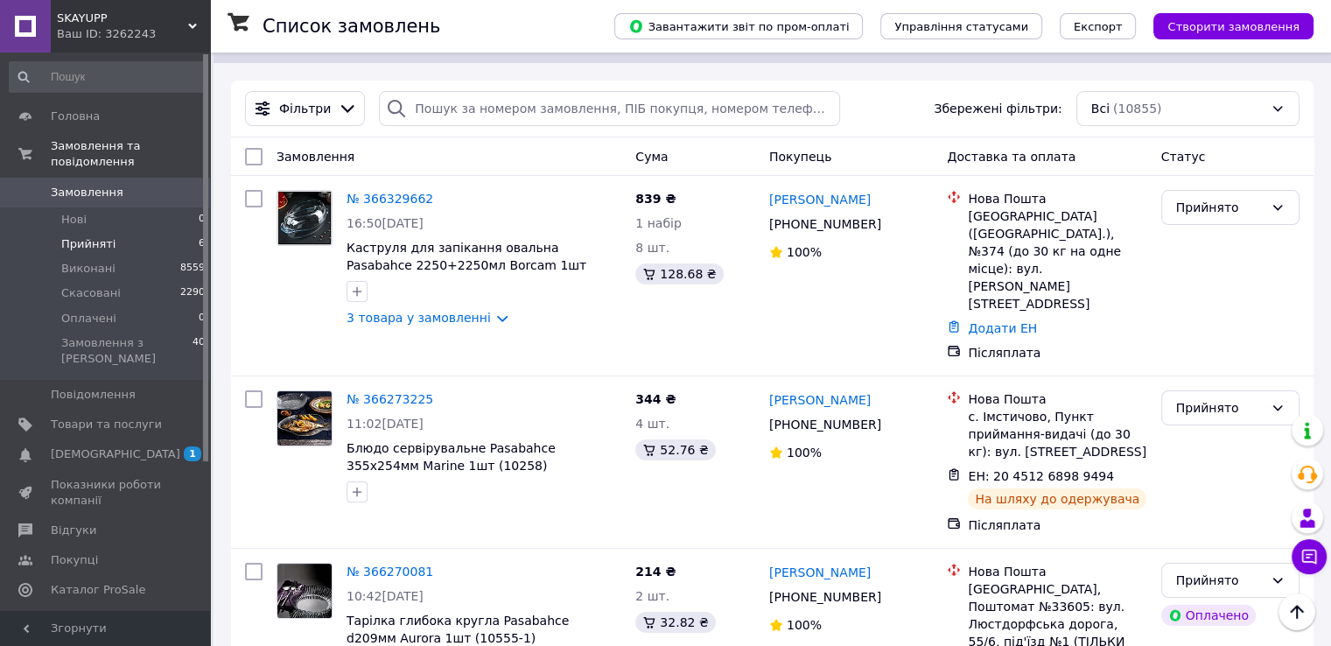
click at [94, 236] on span "Прийняті" at bounding box center [88, 244] width 54 height 16
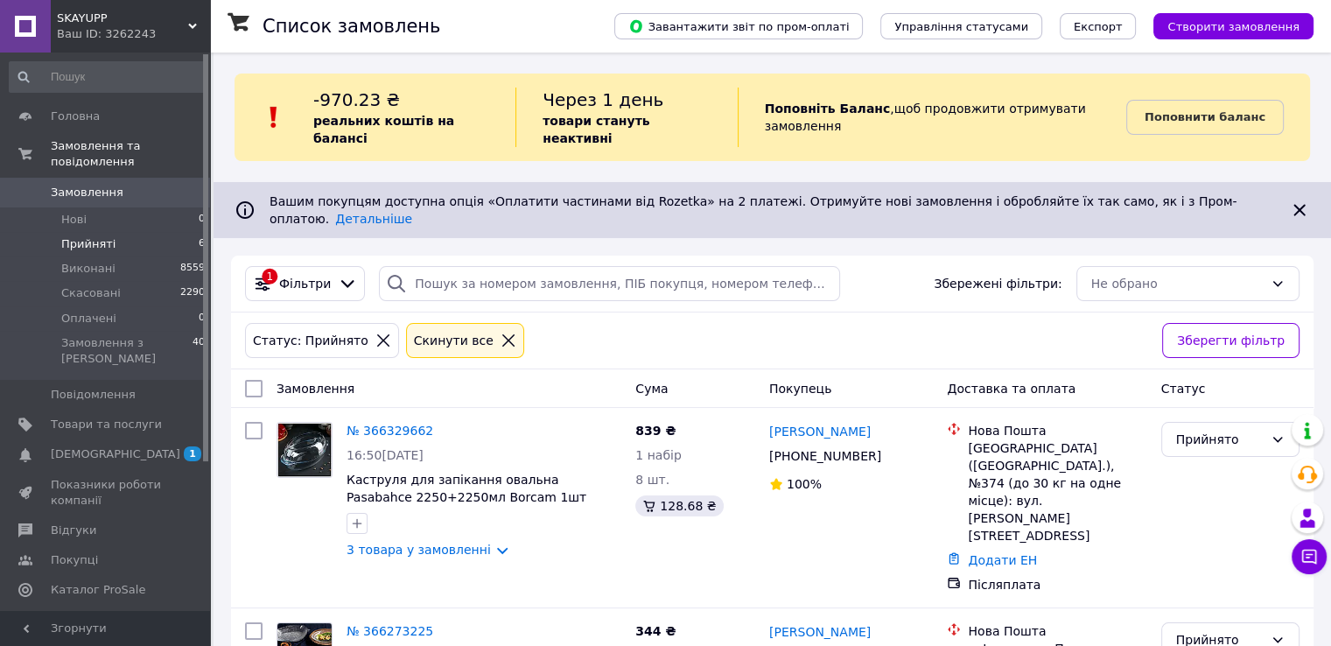
click at [95, 185] on span "Замовлення" at bounding box center [87, 193] width 73 height 16
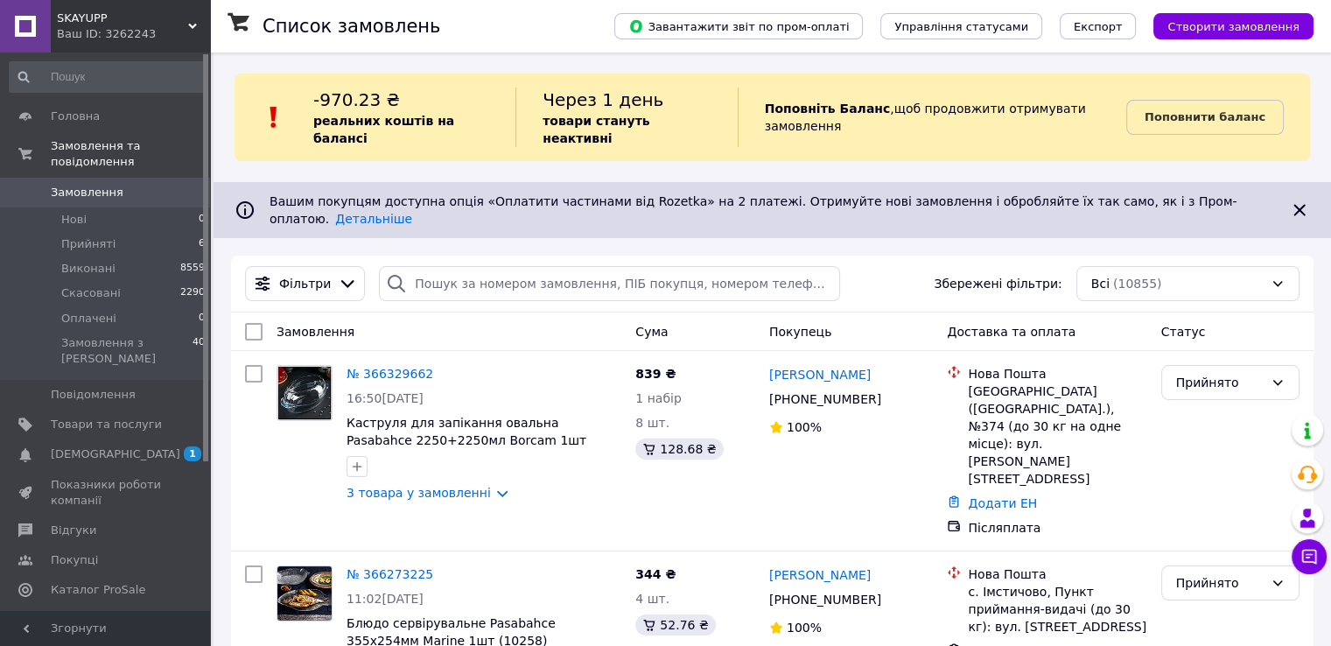
click at [95, 446] on span "[DEMOGRAPHIC_DATA]" at bounding box center [116, 454] width 130 height 16
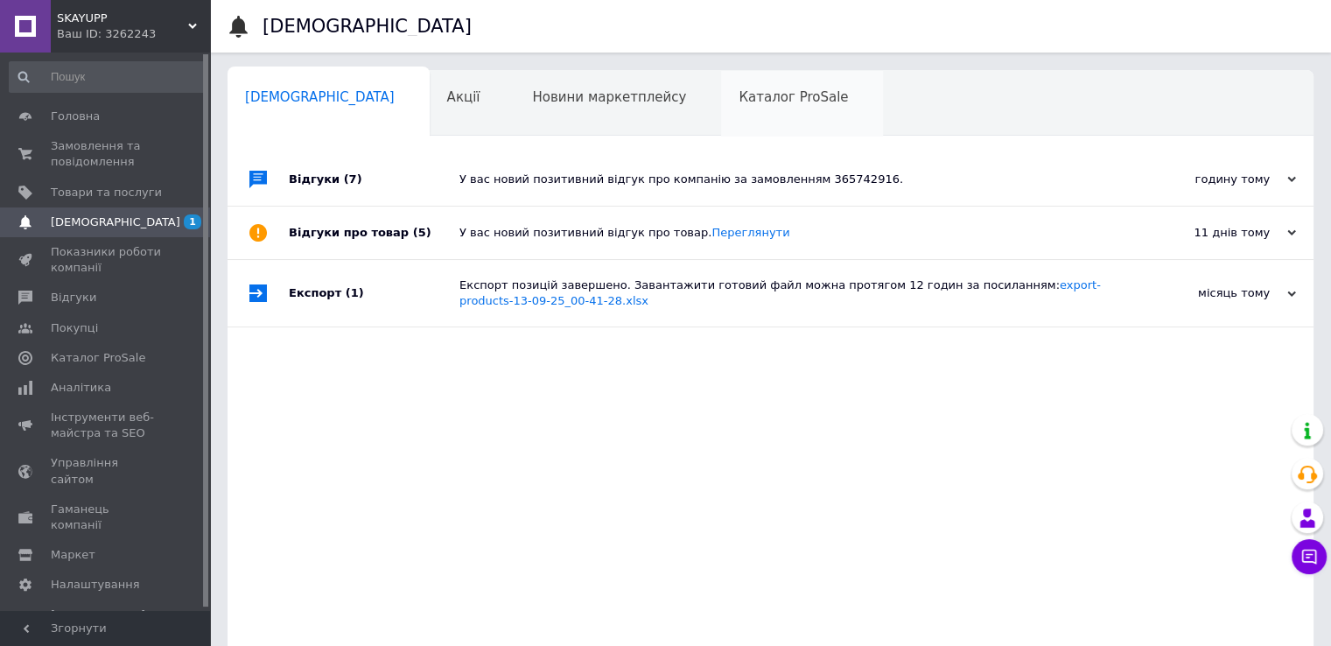
click at [739, 95] on span "Каталог ProSale" at bounding box center [793, 97] width 109 height 16
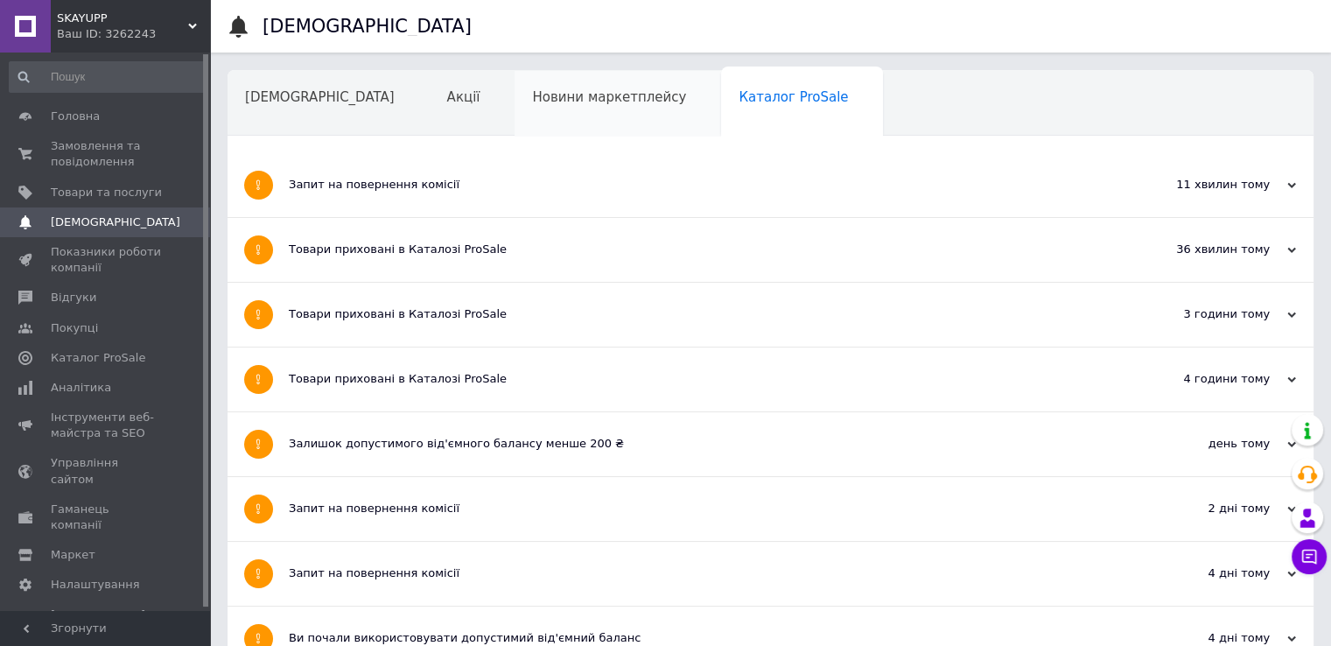
click at [532, 97] on span "Новини маркетплейсу" at bounding box center [609, 97] width 154 height 16
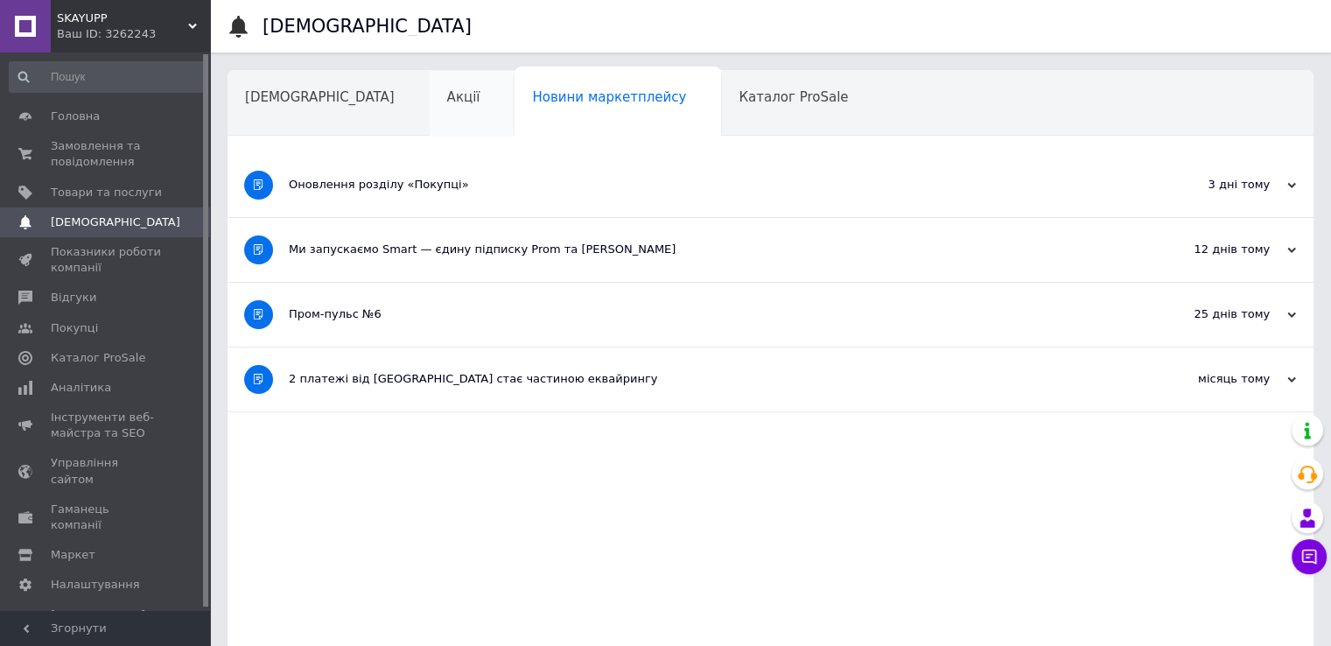
click at [447, 98] on span "Акції" at bounding box center [463, 97] width 33 height 16
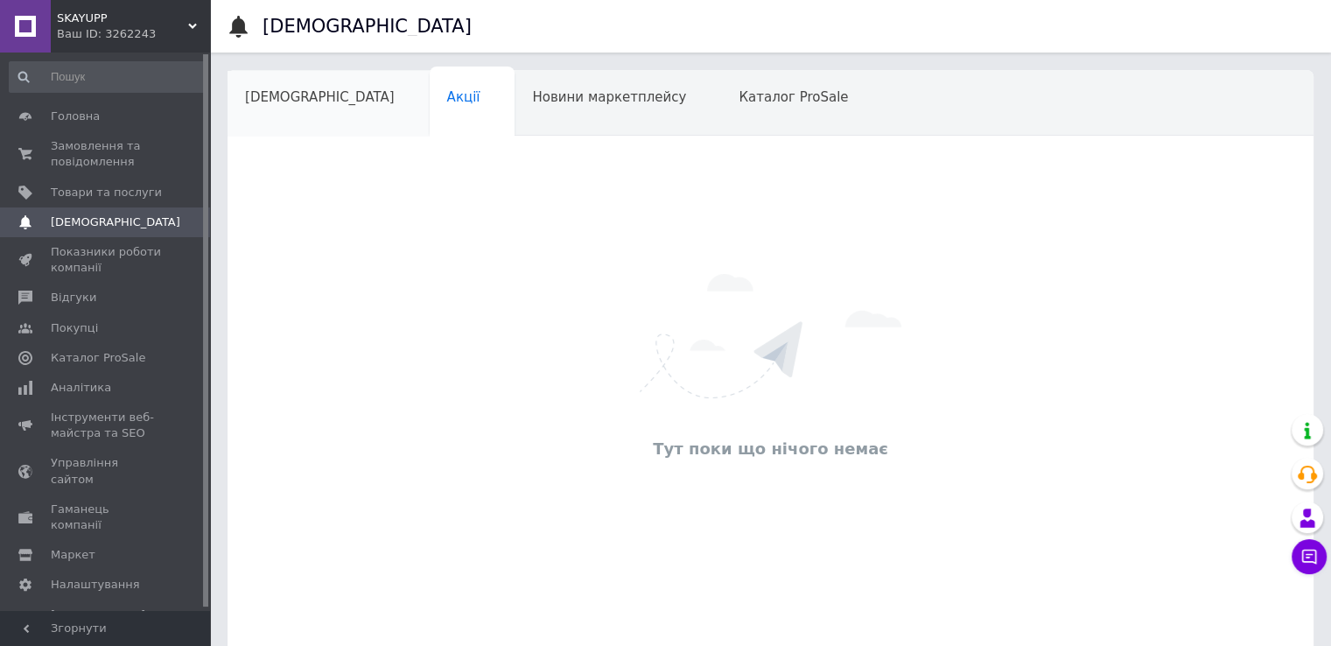
click at [281, 97] on span "[DEMOGRAPHIC_DATA]" at bounding box center [320, 97] width 150 height 16
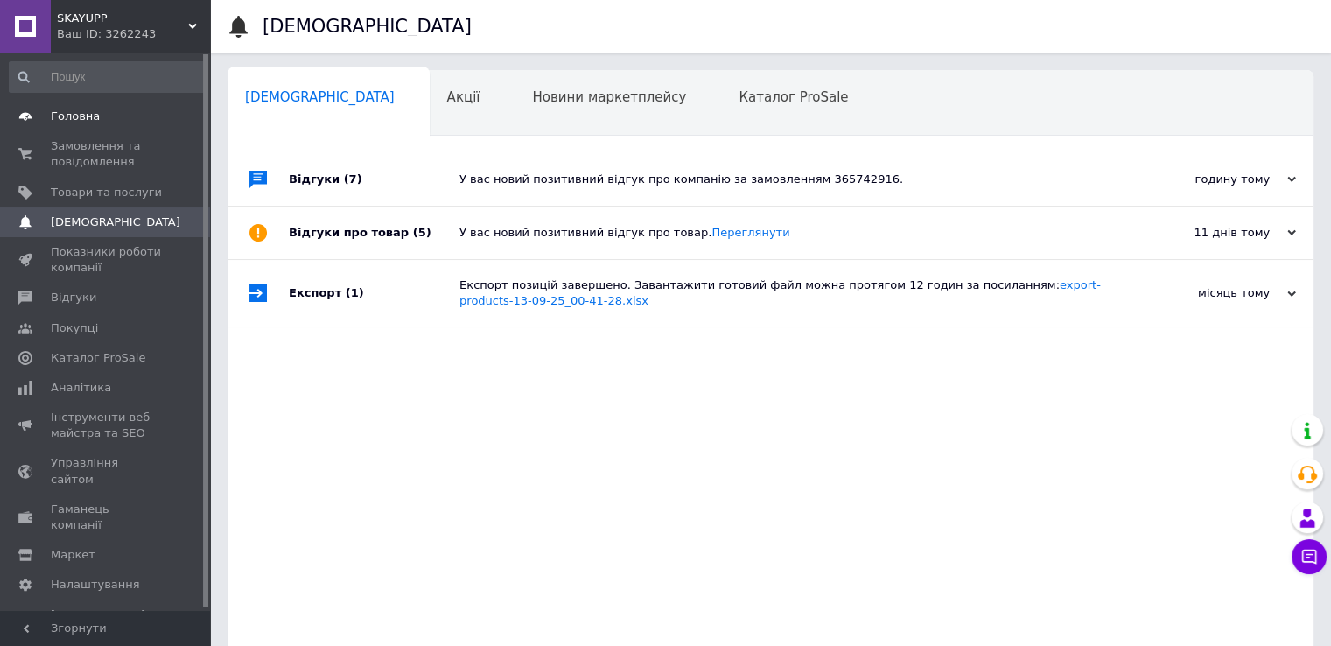
click at [88, 113] on span "Головна" at bounding box center [75, 117] width 49 height 16
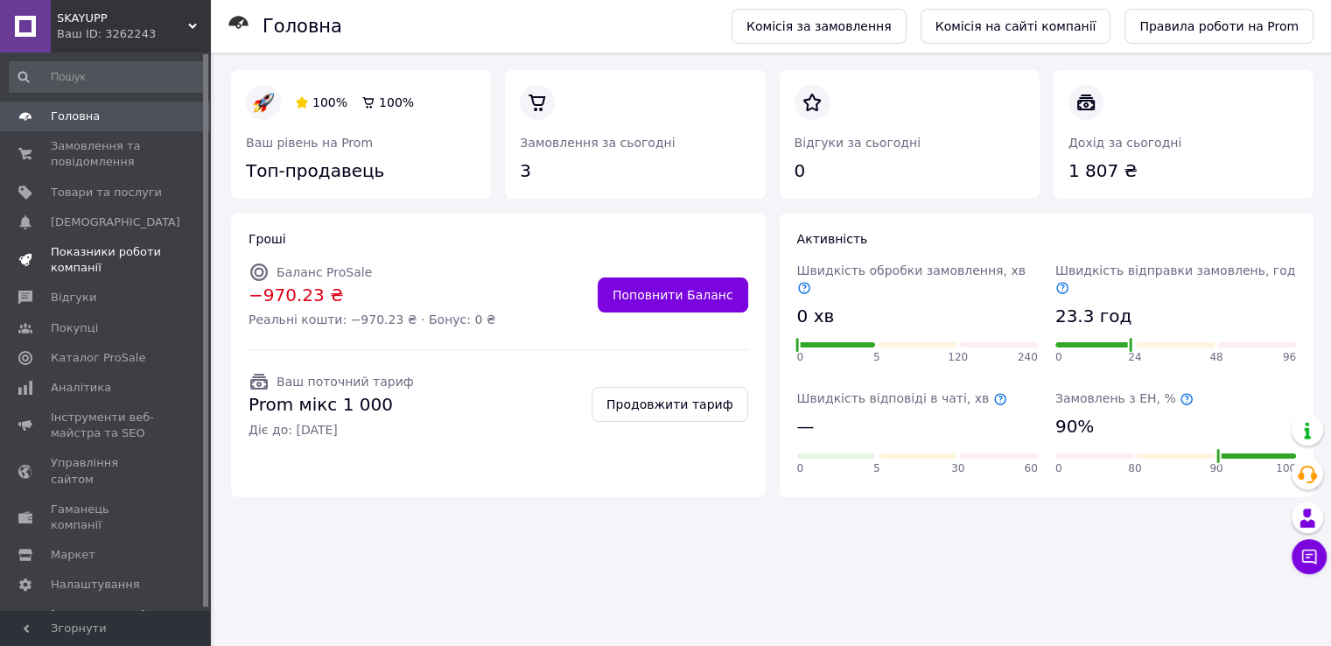
click at [77, 256] on span "Показники роботи компанії" at bounding box center [106, 260] width 111 height 32
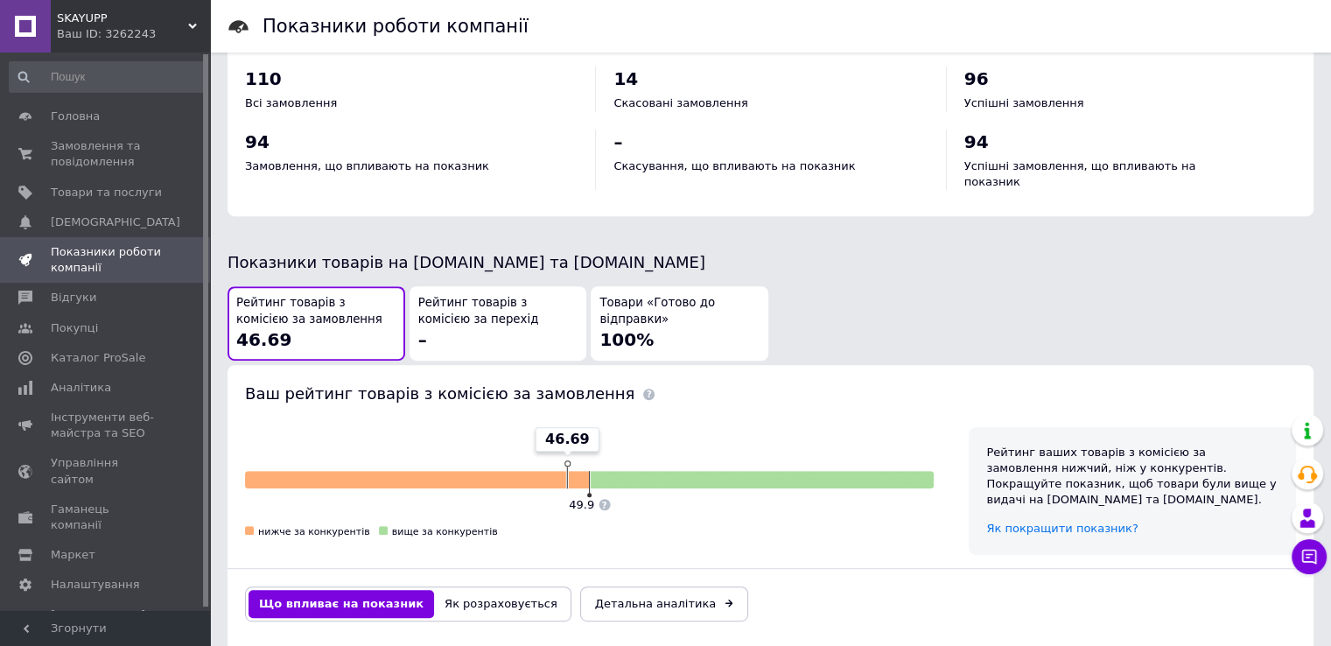
scroll to position [788, 0]
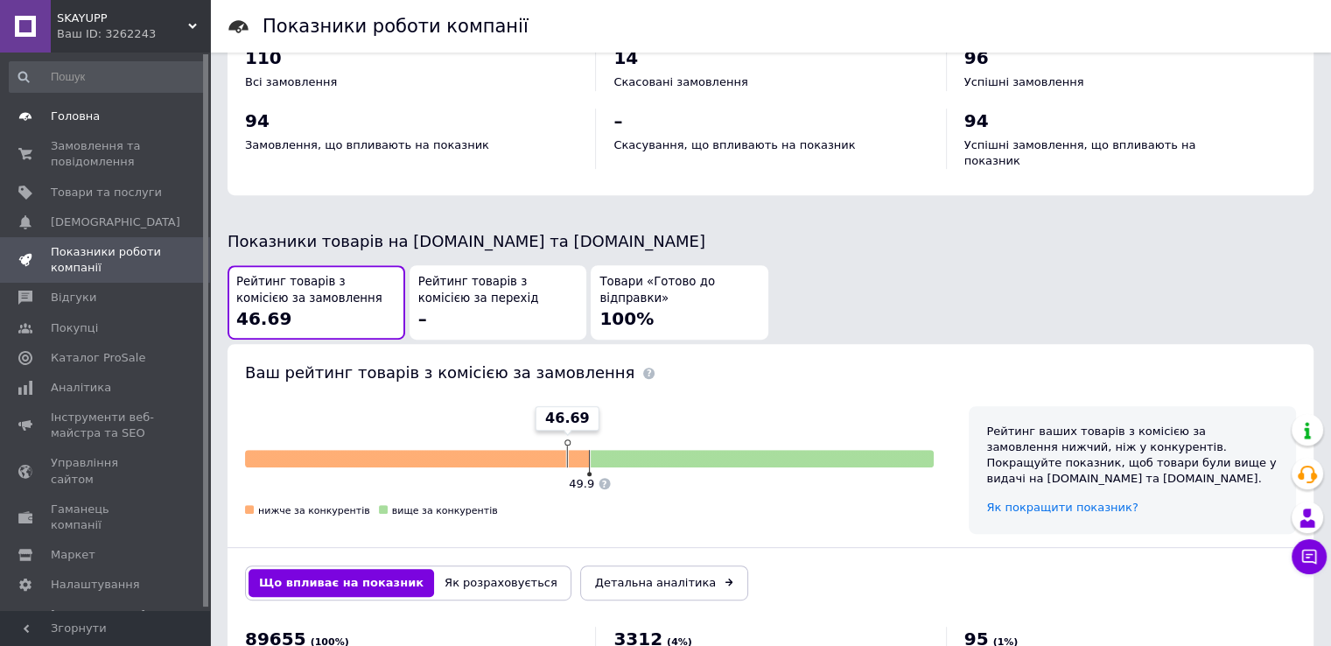
click at [85, 119] on span "Головна" at bounding box center [75, 117] width 49 height 16
